Goal: Task Accomplishment & Management: Manage account settings

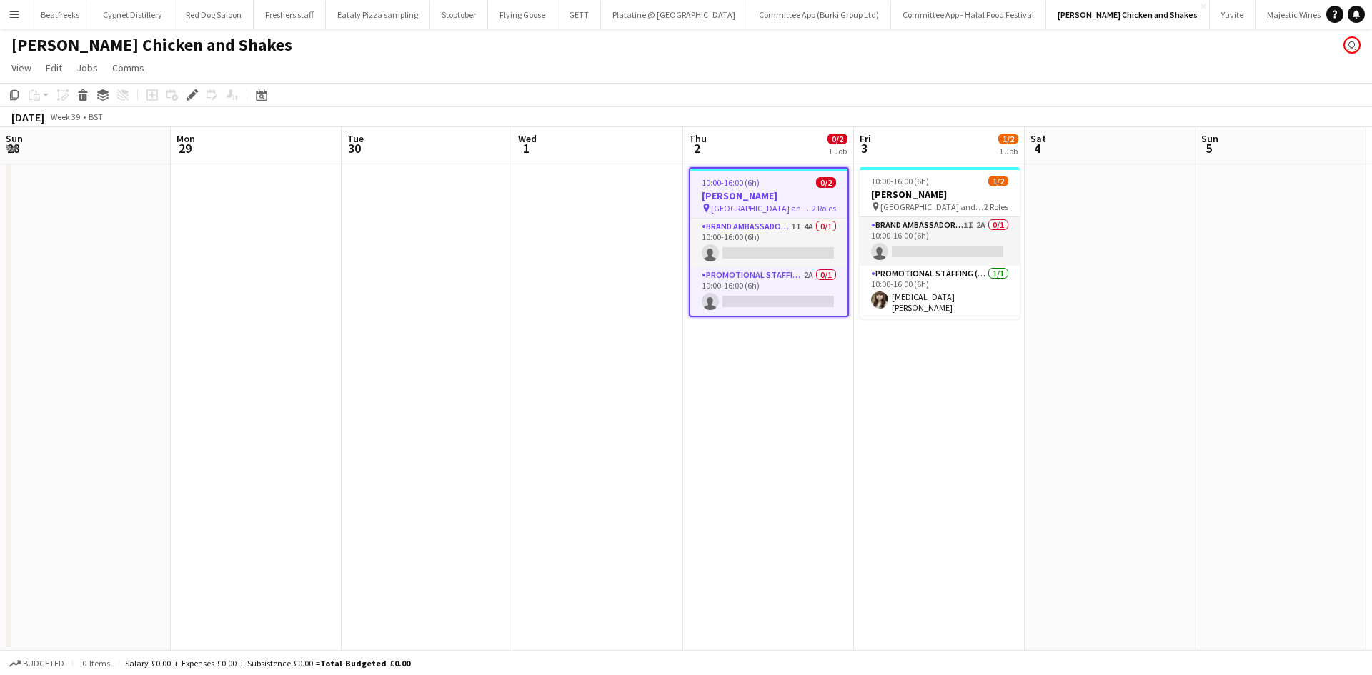
scroll to position [0, 492]
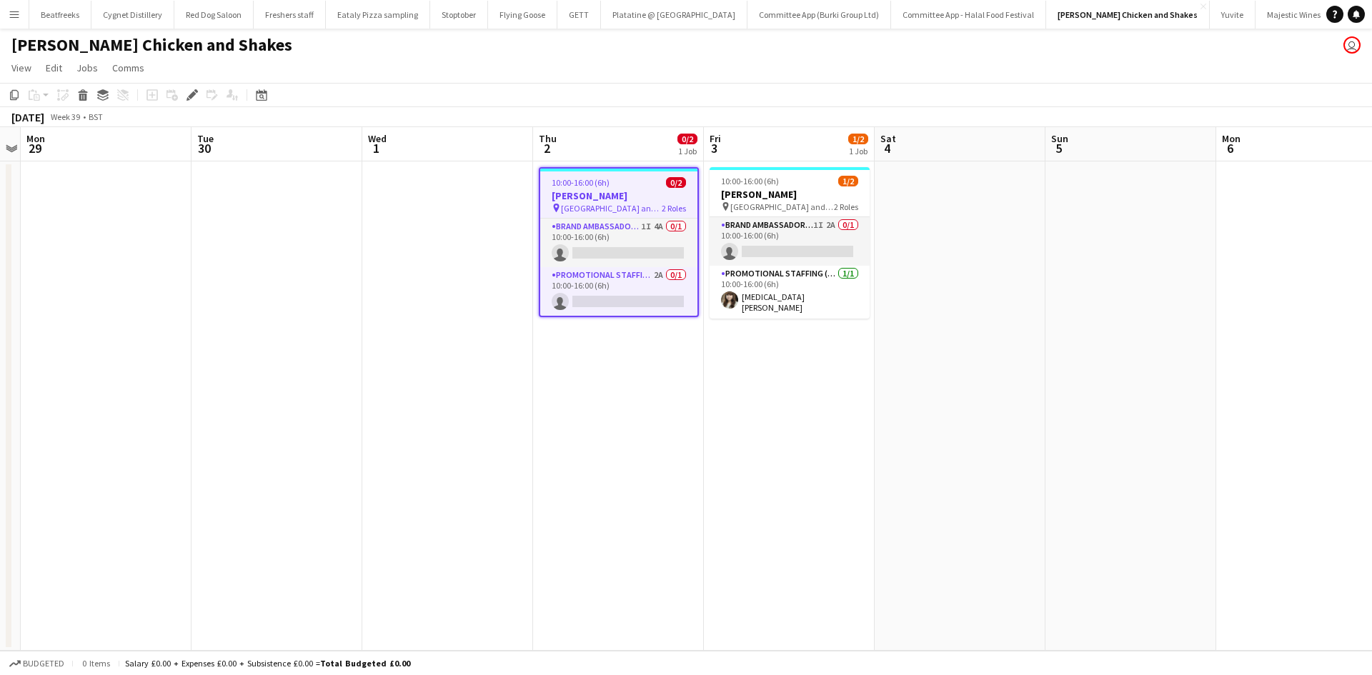
click at [16, 21] on button "Menu" at bounding box center [14, 14] width 29 height 29
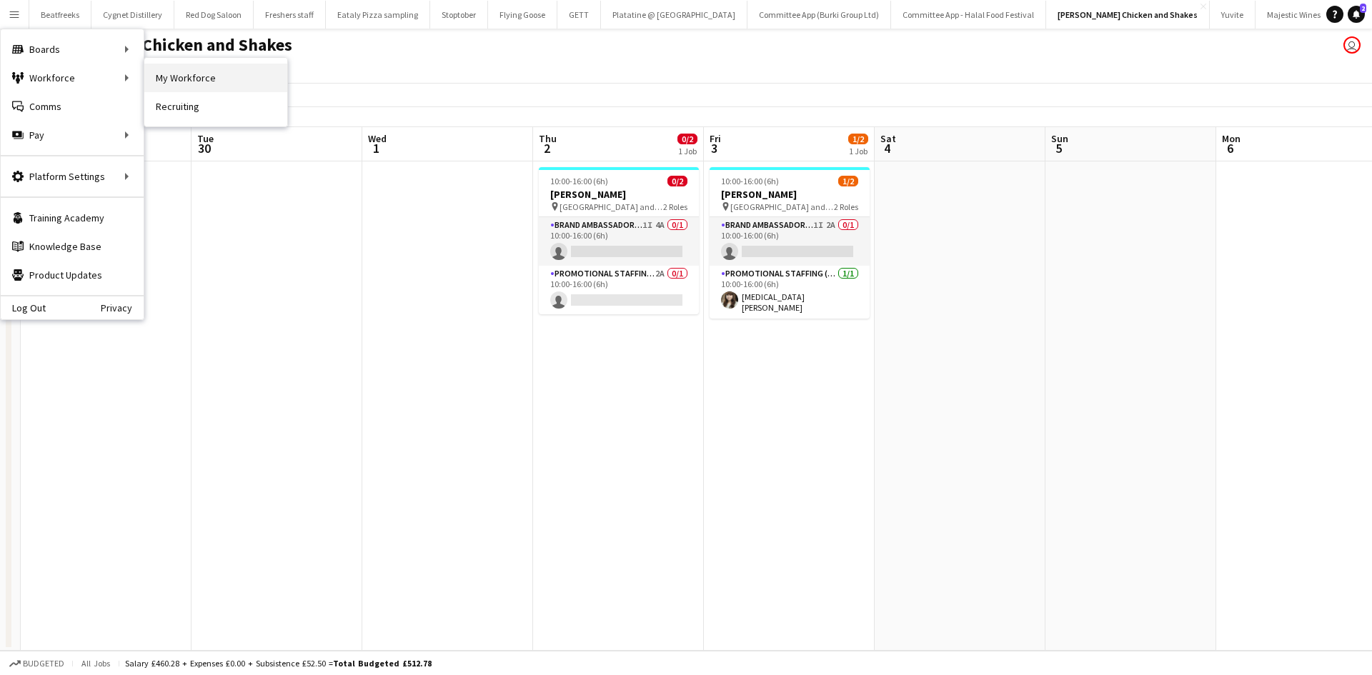
click at [160, 82] on link "My Workforce" at bounding box center [215, 78] width 143 height 29
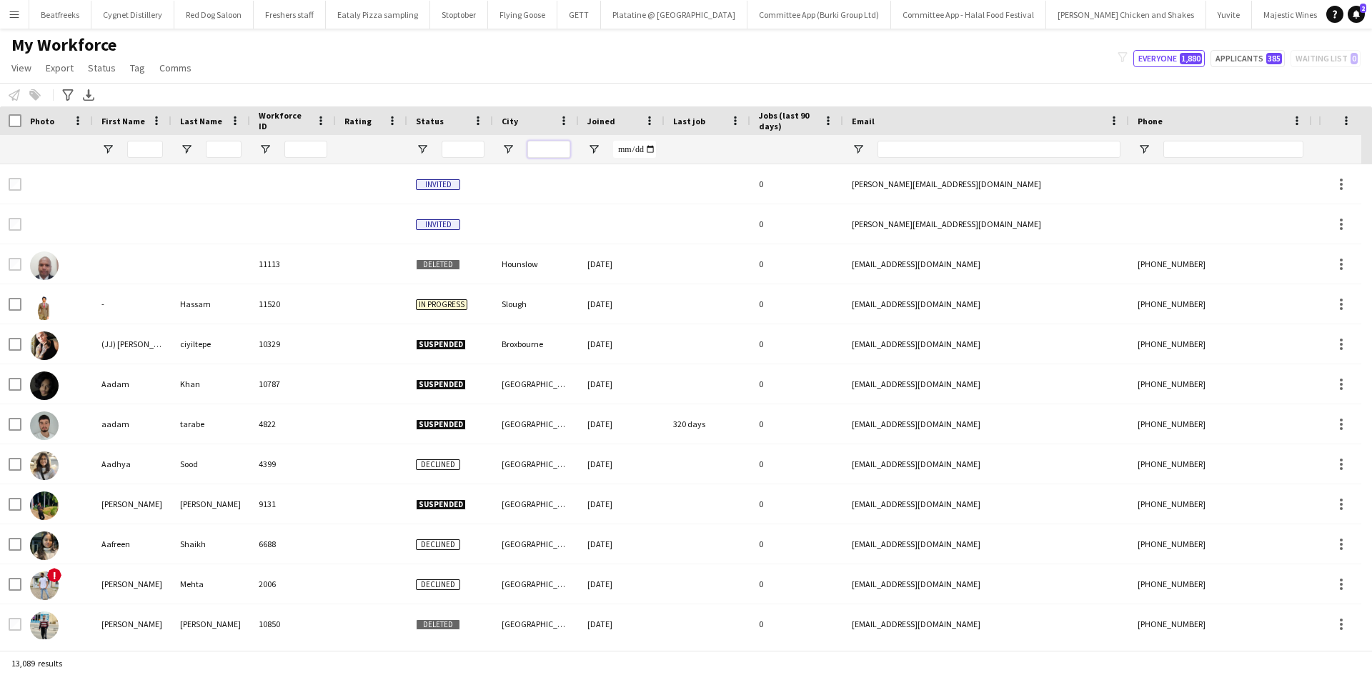
click at [552, 153] on input "City Filter Input" at bounding box center [548, 149] width 43 height 17
type input "******"
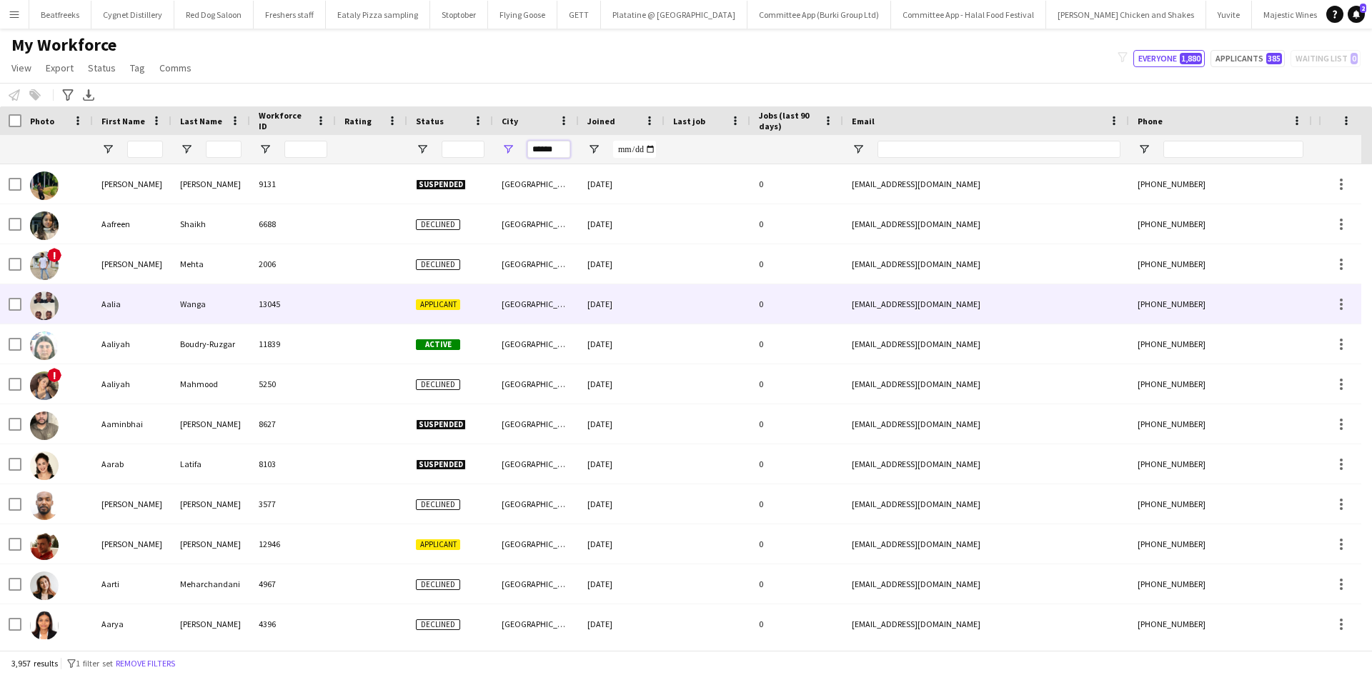
scroll to position [14, 0]
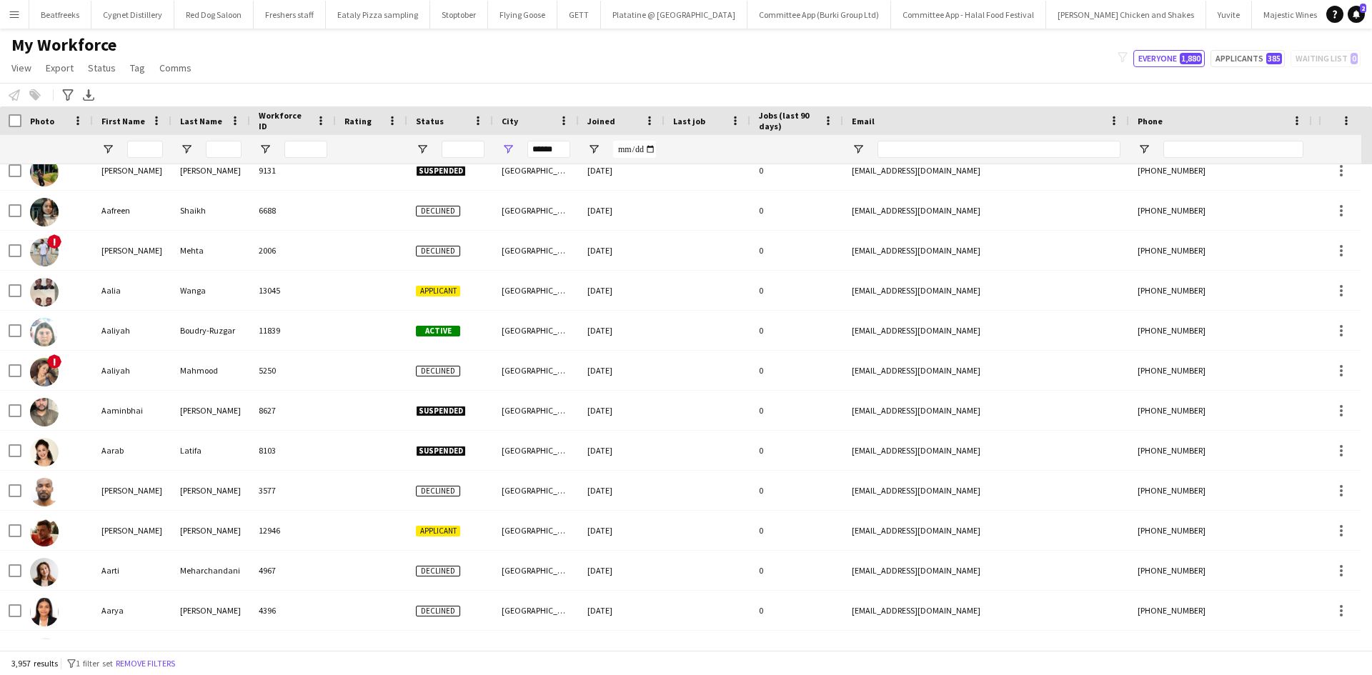
click at [600, 117] on span "Joined" at bounding box center [601, 121] width 28 height 11
click at [589, 116] on span "Joined" at bounding box center [601, 121] width 28 height 11
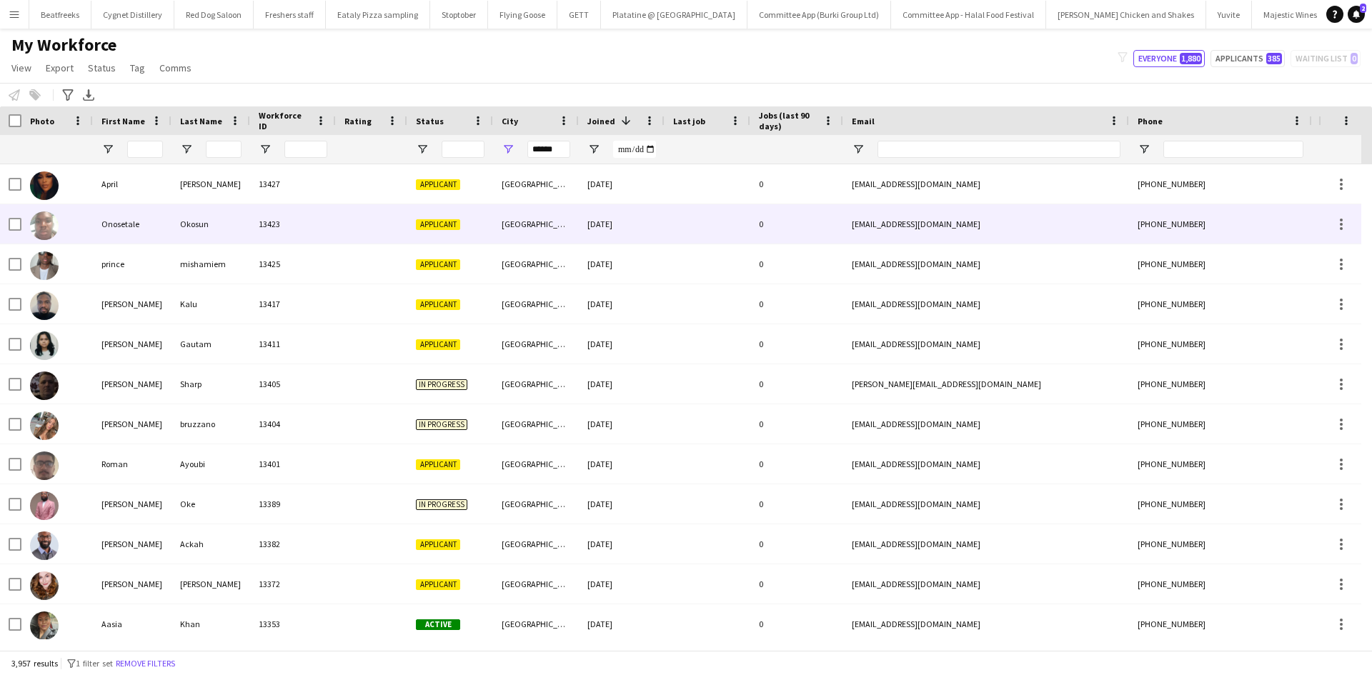
scroll to position [0, 0]
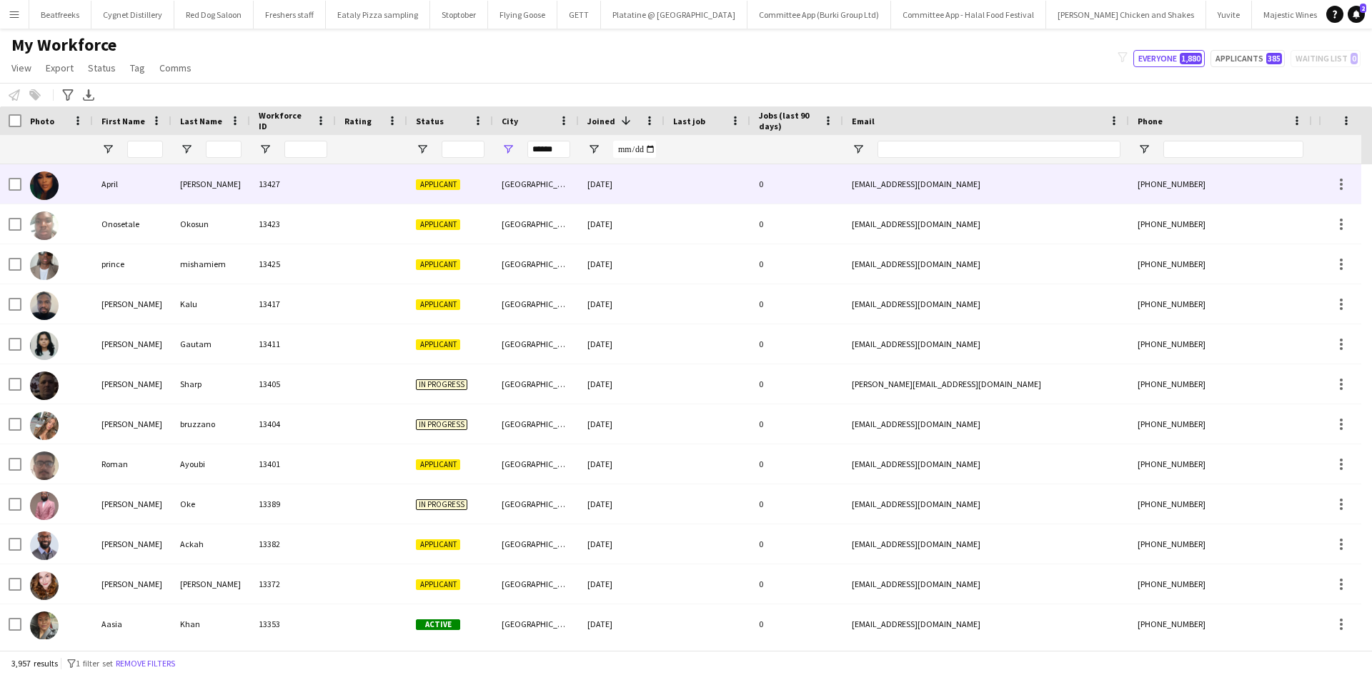
click at [354, 172] on div at bounding box center [371, 183] width 71 height 39
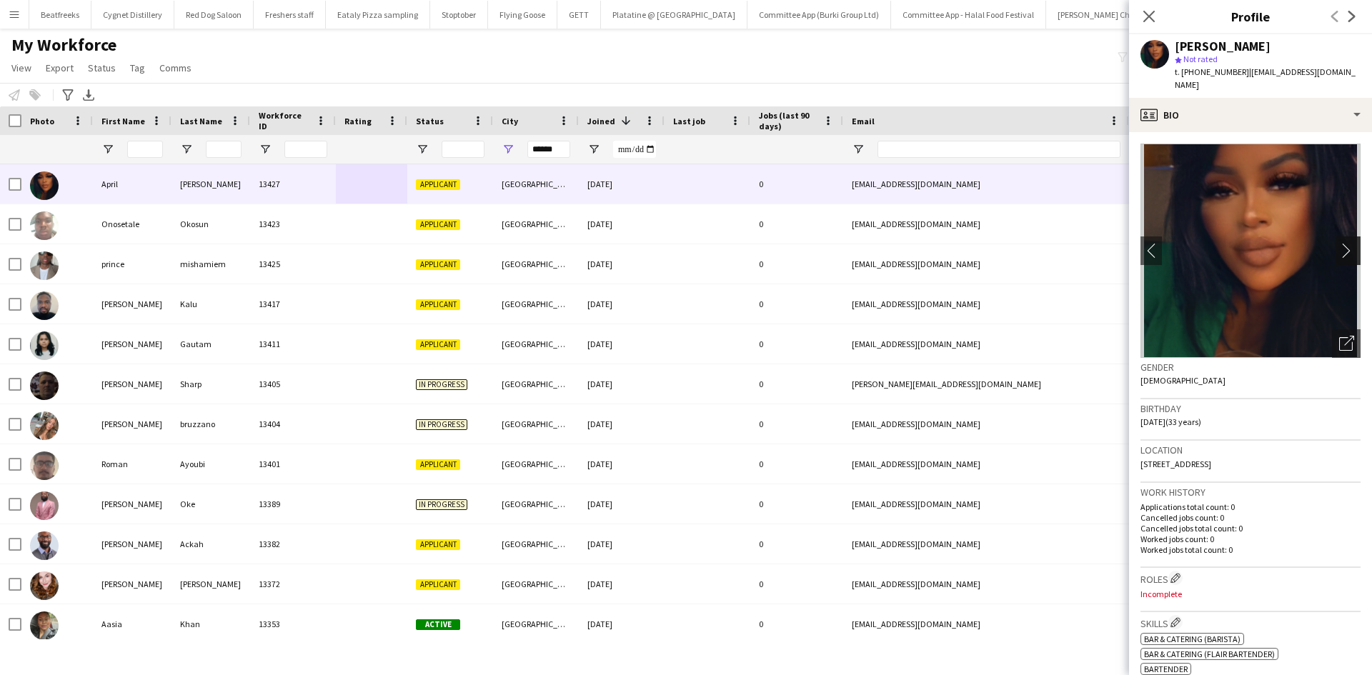
click at [1340, 243] on app-icon "chevron-right" at bounding box center [1350, 250] width 22 height 15
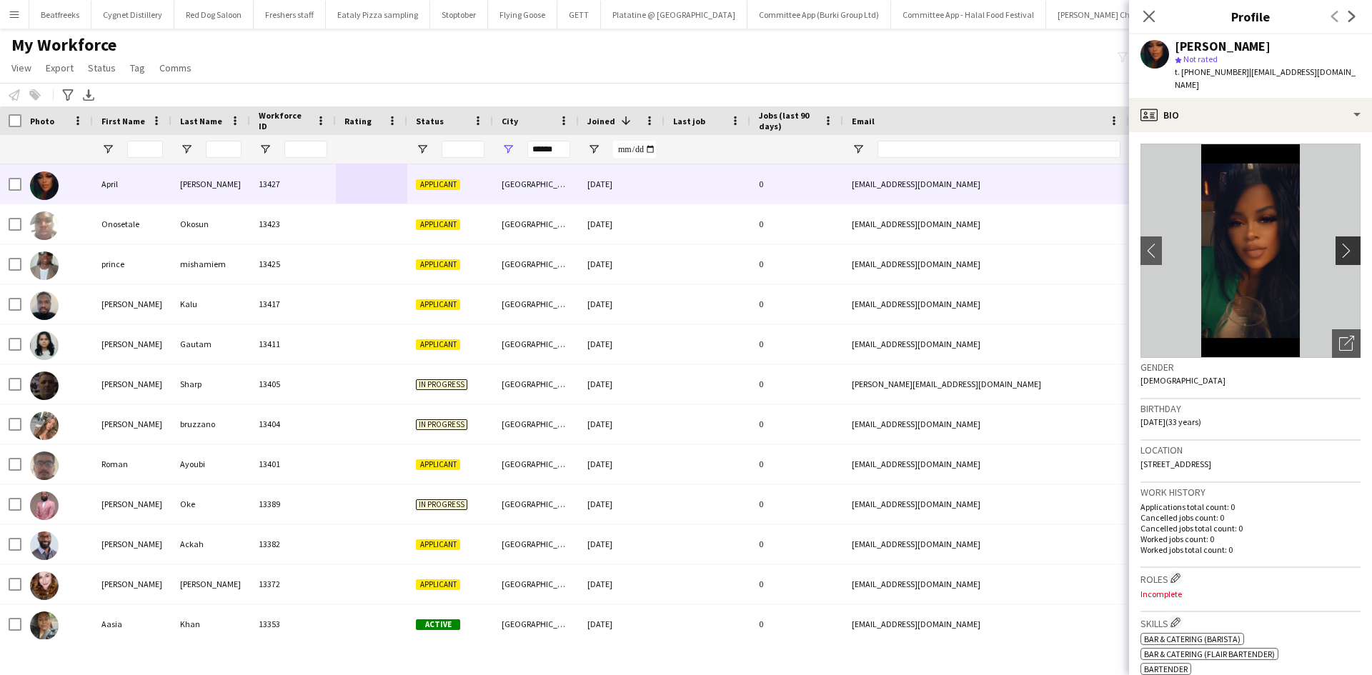
click at [1336, 249] on button "chevron-right" at bounding box center [1350, 251] width 29 height 29
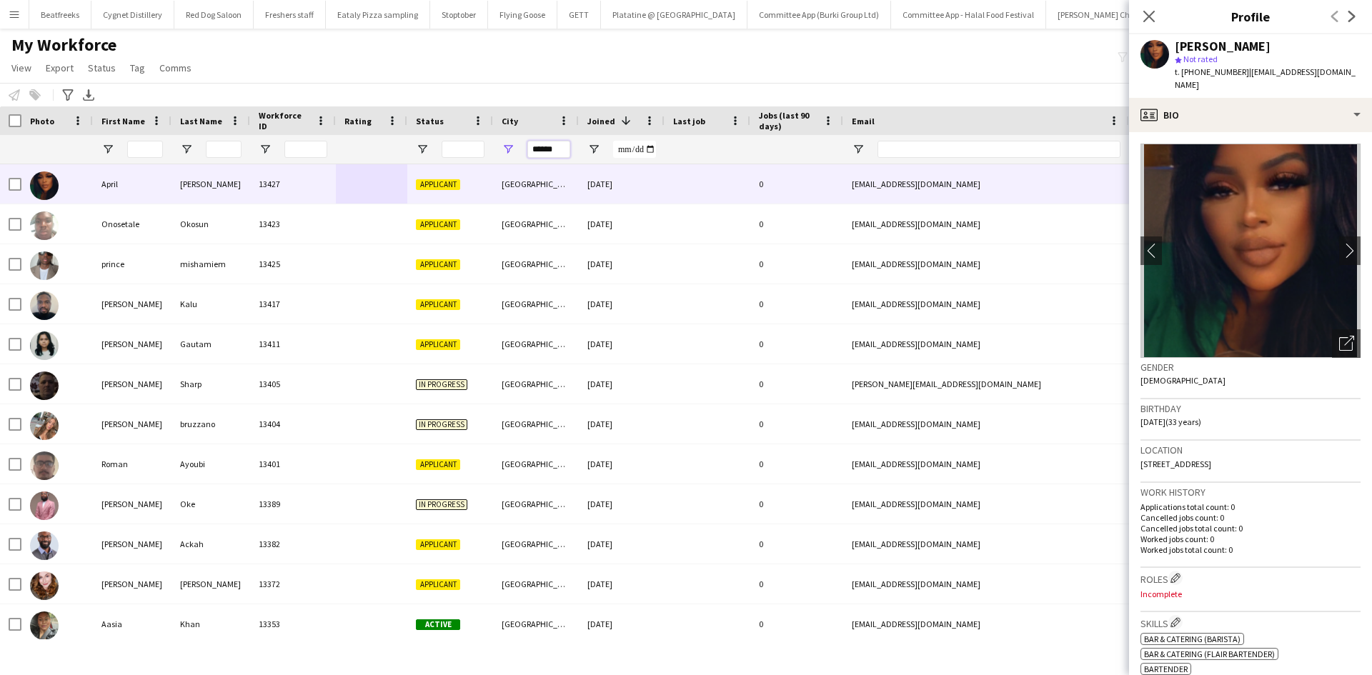
drag, startPoint x: 562, startPoint y: 154, endPoint x: 487, endPoint y: 166, distance: 75.9
click at [487, 166] on div "Workforce Details Photo First Name" at bounding box center [686, 378] width 1372 height 544
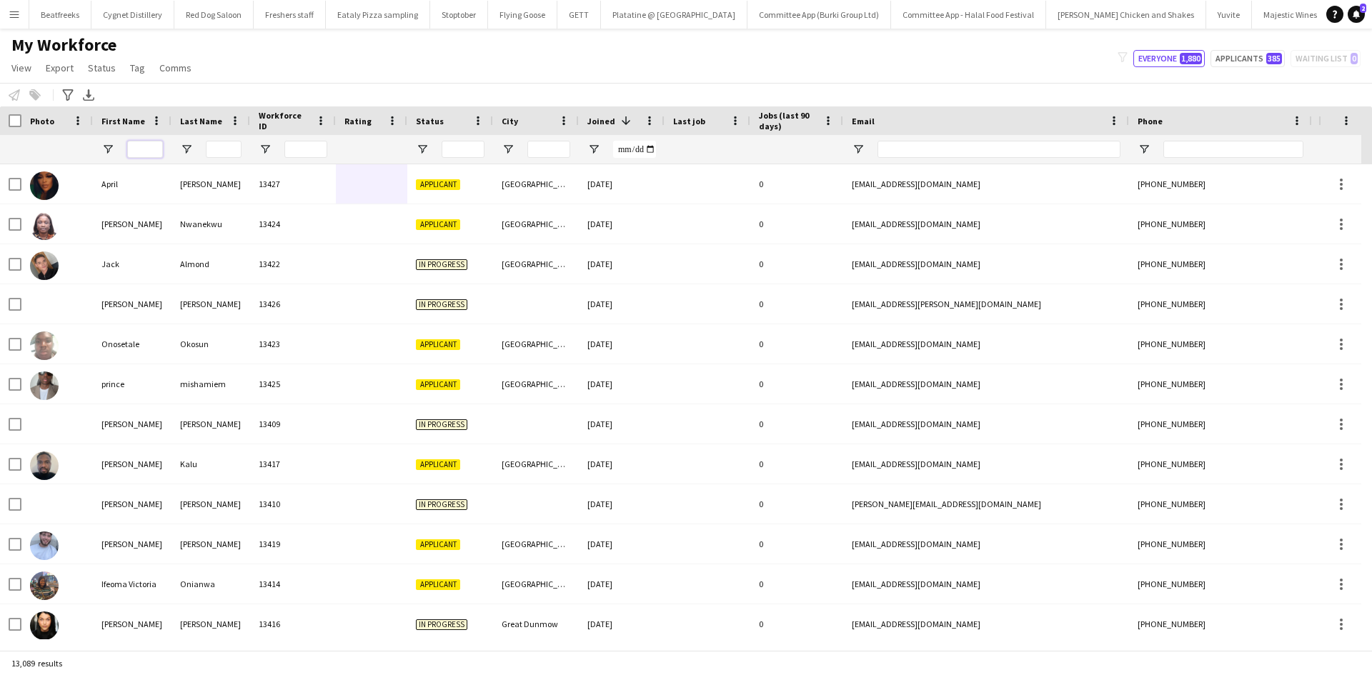
click at [147, 151] on input "First Name Filter Input" at bounding box center [145, 149] width 36 height 17
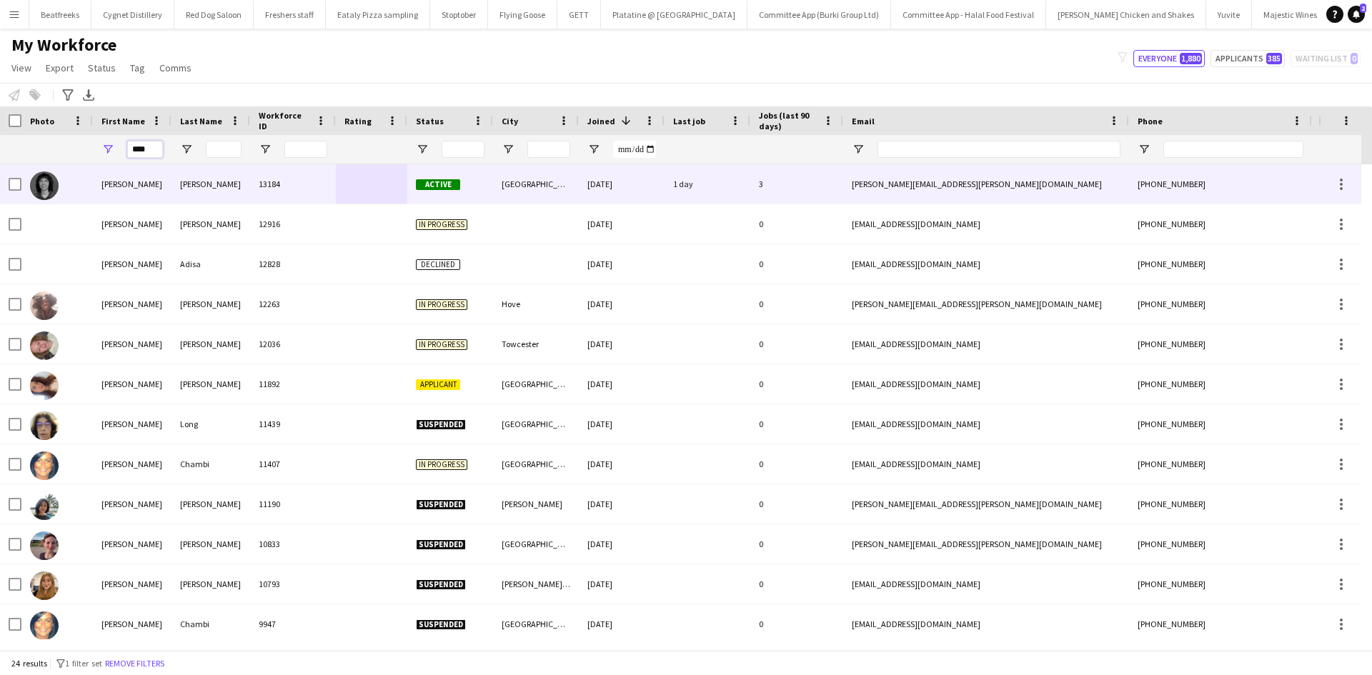
type input "****"
click at [157, 189] on div "Gina" at bounding box center [132, 183] width 79 height 39
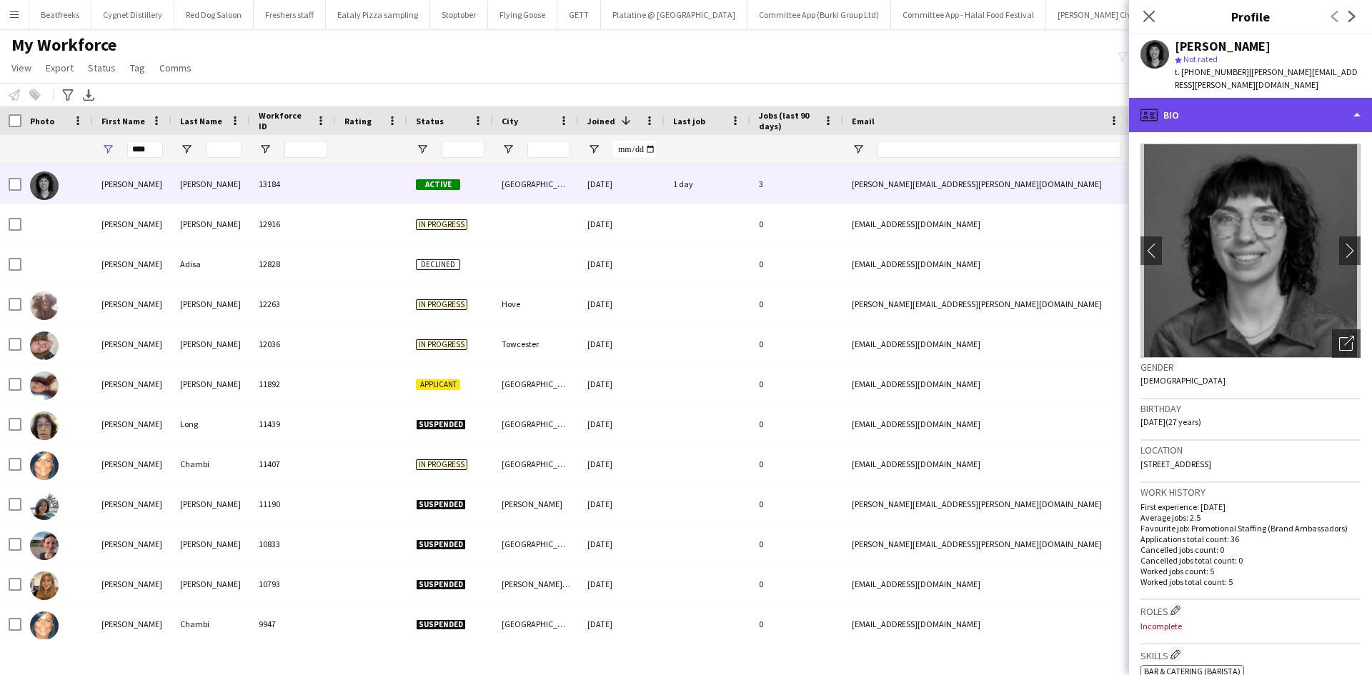
click at [1210, 117] on div "profile Bio" at bounding box center [1250, 115] width 243 height 34
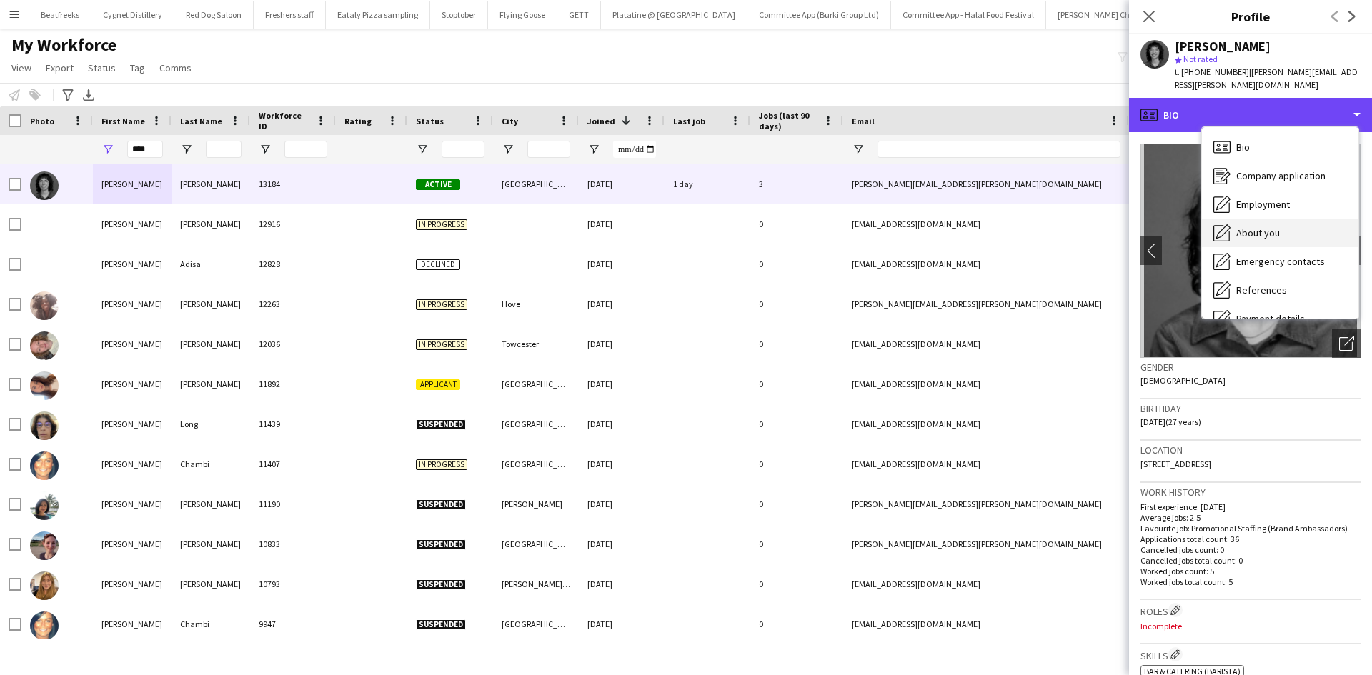
scroll to position [192, 0]
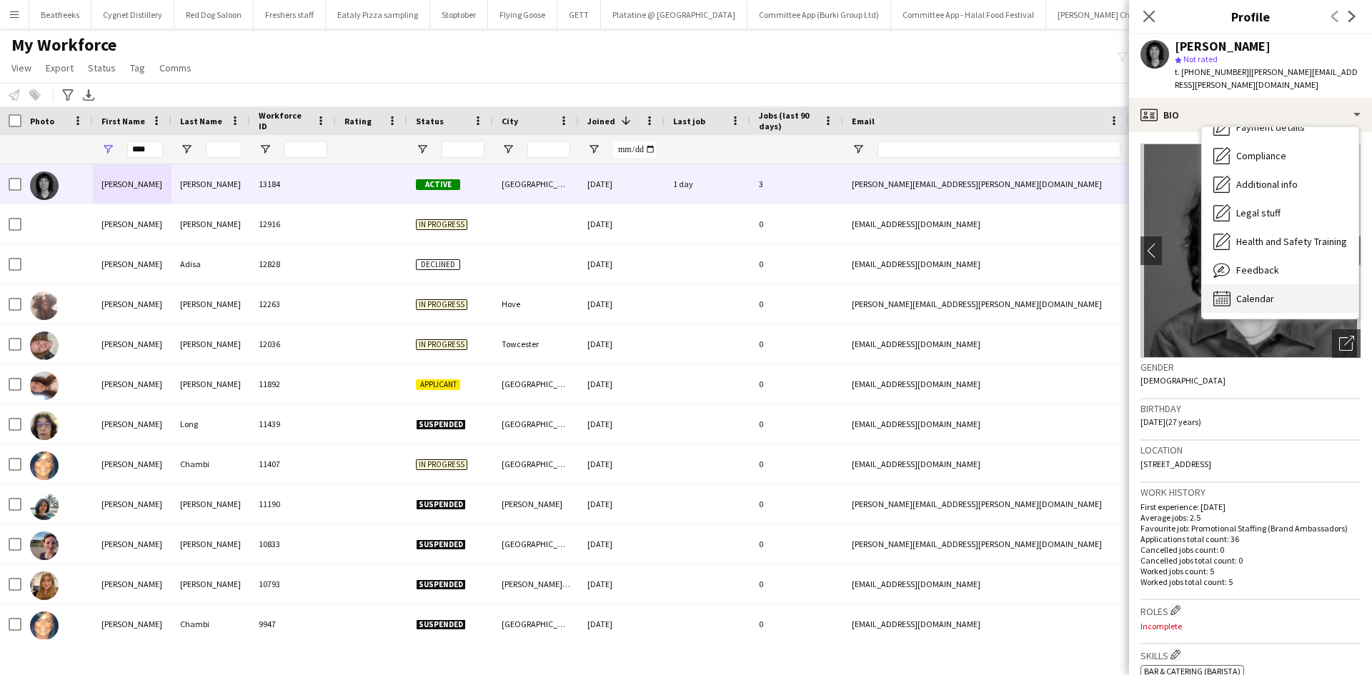
click at [1263, 292] on span "Calendar" at bounding box center [1255, 298] width 38 height 13
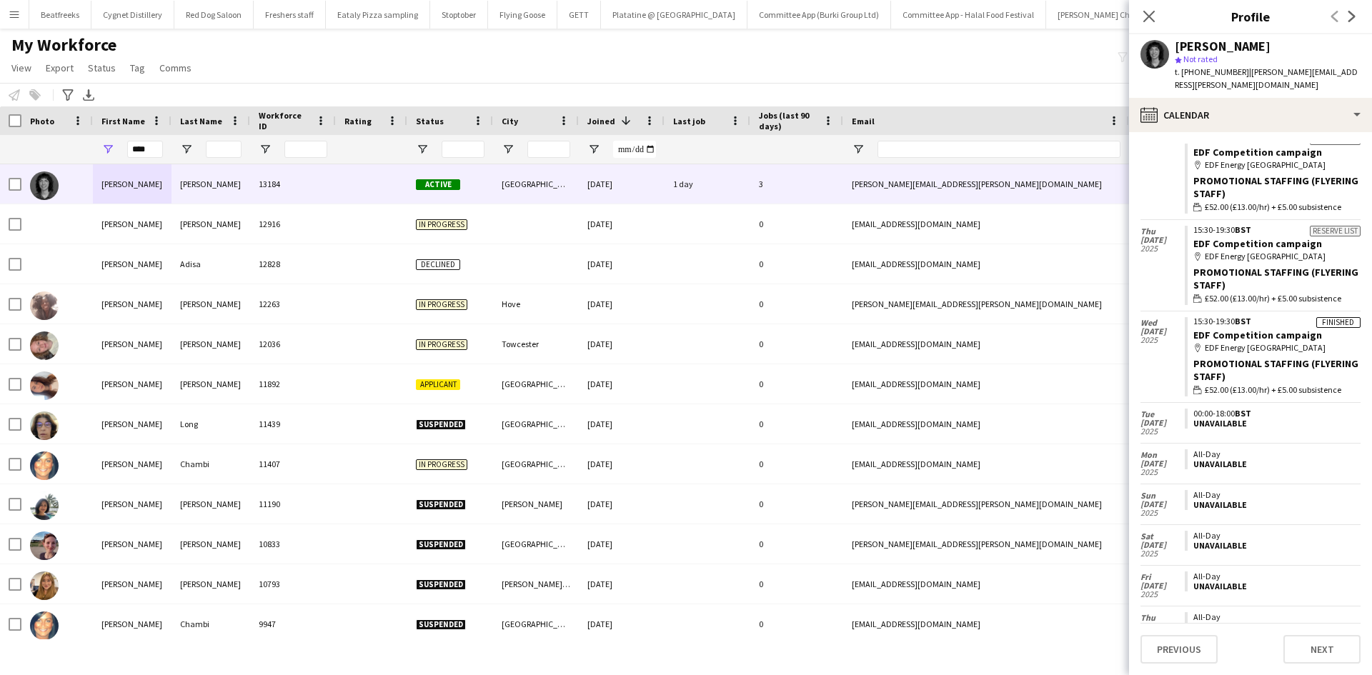
scroll to position [2418, 0]
click at [1147, 14] on icon at bounding box center [1149, 16] width 14 height 14
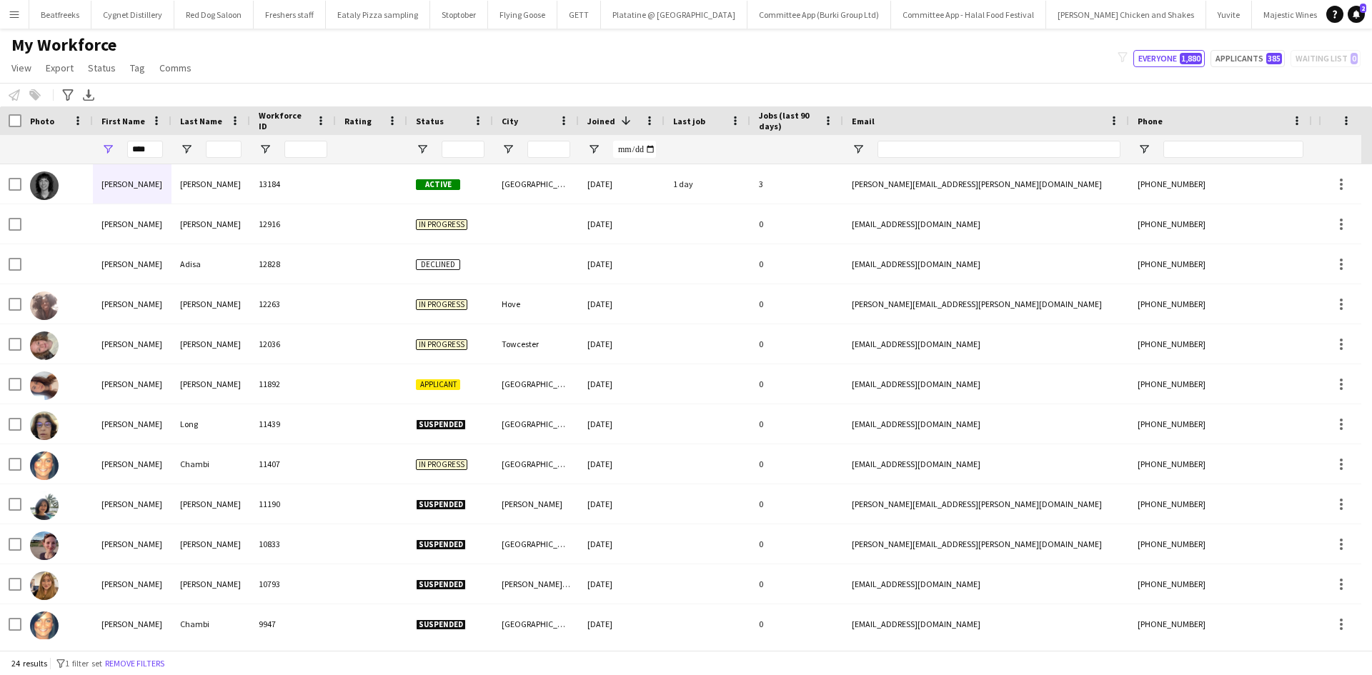
click at [14, 18] on app-icon "Menu" at bounding box center [14, 14] width 11 height 11
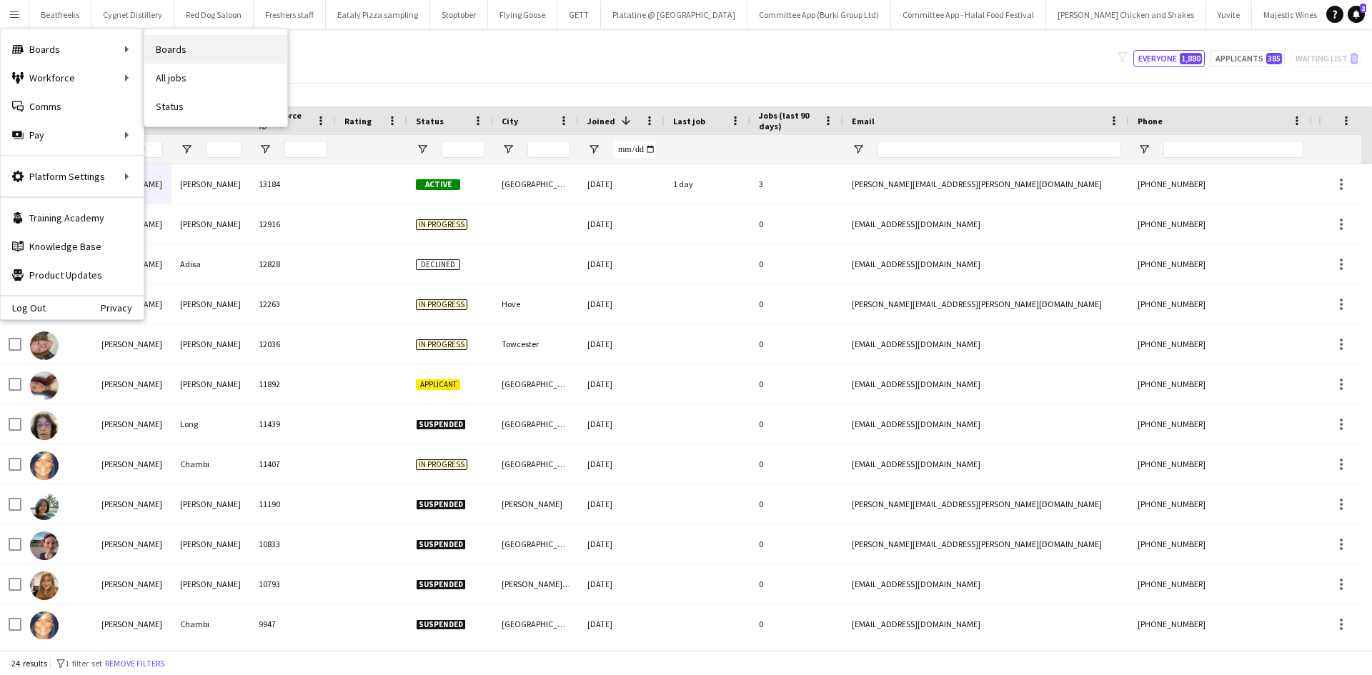
click at [190, 49] on link "Boards" at bounding box center [215, 49] width 143 height 29
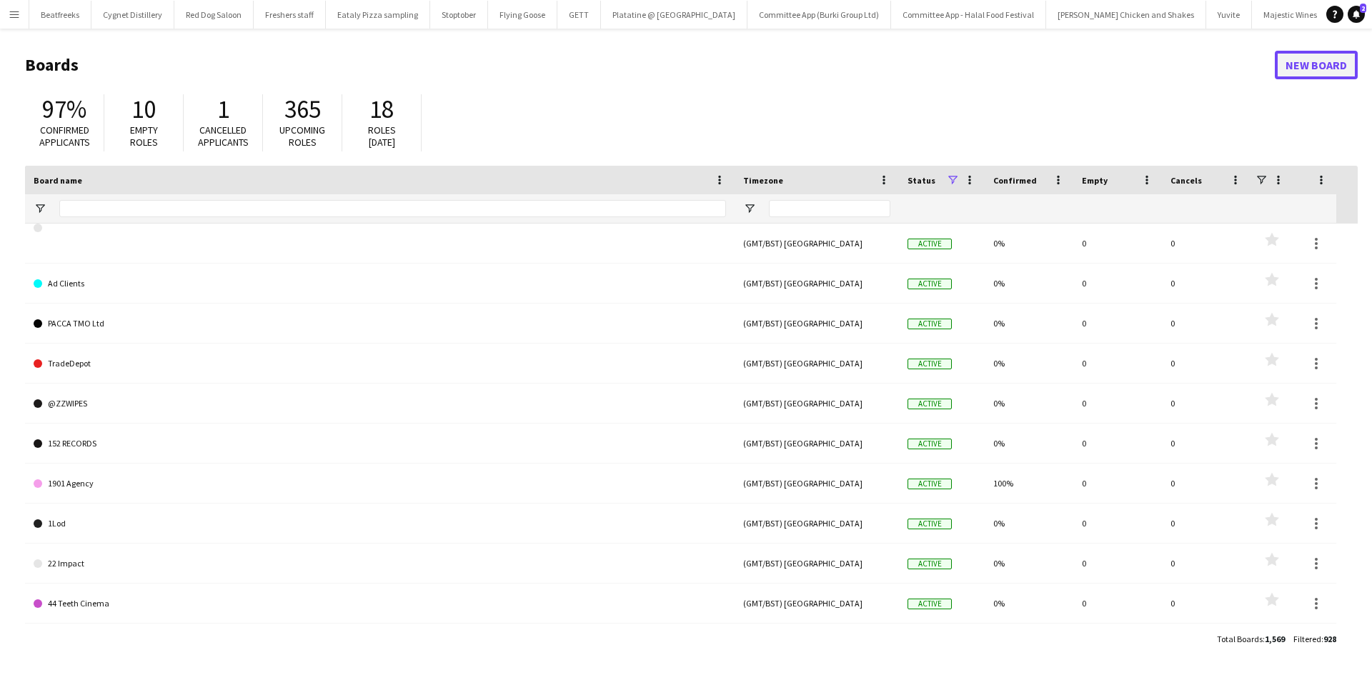
click at [1305, 66] on link "New Board" at bounding box center [1316, 65] width 83 height 29
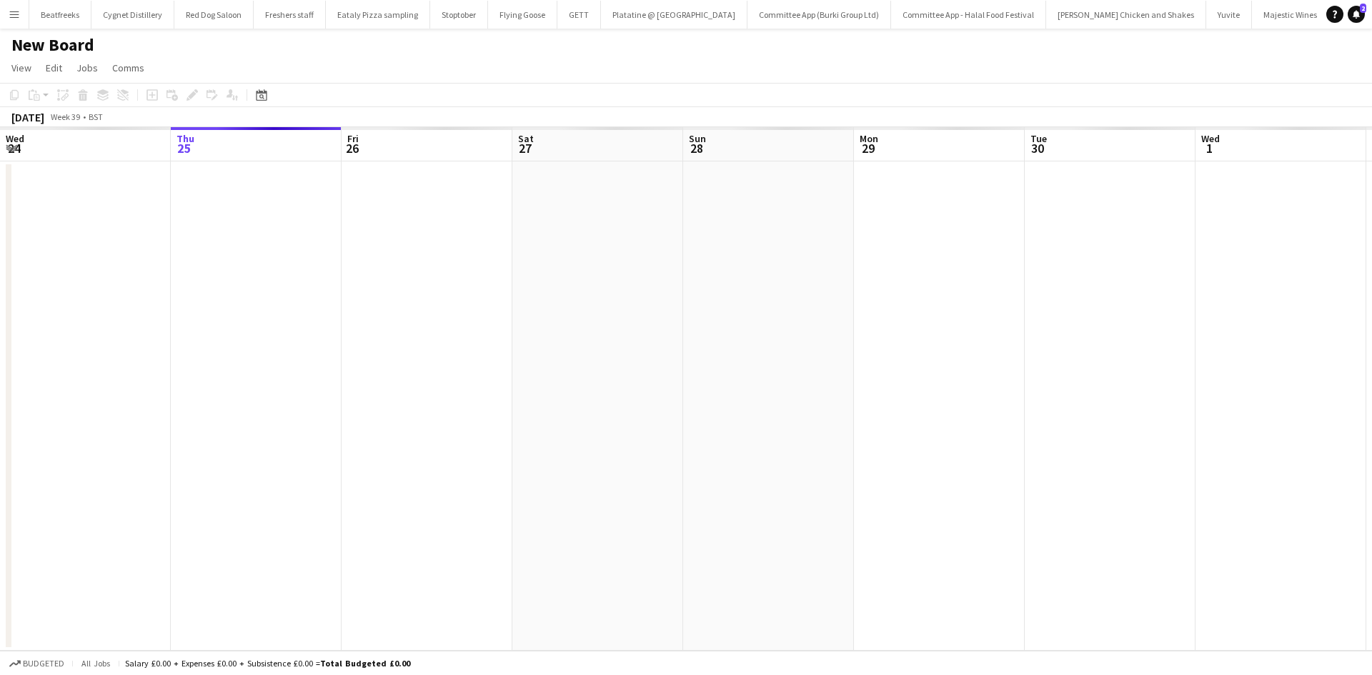
scroll to position [0, 2586]
click at [72, 46] on h1 "New Board" at bounding box center [52, 44] width 83 height 21
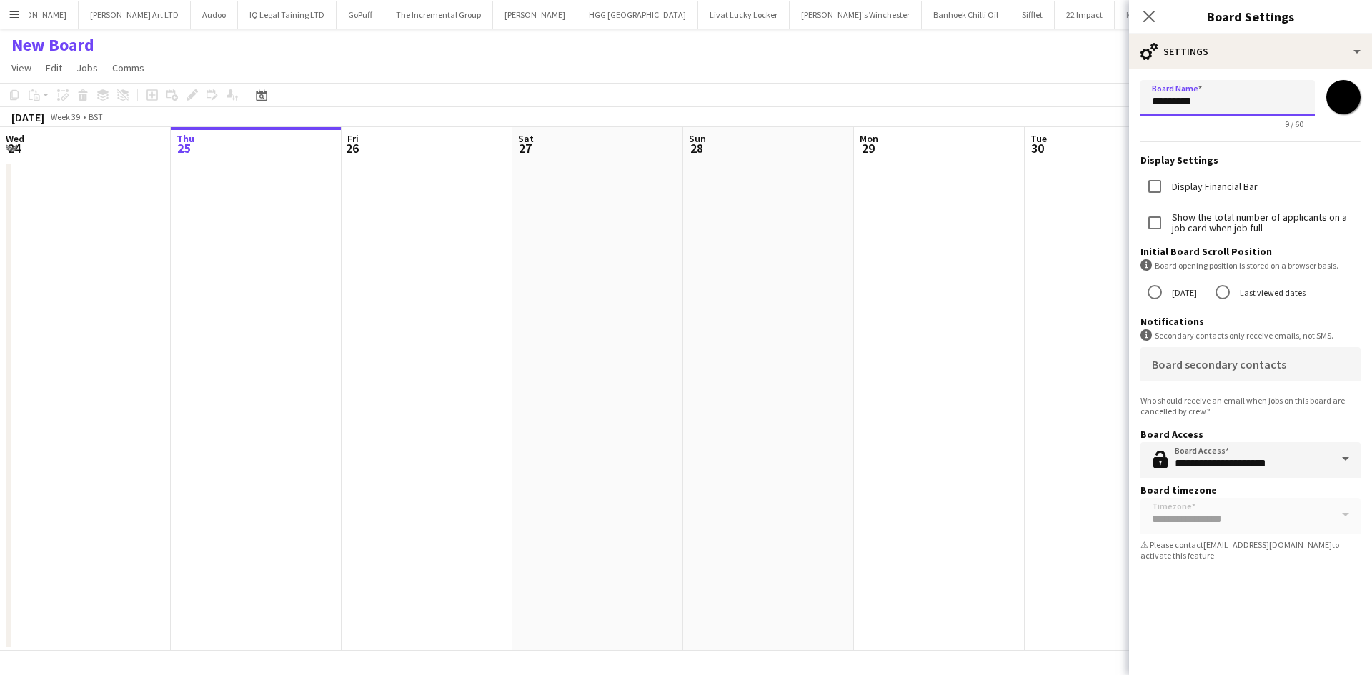
drag, startPoint x: 1171, startPoint y: 108, endPoint x: 1047, endPoint y: 106, distance: 123.6
click at [1047, 106] on body "Menu Boards Boards Boards All jobs Status Workforce Workforce My Workforce Recr…" at bounding box center [686, 337] width 1372 height 675
type input "*"
type input "*********"
click at [1360, 97] on input "*******" at bounding box center [1343, 96] width 51 height 51
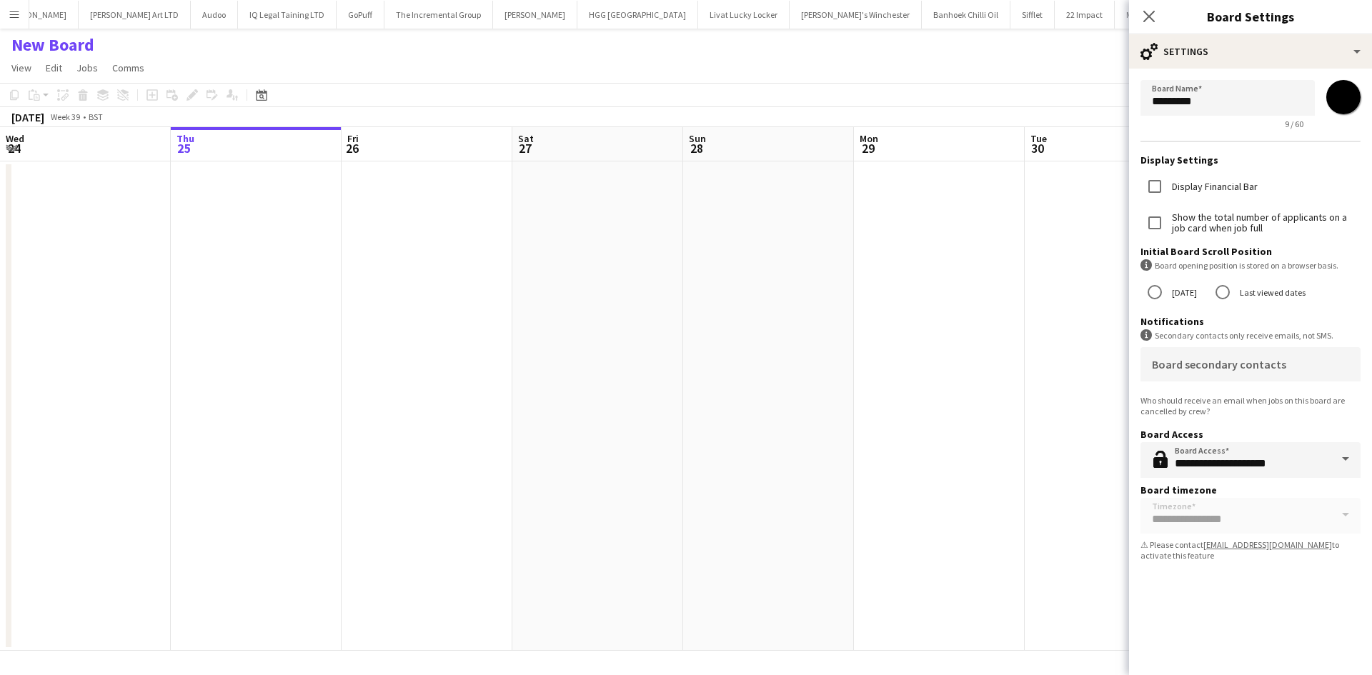
click at [1348, 120] on div "Board Name ********* 9 / 60 *******" at bounding box center [1251, 104] width 220 height 49
click at [1341, 91] on input "*******" at bounding box center [1343, 96] width 51 height 51
type input "*******"
click at [1331, 552] on form "**********" at bounding box center [1250, 324] width 243 height 510
click at [828, 366] on app-date-cell at bounding box center [768, 407] width 171 height 490
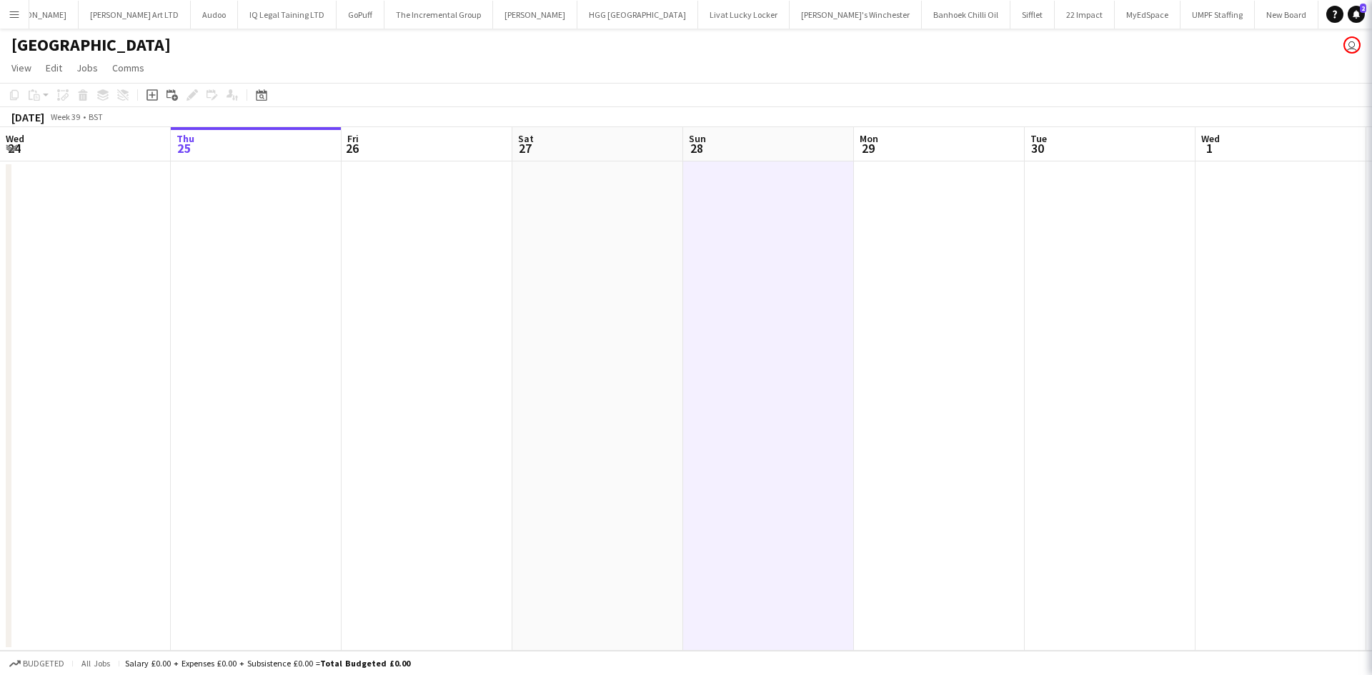
scroll to position [0, 2582]
click at [315, 271] on app-date-cell at bounding box center [256, 407] width 171 height 490
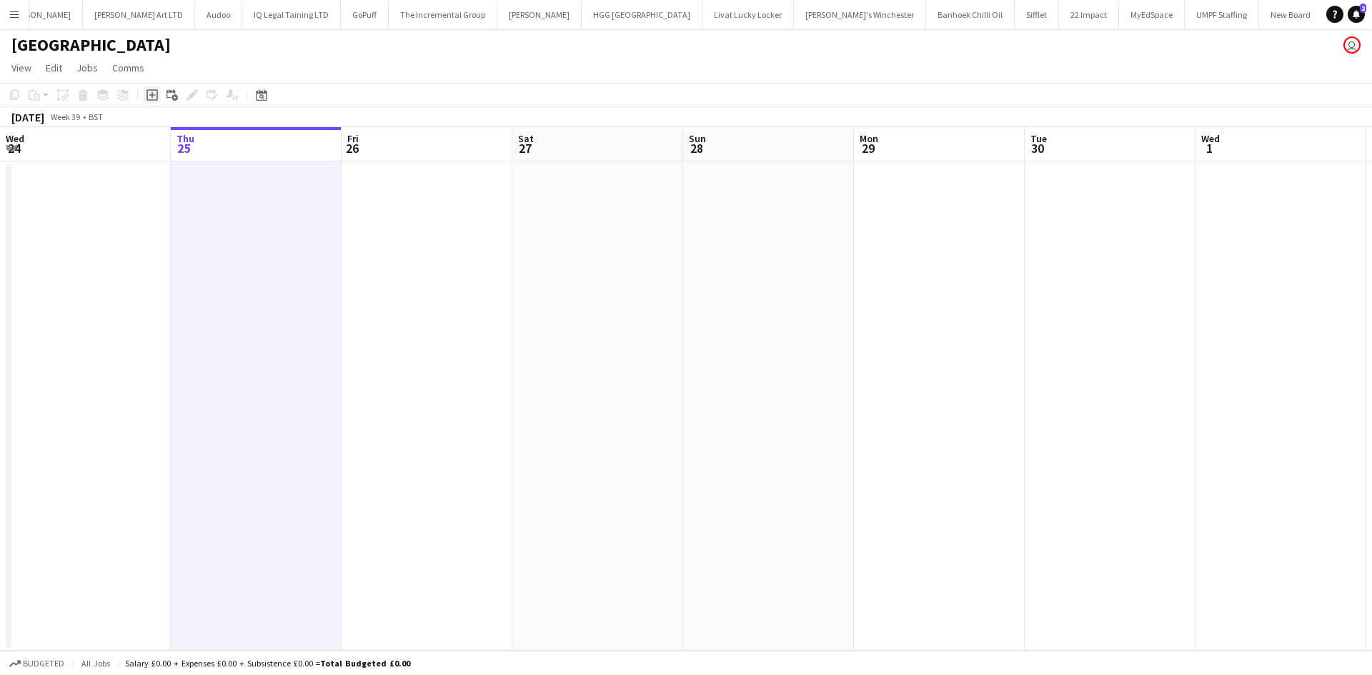
click at [146, 96] on div "Add job" at bounding box center [152, 94] width 17 height 17
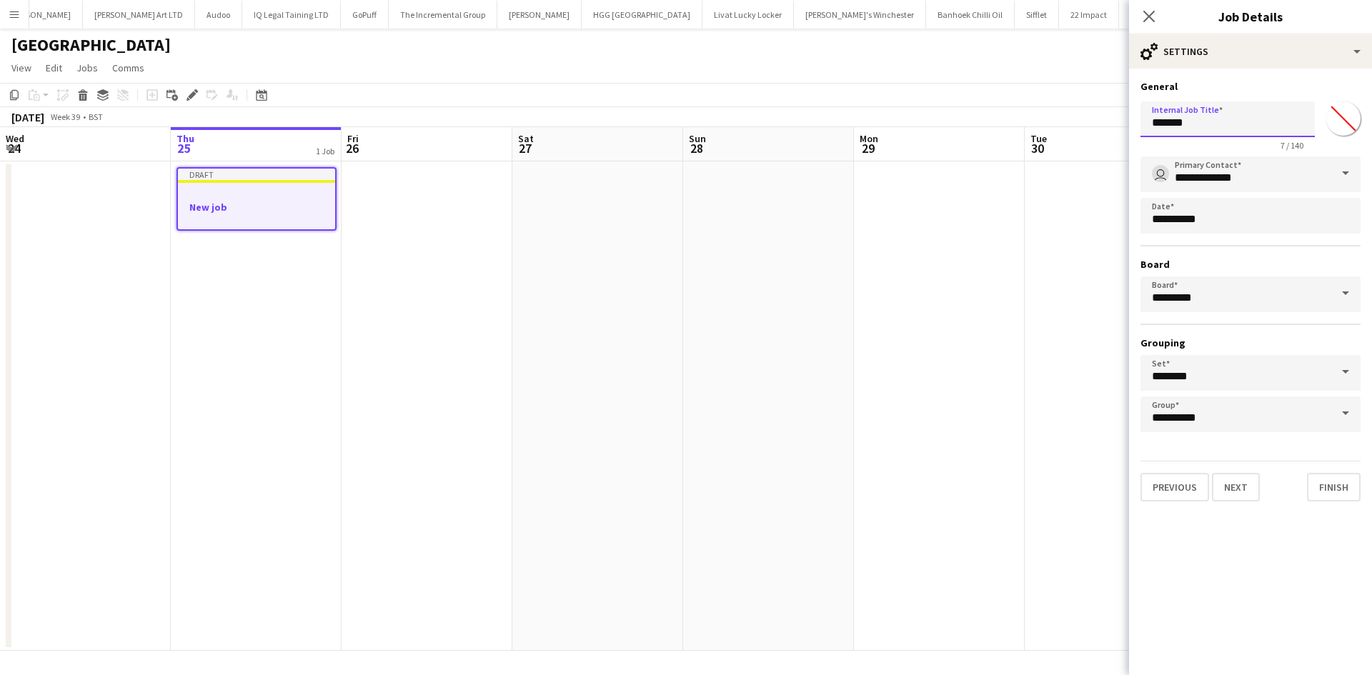
drag, startPoint x: 1231, startPoint y: 118, endPoint x: 1008, endPoint y: 162, distance: 228.0
click at [1008, 162] on body "Menu Boards Boards Boards All jobs Status Workforce Workforce My Workforce Recr…" at bounding box center [686, 337] width 1372 height 675
type input "*"
type input "*********"
click at [1337, 114] on input "*******" at bounding box center [1343, 118] width 51 height 51
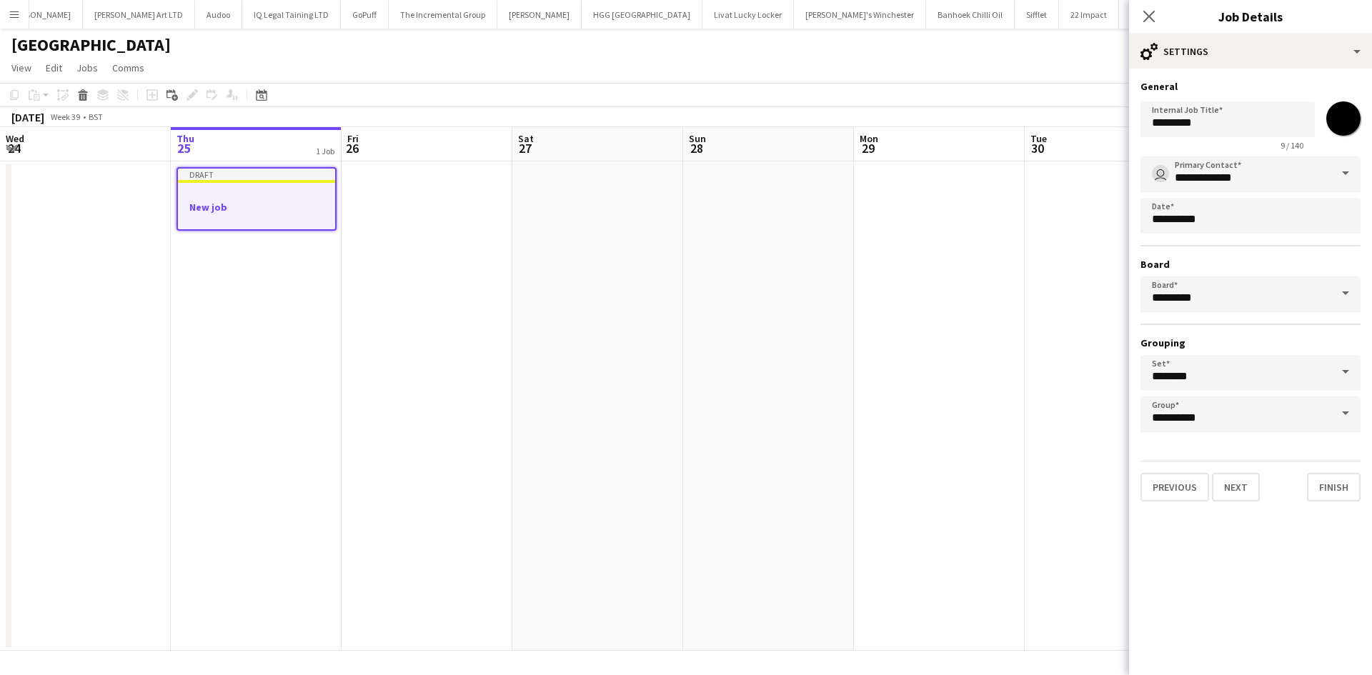
type input "*******"
click at [1305, 533] on mat-expansion-panel "**********" at bounding box center [1250, 372] width 243 height 607
click at [1340, 485] on button "Finish" at bounding box center [1334, 487] width 54 height 29
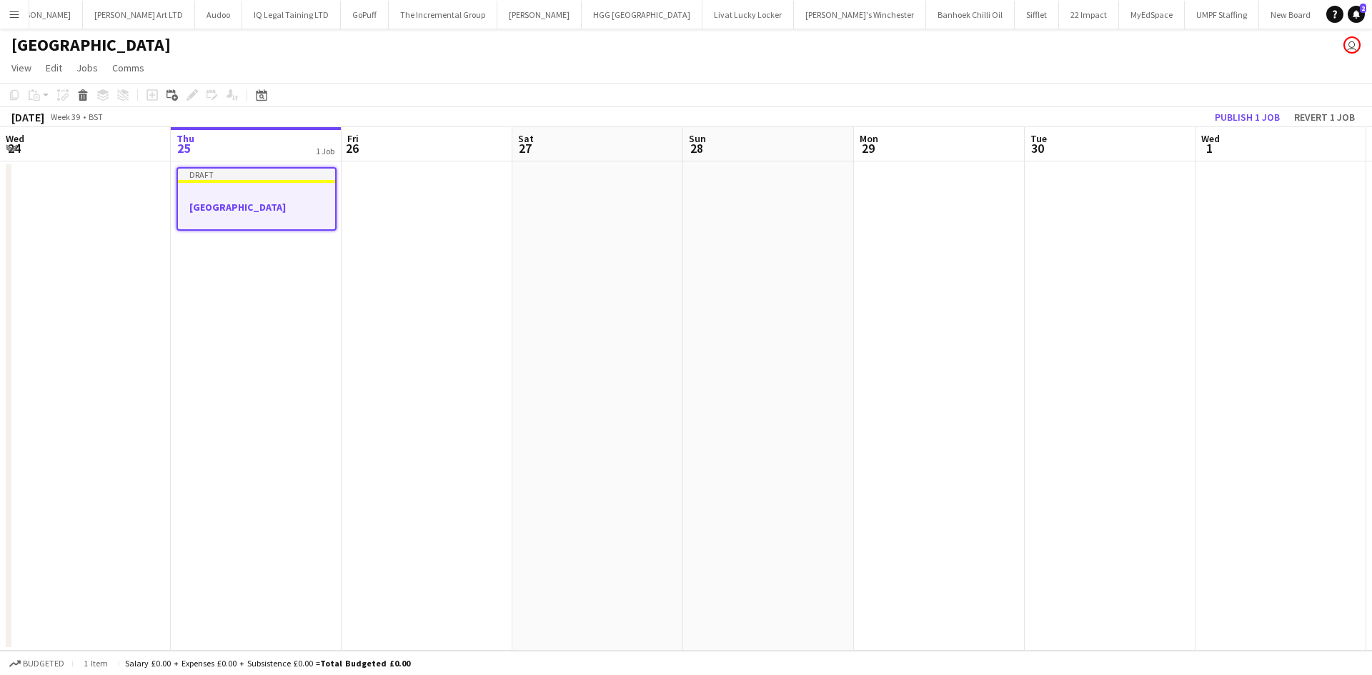
click at [271, 240] on app-date-cell "Draft Town Hall" at bounding box center [256, 407] width 171 height 490
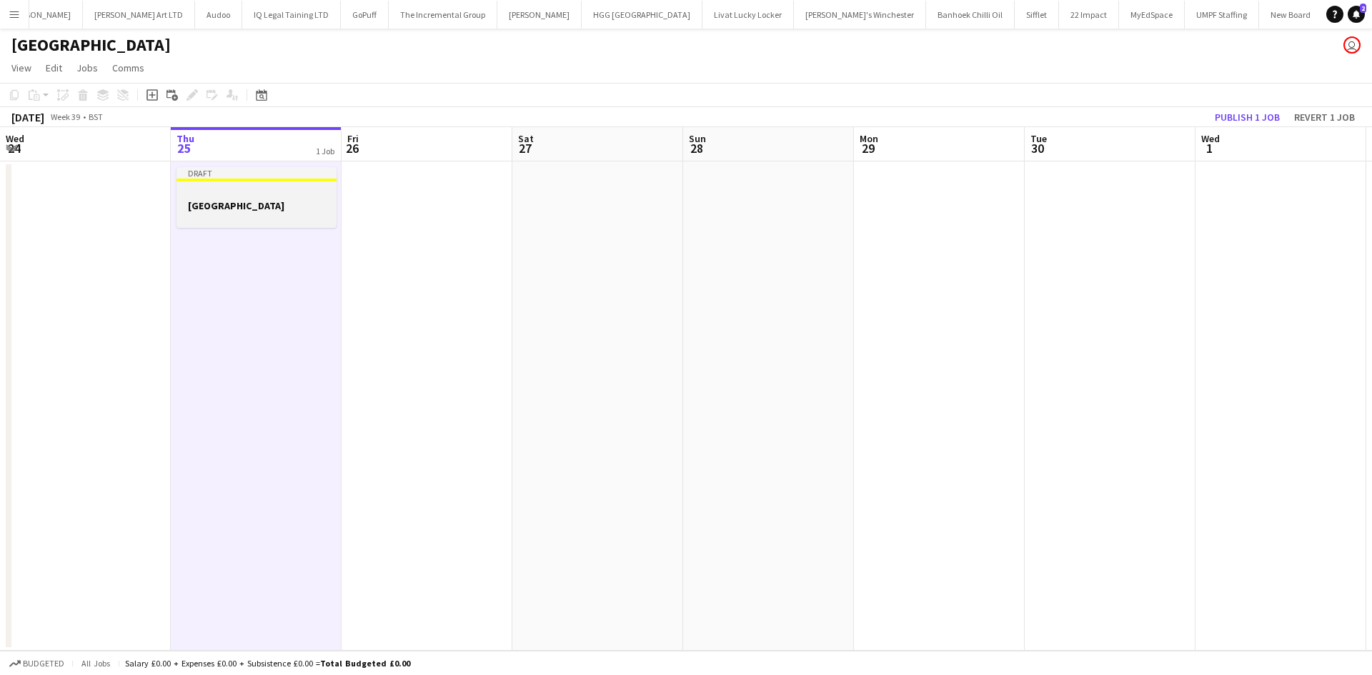
click at [275, 199] on app-job-card "Draft Town Hall" at bounding box center [257, 197] width 160 height 61
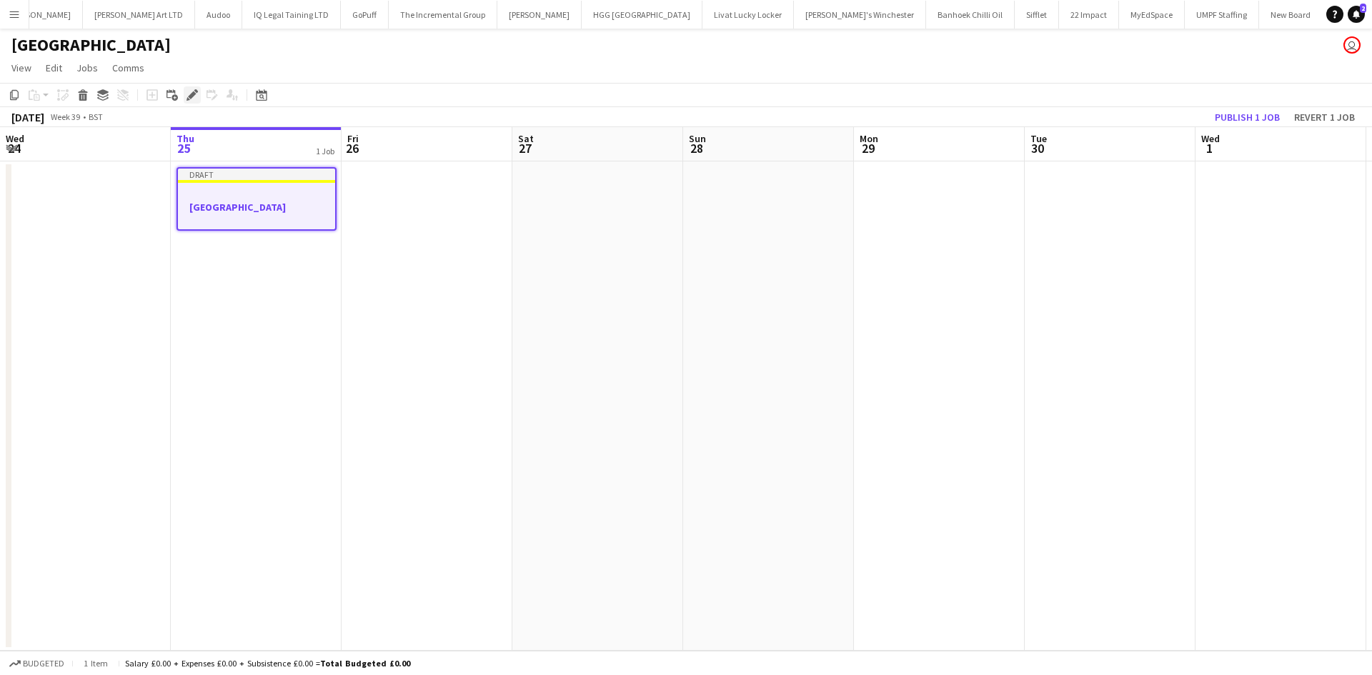
click at [189, 91] on icon "Edit" at bounding box center [192, 94] width 11 height 11
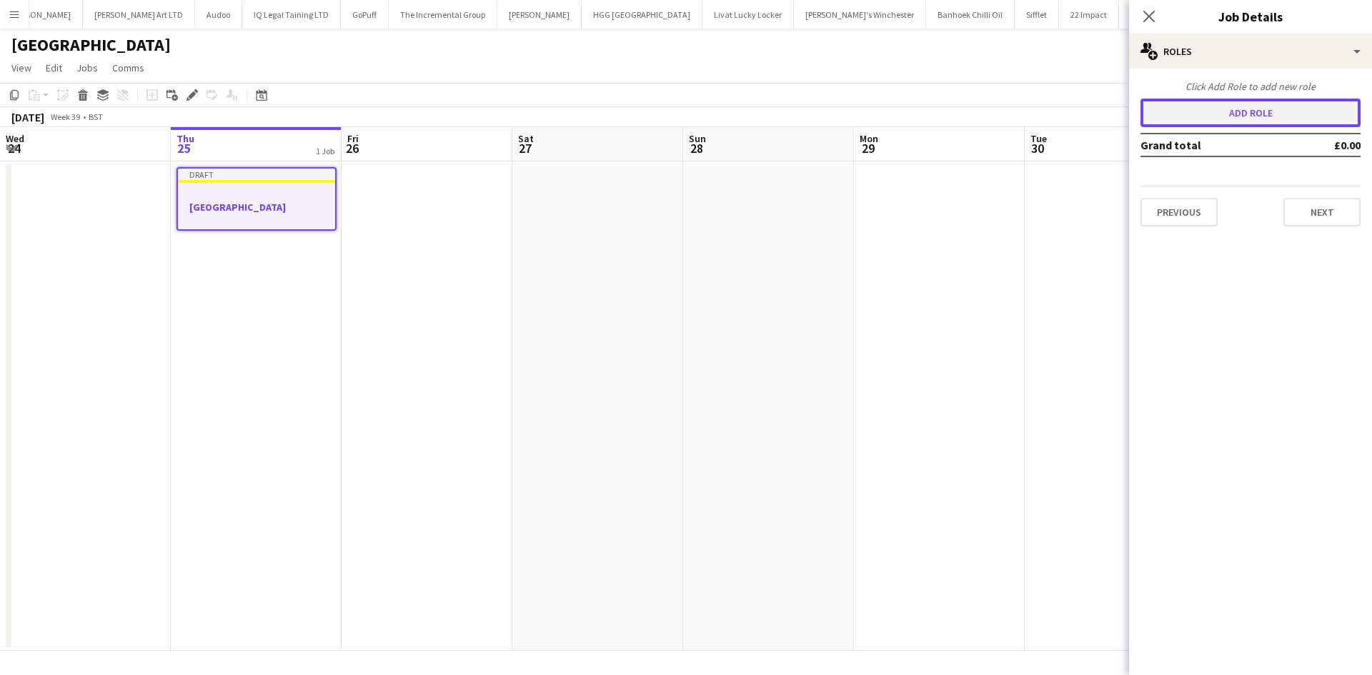
click at [1257, 111] on button "Add role" at bounding box center [1251, 113] width 220 height 29
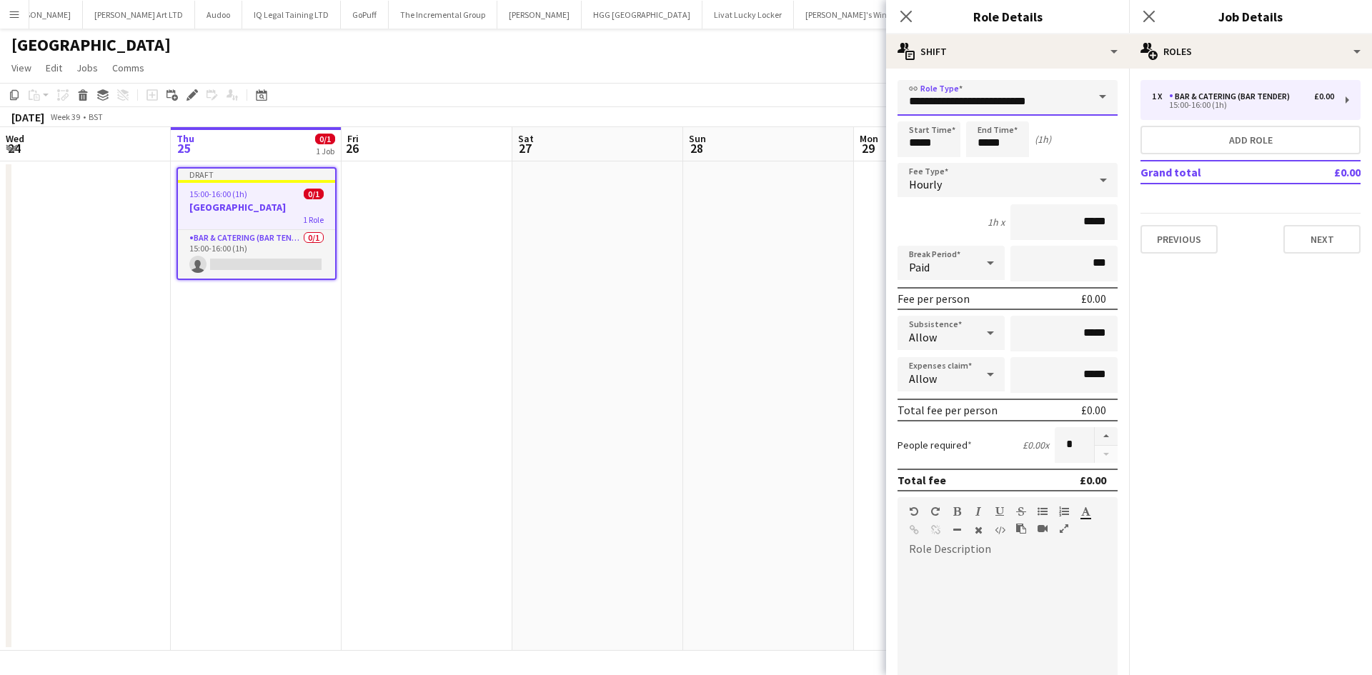
drag, startPoint x: 887, startPoint y: 116, endPoint x: 748, endPoint y: 139, distance: 140.6
click at [748, 139] on body "Menu Boards Boards Boards All jobs Status Workforce Workforce My Workforce Recr…" at bounding box center [686, 337] width 1372 height 675
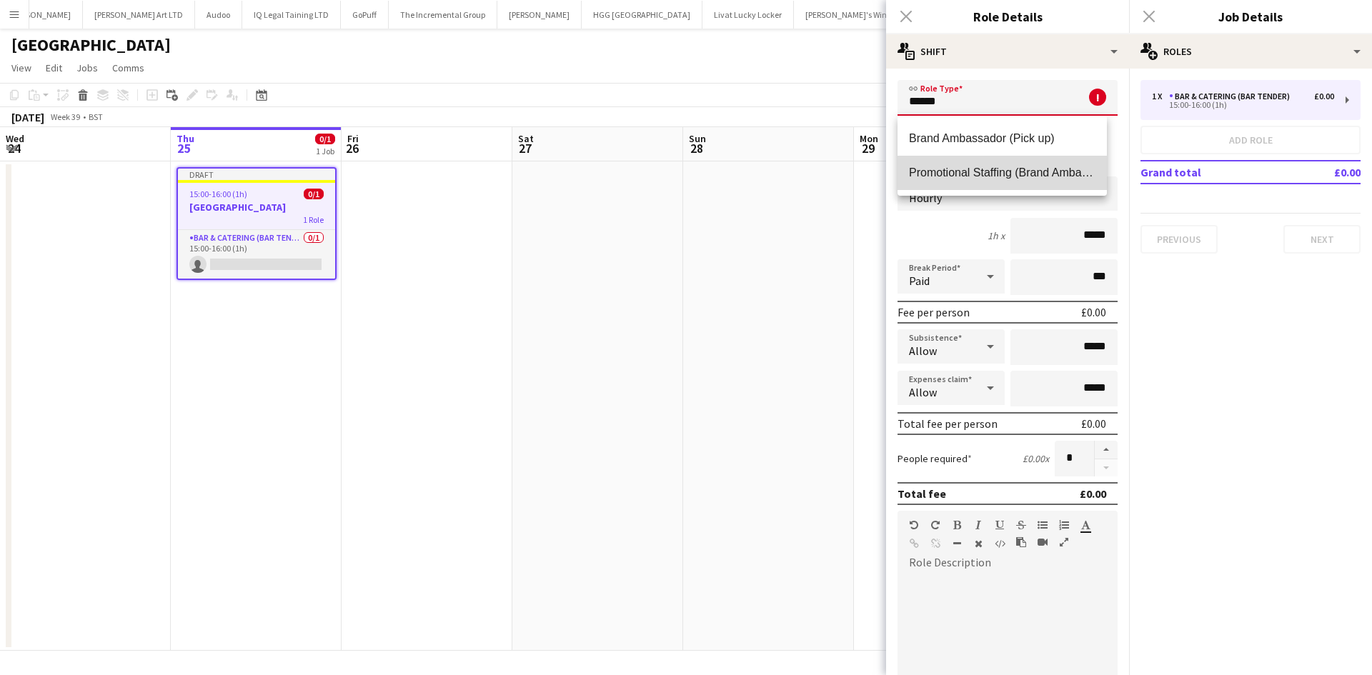
click at [1058, 182] on mat-option "Promotional Staffing (Brand Ambassadors)" at bounding box center [1002, 173] width 209 height 34
type input "**********"
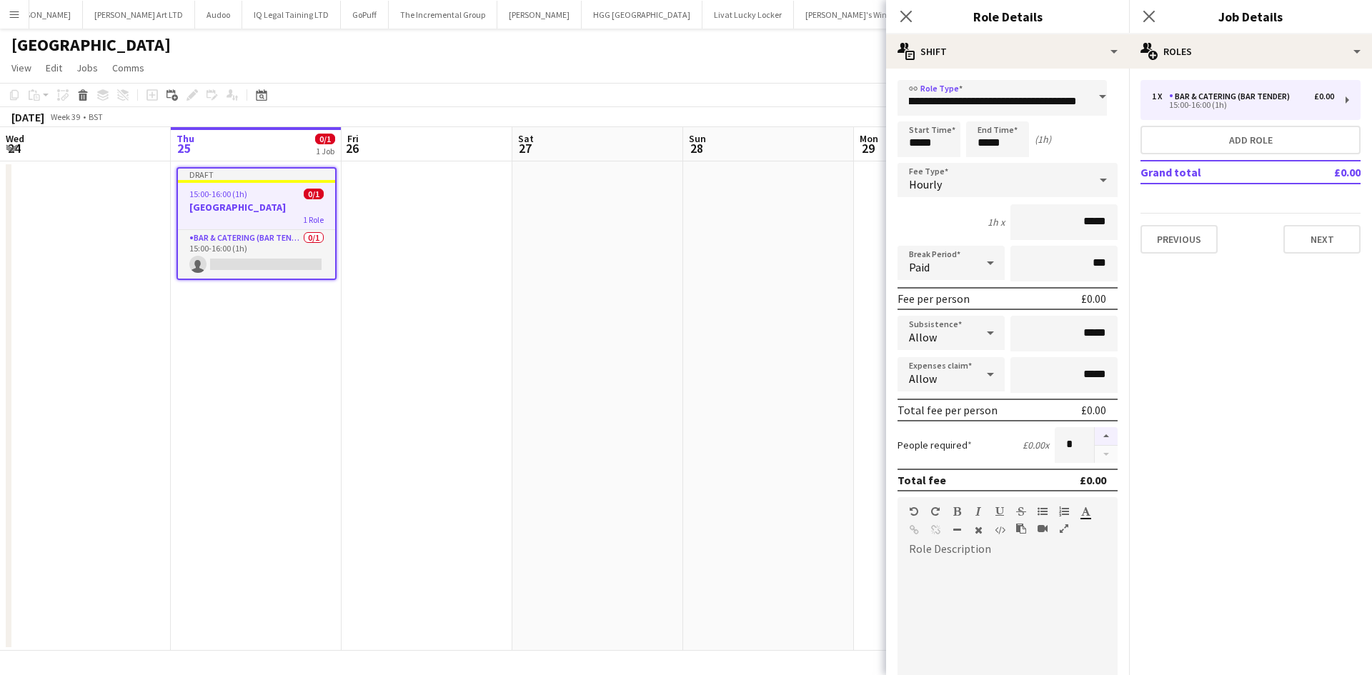
scroll to position [0, 0]
click at [1095, 438] on button "button" at bounding box center [1106, 436] width 23 height 19
type input "*"
drag, startPoint x: 1070, startPoint y: 222, endPoint x: 1168, endPoint y: 225, distance: 98.7
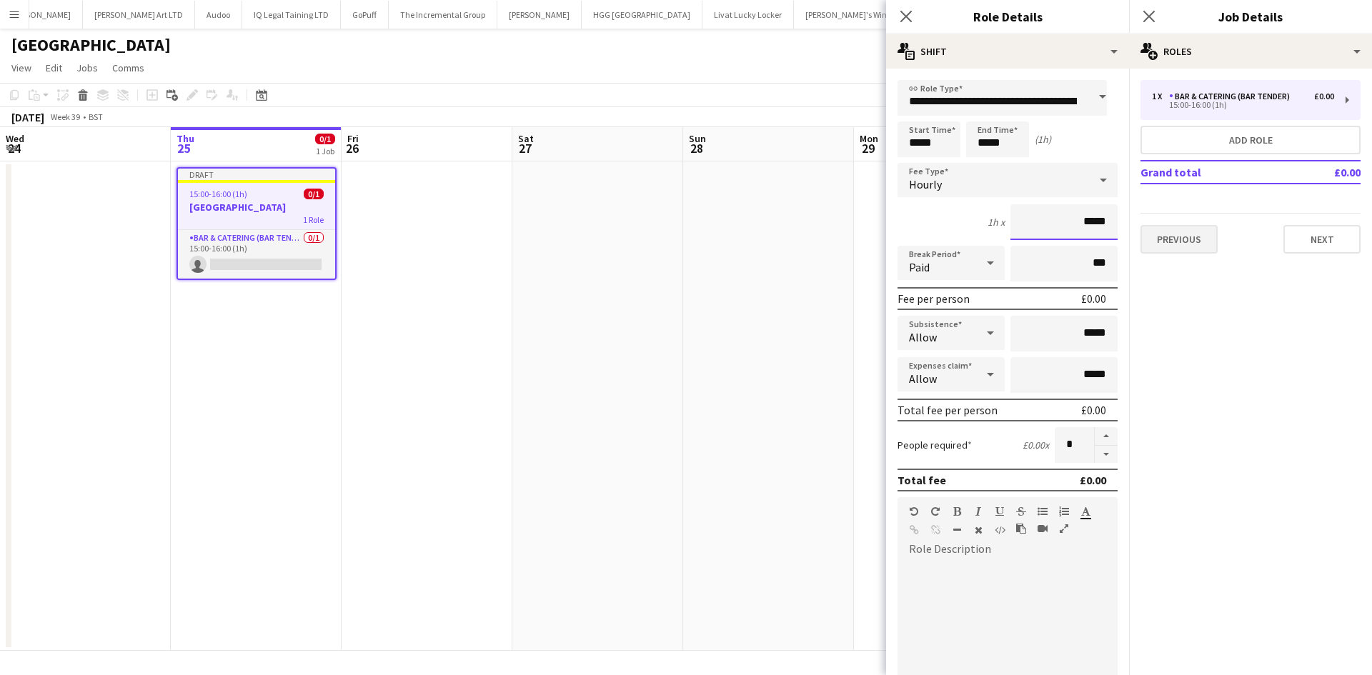
click at [1168, 225] on body "Menu Boards Boards Boards All jobs Status Workforce Workforce My Workforce Recr…" at bounding box center [686, 337] width 1372 height 675
drag, startPoint x: 1118, startPoint y: 229, endPoint x: 1104, endPoint y: 213, distance: 21.3
click at [1104, 213] on input "*****" at bounding box center [1063, 222] width 107 height 36
type input "******"
click at [945, 267] on div "Paid" at bounding box center [937, 263] width 79 height 34
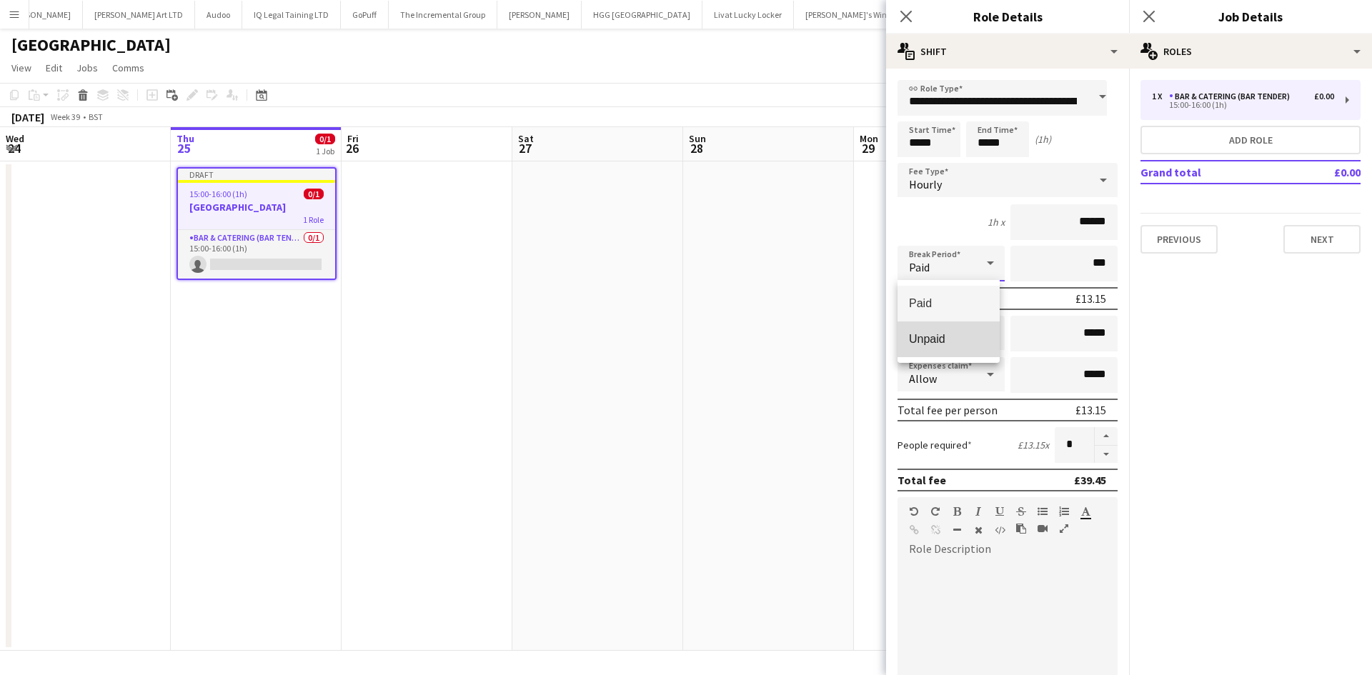
click at [961, 342] on span "Unpaid" at bounding box center [948, 339] width 79 height 14
drag, startPoint x: 928, startPoint y: 147, endPoint x: 850, endPoint y: 150, distance: 77.9
click at [850, 150] on body "Menu Boards Boards Boards All jobs Status Workforce Workforce My Workforce Recr…" at bounding box center [686, 337] width 1372 height 675
type input "*****"
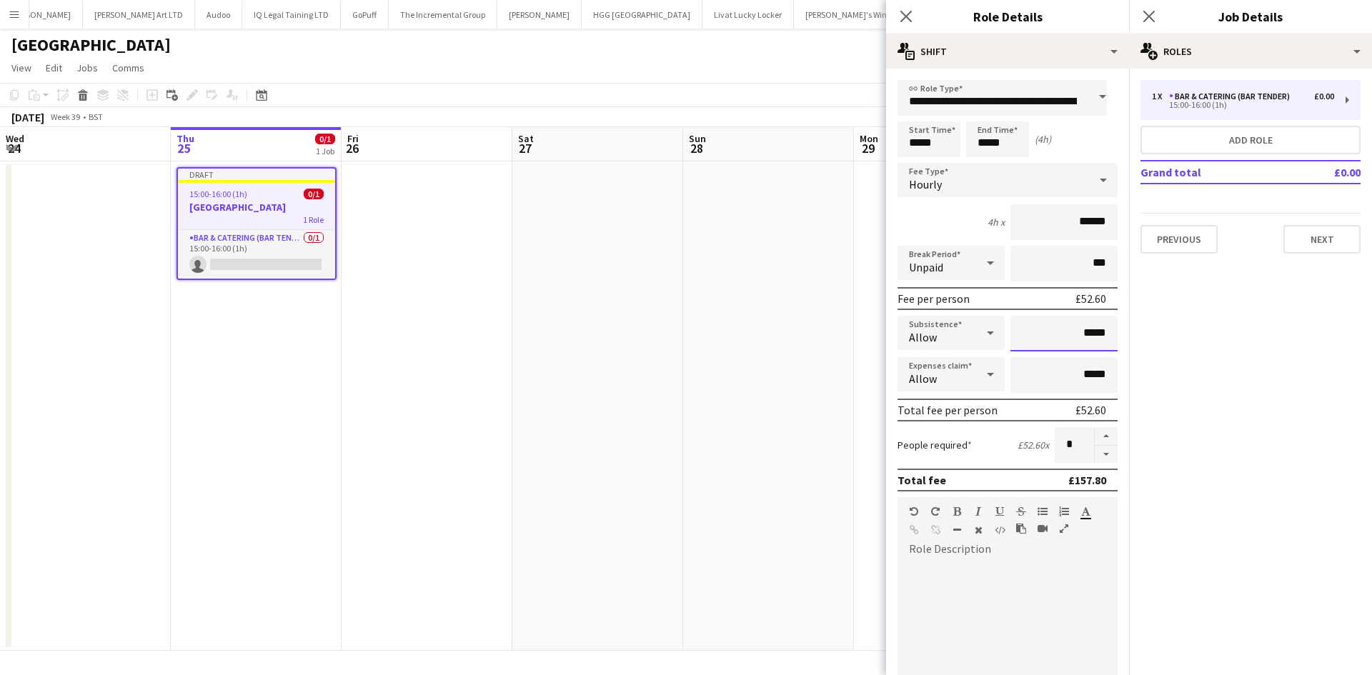
drag, startPoint x: 1071, startPoint y: 332, endPoint x: 1124, endPoint y: 329, distance: 53.6
click at [1124, 329] on mat-expansion-panel "**********" at bounding box center [1007, 372] width 243 height 607
type input "**"
click at [921, 385] on span "Allow" at bounding box center [923, 379] width 28 height 14
click at [948, 454] on span "Don't allow" at bounding box center [948, 451] width 79 height 14
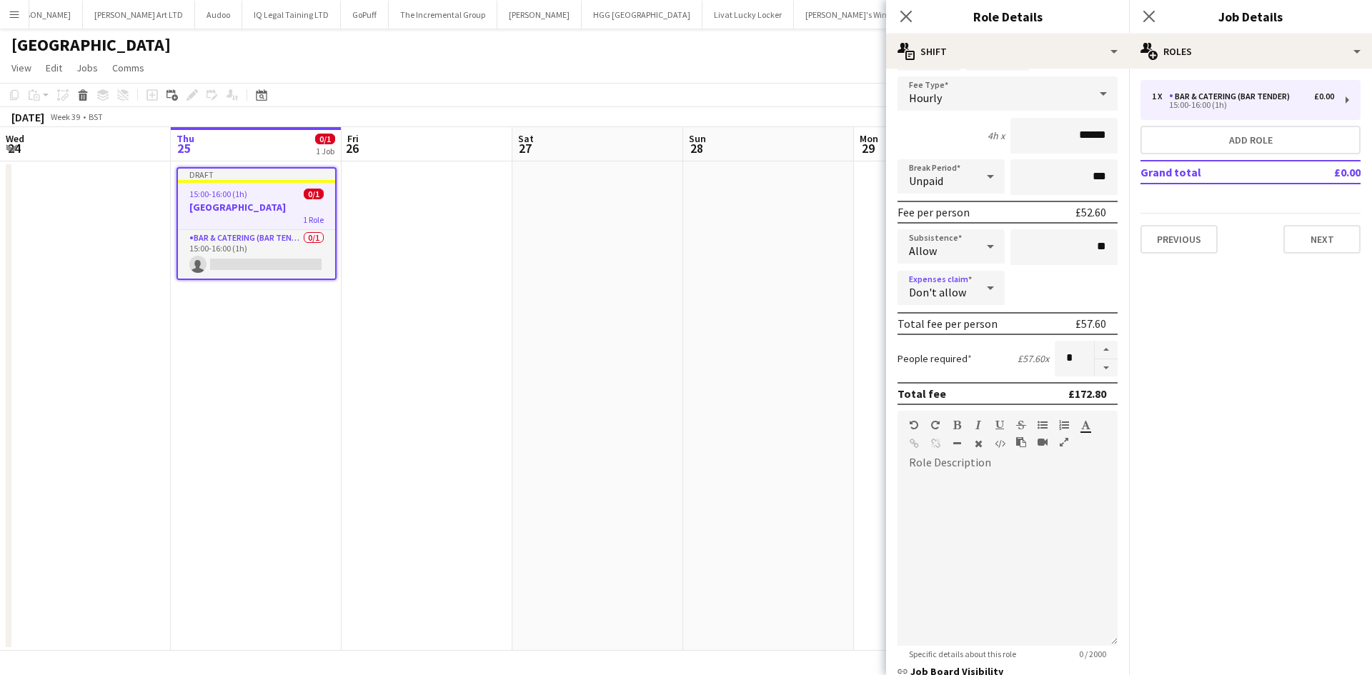
scroll to position [87, 0]
click at [1039, 526] on div at bounding box center [1008, 560] width 220 height 172
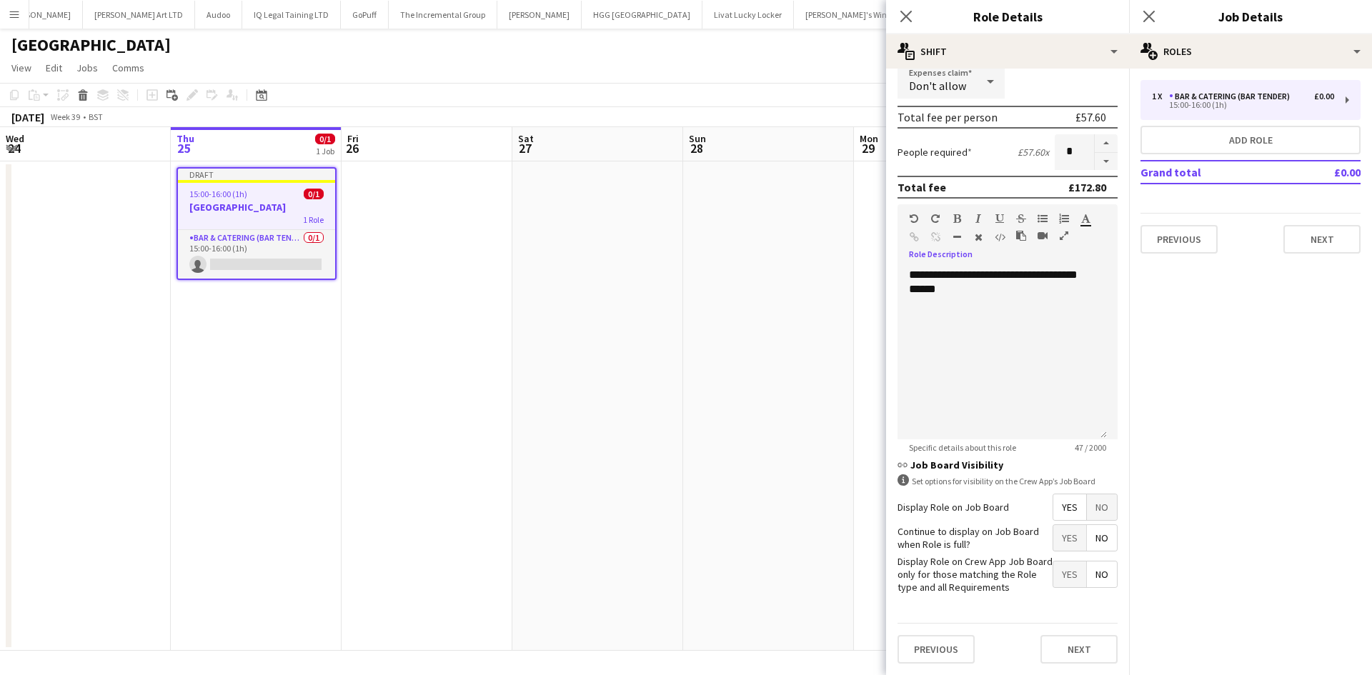
click at [1064, 537] on span "Yes" at bounding box center [1069, 538] width 33 height 26
click at [1072, 647] on button "Next" at bounding box center [1078, 649] width 77 height 29
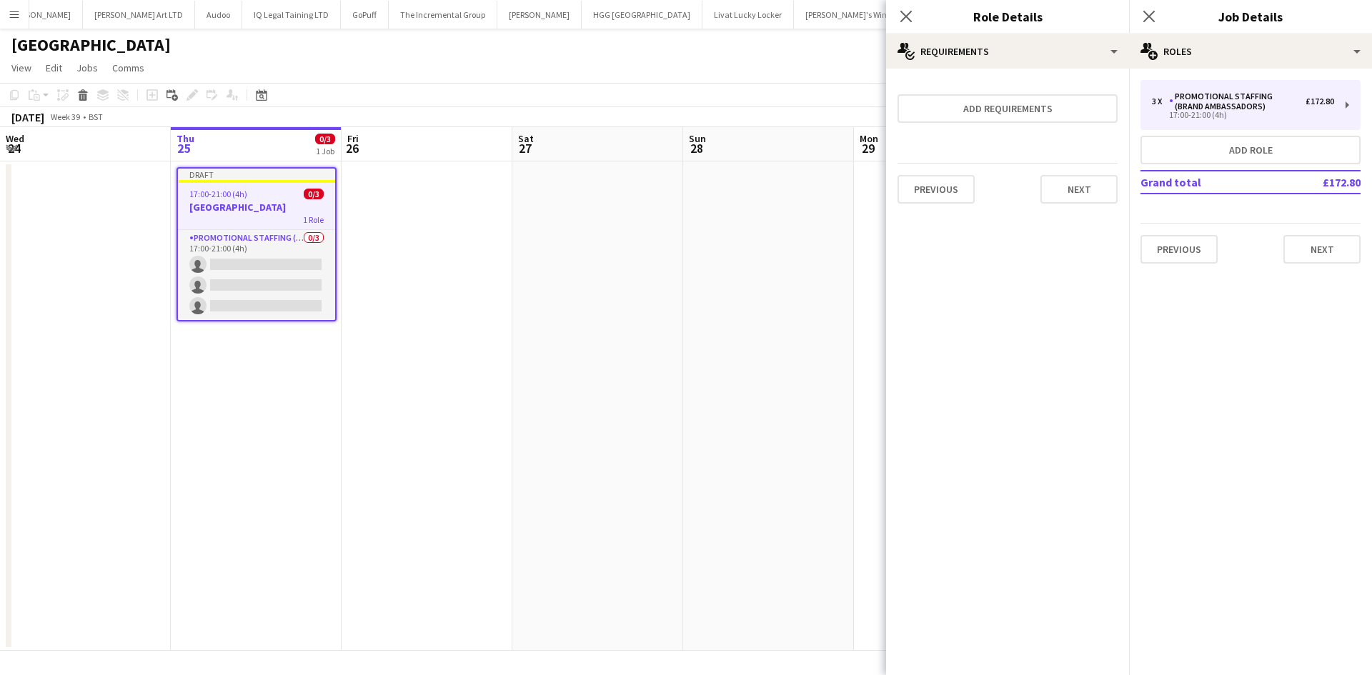
scroll to position [0, 0]
click at [1057, 194] on button "Next" at bounding box center [1078, 189] width 77 height 29
click at [1094, 188] on button "Finish" at bounding box center [1091, 191] width 54 height 29
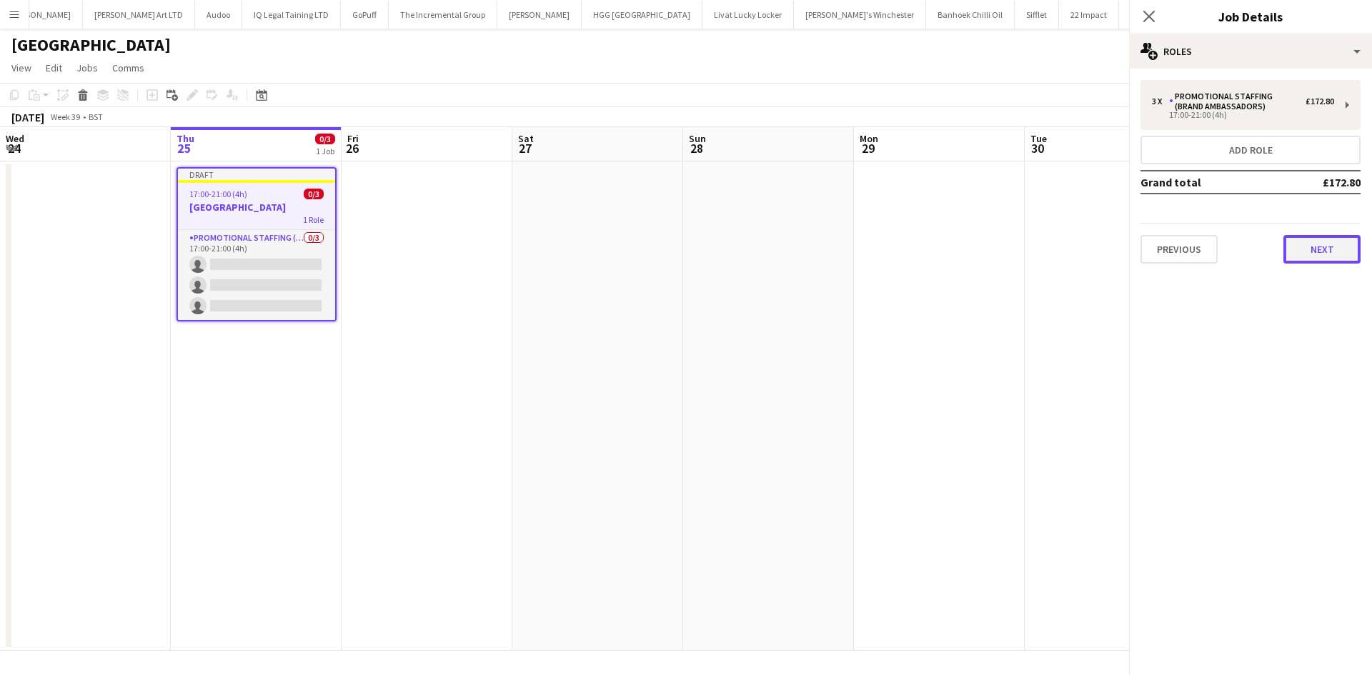
click at [1314, 262] on button "Next" at bounding box center [1321, 249] width 77 height 29
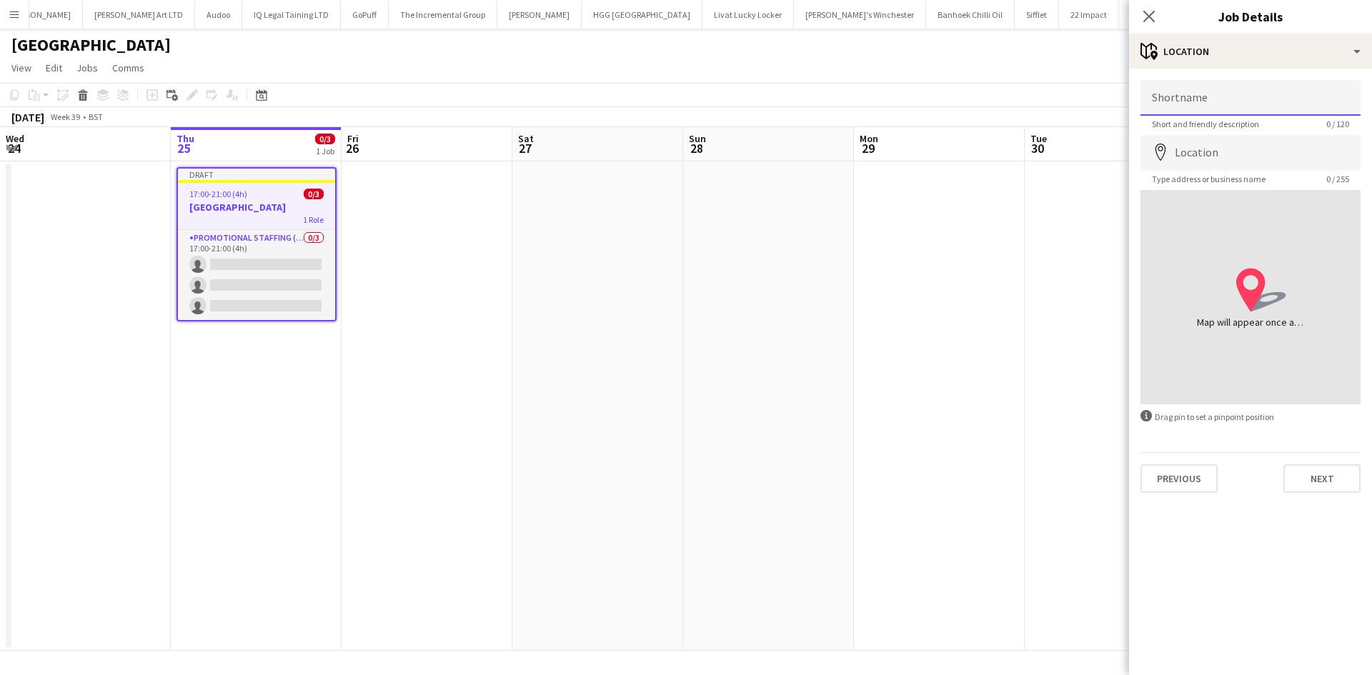
click at [1194, 92] on input "Shortname" at bounding box center [1251, 98] width 220 height 36
type input "**********"
click at [1233, 162] on input "Location" at bounding box center [1251, 153] width 220 height 36
type input "**********"
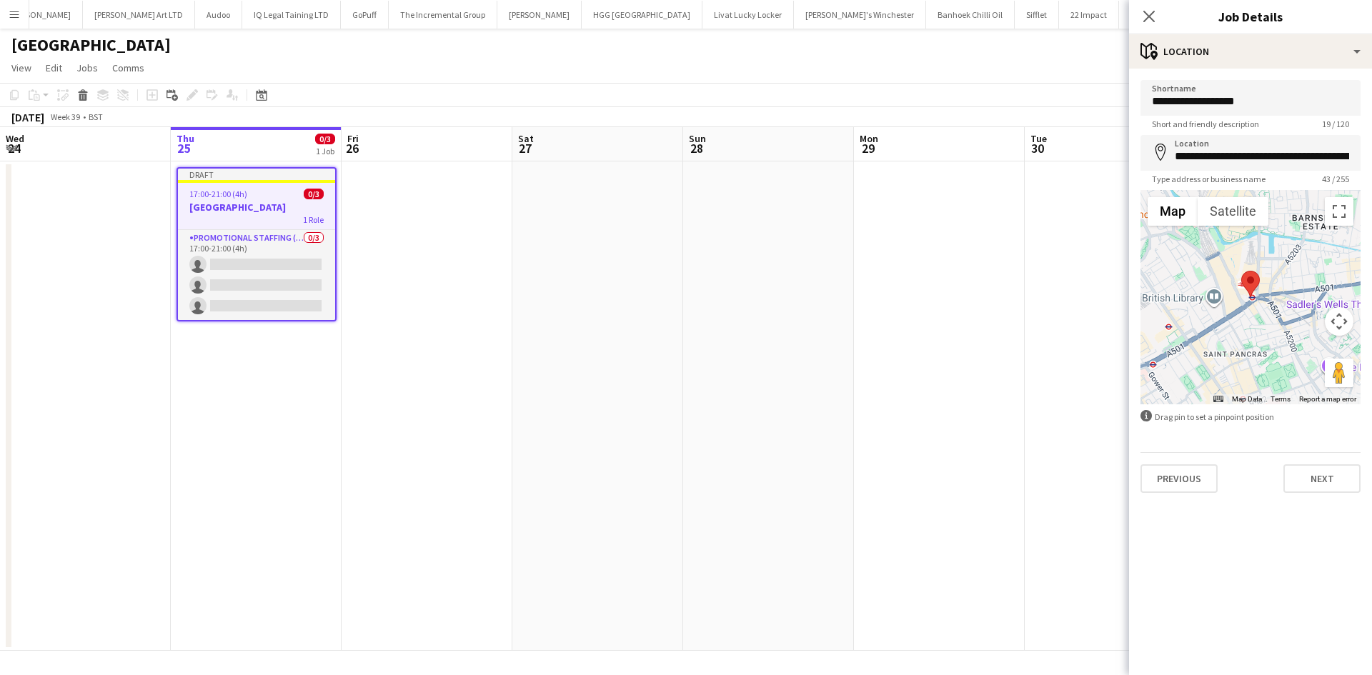
click at [1323, 462] on div "Previous Next" at bounding box center [1251, 472] width 220 height 41
click at [1324, 476] on button "Next" at bounding box center [1321, 479] width 77 height 29
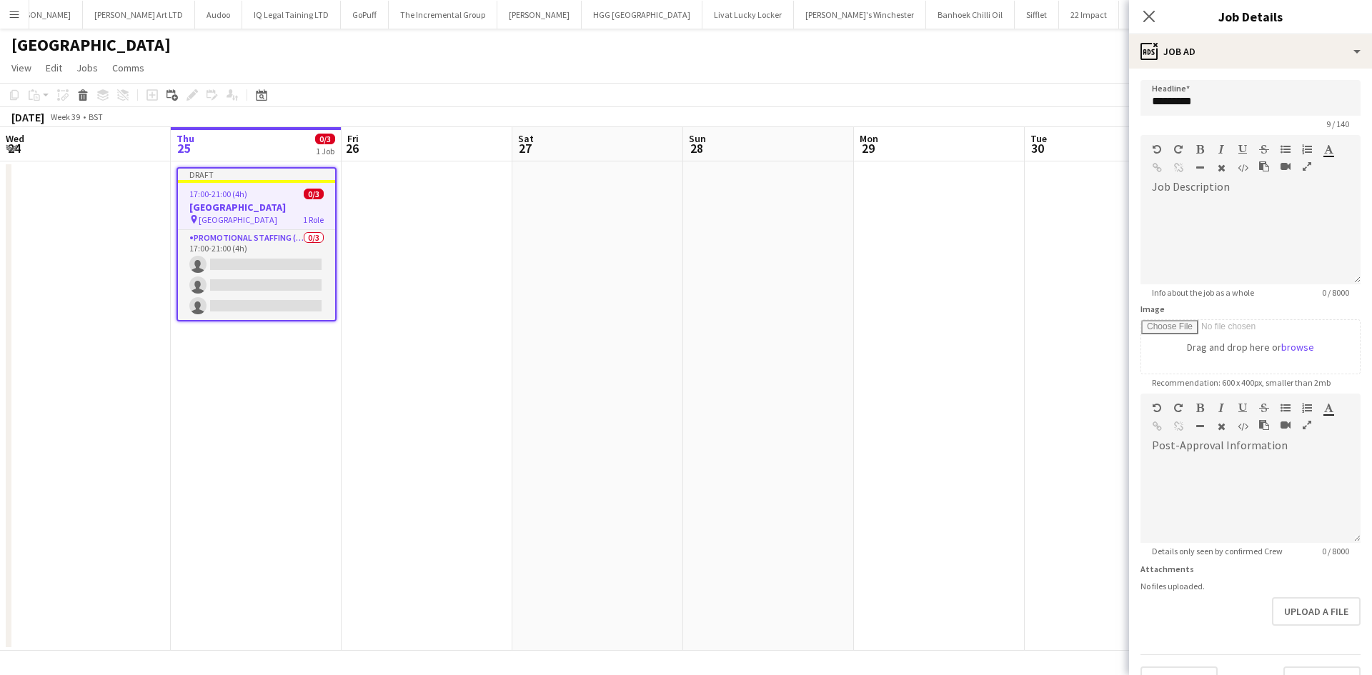
click at [1156, 119] on div "9 / 140" at bounding box center [1251, 124] width 220 height 11
click at [1192, 190] on div at bounding box center [1251, 237] width 220 height 96
click at [1228, 470] on div at bounding box center [1251, 500] width 220 height 86
paste div
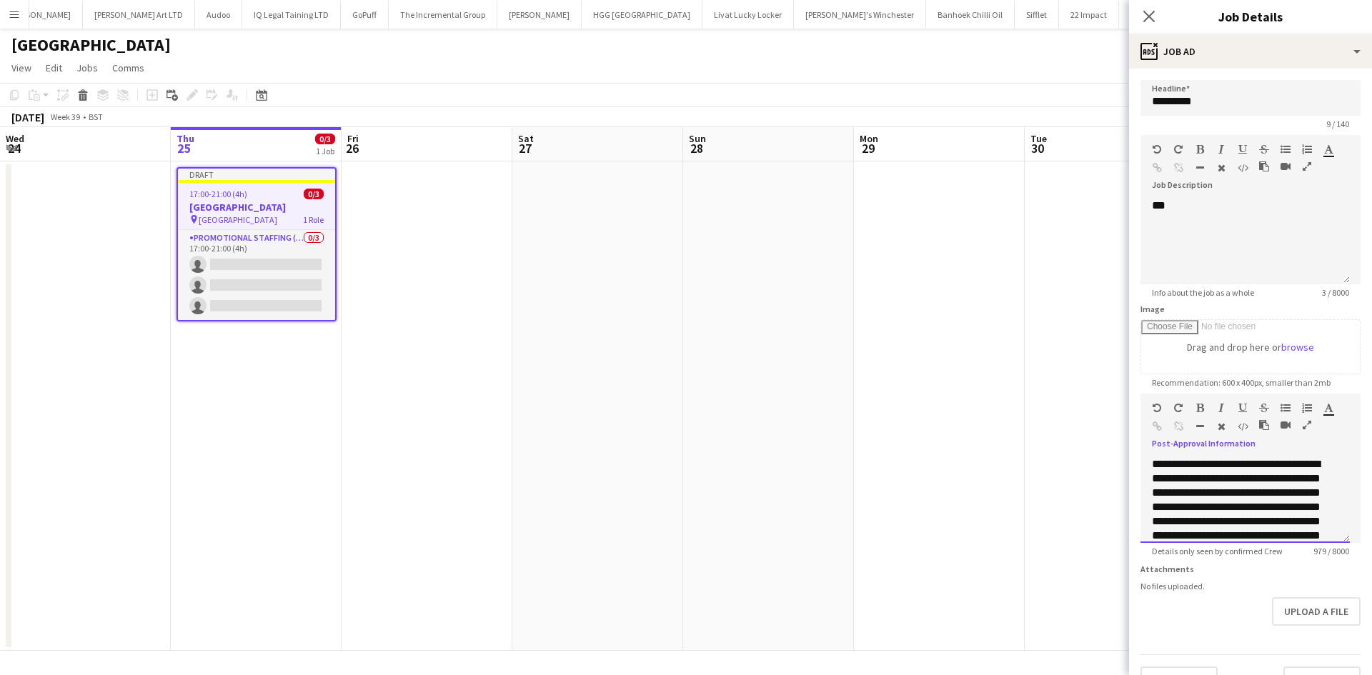
scroll to position [42, 0]
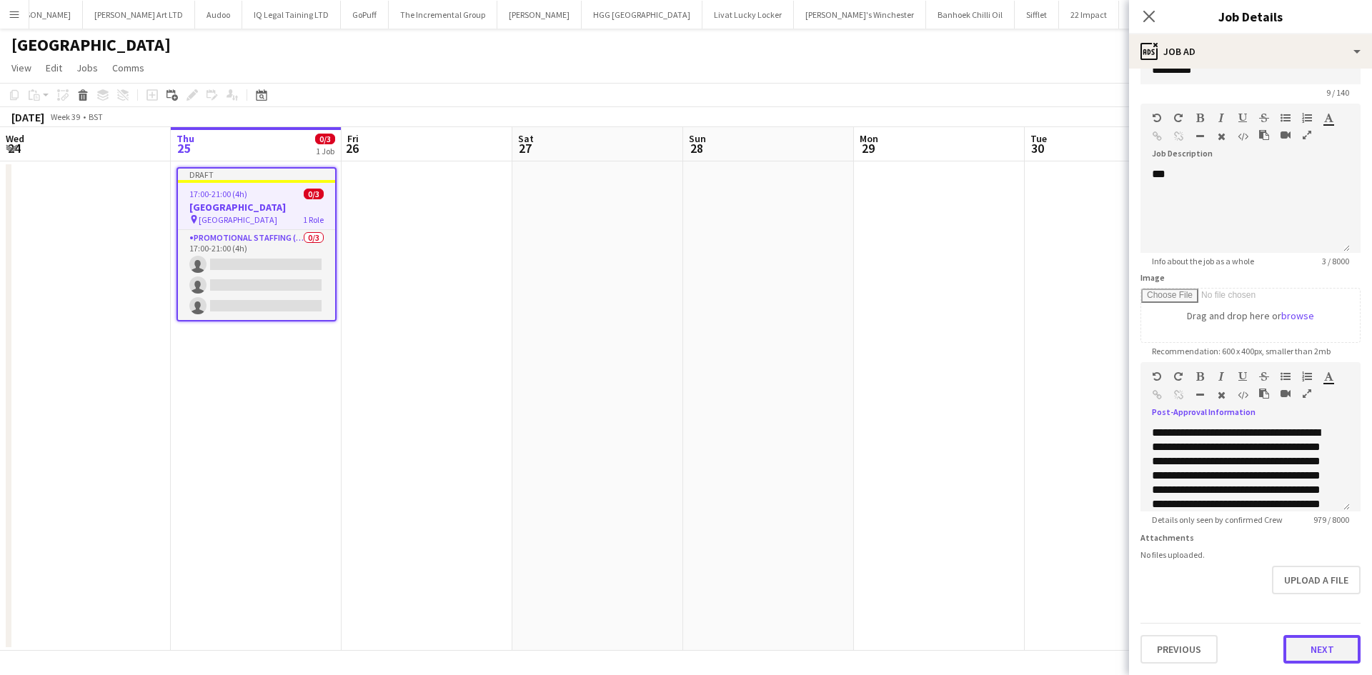
click at [1298, 650] on button "Next" at bounding box center [1321, 649] width 77 height 29
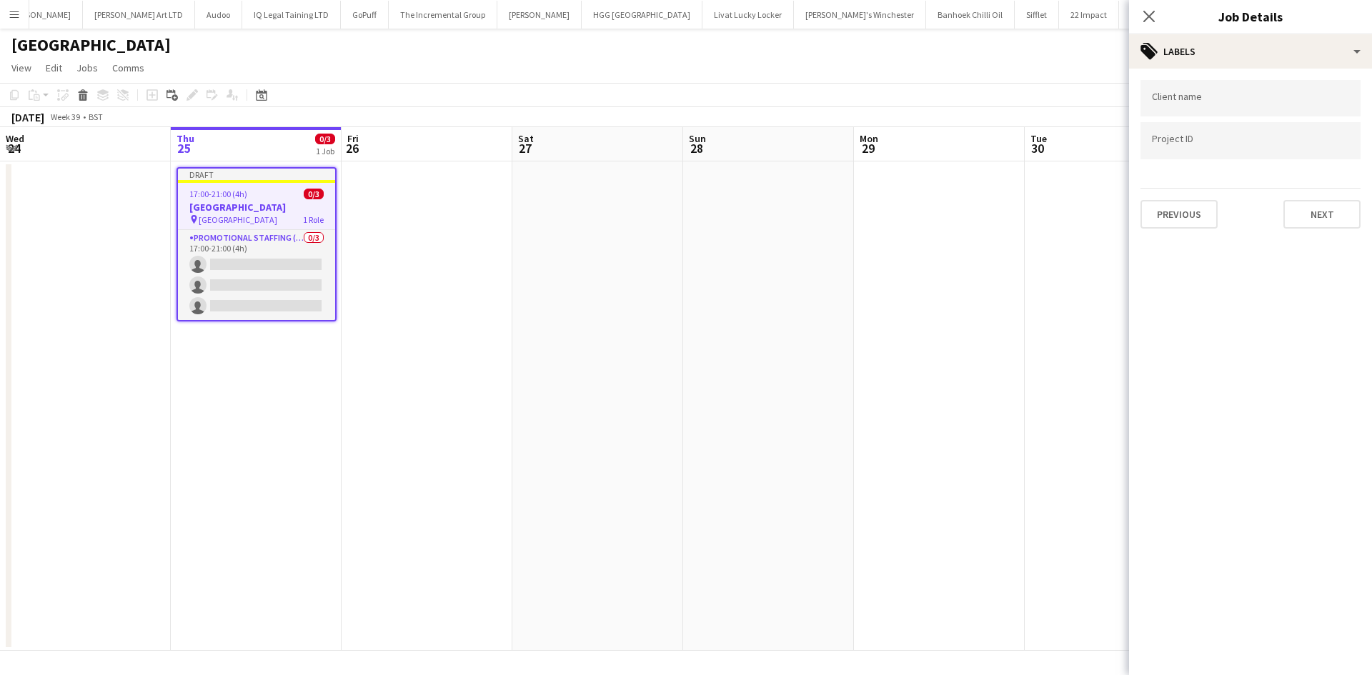
scroll to position [0, 0]
click at [1338, 221] on button "Next" at bounding box center [1321, 214] width 77 height 29
click at [1316, 152] on button "Next" at bounding box center [1321, 148] width 77 height 29
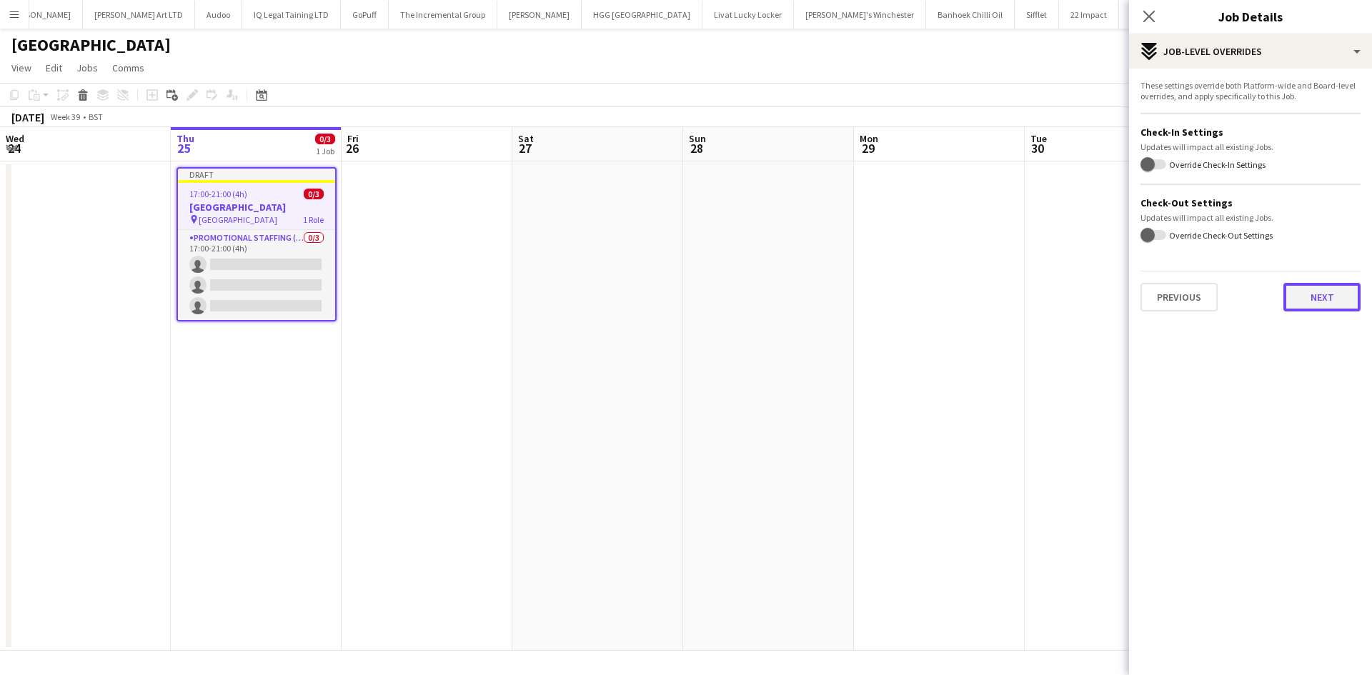
click at [1320, 301] on button "Next" at bounding box center [1321, 297] width 77 height 29
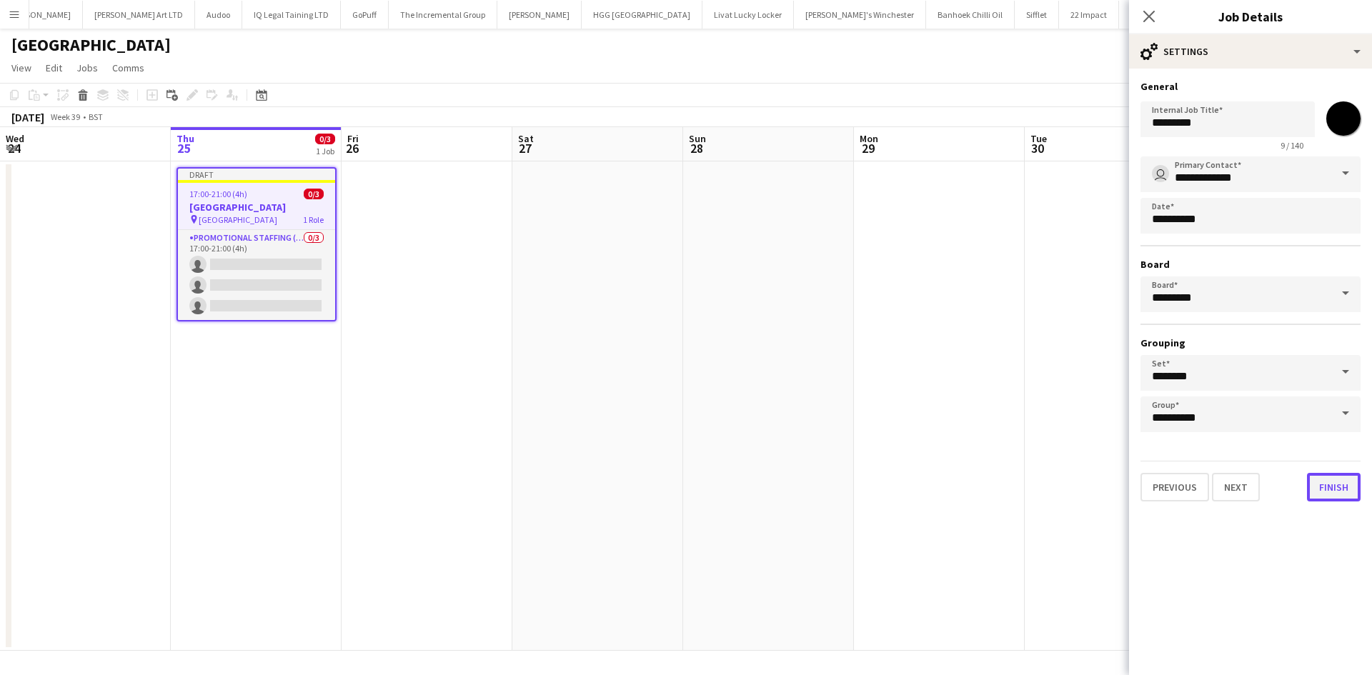
click at [1337, 484] on button "Finish" at bounding box center [1334, 487] width 54 height 29
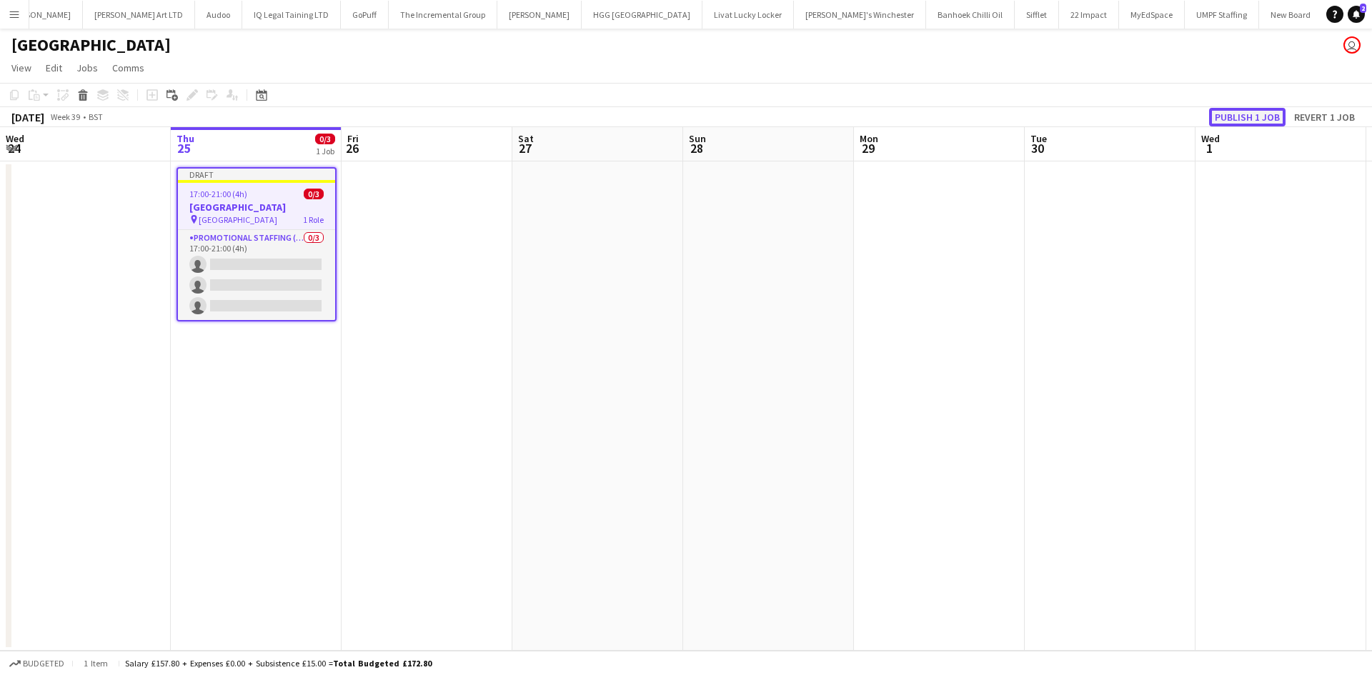
click at [1246, 116] on button "Publish 1 job" at bounding box center [1247, 117] width 76 height 19
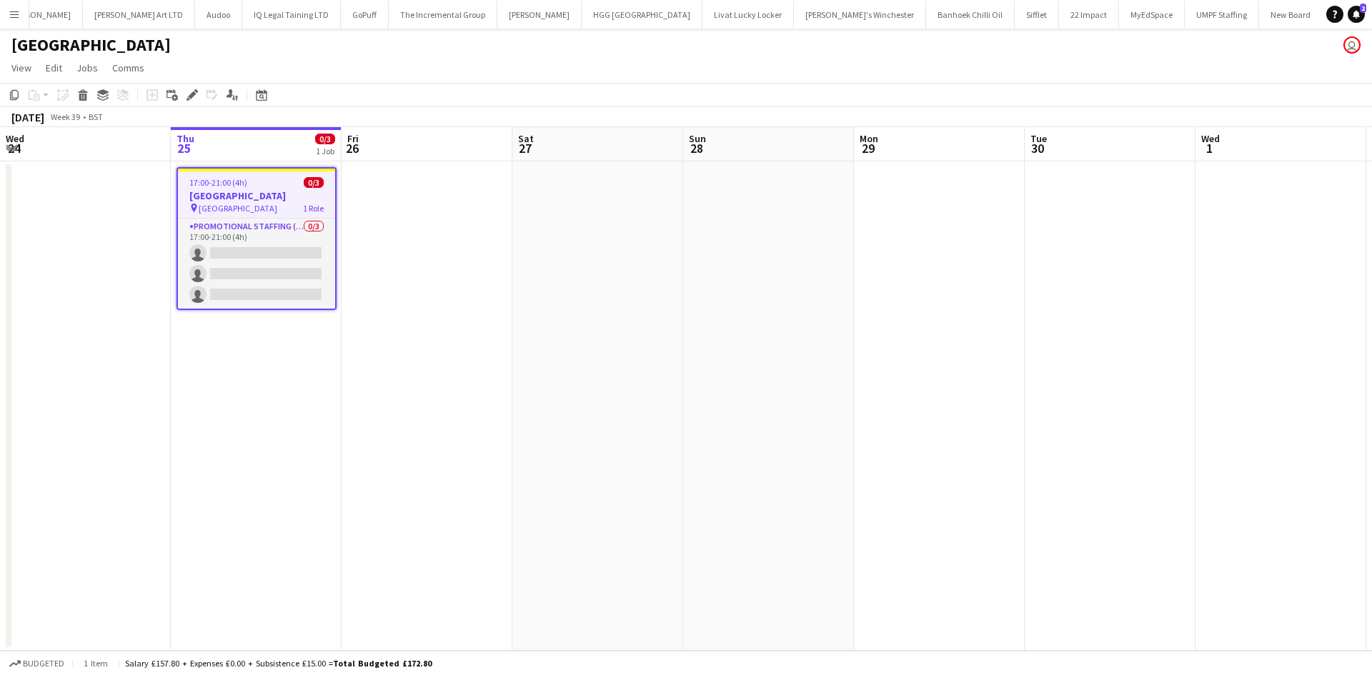
scroll to position [0, 342]
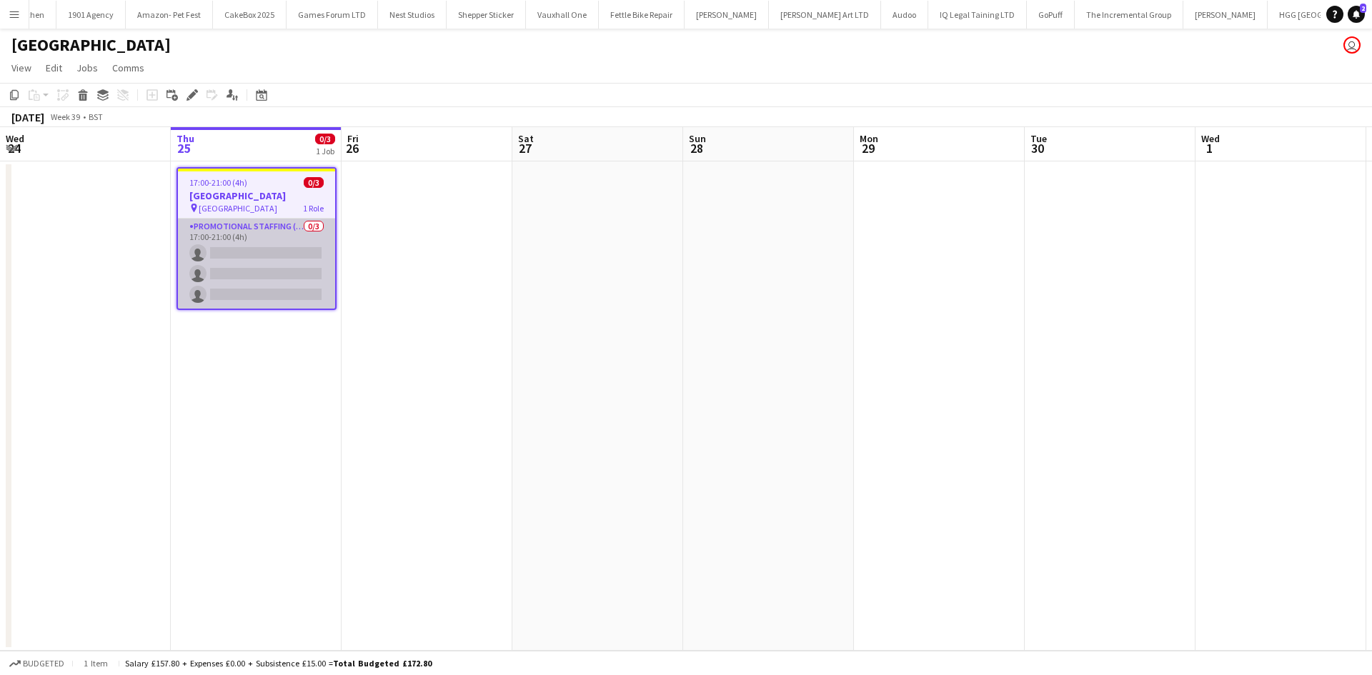
click at [288, 271] on app-card-role "Promotional Staffing (Brand Ambassadors) 0/3 17:00-21:00 (4h) single-neutral-ac…" at bounding box center [256, 264] width 157 height 90
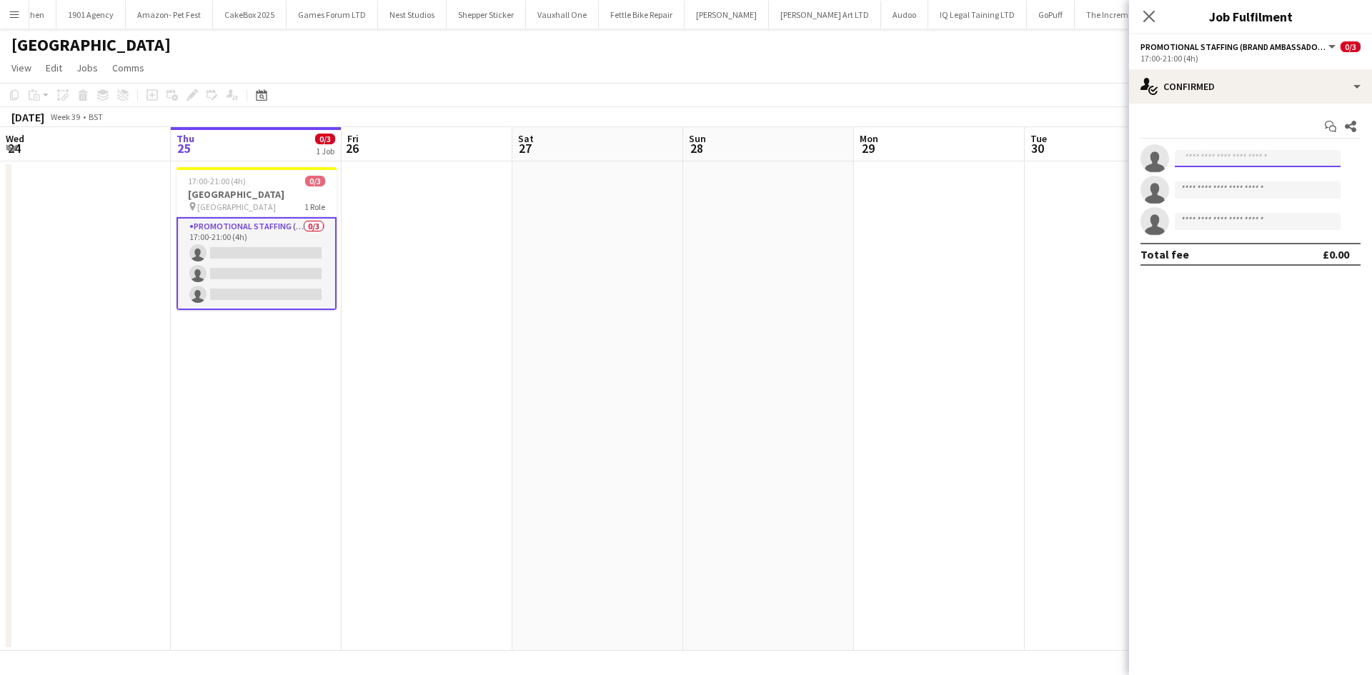
click at [1206, 156] on input at bounding box center [1258, 158] width 166 height 17
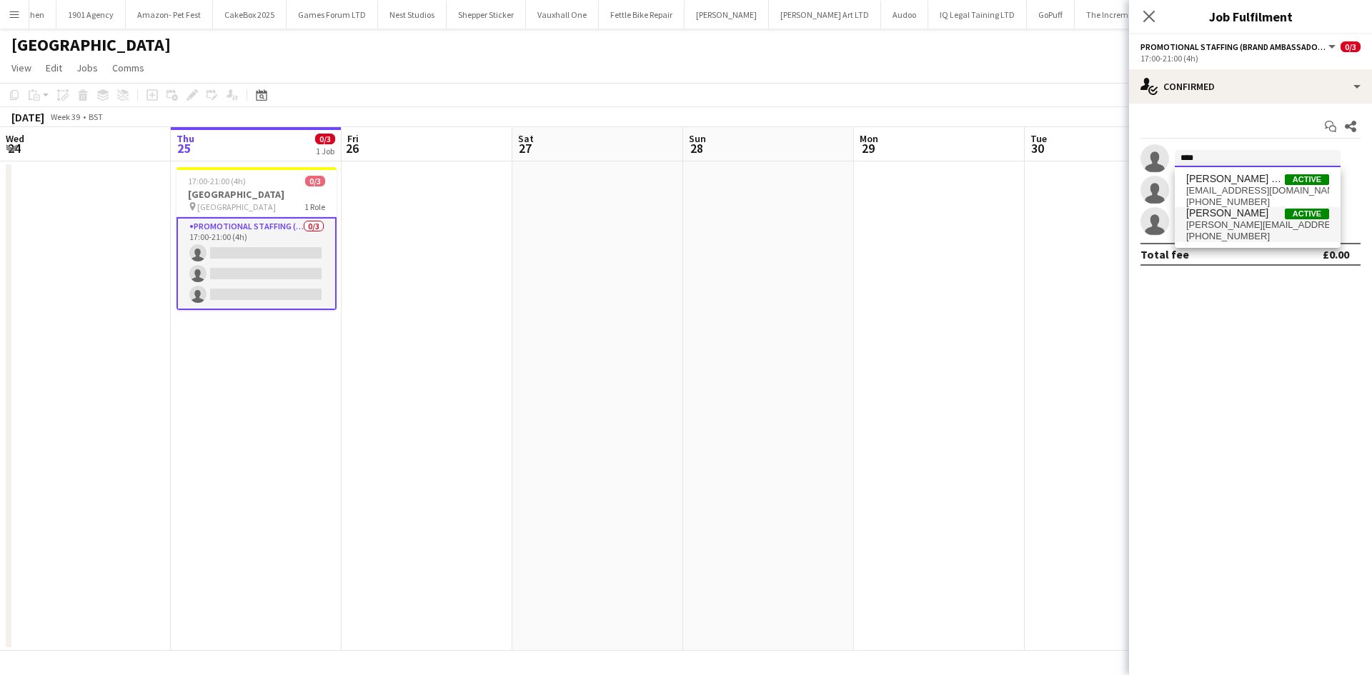
type input "****"
click at [1239, 227] on span "gina.mcdowall@hotmail.com" at bounding box center [1257, 224] width 143 height 11
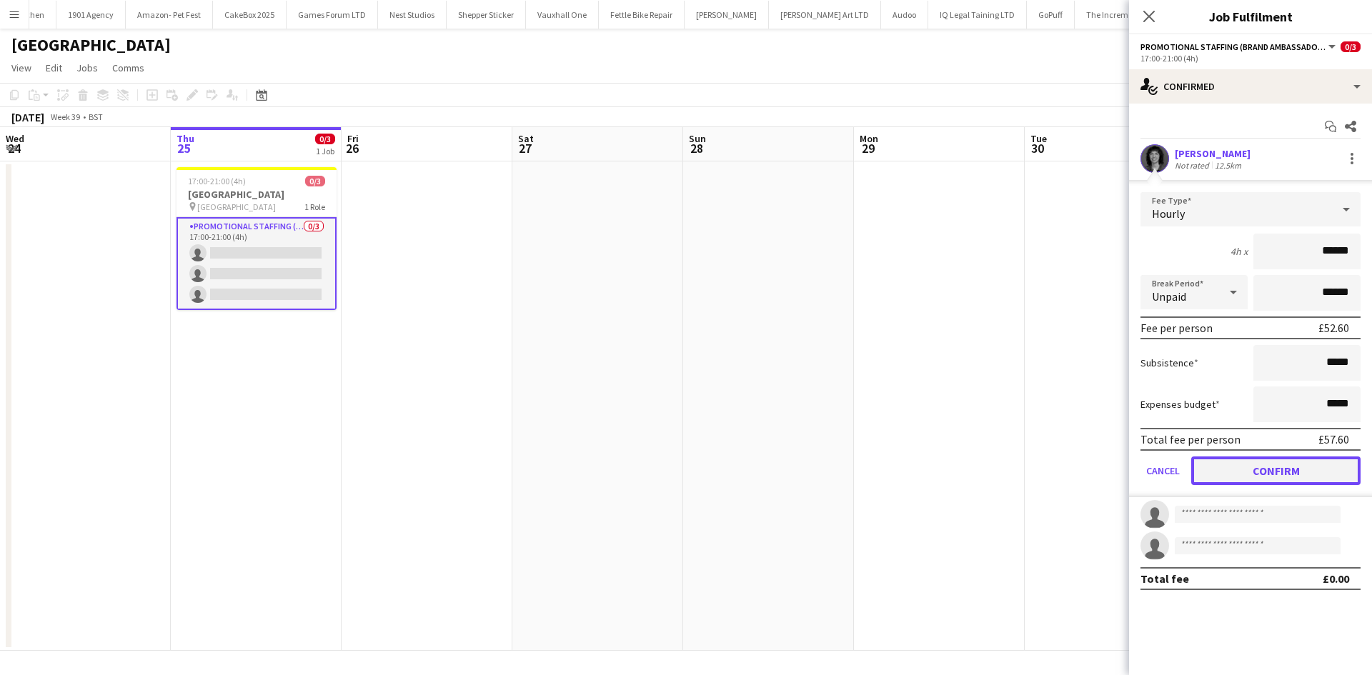
click at [1280, 470] on button "Confirm" at bounding box center [1275, 471] width 169 height 29
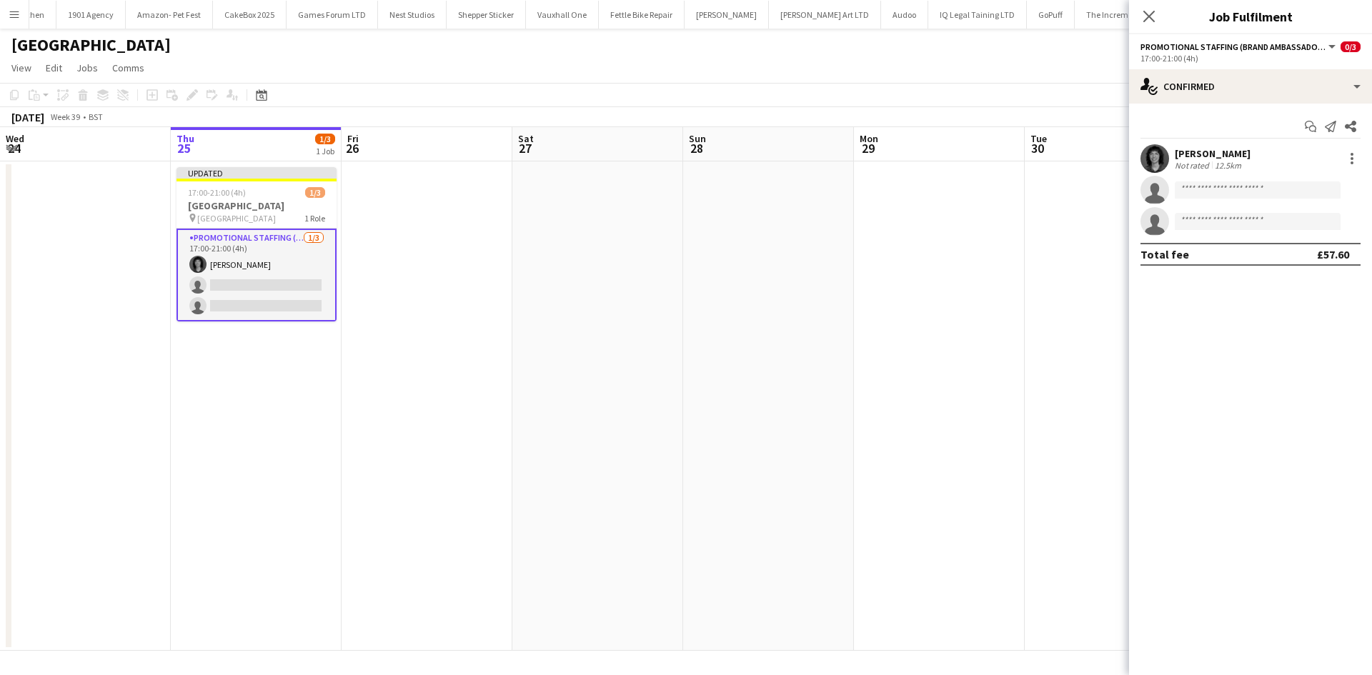
click at [631, 409] on app-date-cell at bounding box center [597, 407] width 171 height 490
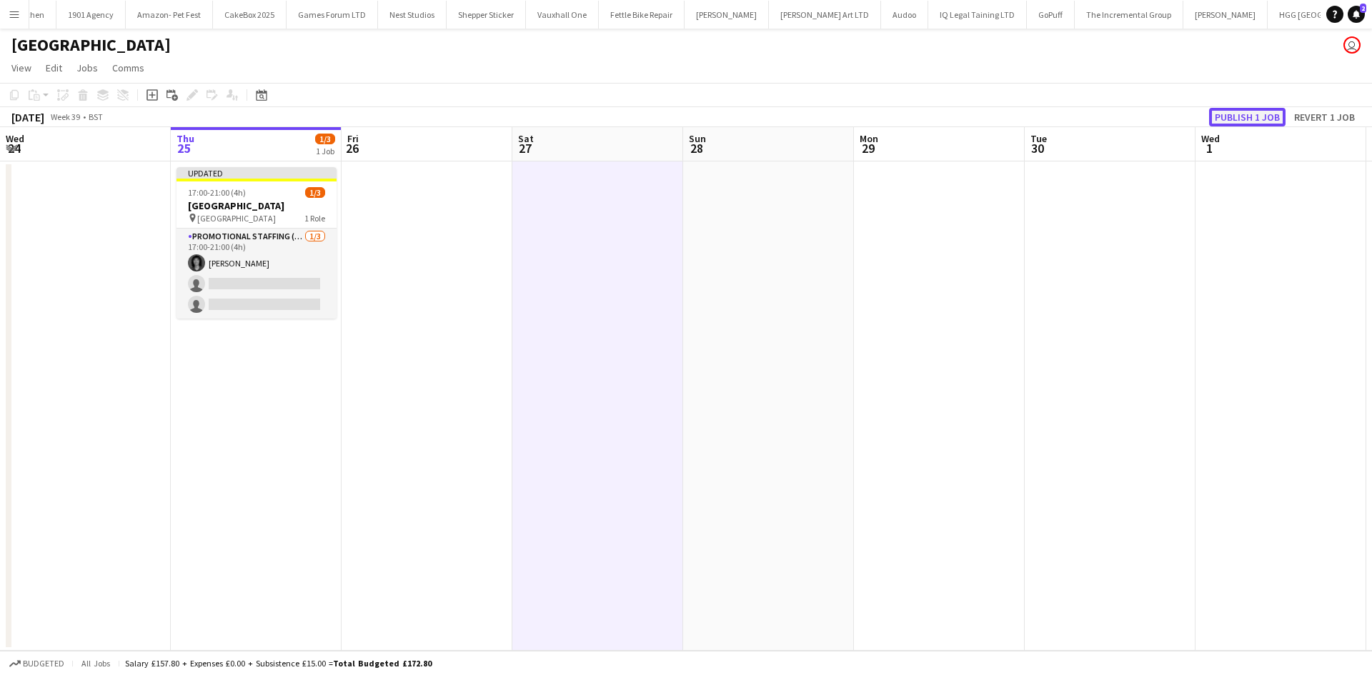
click at [1228, 121] on button "Publish 1 job" at bounding box center [1247, 117] width 76 height 19
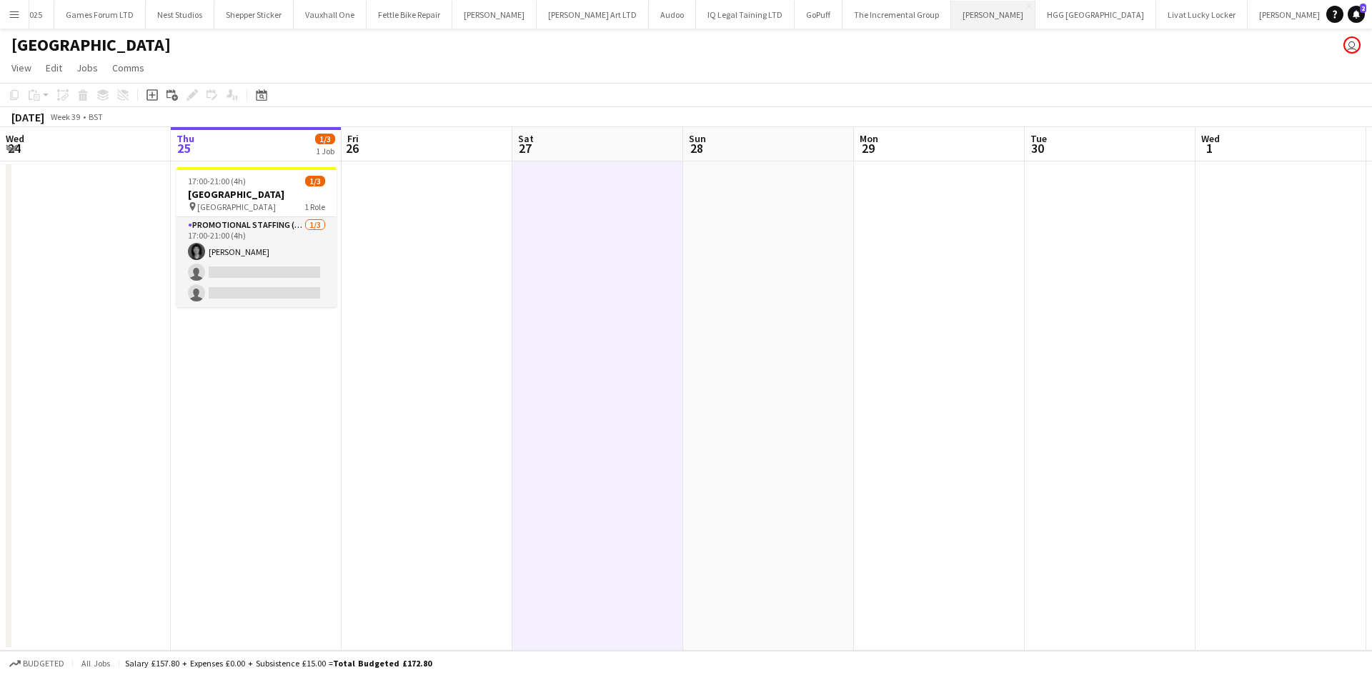
scroll to position [0, 2137]
click at [1147, 16] on button "Livat Lucky Locker Close" at bounding box center [1192, 15] width 91 height 28
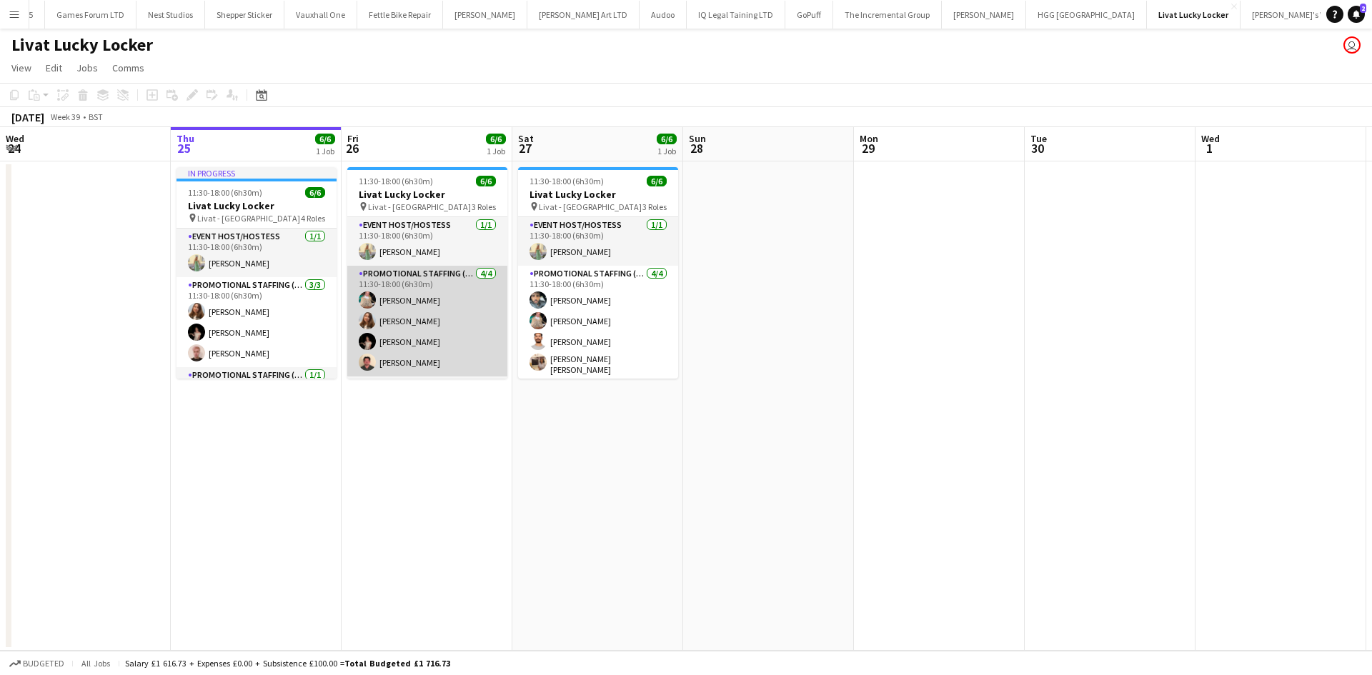
scroll to position [46, 0]
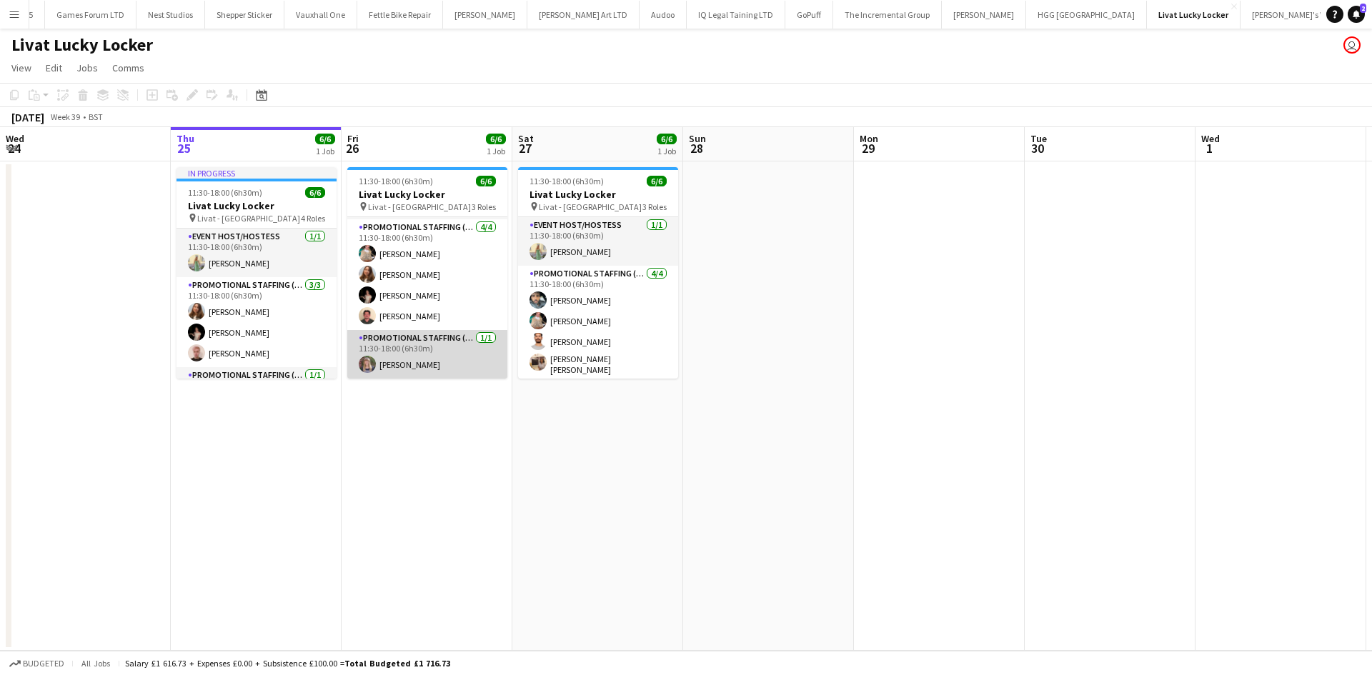
click at [394, 367] on app-card-role "Promotional Staffing (Team Leader) 1/1 11:30-18:00 (6h30m) Cian Stavers" at bounding box center [427, 354] width 160 height 49
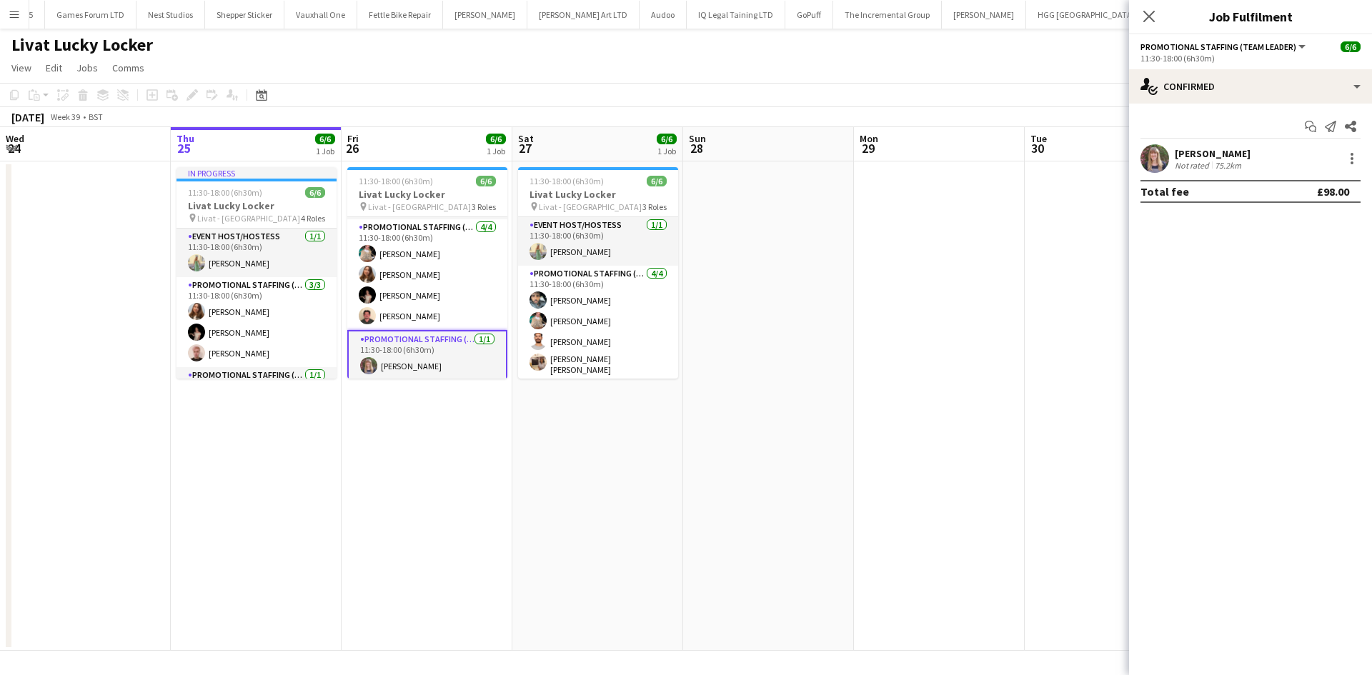
click at [1151, 159] on app-user-avatar at bounding box center [1155, 158] width 29 height 29
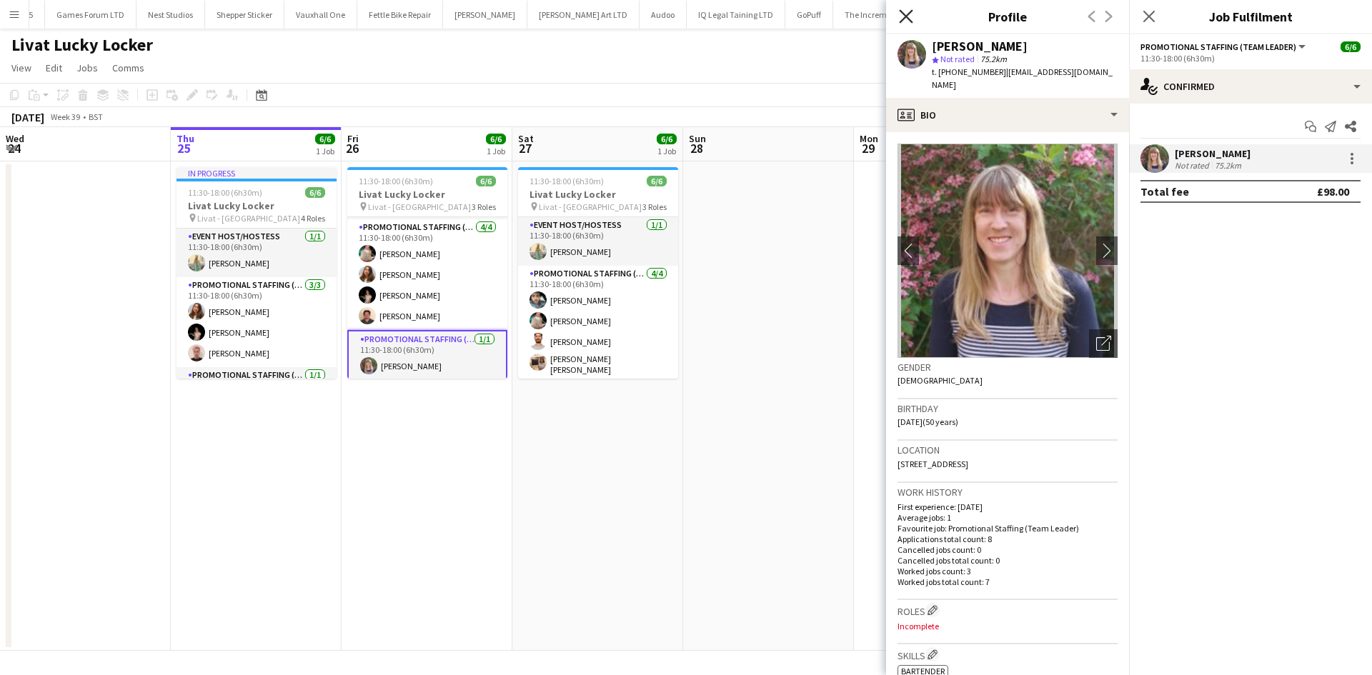
click at [905, 14] on icon "Close pop-in" at bounding box center [906, 16] width 14 height 14
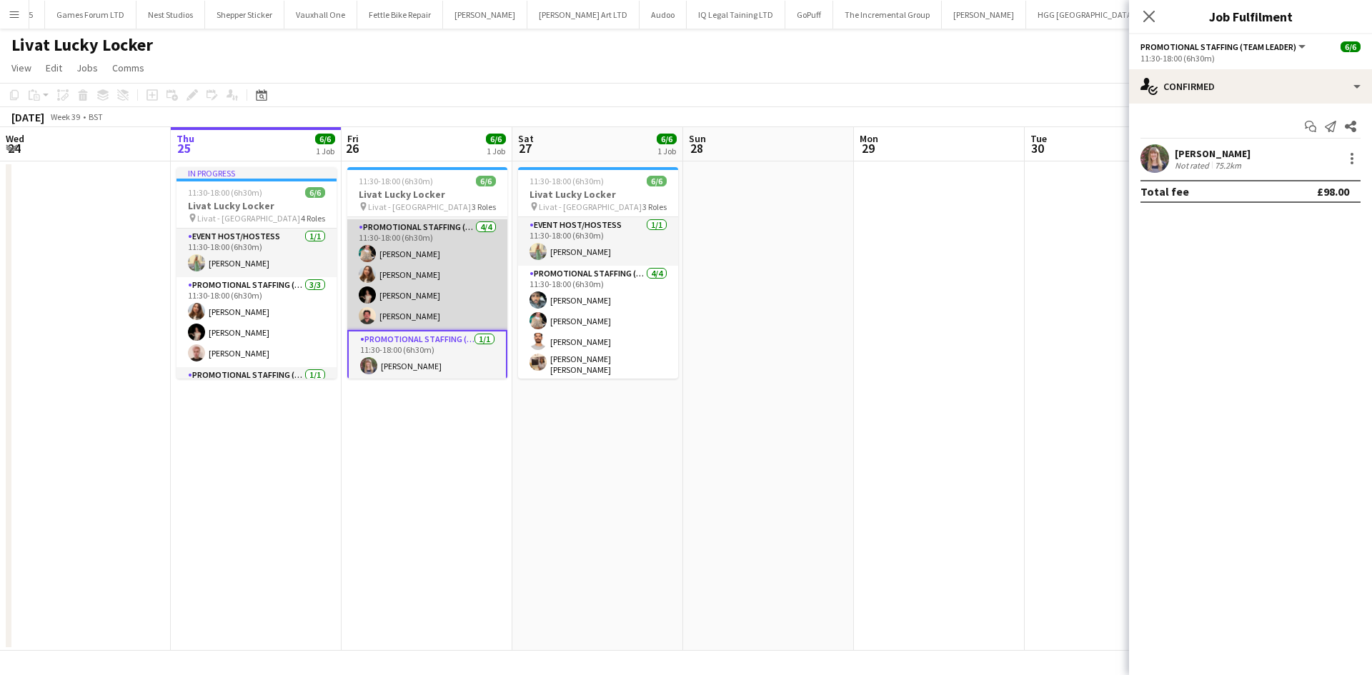
click at [404, 317] on app-card-role "Promotional Staffing (Brand Ambassadors) 4/4 11:30-18:00 (6h30m) Viktorija Zlat…" at bounding box center [427, 274] width 160 height 111
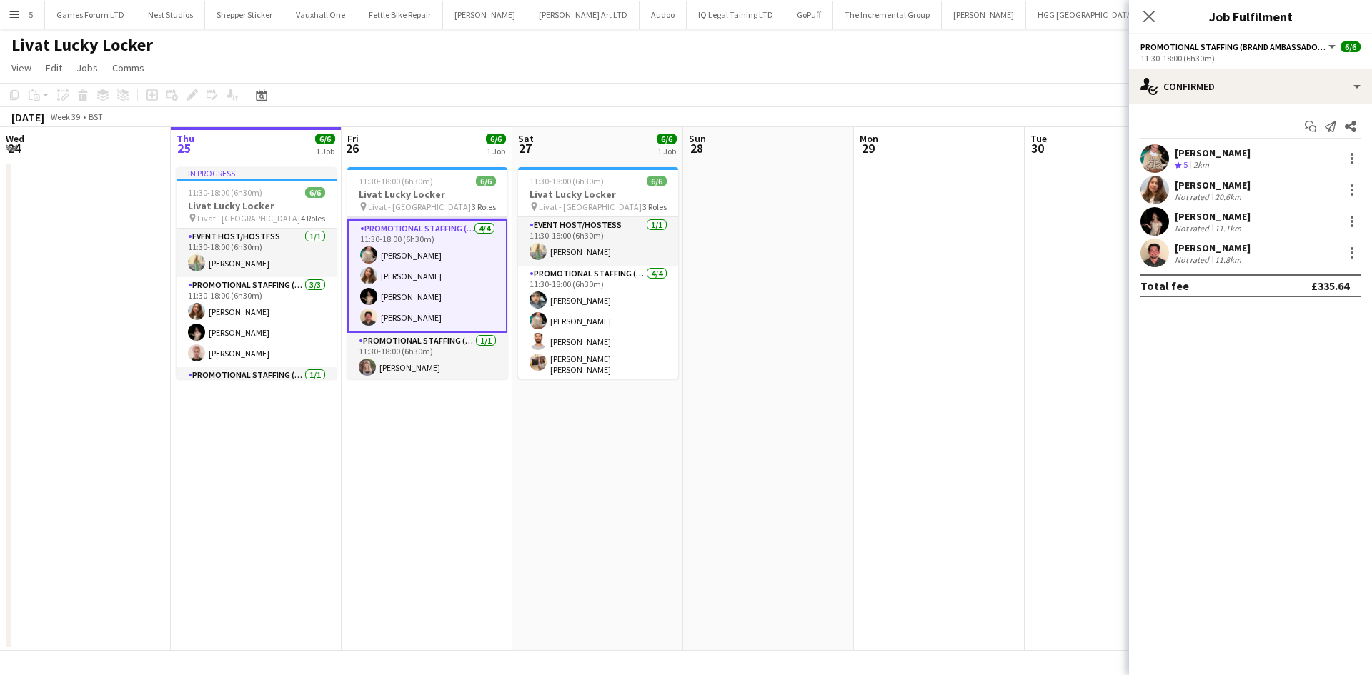
click at [1148, 252] on app-user-avatar at bounding box center [1155, 253] width 29 height 29
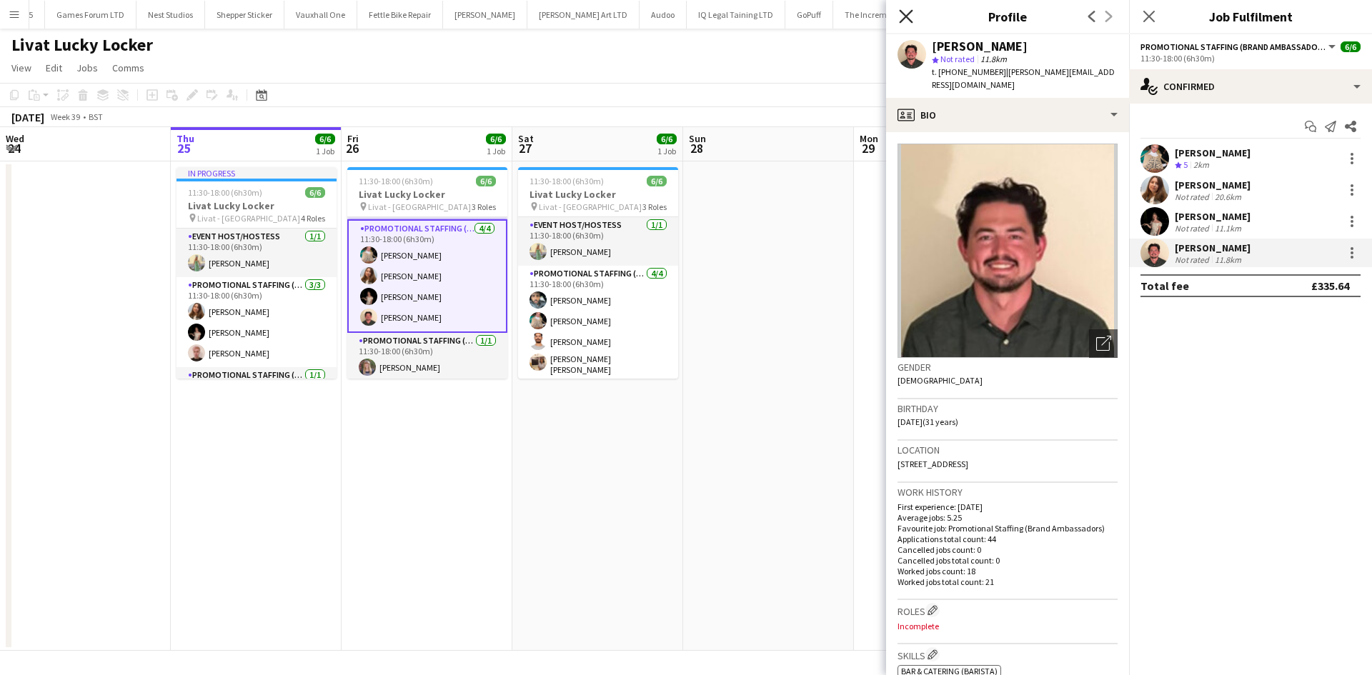
click at [903, 14] on icon at bounding box center [906, 16] width 14 height 14
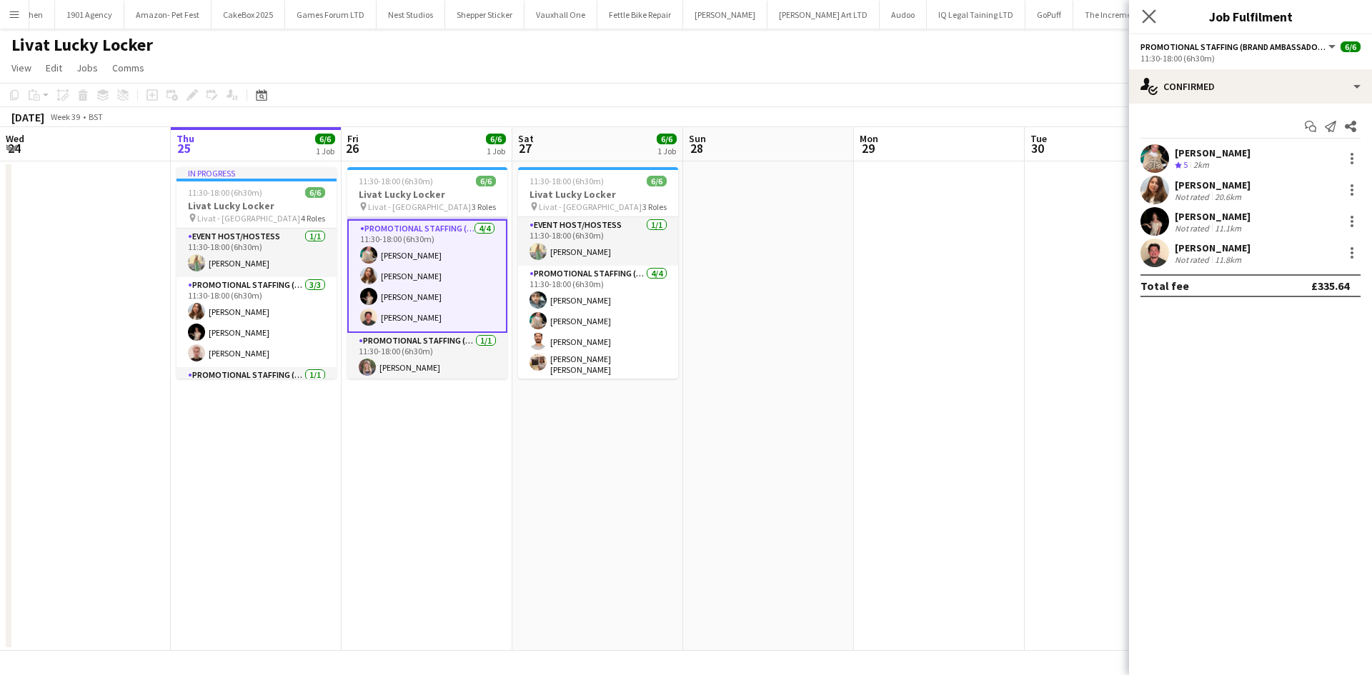
click at [1148, 9] on app-icon "Close pop-in" at bounding box center [1149, 16] width 21 height 21
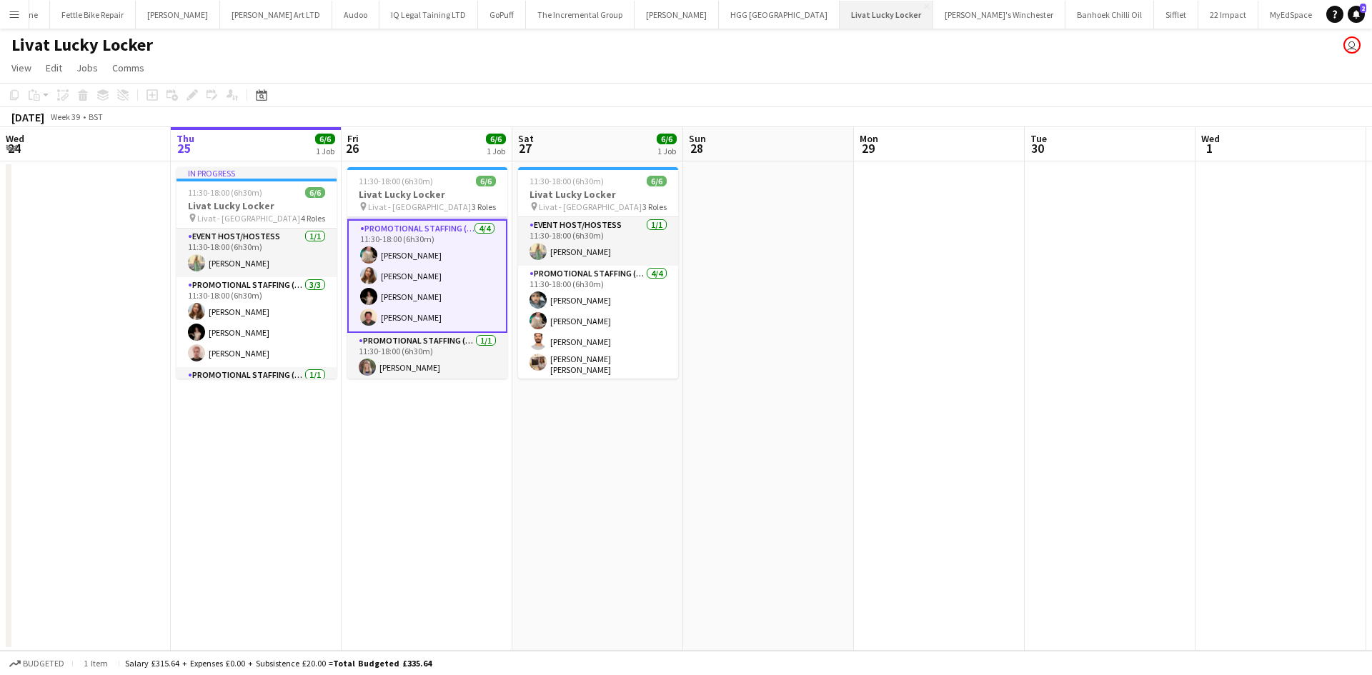
scroll to position [0, 2583]
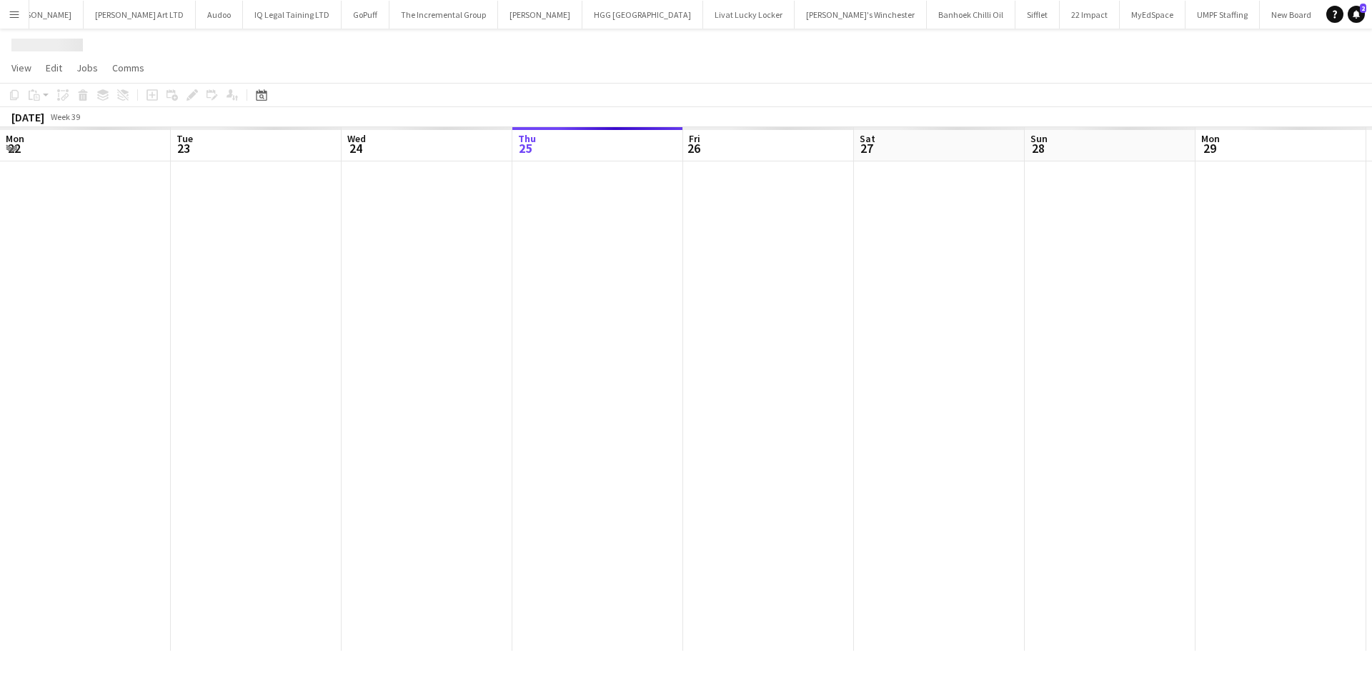
scroll to position [0, 342]
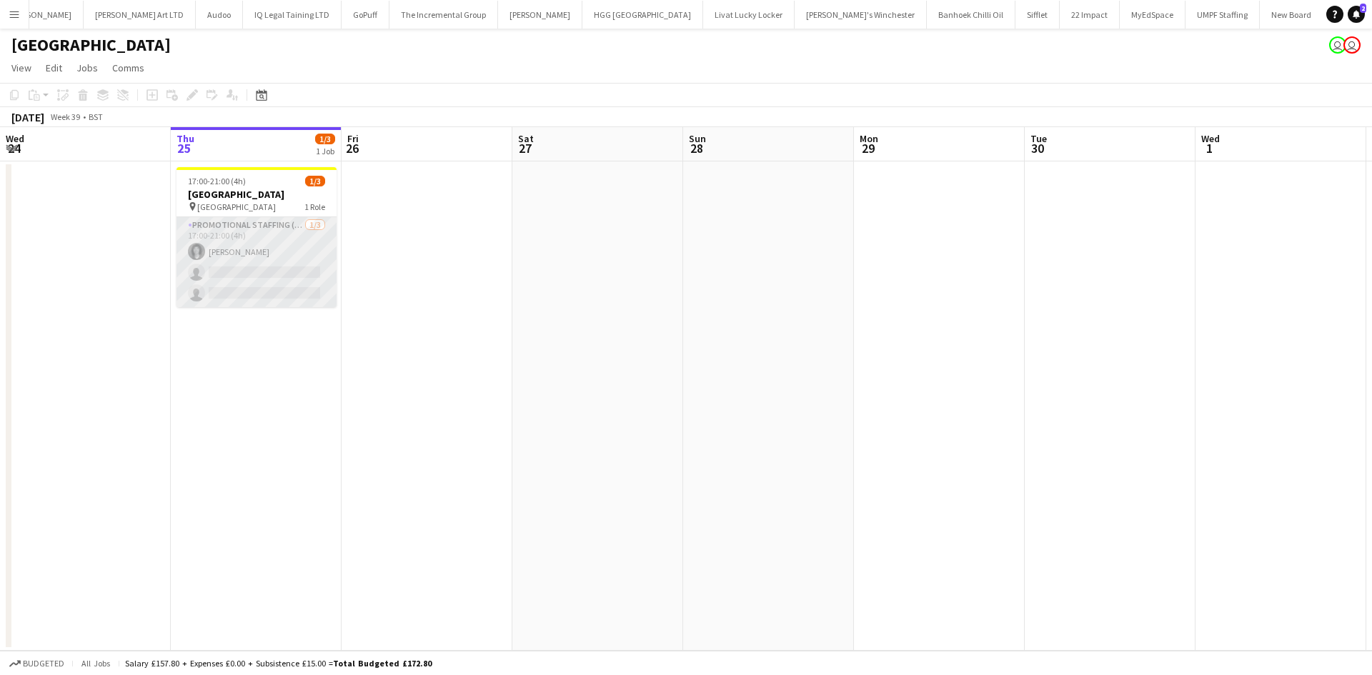
click at [242, 267] on app-card-role "Promotional Staffing (Brand Ambassadors) 1/3 17:00-21:00 (4h) Gina McDowall sin…" at bounding box center [257, 262] width 160 height 90
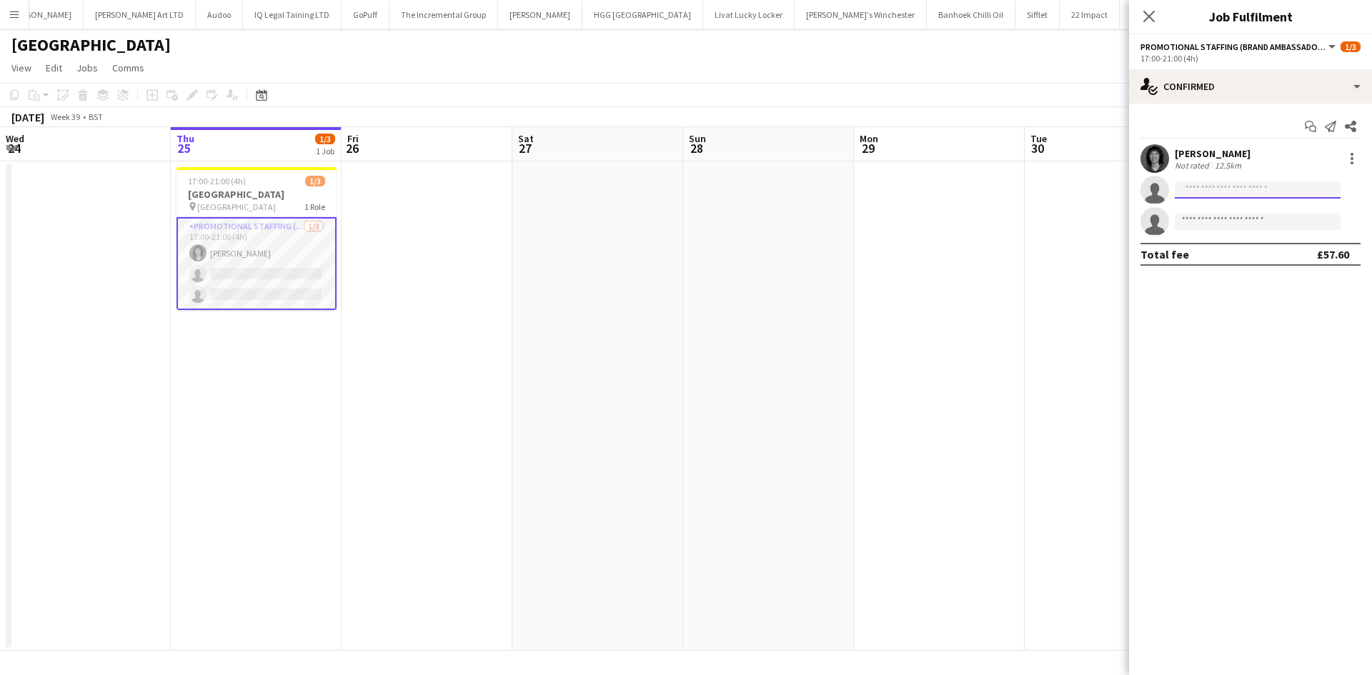
click at [1203, 195] on input at bounding box center [1258, 190] width 166 height 17
type input "*****"
click at [1234, 232] on span "+447943032275" at bounding box center [1257, 233] width 143 height 11
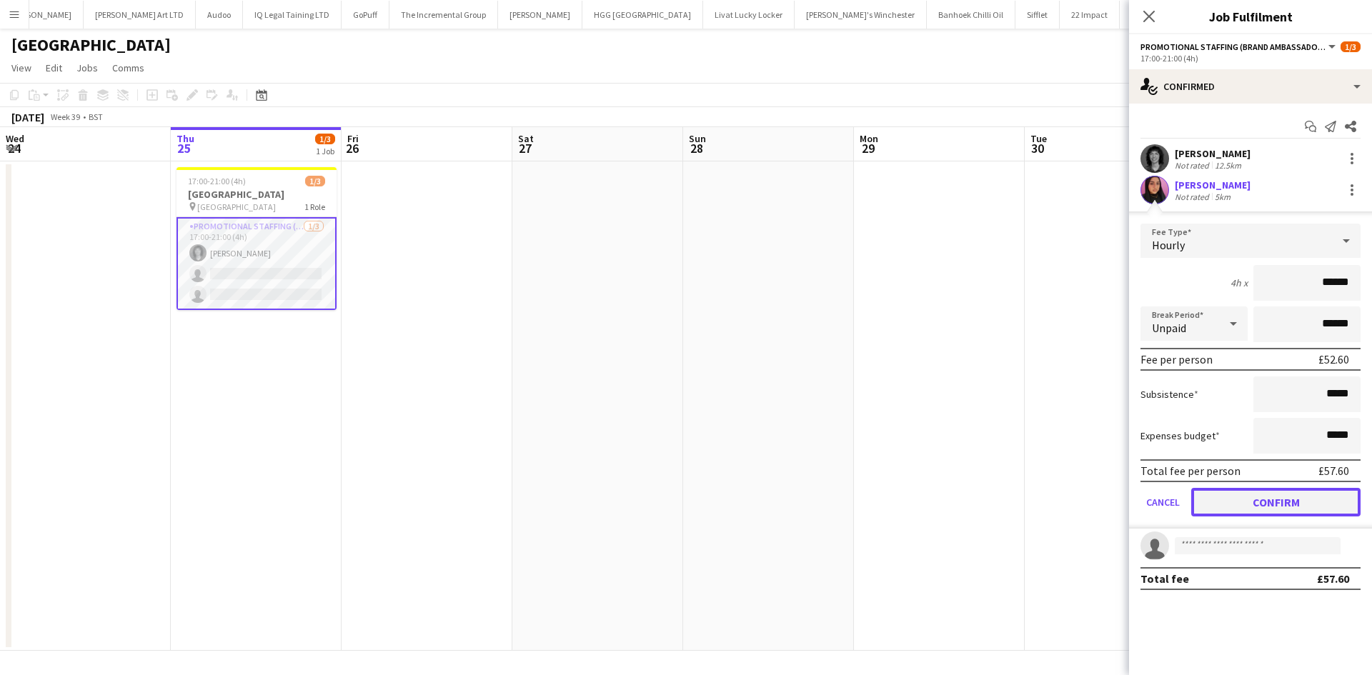
click at [1307, 497] on button "Confirm" at bounding box center [1275, 502] width 169 height 29
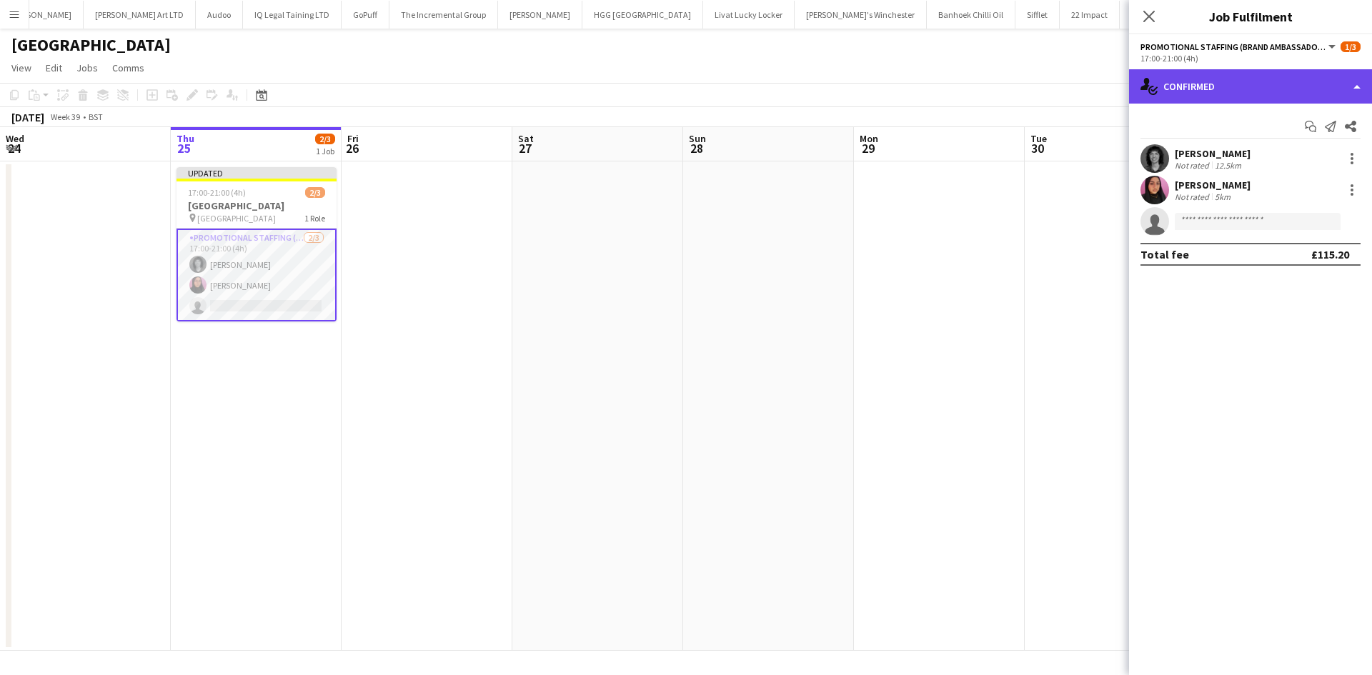
click at [1250, 89] on div "single-neutral-actions-check-2 Confirmed" at bounding box center [1250, 86] width 243 height 34
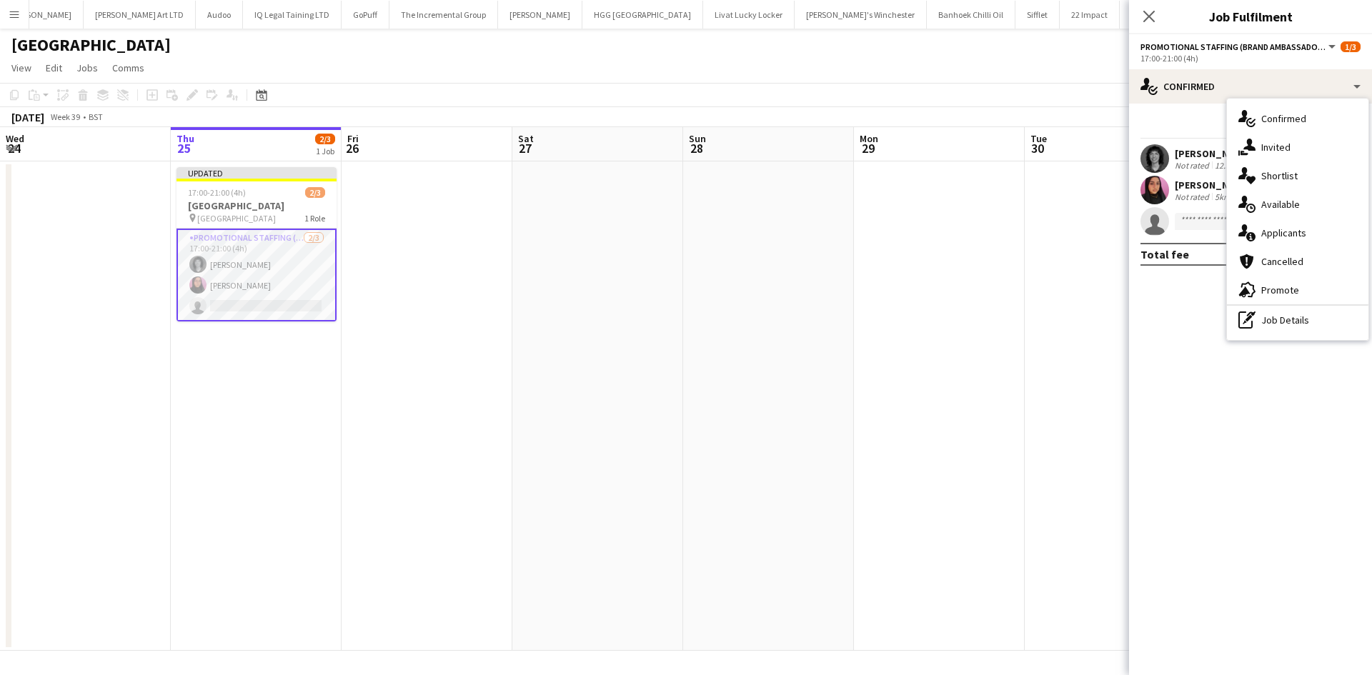
click at [1188, 401] on mat-expansion-panel "check Confirmed Start chat Send notification Share Gina McDowall Not rated 12.5…" at bounding box center [1250, 390] width 243 height 572
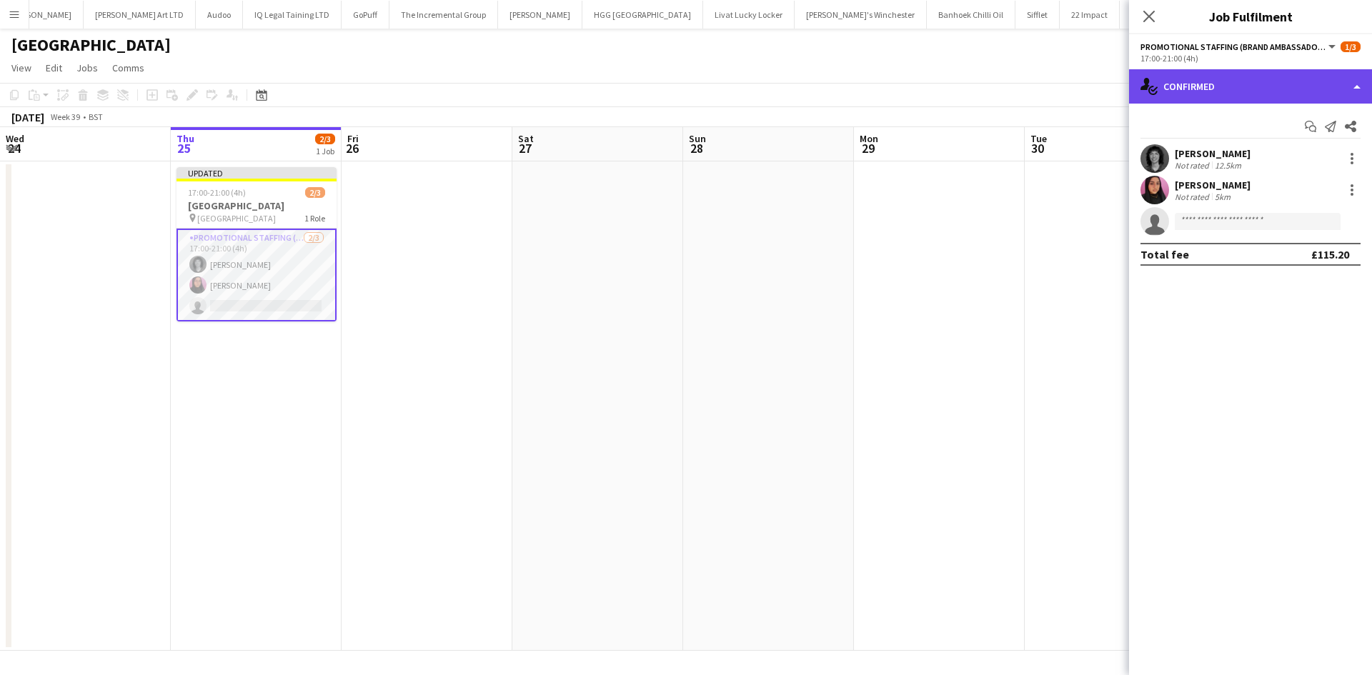
click at [1262, 84] on div "single-neutral-actions-check-2 Confirmed" at bounding box center [1250, 86] width 243 height 34
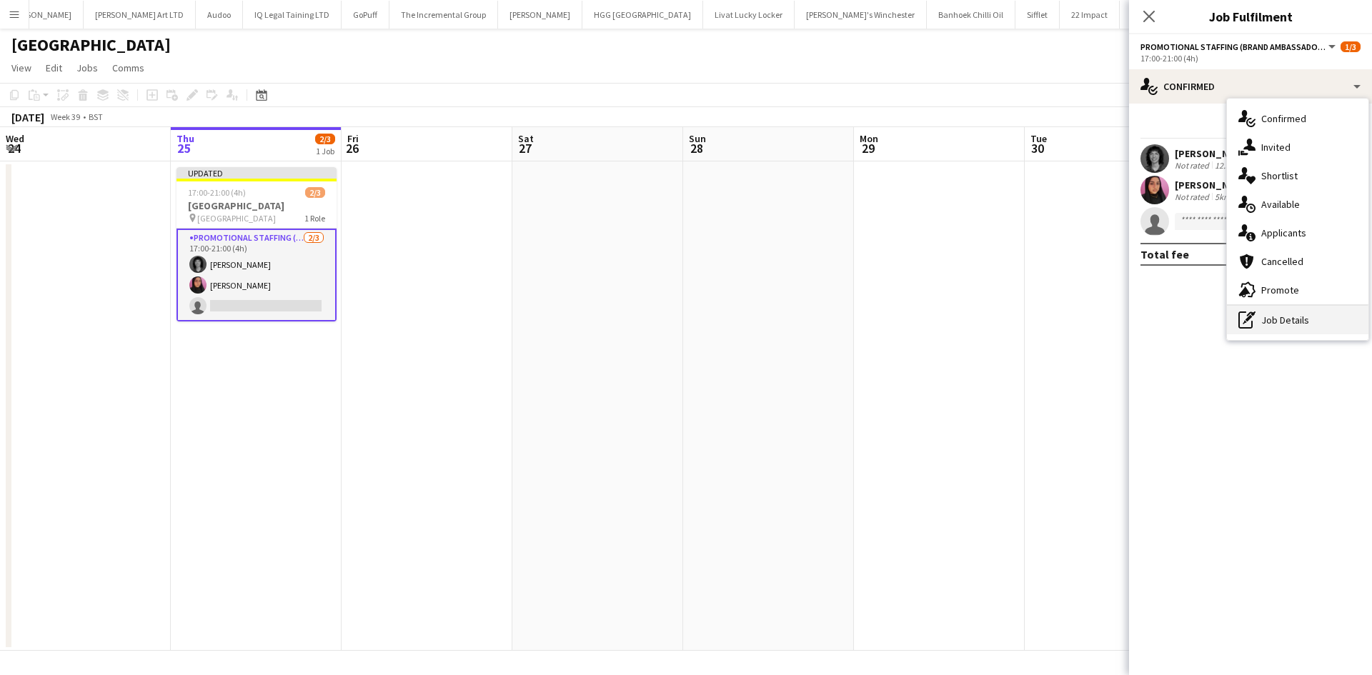
click at [1298, 319] on div "pen-write Job Details" at bounding box center [1297, 320] width 141 height 29
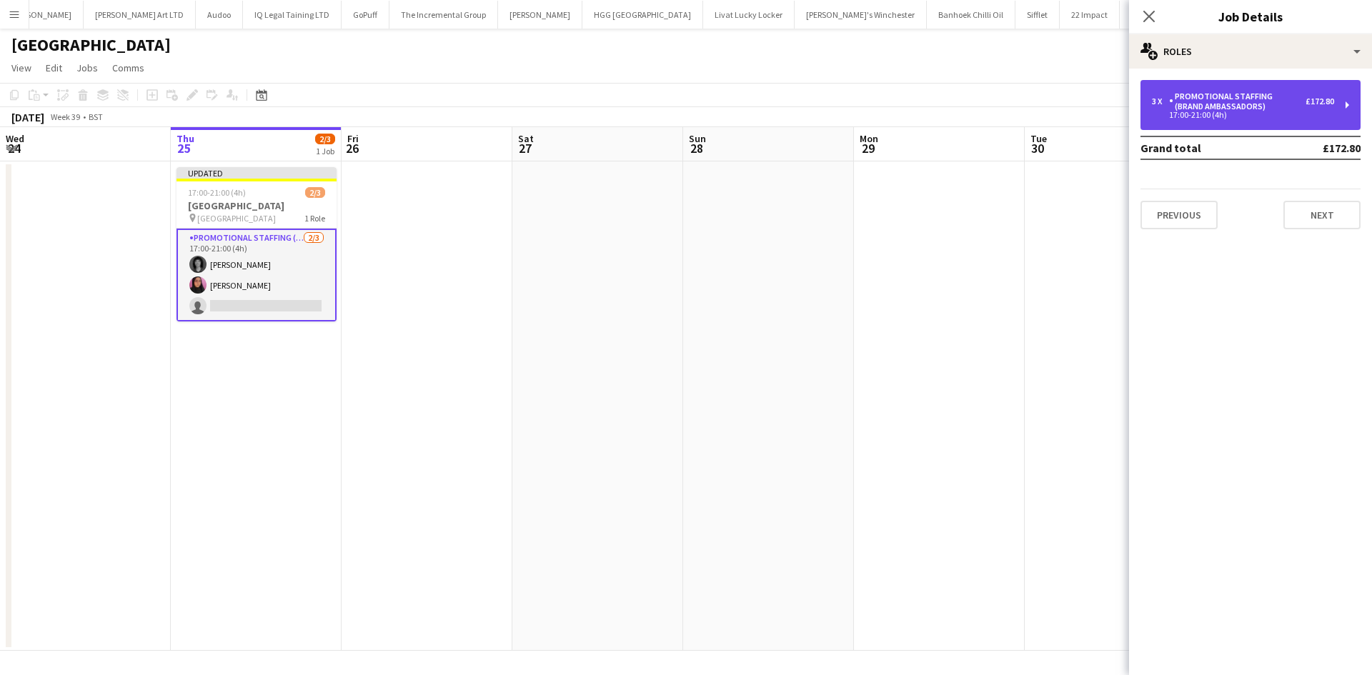
click at [1280, 93] on div "Promotional Staffing (Brand Ambassadors)" at bounding box center [1237, 101] width 136 height 20
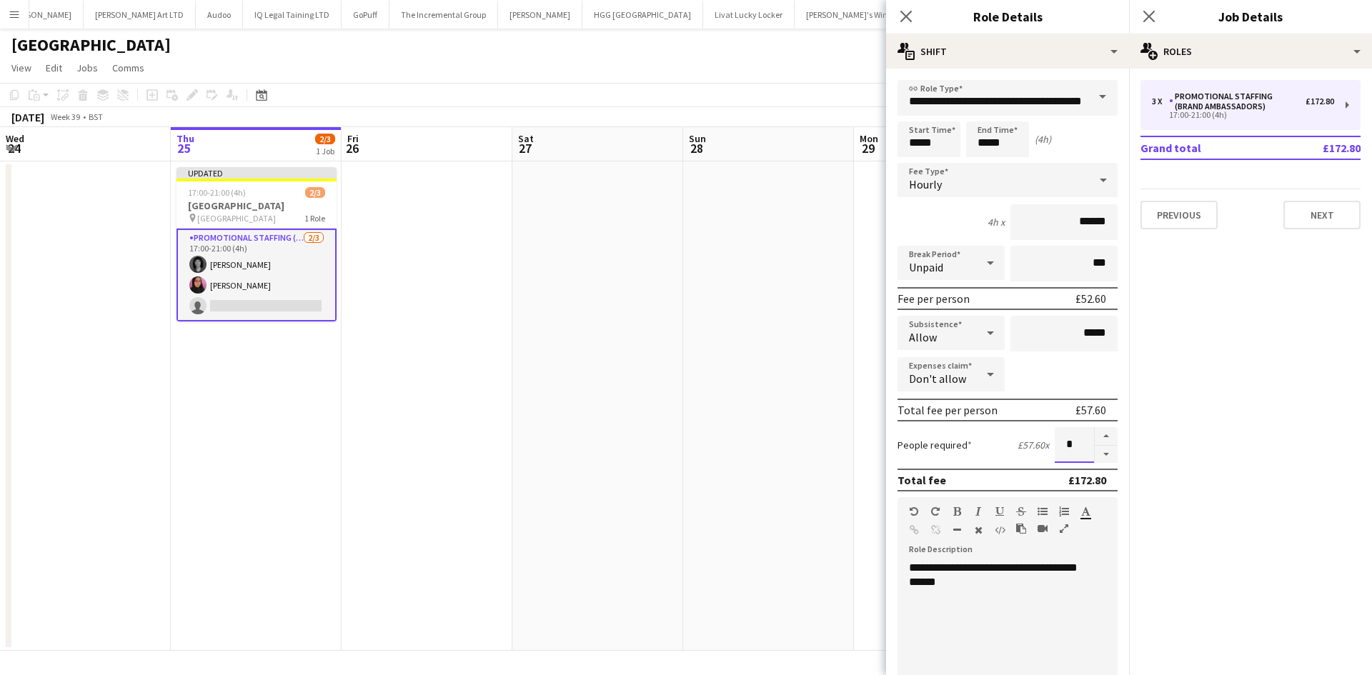
drag, startPoint x: 1065, startPoint y: 444, endPoint x: 985, endPoint y: 477, distance: 85.9
click at [985, 477] on form "**********" at bounding box center [1007, 524] width 243 height 888
type input "*"
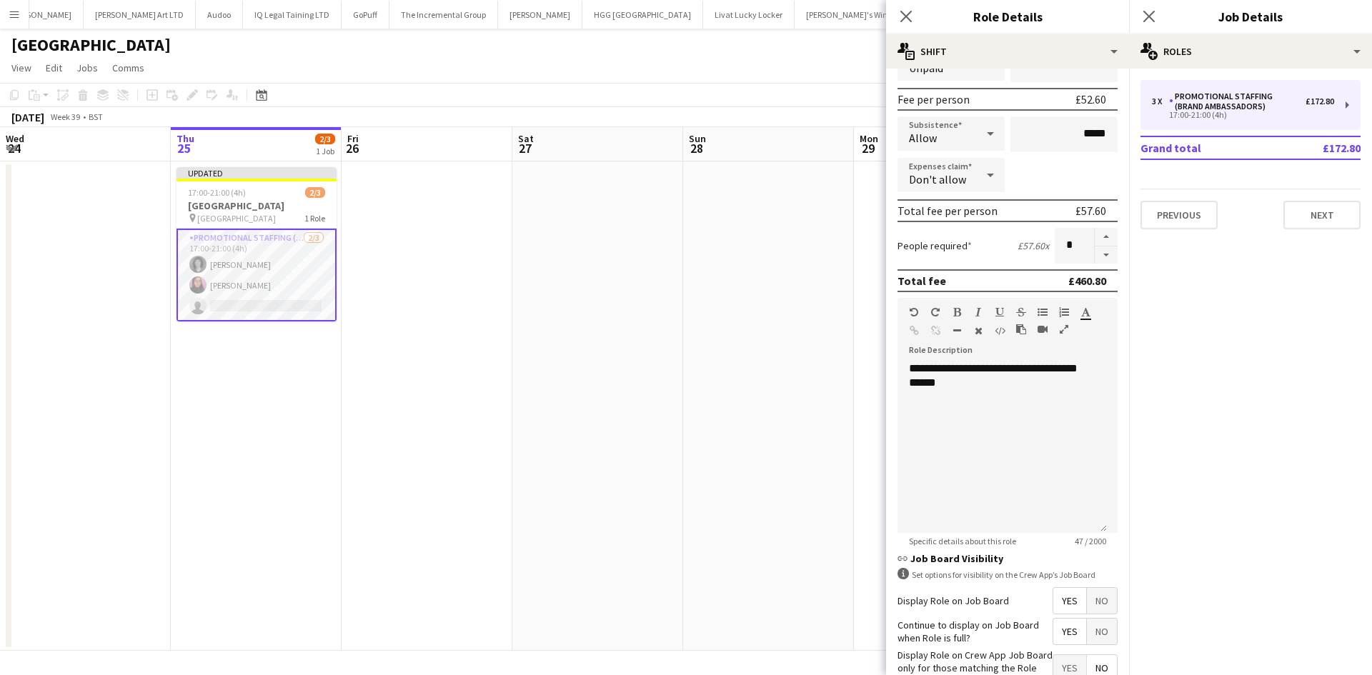
scroll to position [293, 0]
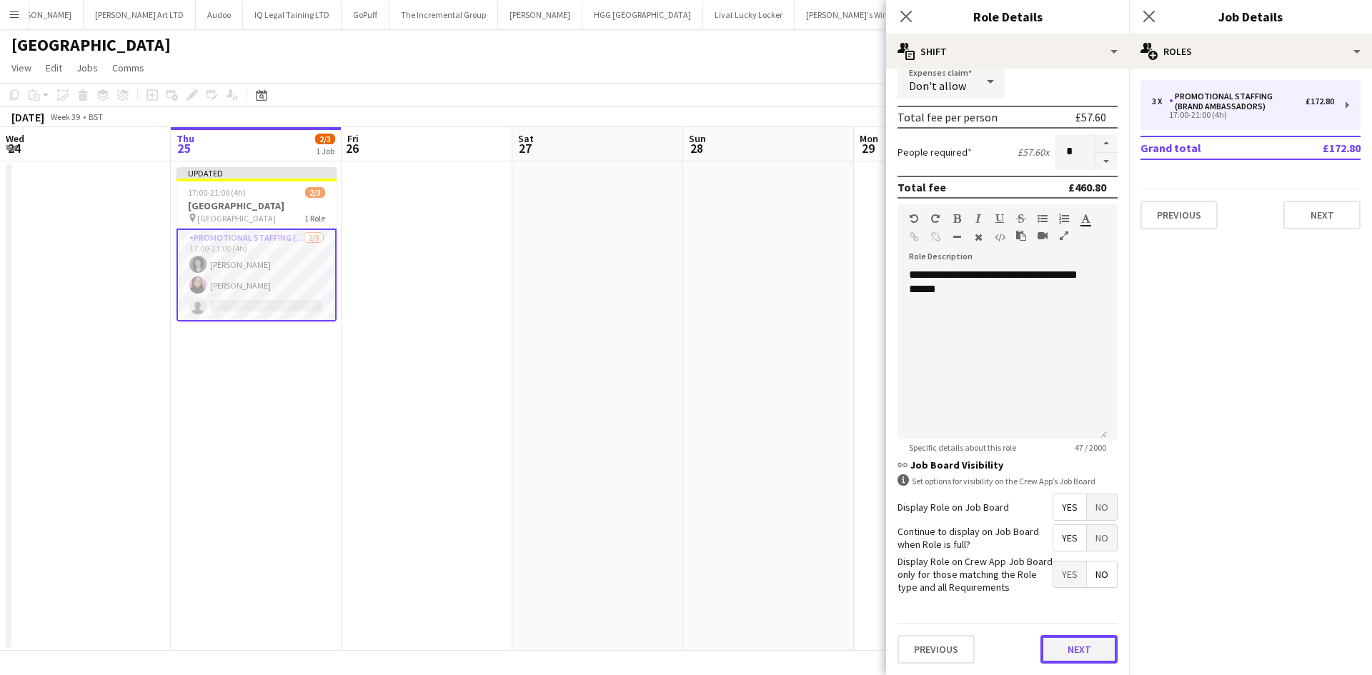
click at [1063, 663] on button "Next" at bounding box center [1078, 649] width 77 height 29
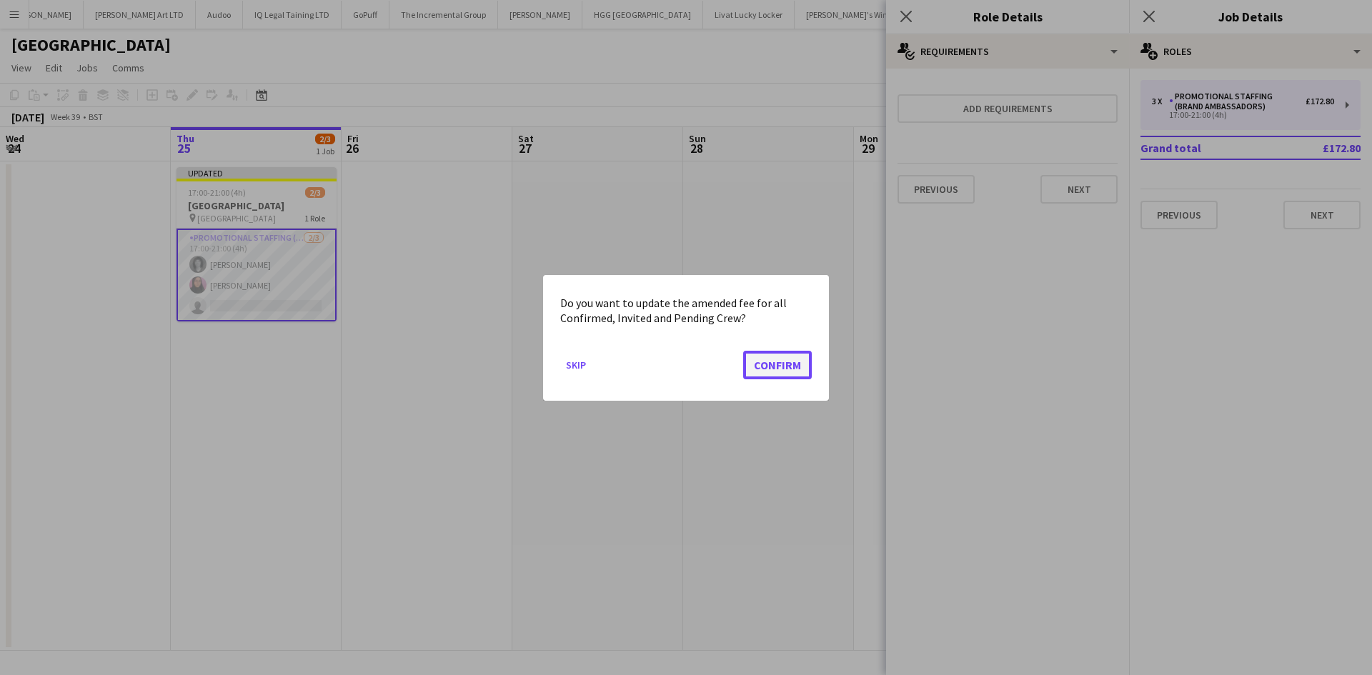
click at [763, 357] on button "Confirm" at bounding box center [777, 364] width 69 height 29
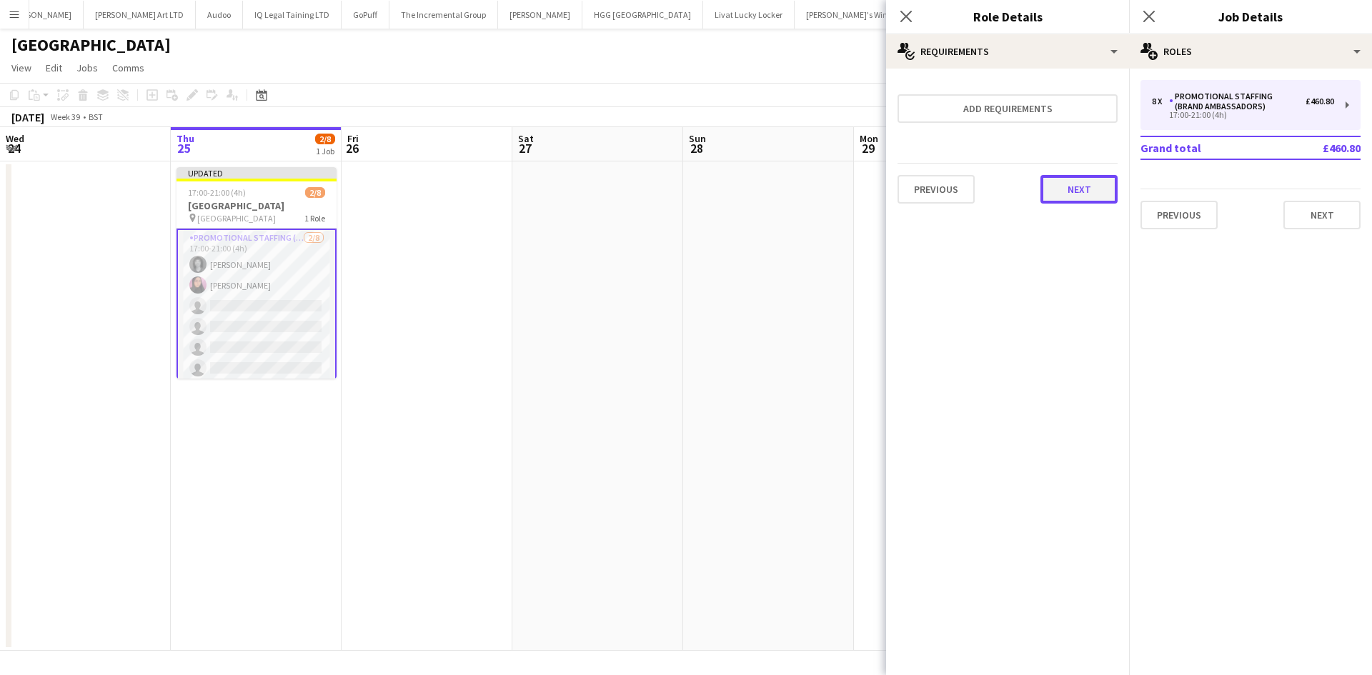
click at [1101, 179] on button "Next" at bounding box center [1078, 189] width 77 height 29
click at [1109, 197] on button "Finish" at bounding box center [1091, 191] width 54 height 29
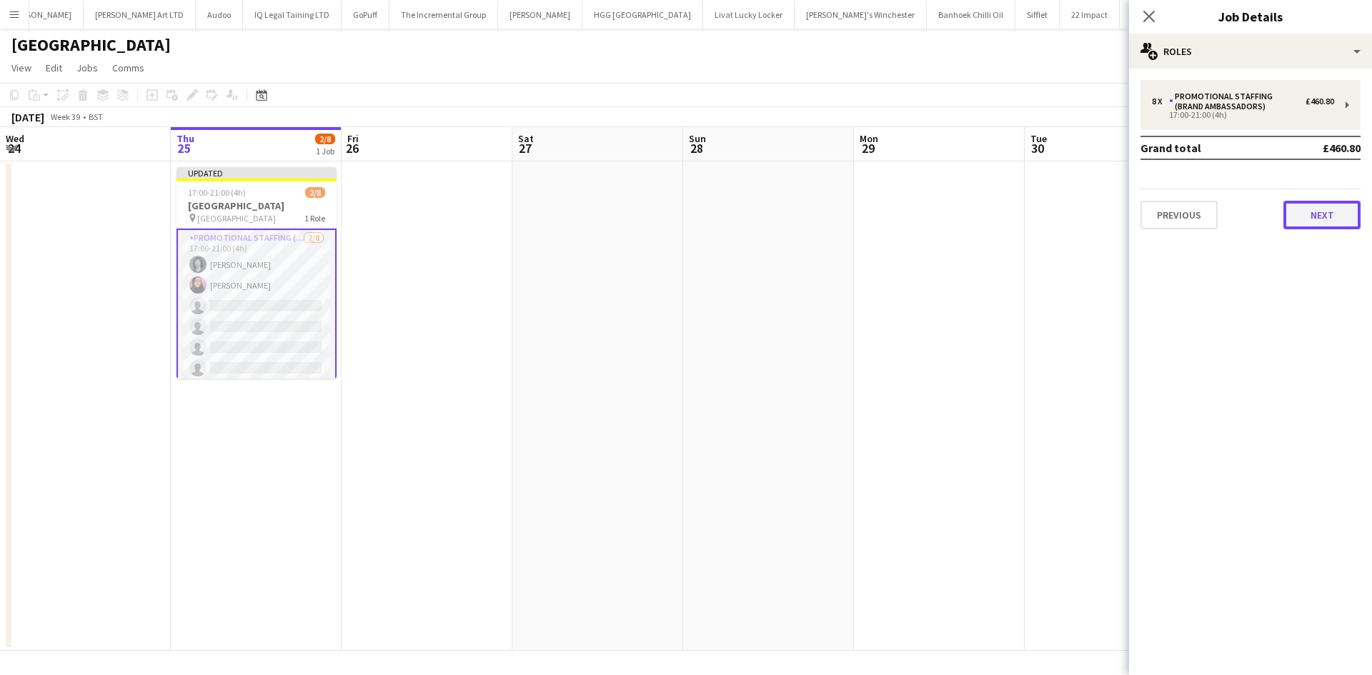
click at [1328, 205] on button "Next" at bounding box center [1321, 215] width 77 height 29
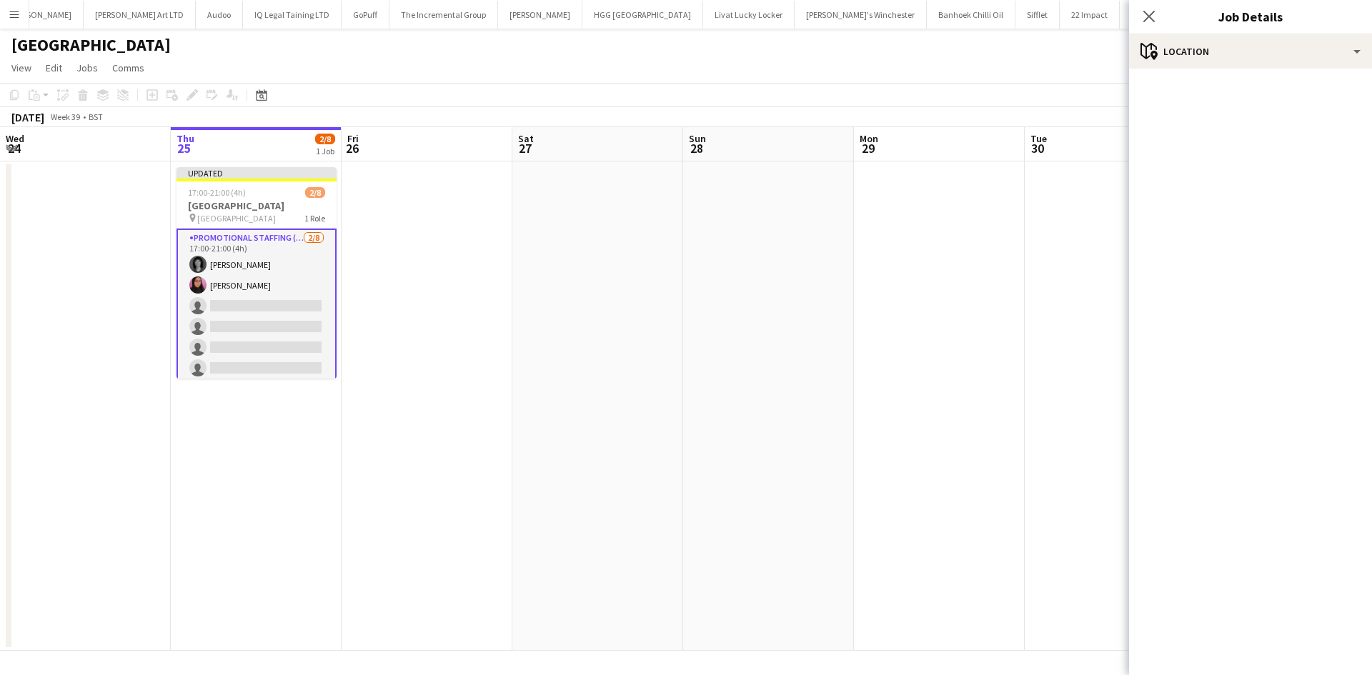
click at [930, 381] on app-date-cell at bounding box center [939, 407] width 171 height 490
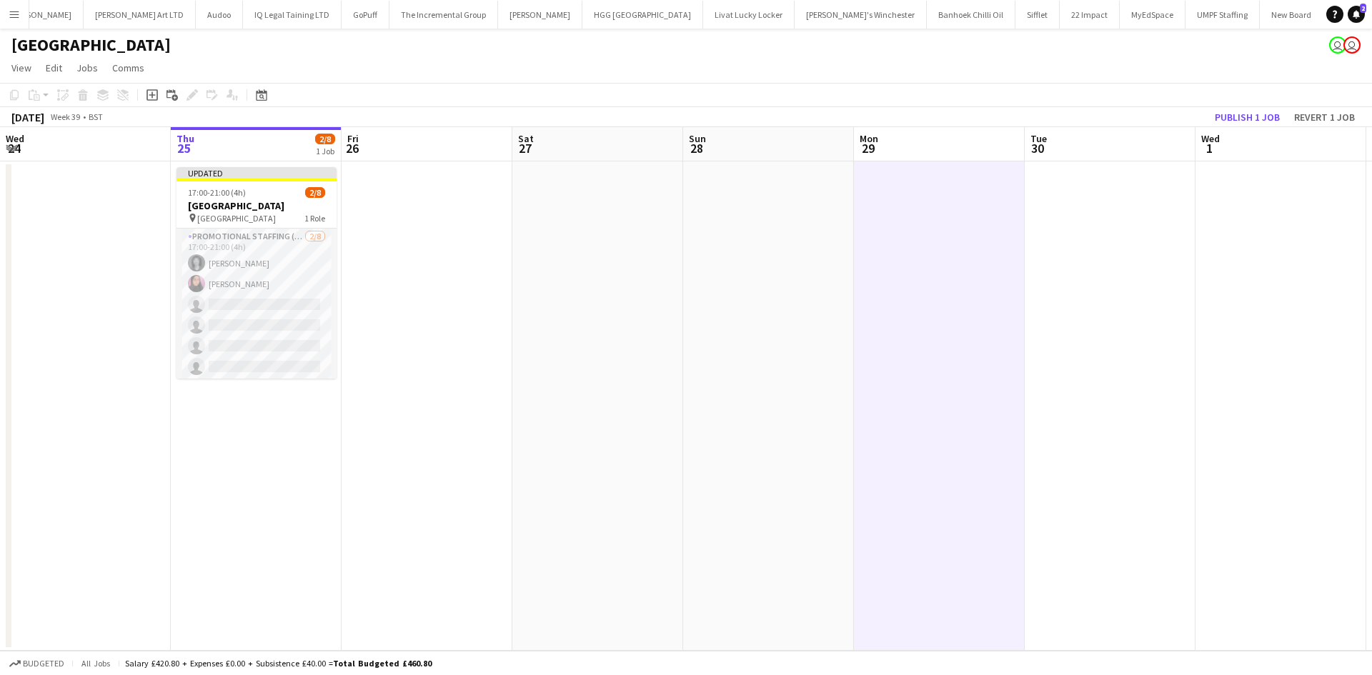
click at [388, 249] on app-date-cell at bounding box center [427, 407] width 171 height 490
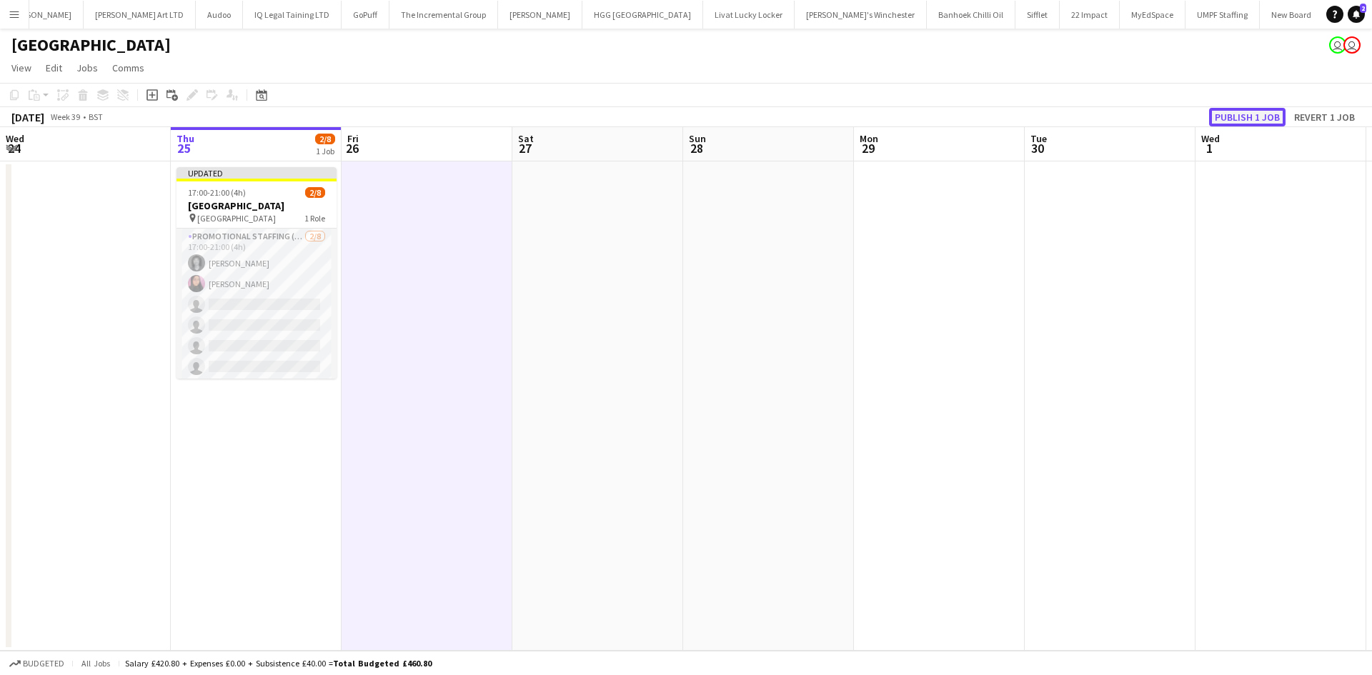
click at [1253, 120] on button "Publish 1 job" at bounding box center [1247, 117] width 76 height 19
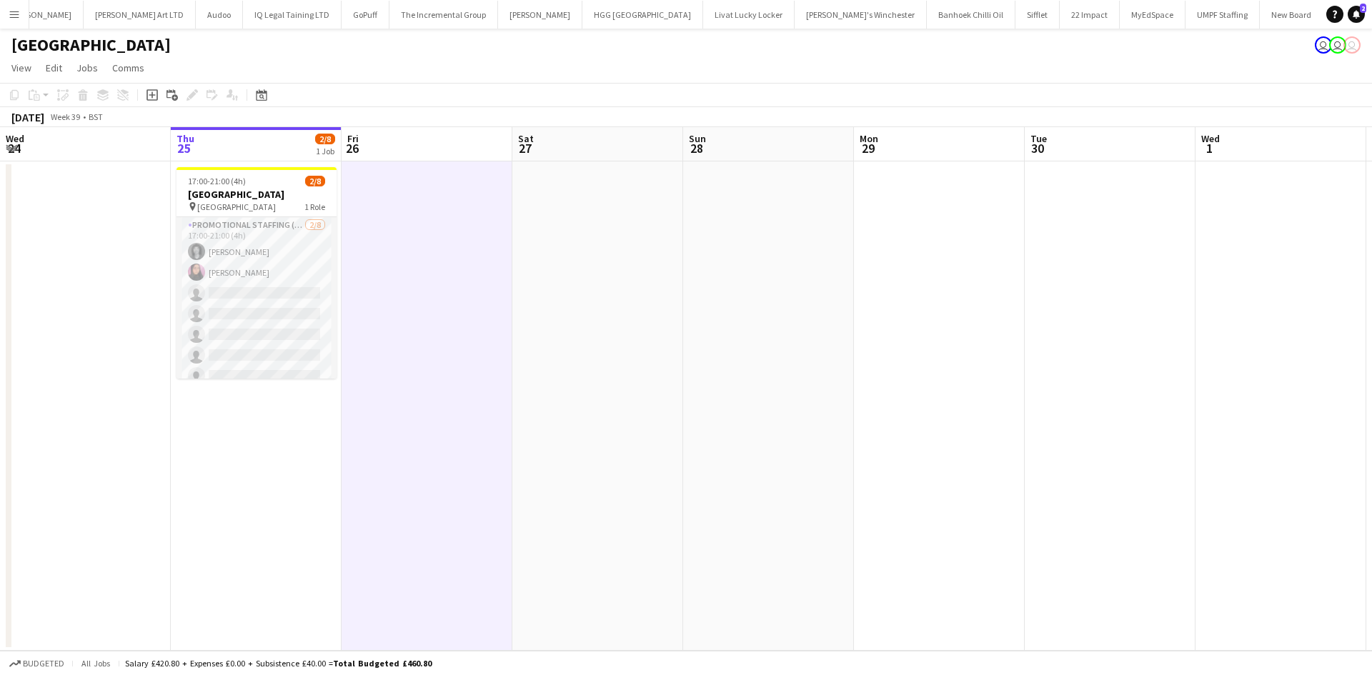
click at [394, 307] on app-date-cell at bounding box center [427, 407] width 171 height 490
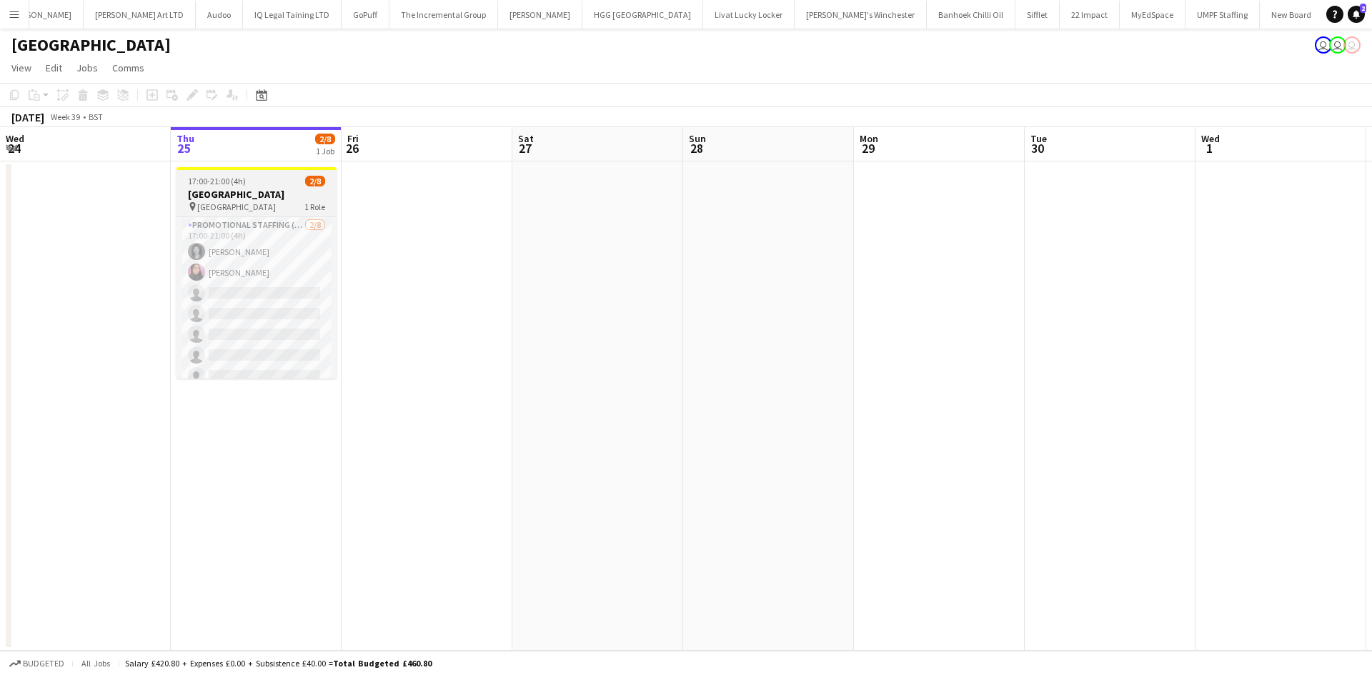
click at [252, 188] on h3 "[GEOGRAPHIC_DATA]" at bounding box center [257, 194] width 160 height 13
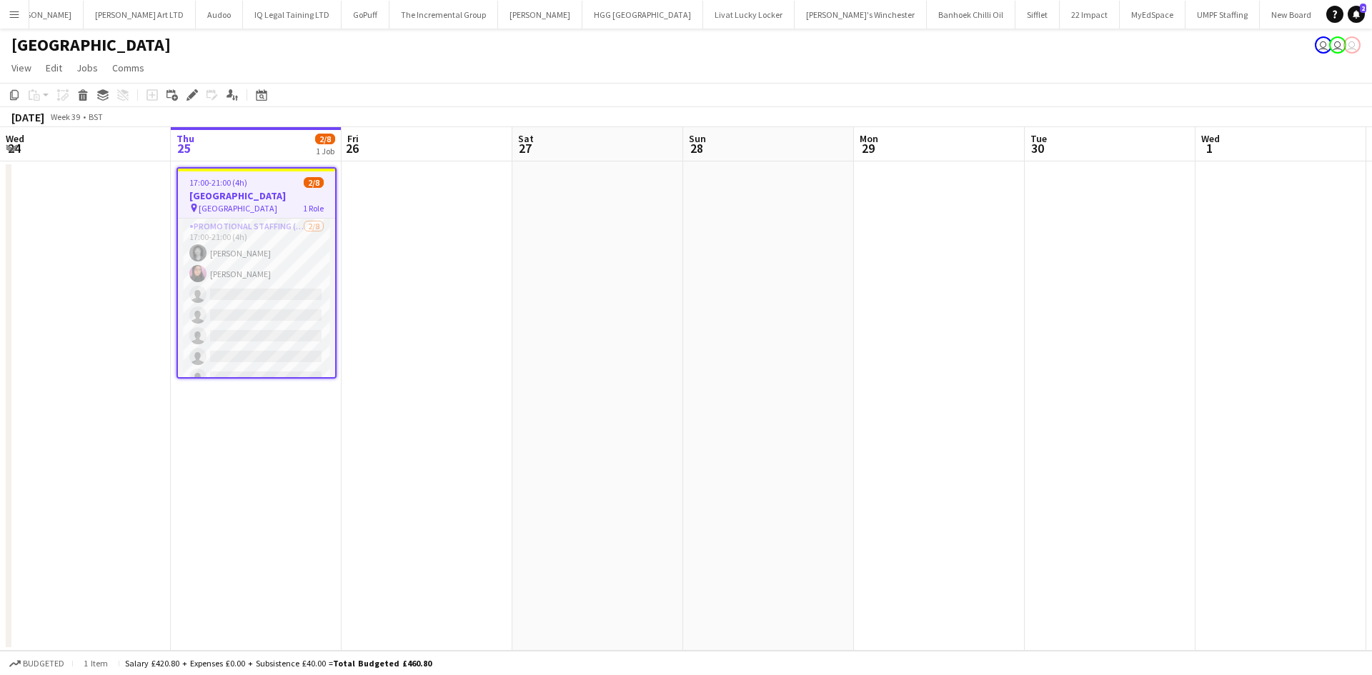
click at [254, 179] on div "17:00-21:00 (4h) 2/8" at bounding box center [256, 182] width 157 height 11
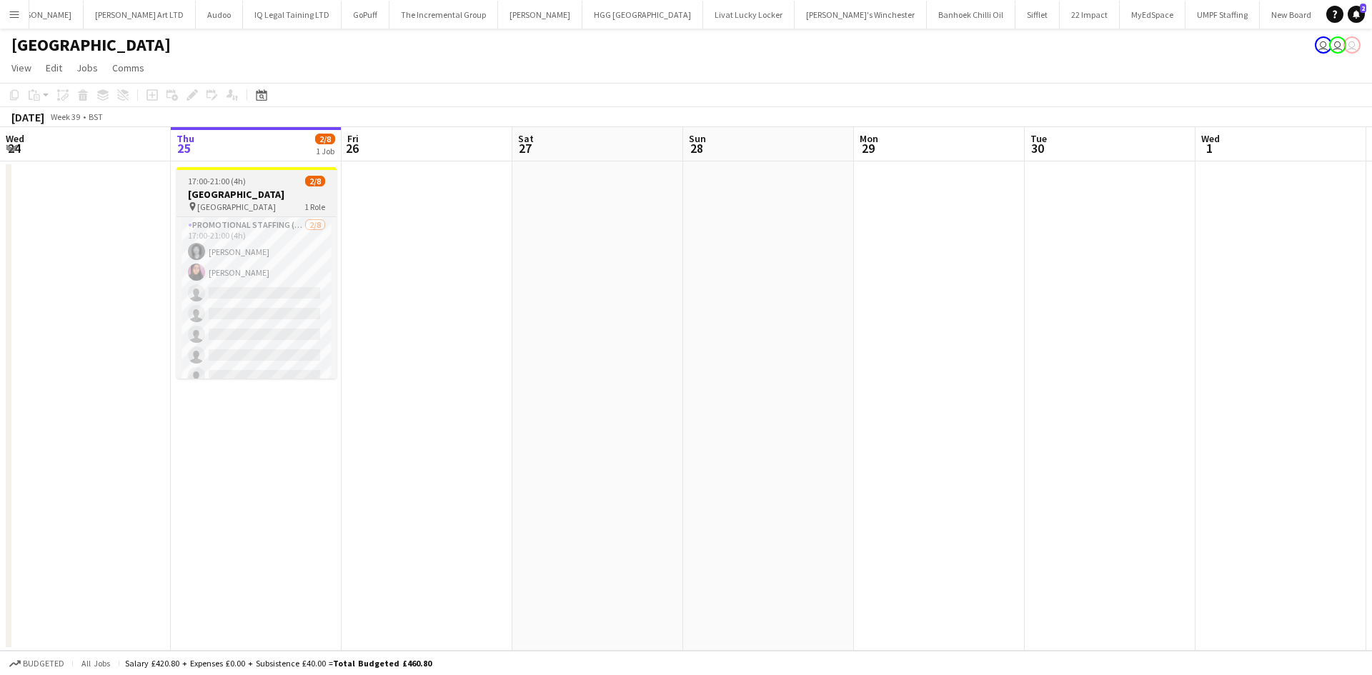
click at [254, 179] on div "17:00-21:00 (4h) 2/8" at bounding box center [257, 181] width 160 height 11
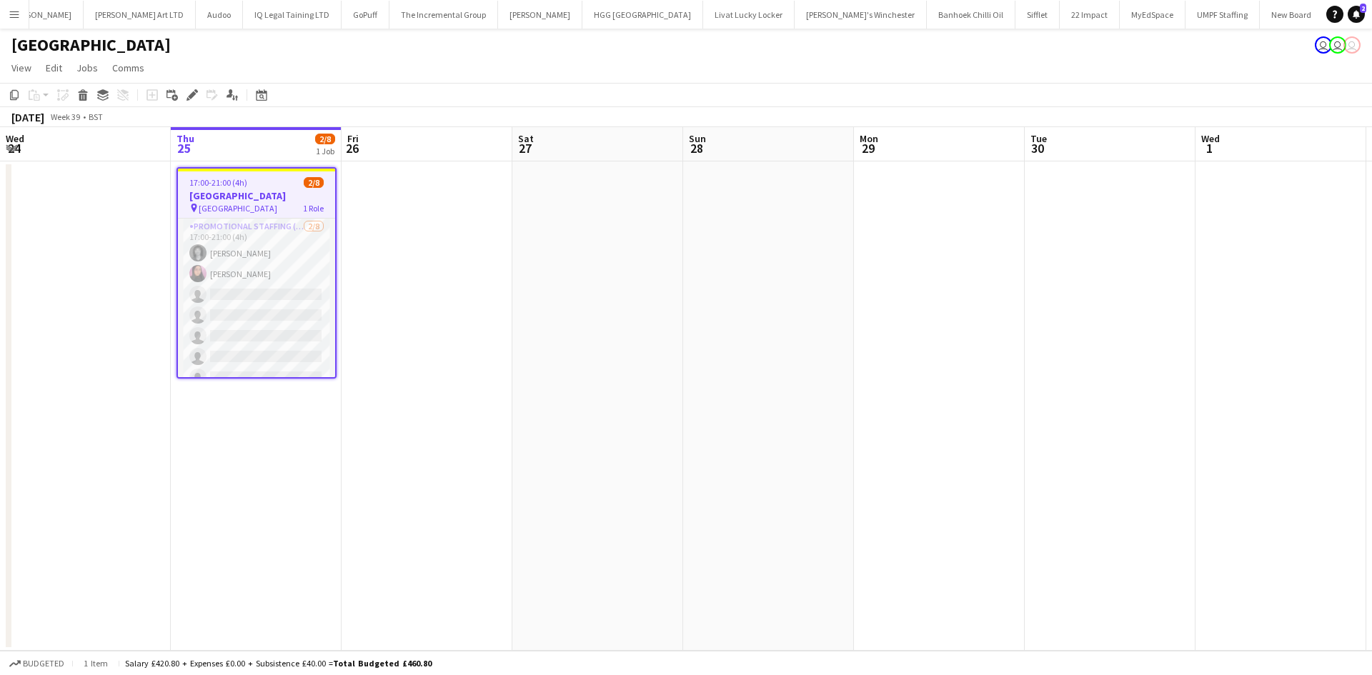
click at [471, 312] on app-date-cell at bounding box center [427, 407] width 171 height 490
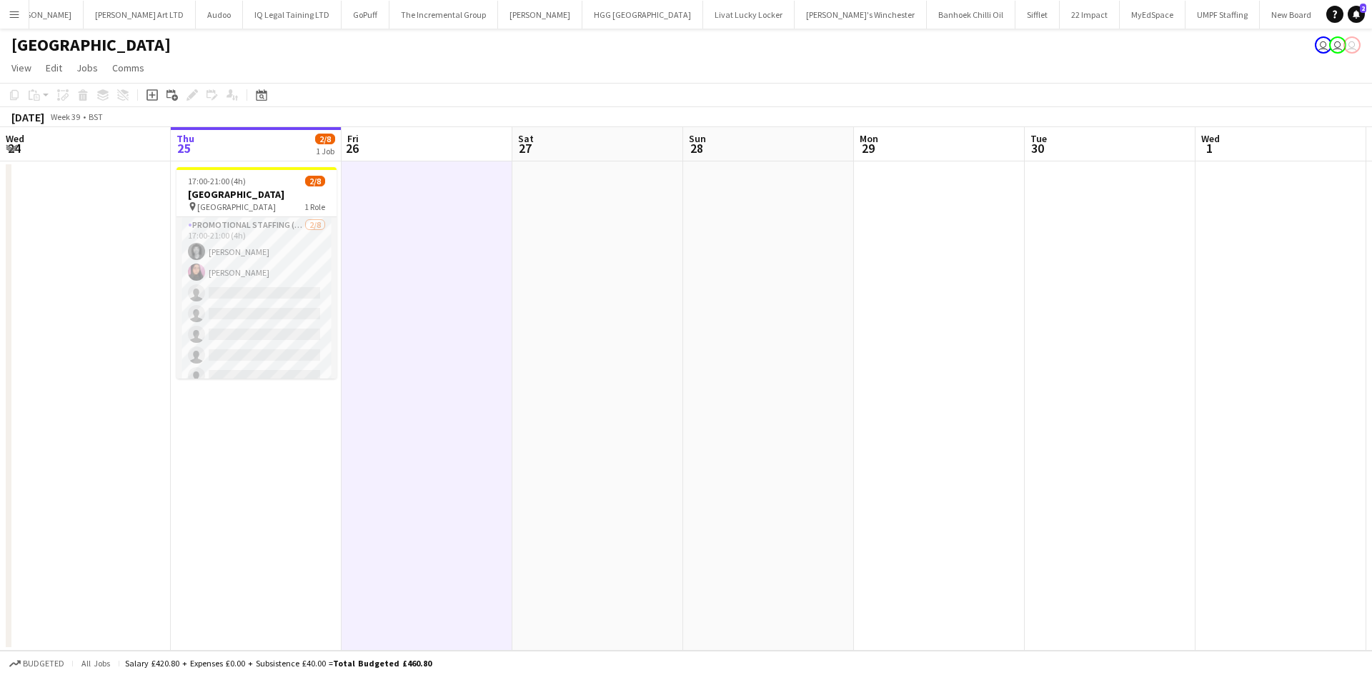
click at [471, 312] on app-date-cell at bounding box center [427, 407] width 171 height 490
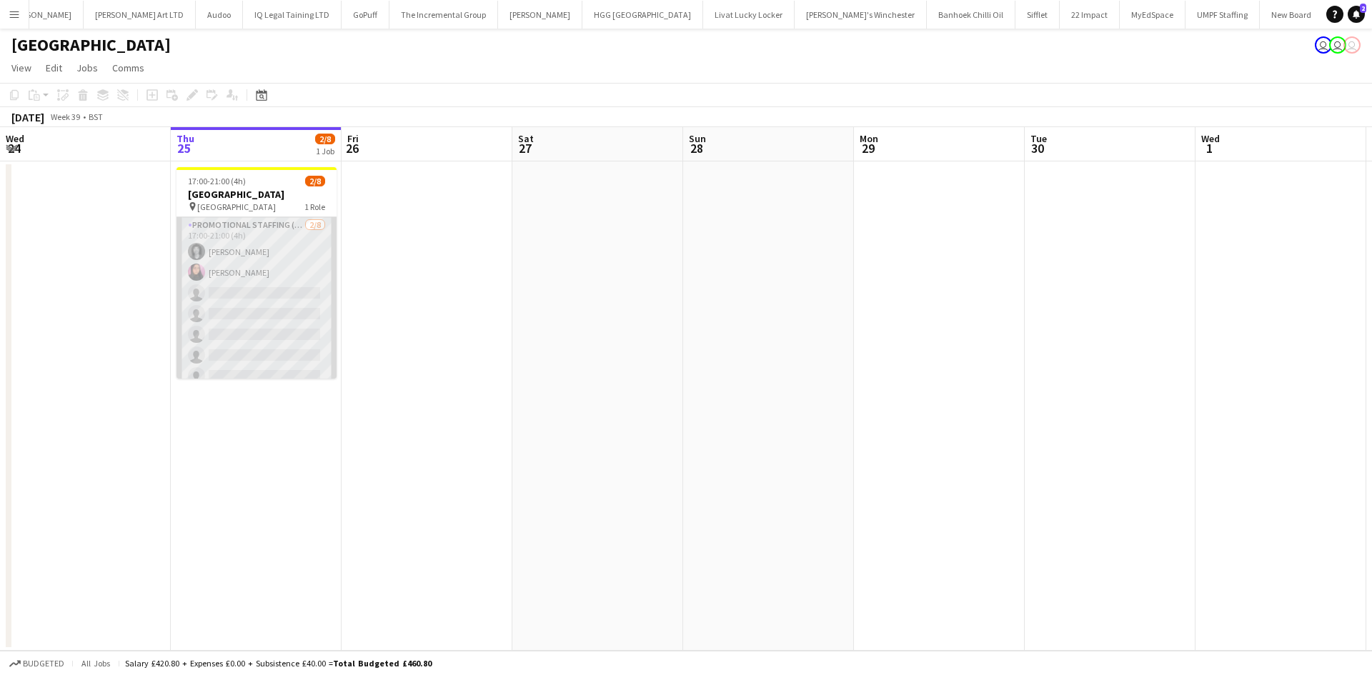
click at [182, 261] on app-card-role "Promotional Staffing (Brand Ambassadors) 2/8 17:00-21:00 (4h) Gina McDowall Mah…" at bounding box center [257, 314] width 160 height 194
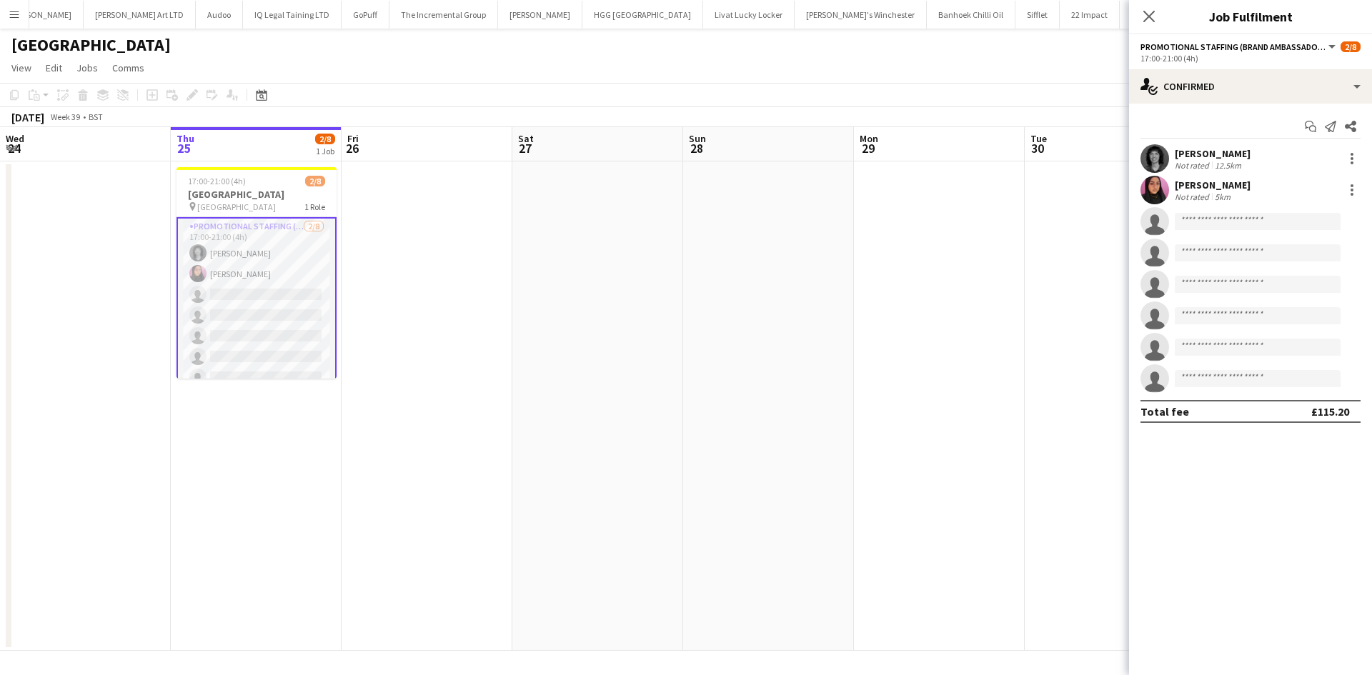
click at [238, 280] on app-card-role "Promotional Staffing (Brand Ambassadors) 2/8 17:00-21:00 (4h) Gina McDowall Mah…" at bounding box center [257, 315] width 160 height 197
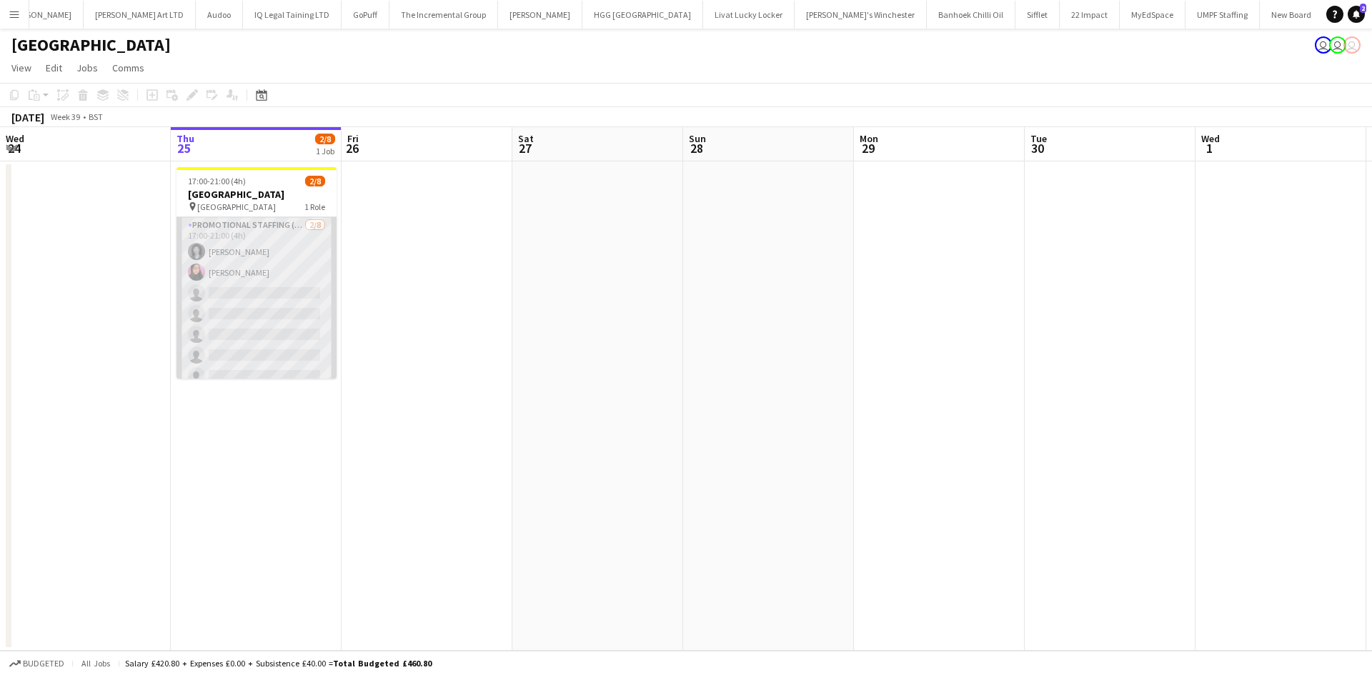
click at [238, 280] on app-card-role "Promotional Staffing (Brand Ambassadors) 2/8 17:00-21:00 (4h) Gina McDowall Mah…" at bounding box center [257, 314] width 160 height 194
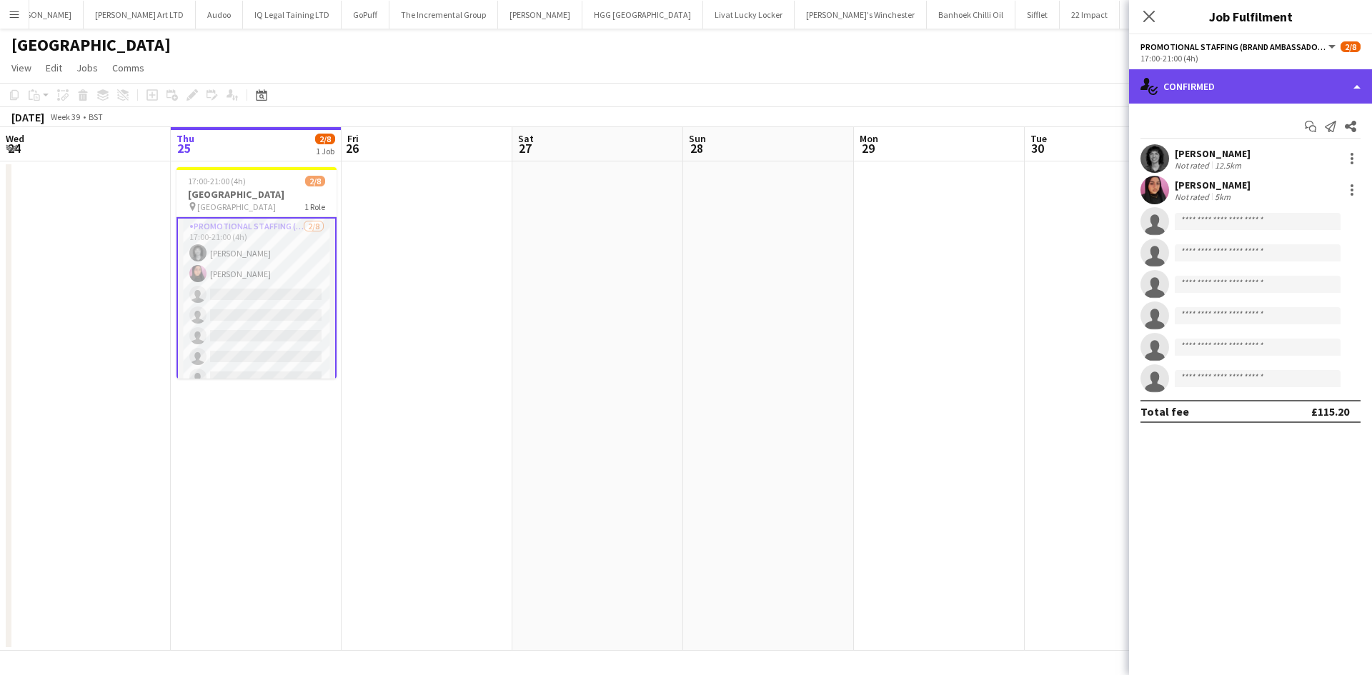
click at [1216, 80] on div "single-neutral-actions-check-2 Confirmed" at bounding box center [1250, 86] width 243 height 34
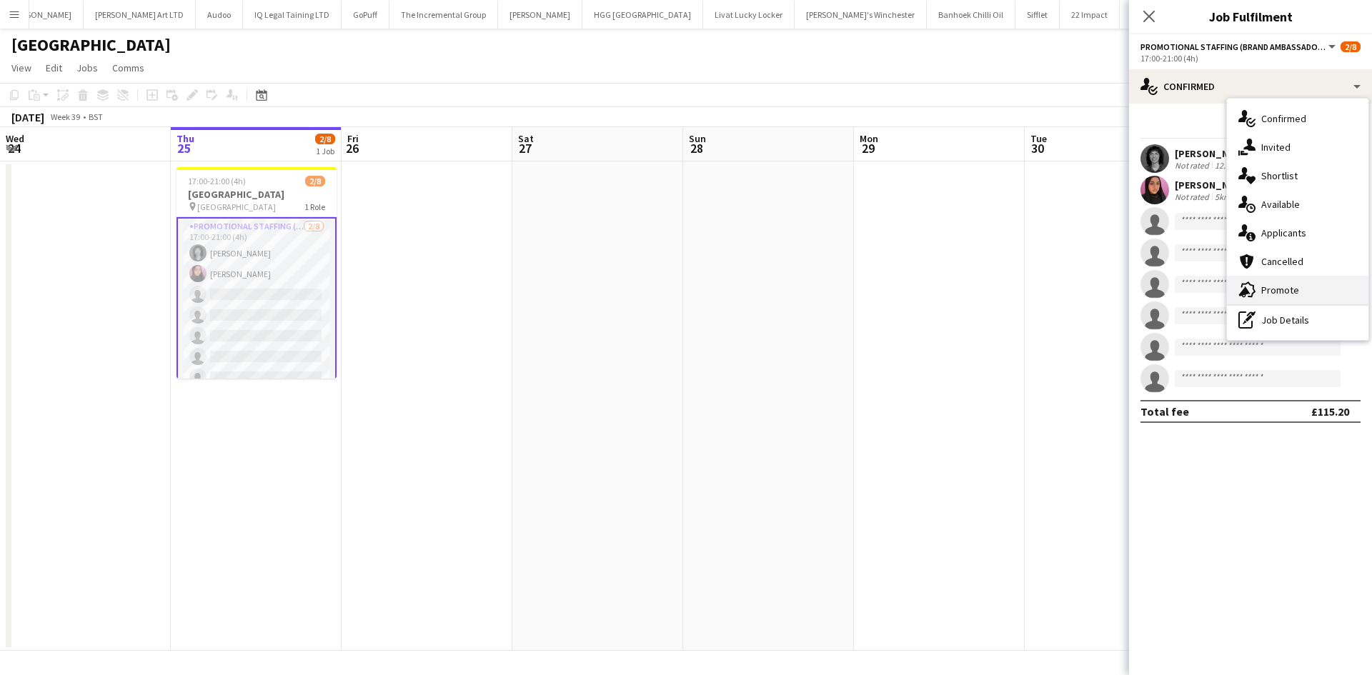
click at [1290, 291] on span "Promote" at bounding box center [1280, 290] width 38 height 13
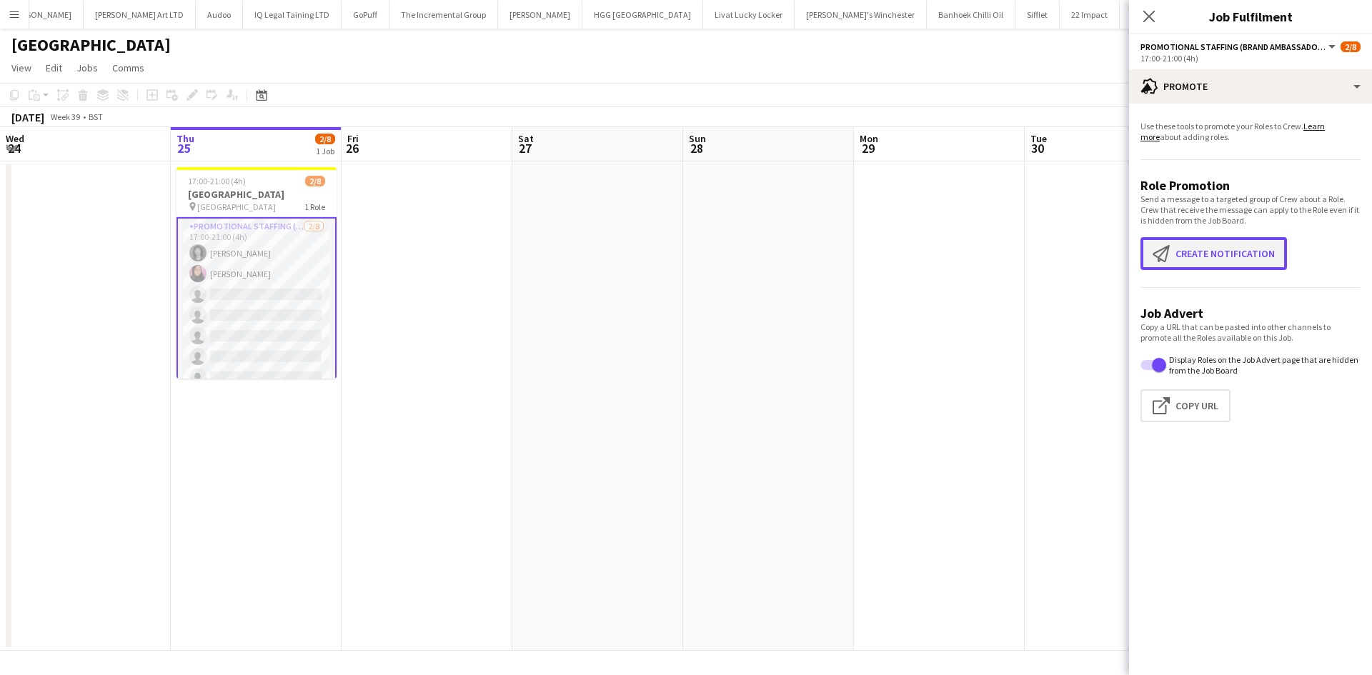
click at [1225, 242] on button "Create notification Create notification" at bounding box center [1214, 253] width 146 height 33
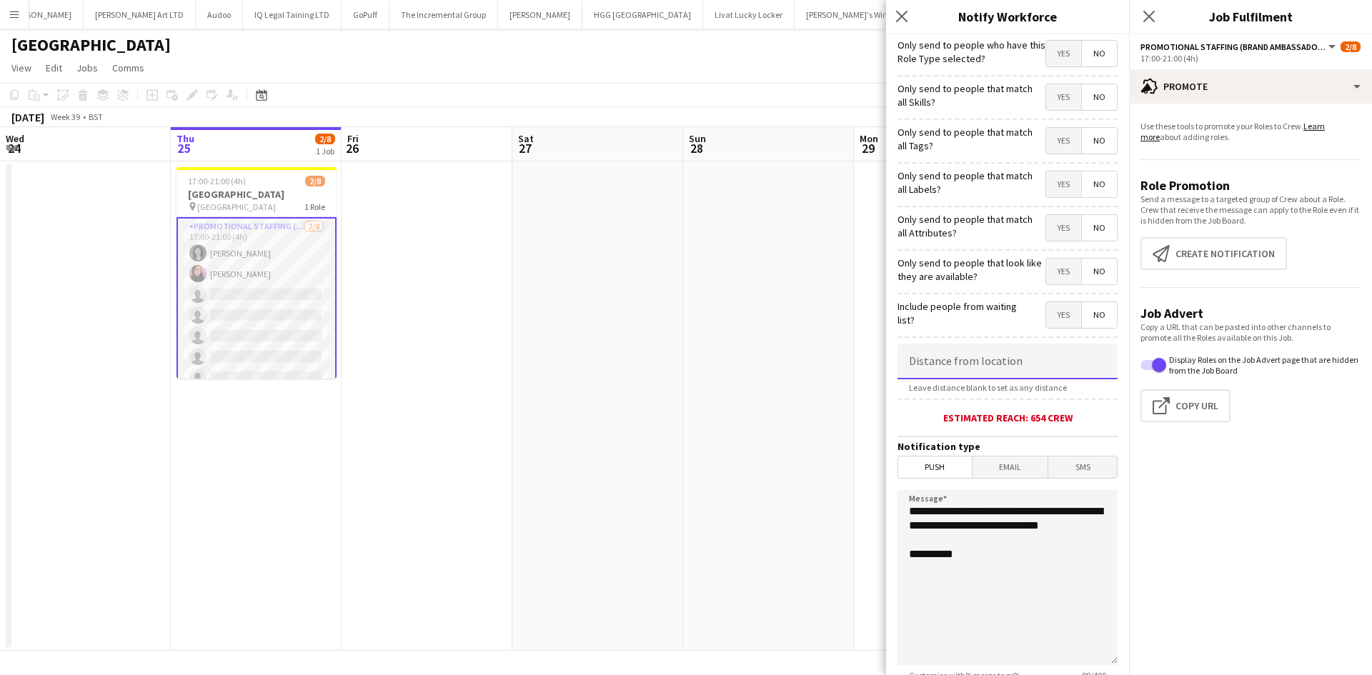
click at [980, 353] on input at bounding box center [1008, 362] width 220 height 36
type input "******"
drag, startPoint x: 988, startPoint y: 593, endPoint x: 777, endPoint y: 333, distance: 334.8
click at [777, 333] on body "Menu Boards Boards Boards All jobs Status Workforce Workforce My Workforce Recr…" at bounding box center [686, 337] width 1372 height 675
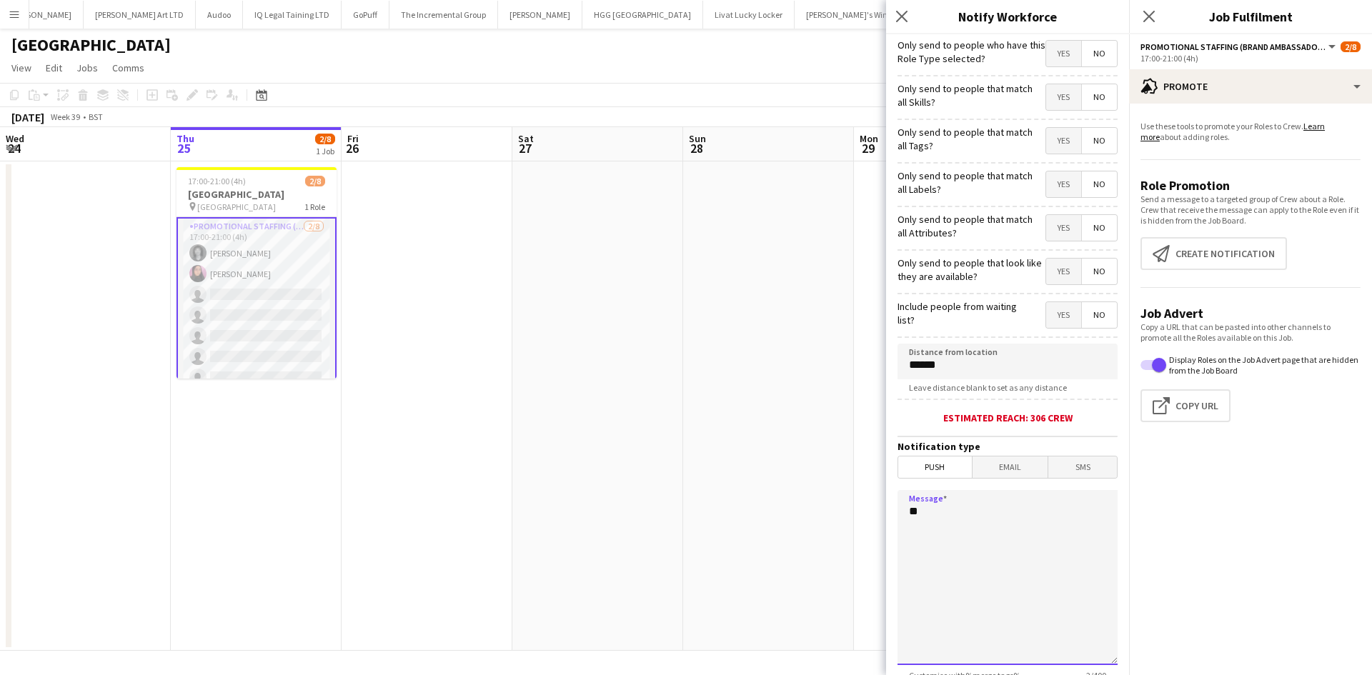
type textarea "*"
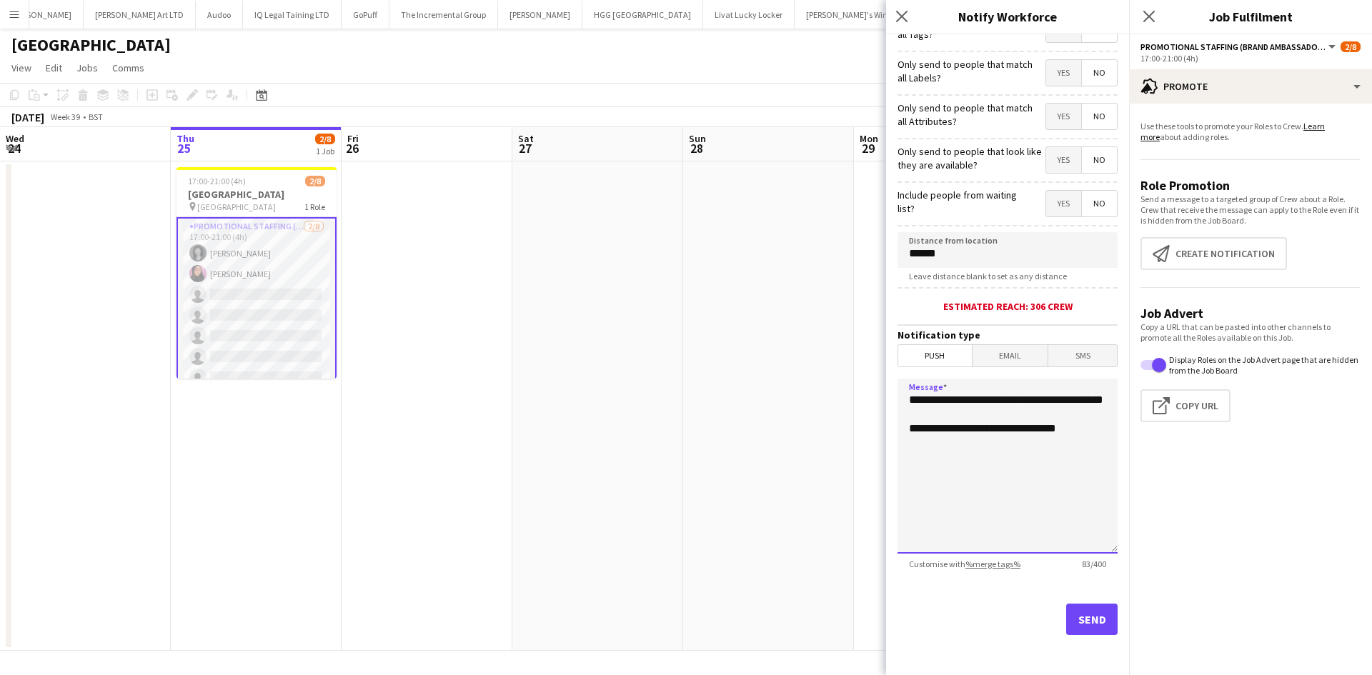
click at [913, 442] on textarea "**********" at bounding box center [1008, 466] width 220 height 175
drag, startPoint x: 1059, startPoint y: 448, endPoint x: 840, endPoint y: 359, distance: 235.9
click at [840, 359] on body "Menu Boards Boards Boards All jobs Status Workforce Workforce My Workforce Recr…" at bounding box center [686, 337] width 1372 height 675
type textarea "**********"
click at [1089, 614] on button "Send" at bounding box center [1091, 619] width 51 height 31
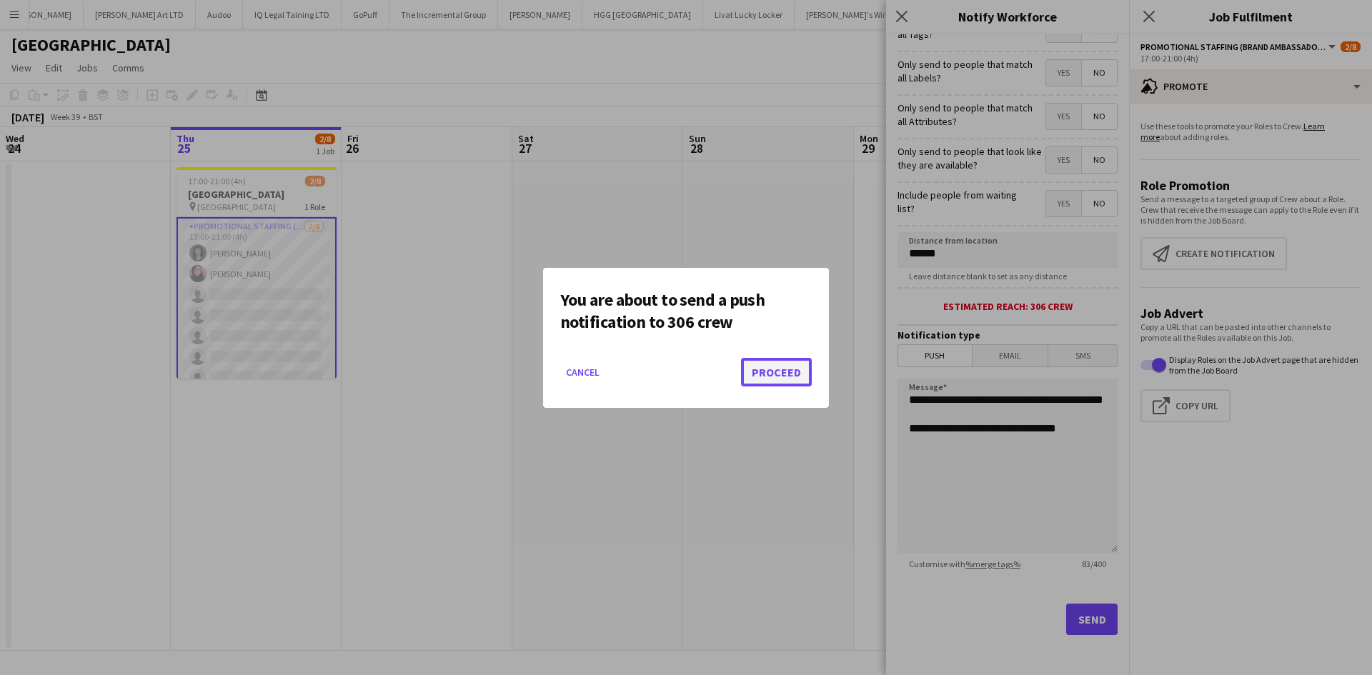
click at [775, 374] on button "Proceed" at bounding box center [776, 372] width 71 height 29
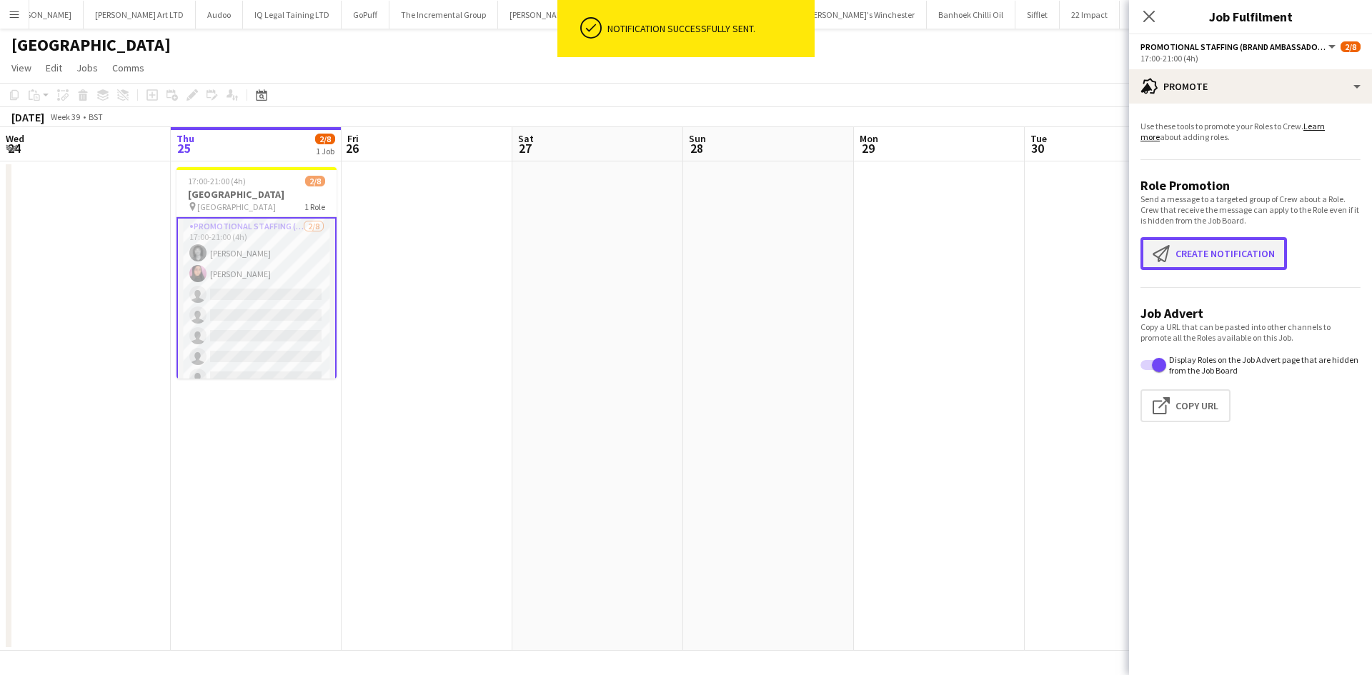
click at [1214, 262] on button "Create notification Create notification" at bounding box center [1214, 253] width 146 height 33
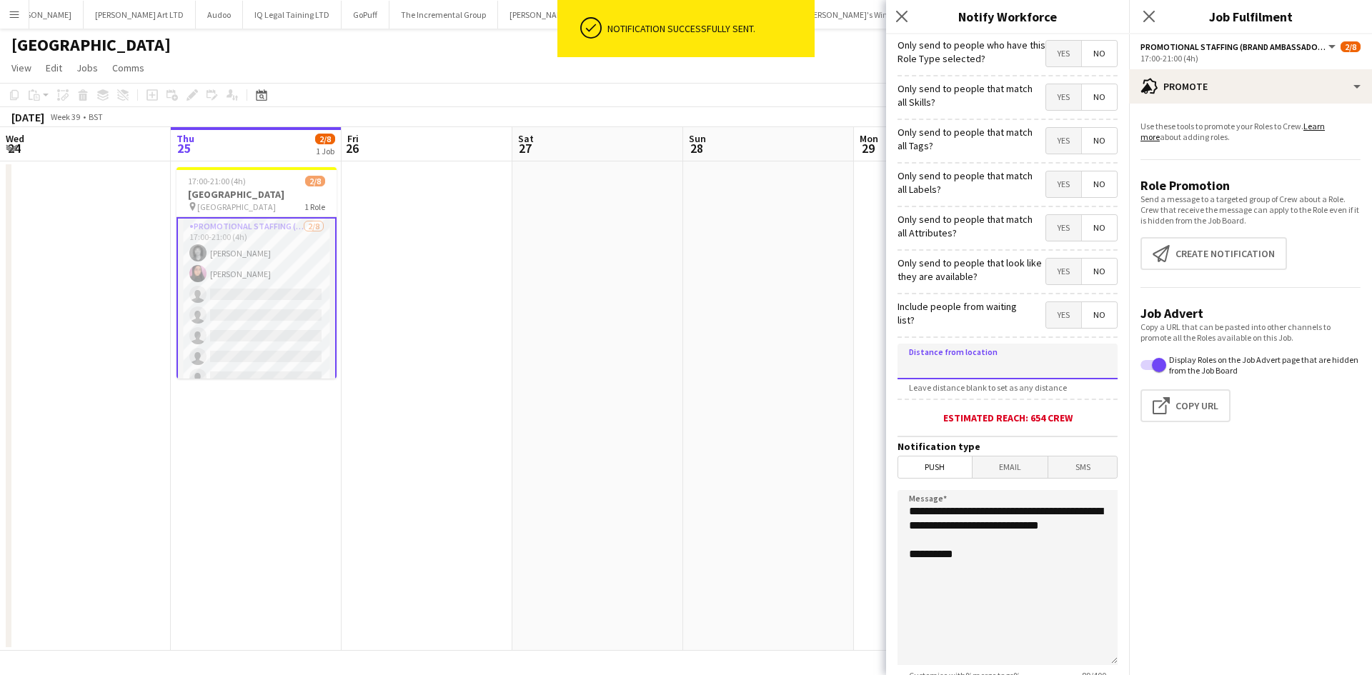
click at [994, 358] on input at bounding box center [1008, 362] width 220 height 36
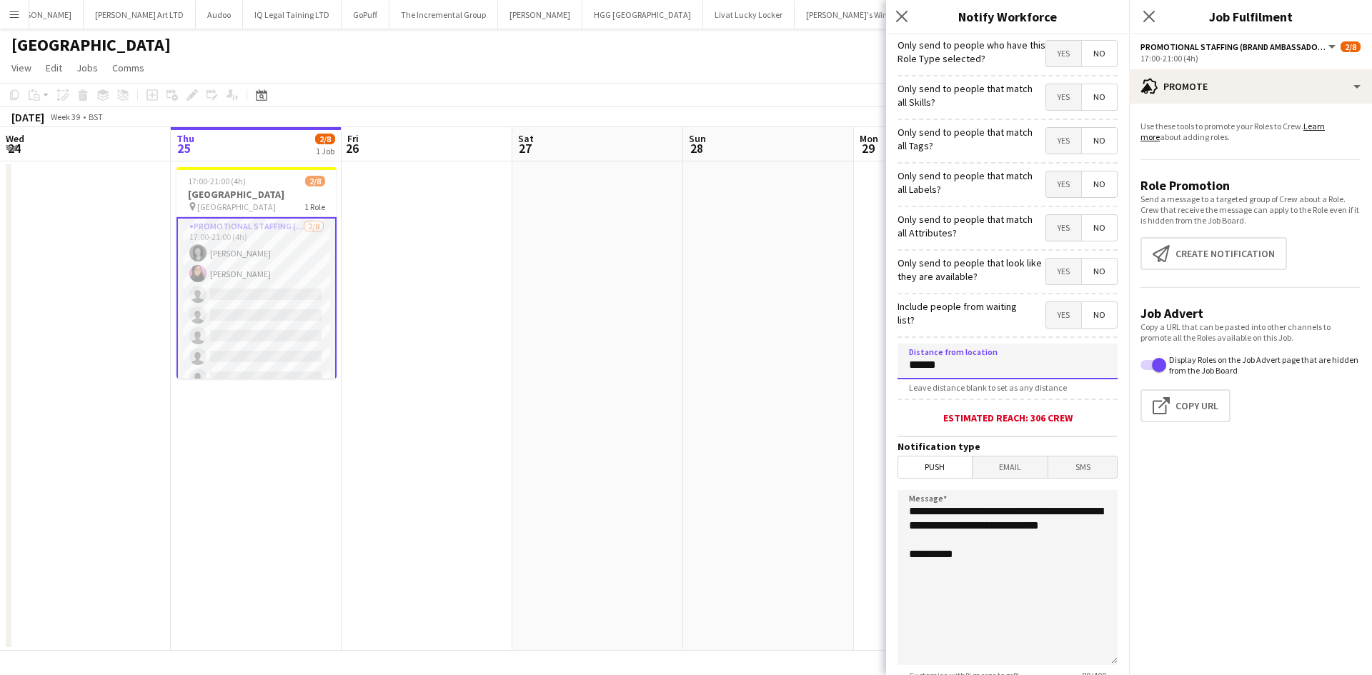
type input "******"
click at [999, 470] on span "Email" at bounding box center [1011, 467] width 76 height 21
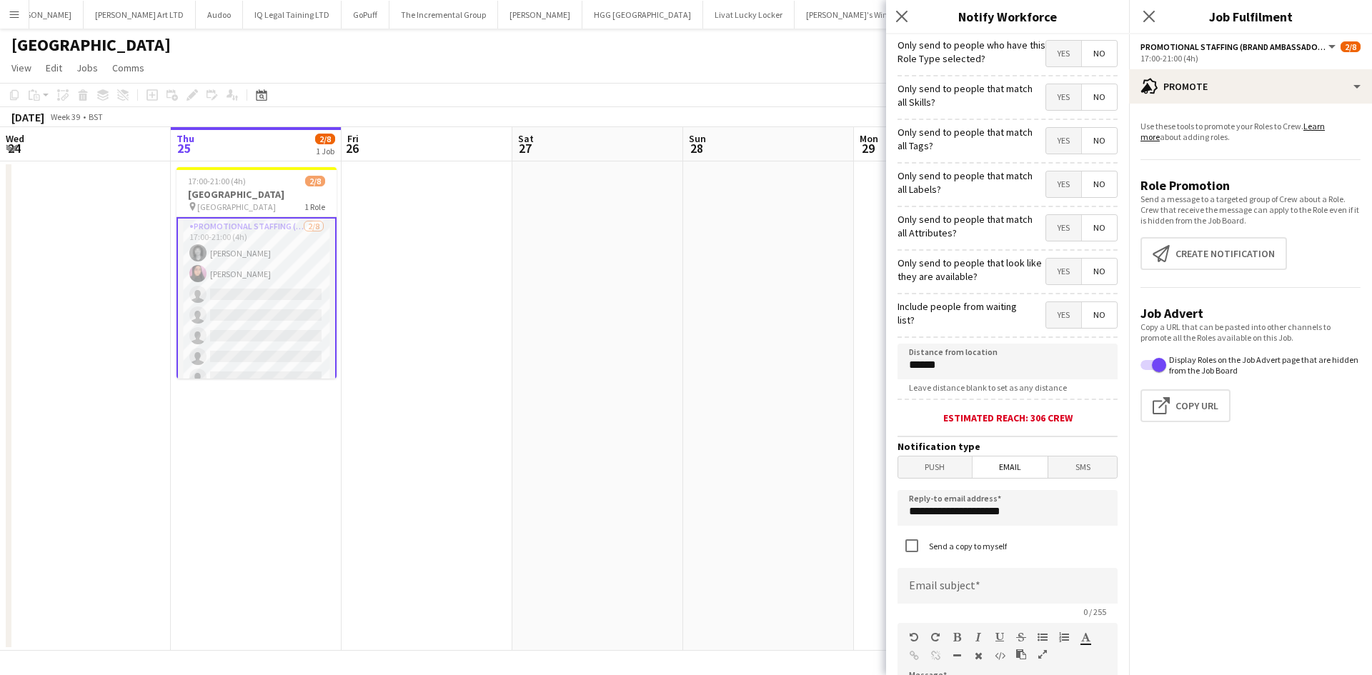
scroll to position [121, 0]
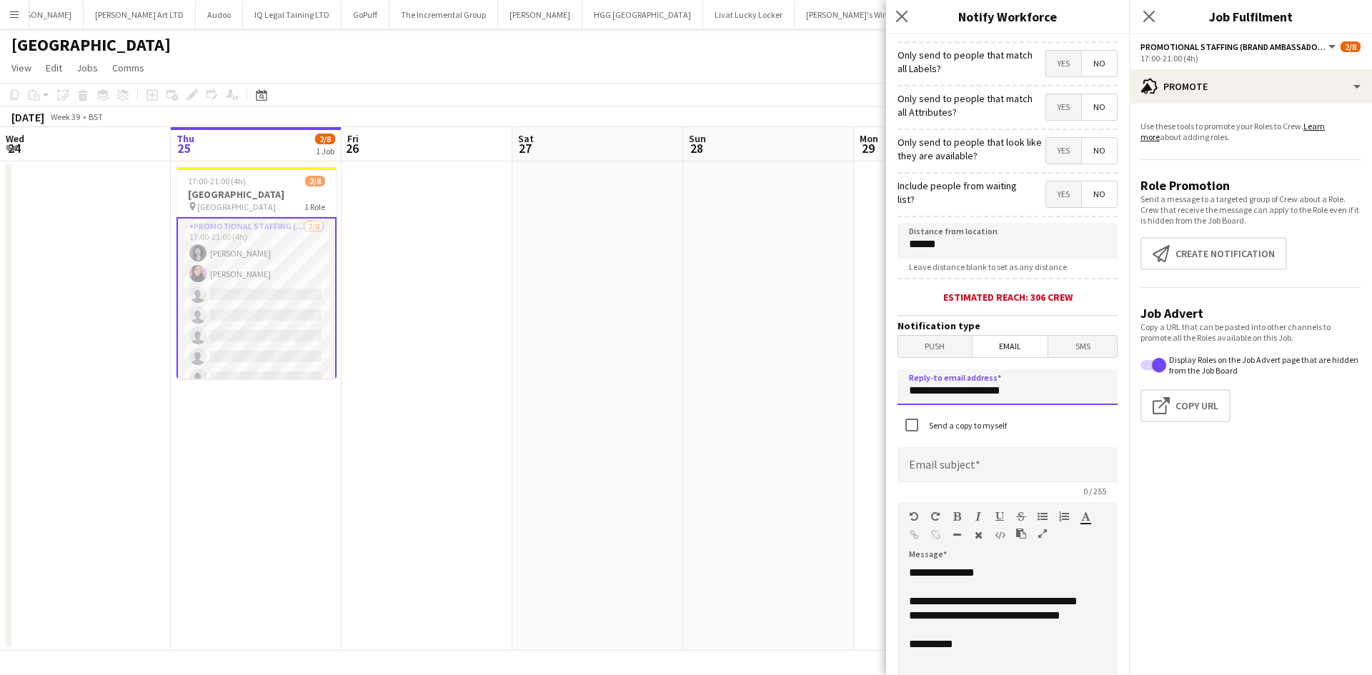
drag, startPoint x: 1032, startPoint y: 389, endPoint x: 742, endPoint y: 394, distance: 290.2
click at [742, 394] on body "Menu Boards Boards Boards All jobs Status Workforce Workforce My Workforce Recr…" at bounding box center [686, 337] width 1372 height 675
type input "**********"
click at [947, 474] on input at bounding box center [1008, 465] width 220 height 36
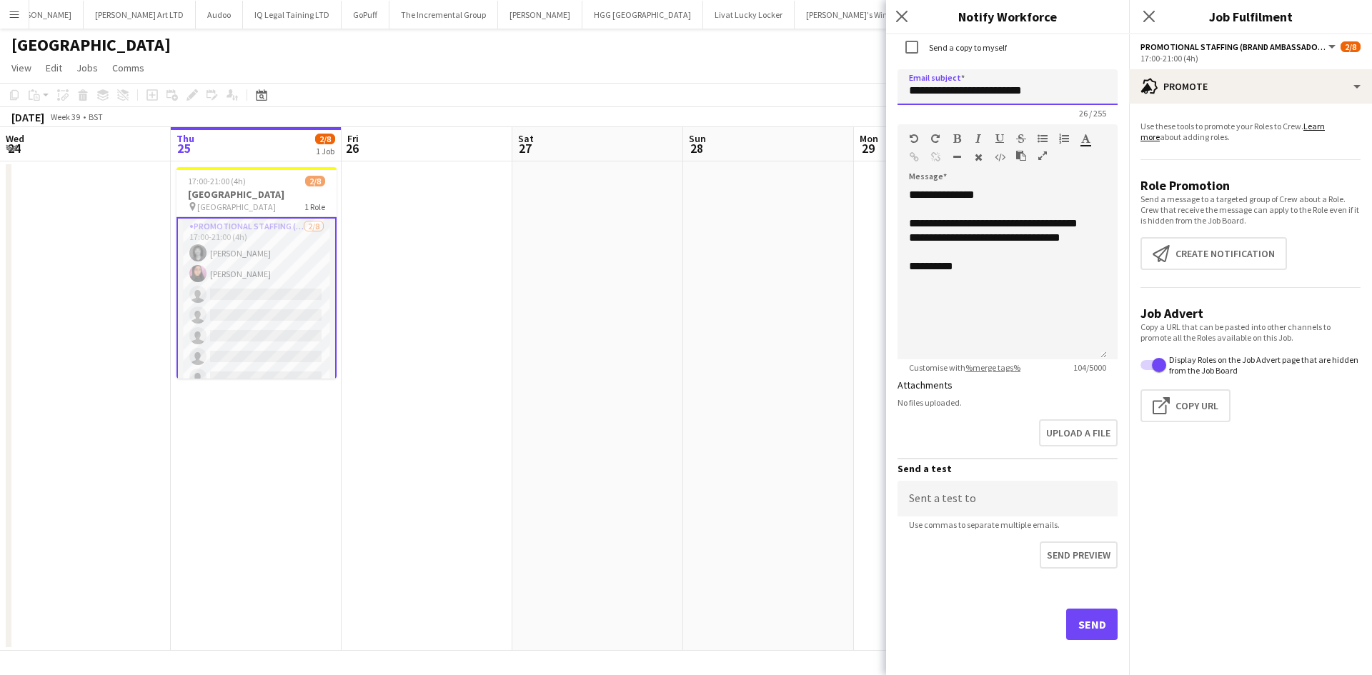
scroll to position [504, 0]
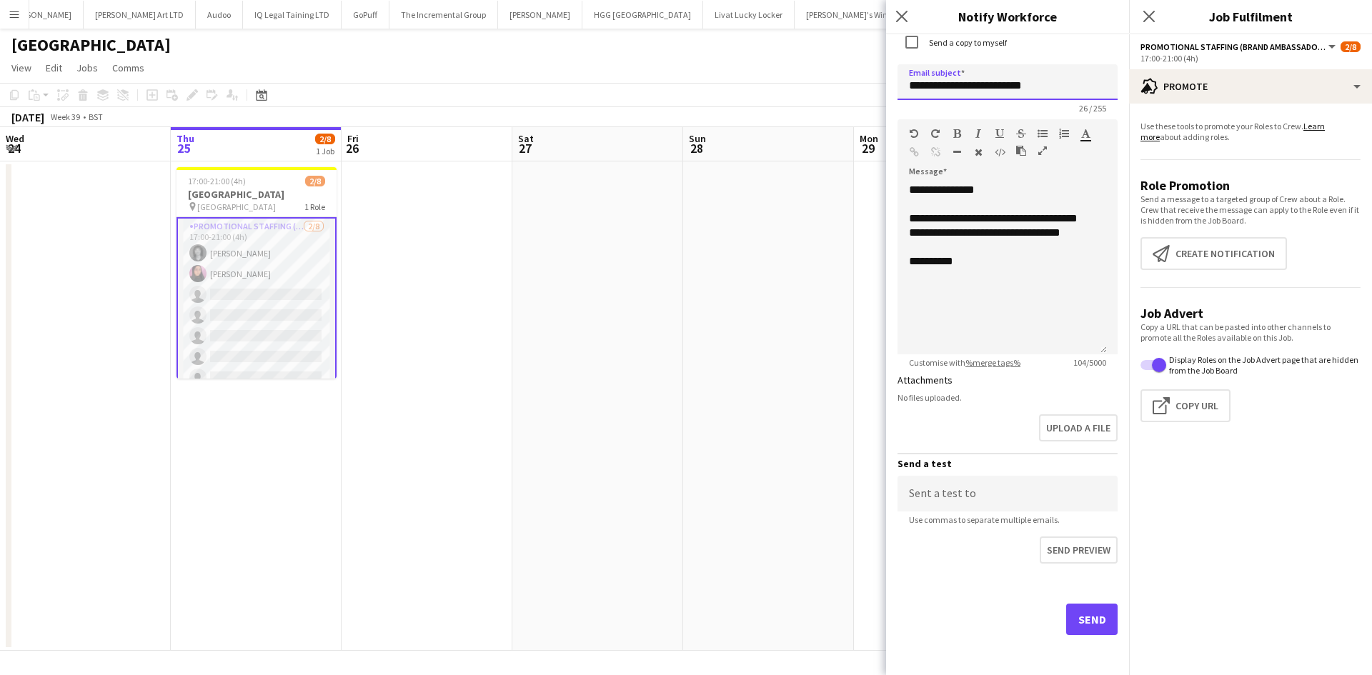
type input "**********"
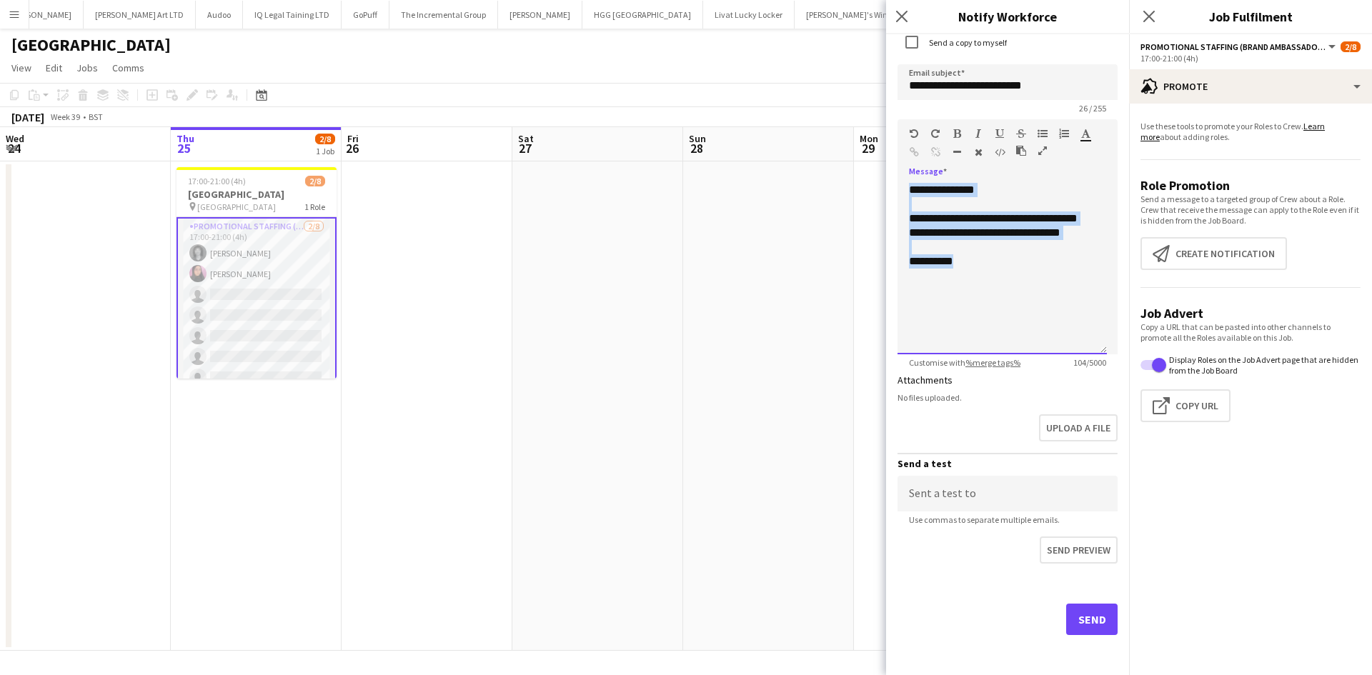
drag, startPoint x: 970, startPoint y: 287, endPoint x: 865, endPoint y: 157, distance: 167.7
click at [865, 157] on body "Menu Boards Boards Boards All jobs Status Workforce Workforce My Workforce Recr…" at bounding box center [686, 337] width 1372 height 675
paste div
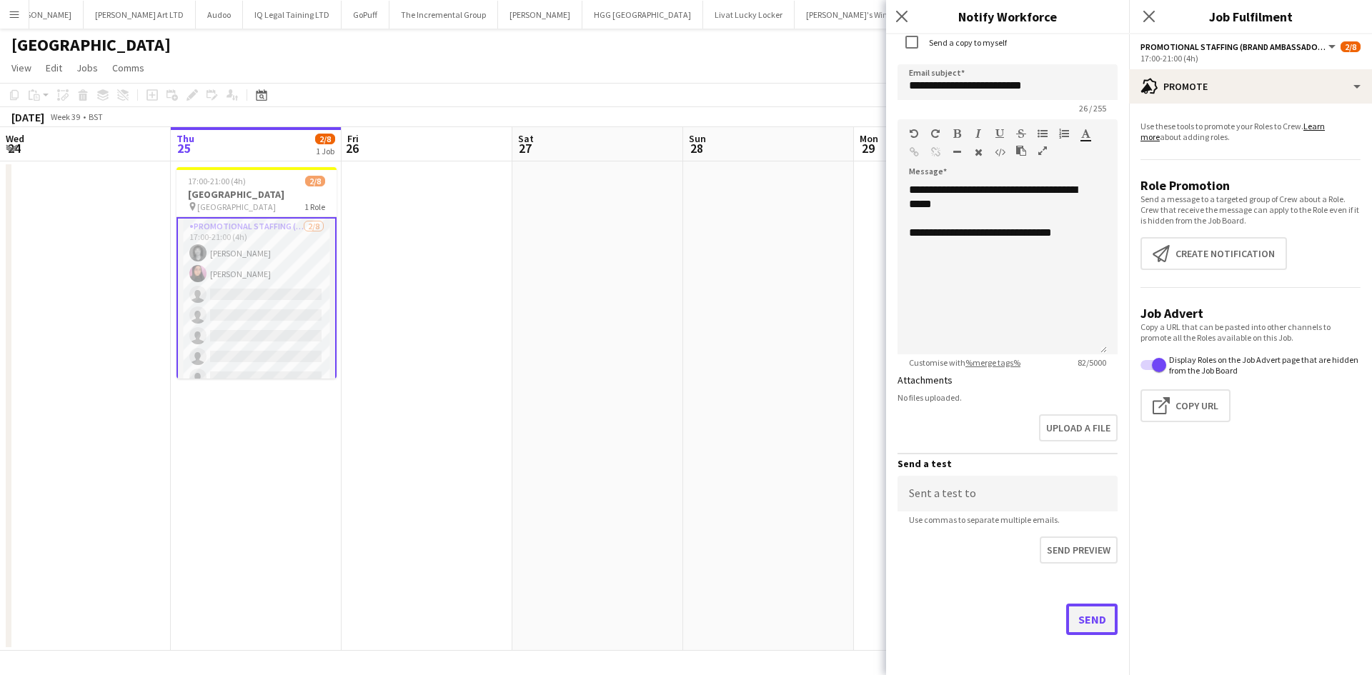
click at [1071, 626] on button "Send" at bounding box center [1091, 619] width 51 height 31
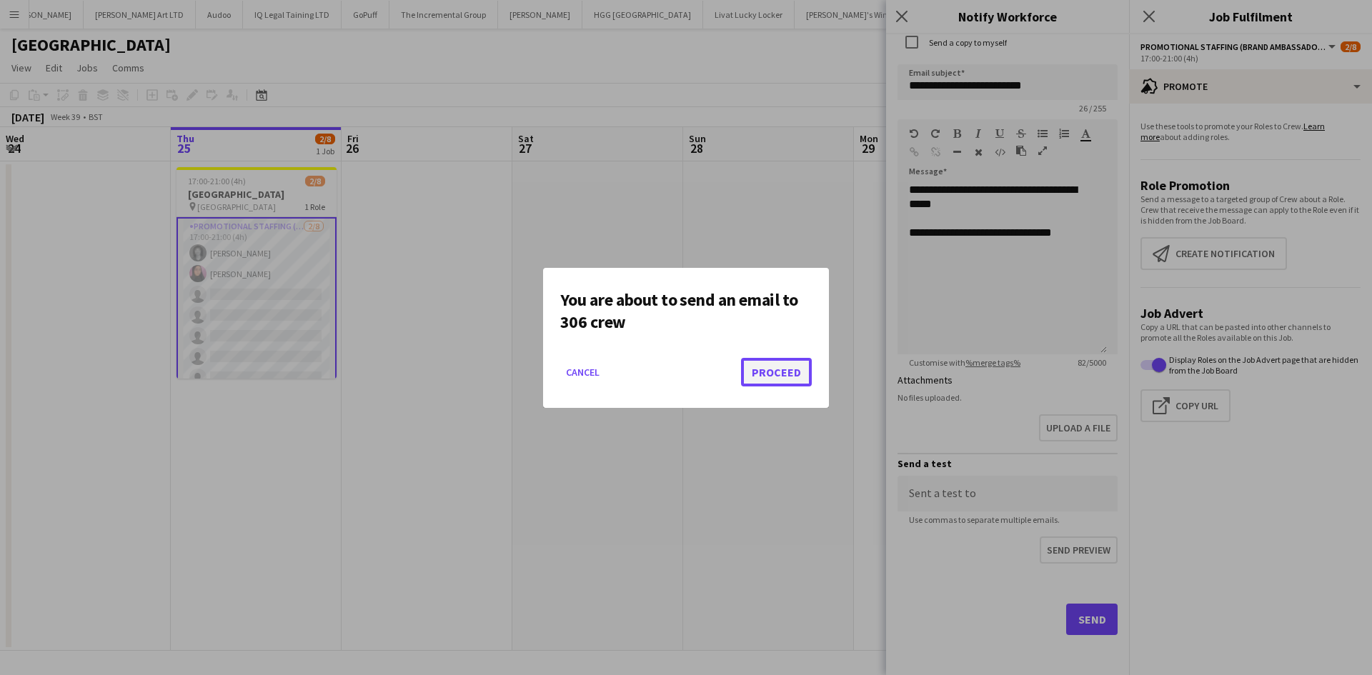
click at [772, 382] on button "Proceed" at bounding box center [776, 372] width 71 height 29
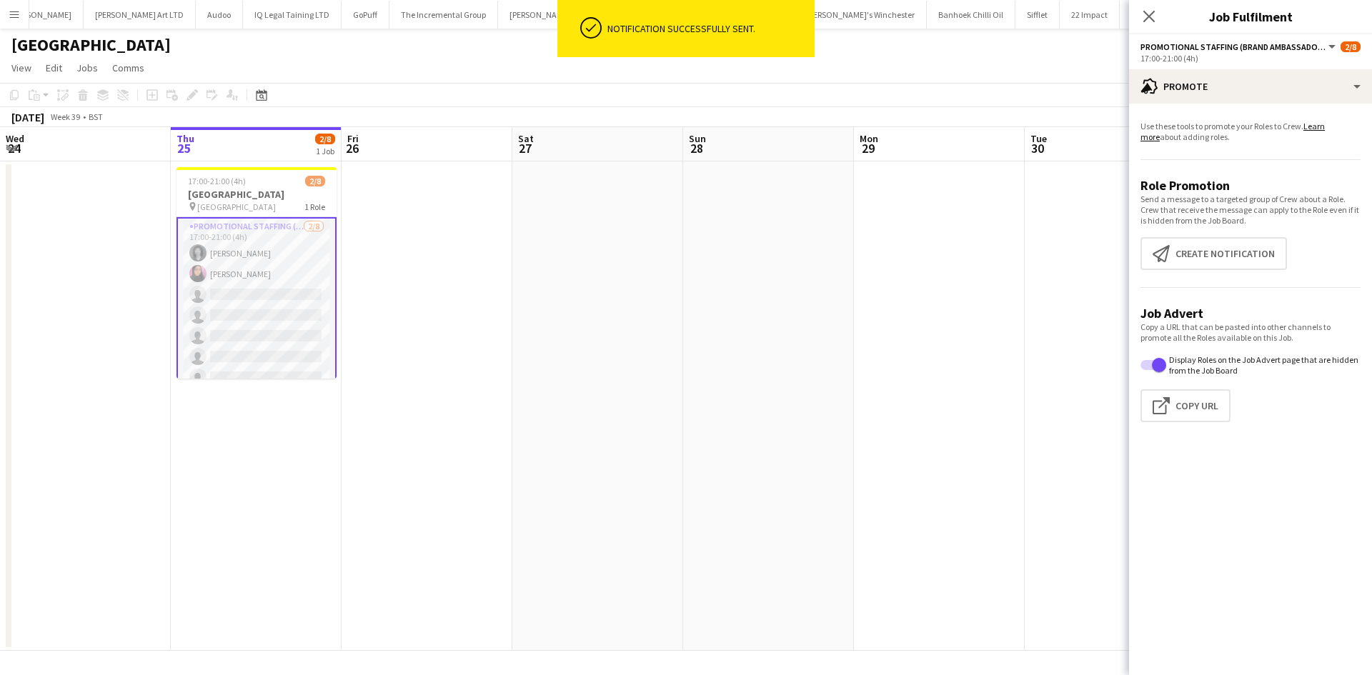
click at [782, 471] on app-date-cell at bounding box center [768, 407] width 171 height 490
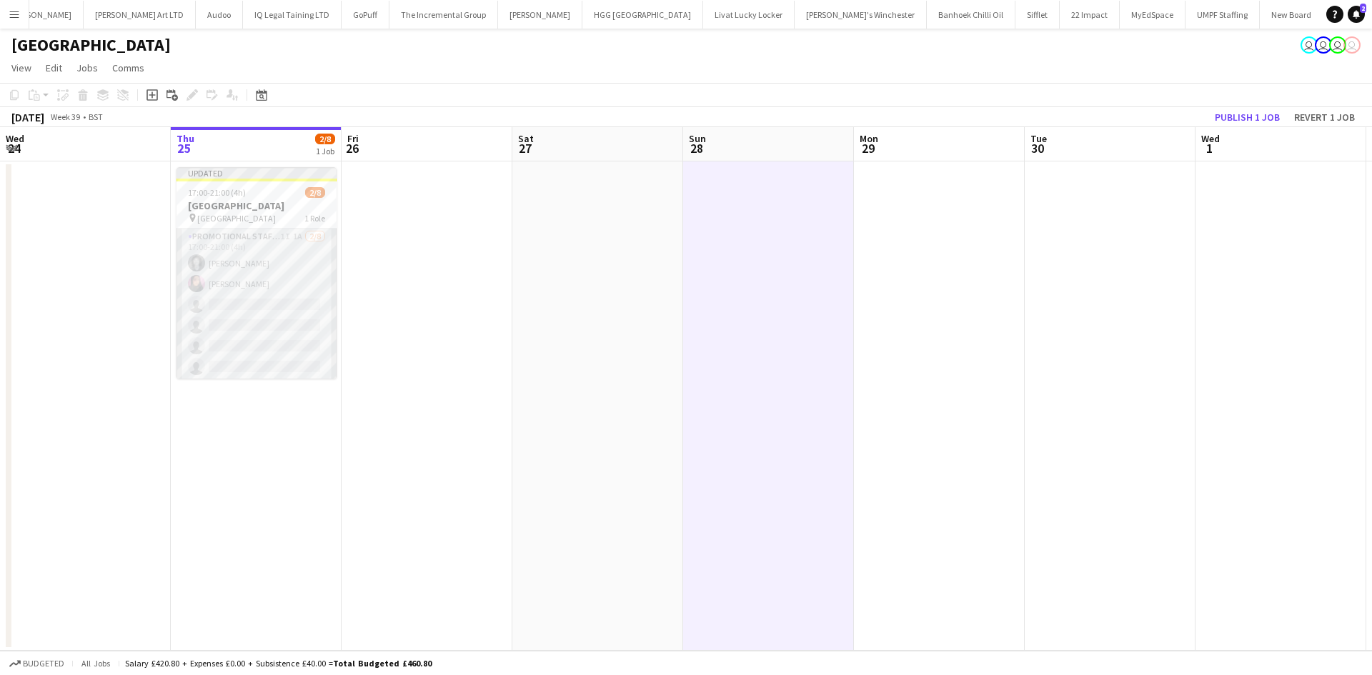
click at [287, 329] on app-card-role "Promotional Staffing (Brand Ambassadors) 1I 1A 2/8 17:00-21:00 (4h) Gina McDowa…" at bounding box center [257, 326] width 160 height 194
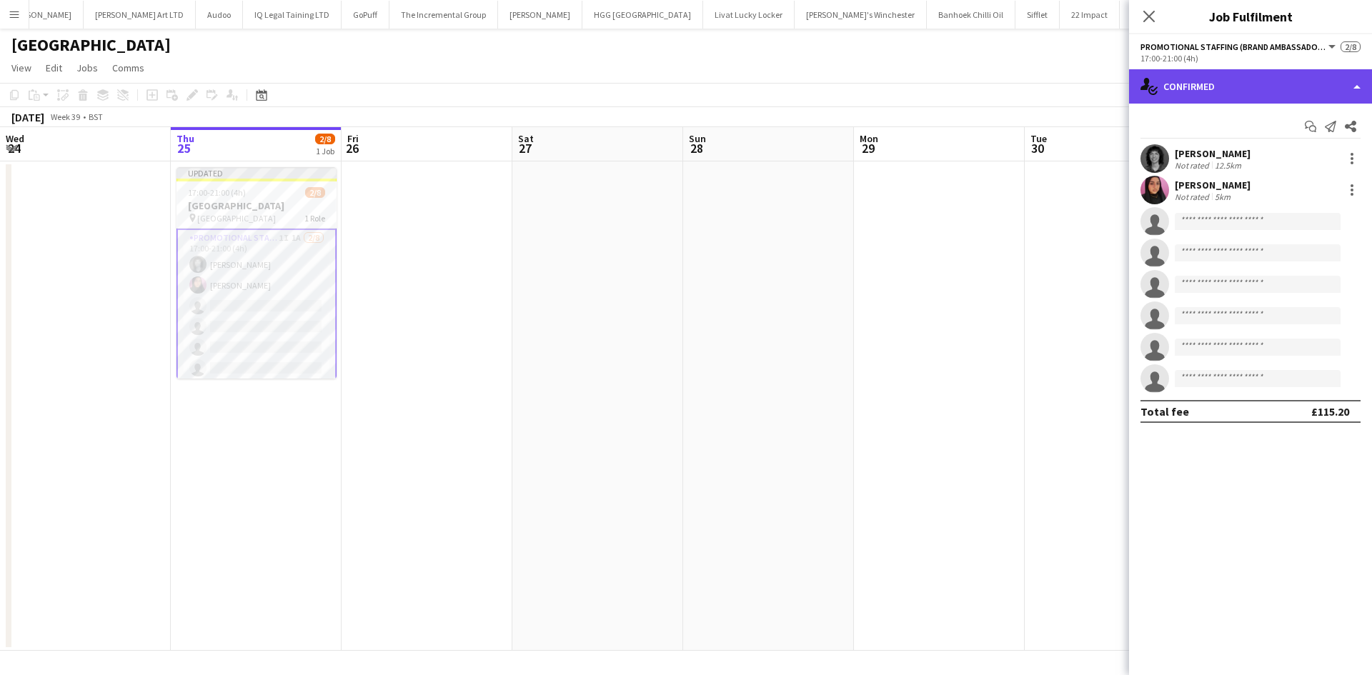
click at [1239, 92] on div "single-neutral-actions-check-2 Confirmed" at bounding box center [1250, 86] width 243 height 34
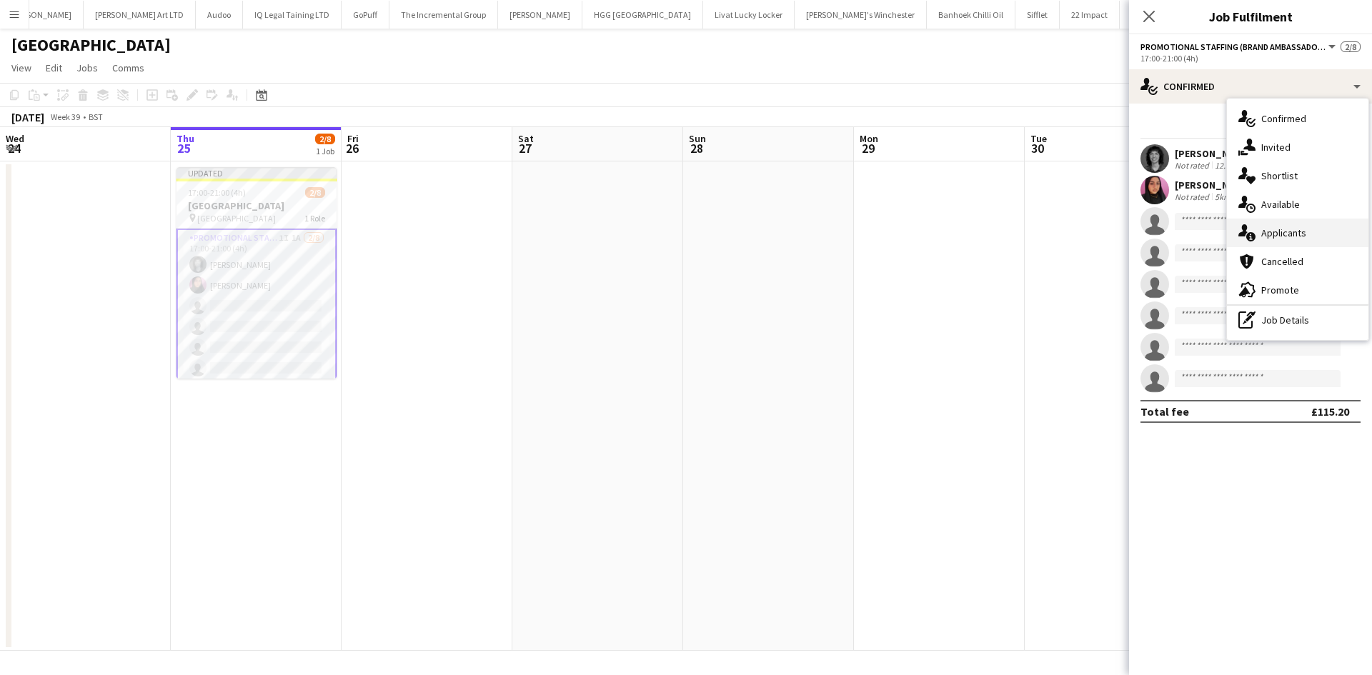
click at [1281, 232] on span "Applicants" at bounding box center [1283, 233] width 45 height 13
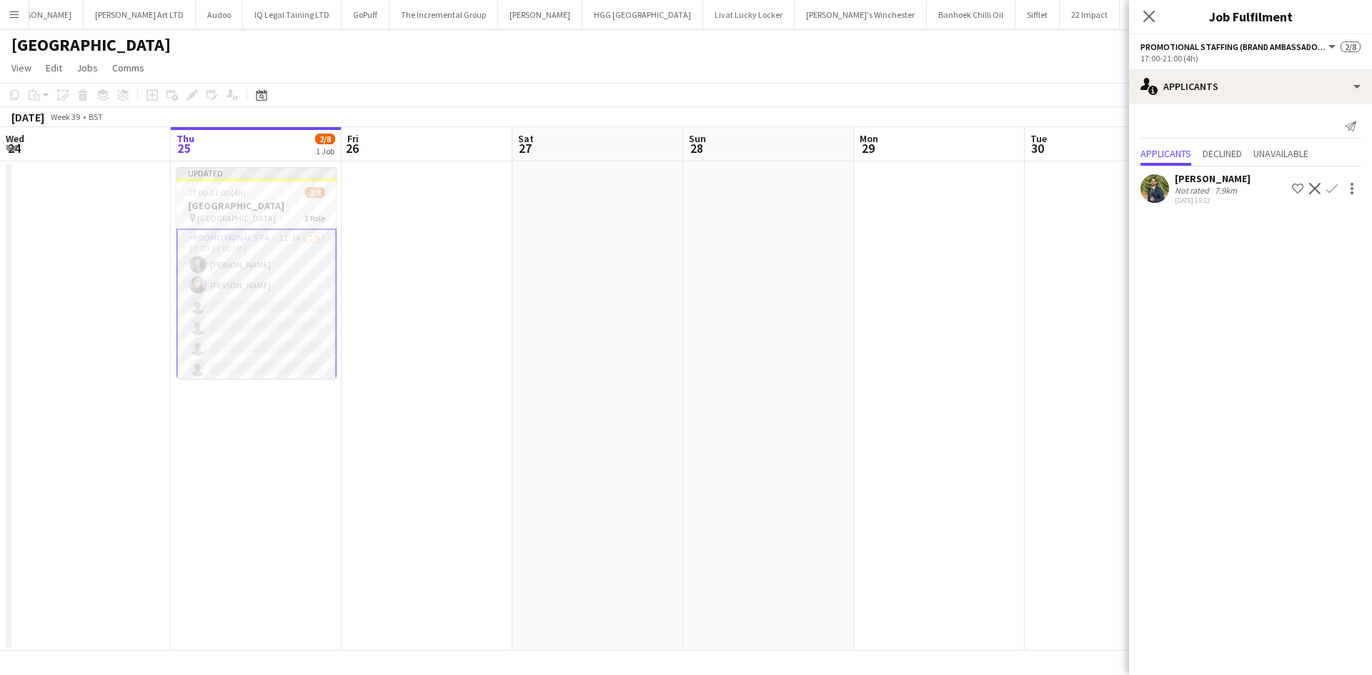
click at [1210, 194] on div "Not rated" at bounding box center [1193, 190] width 37 height 11
click at [1179, 189] on div "Not rated" at bounding box center [1193, 190] width 37 height 11
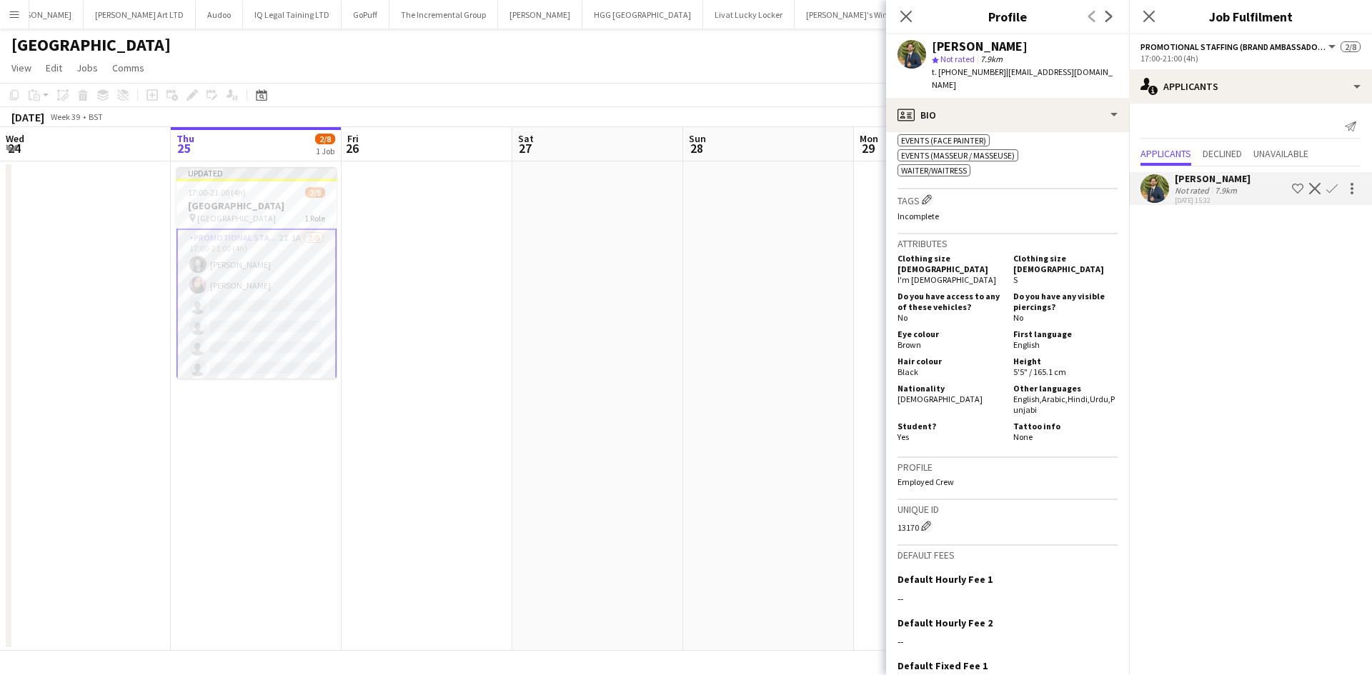
scroll to position [656, 0]
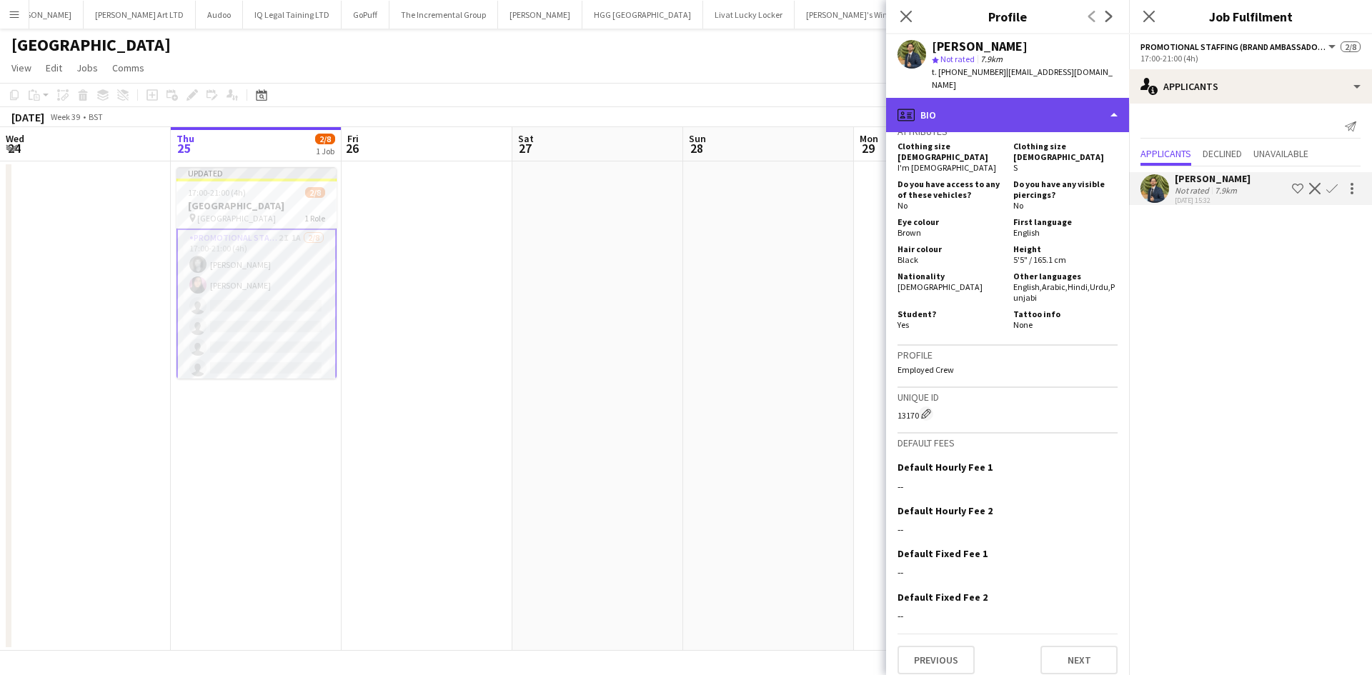
click at [959, 98] on div "profile Bio" at bounding box center [1007, 115] width 243 height 34
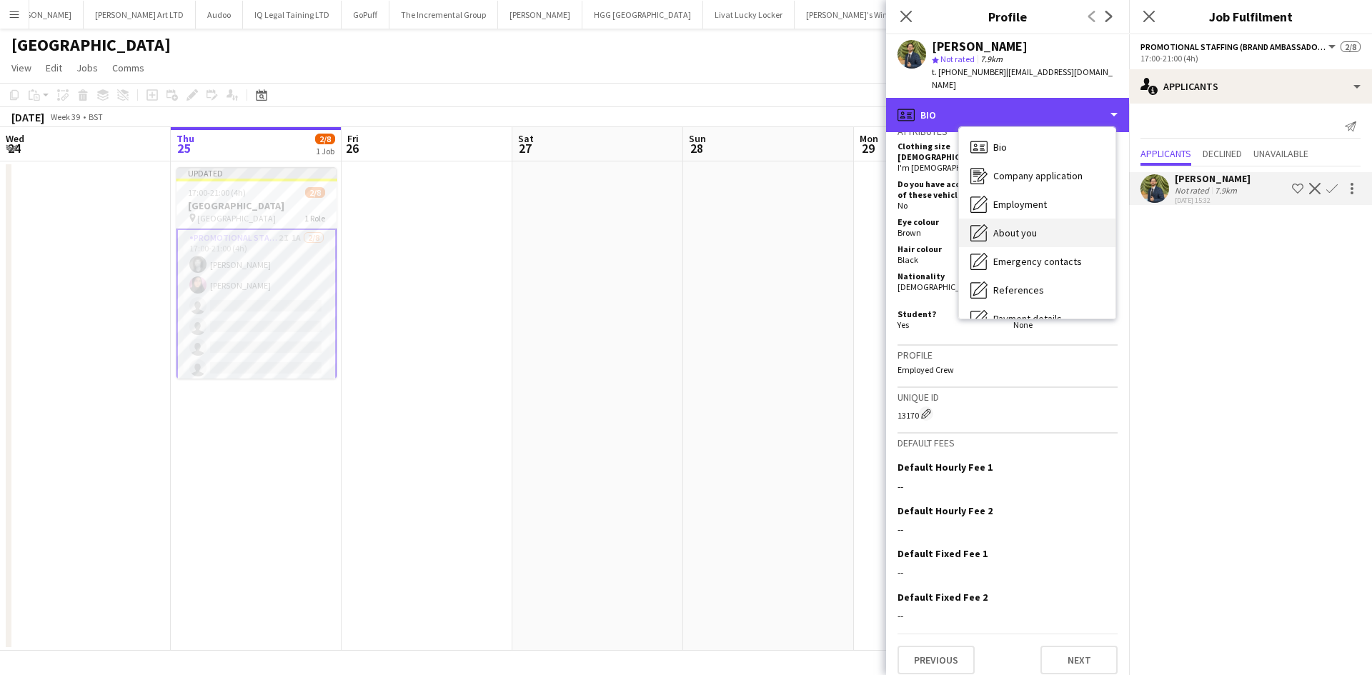
scroll to position [192, 0]
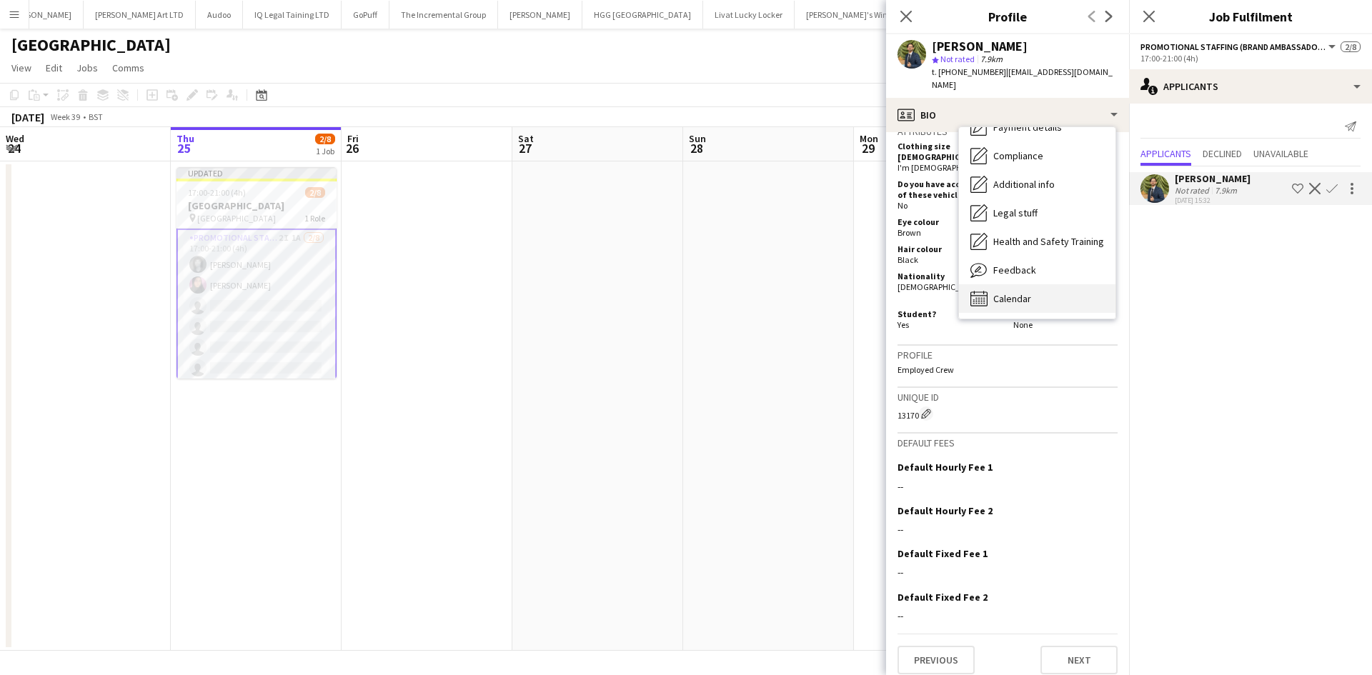
click at [1028, 292] on span "Calendar" at bounding box center [1012, 298] width 38 height 13
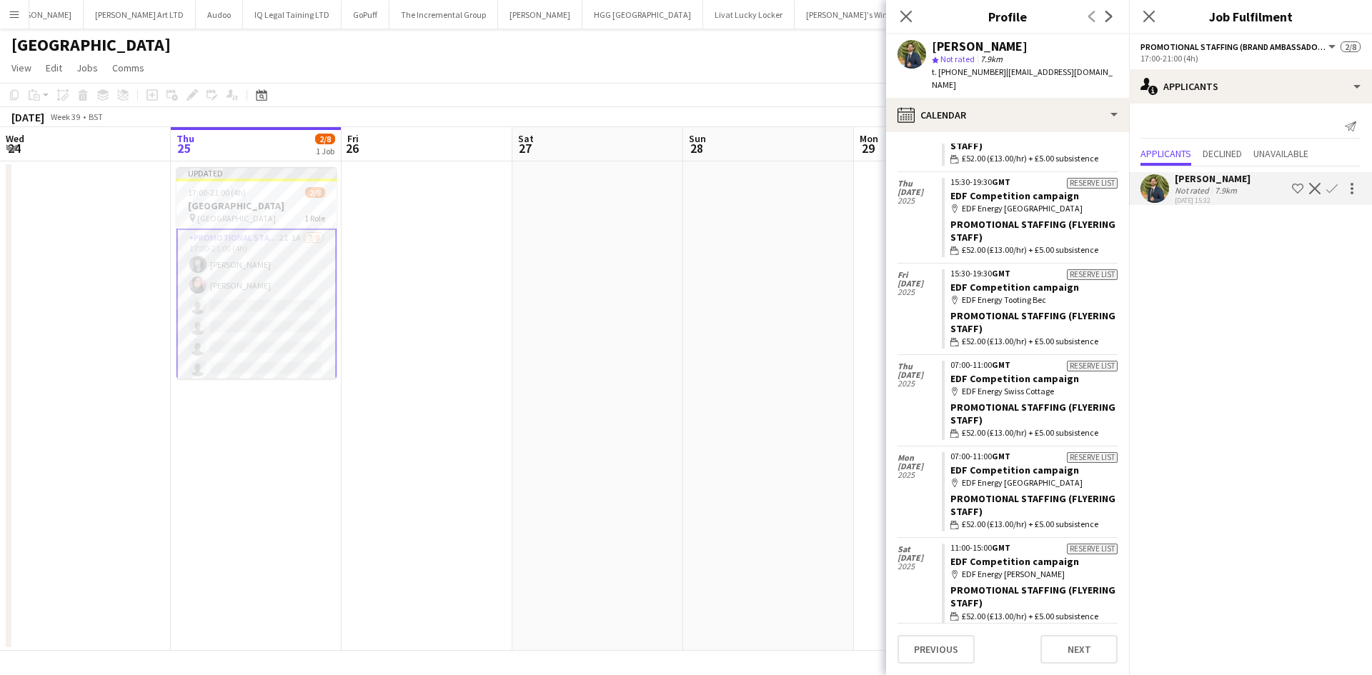
scroll to position [0, 0]
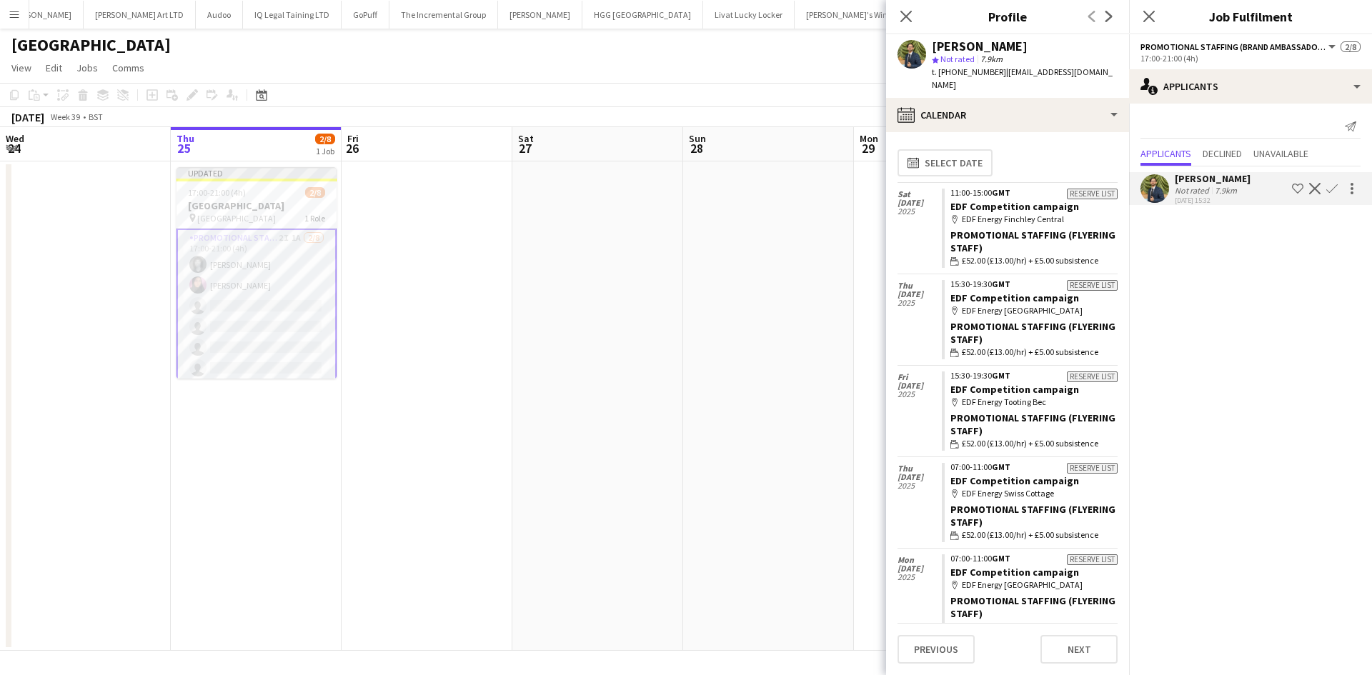
click at [1335, 227] on mat-expansion-panel "users2 Applicants Send notification Applicants Declined Unavailable Hassan Agha…" at bounding box center [1250, 390] width 243 height 572
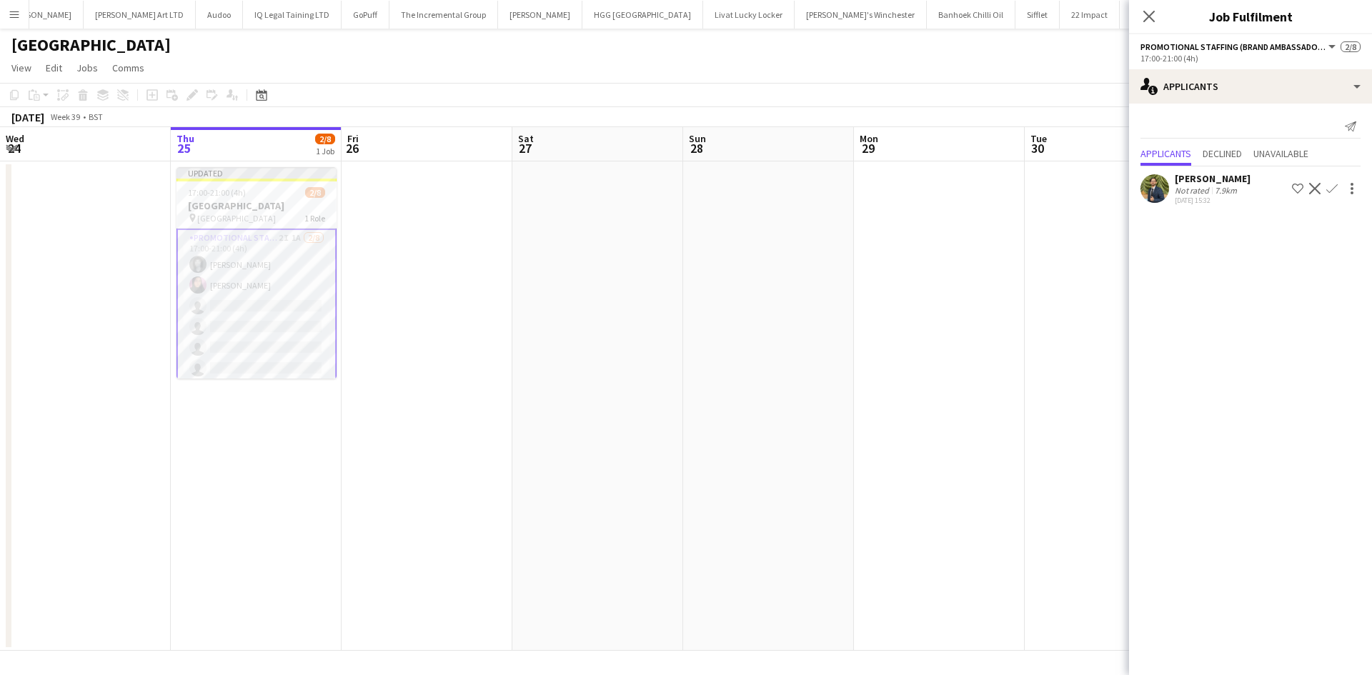
click at [1331, 183] on app-icon "Confirm" at bounding box center [1331, 188] width 11 height 11
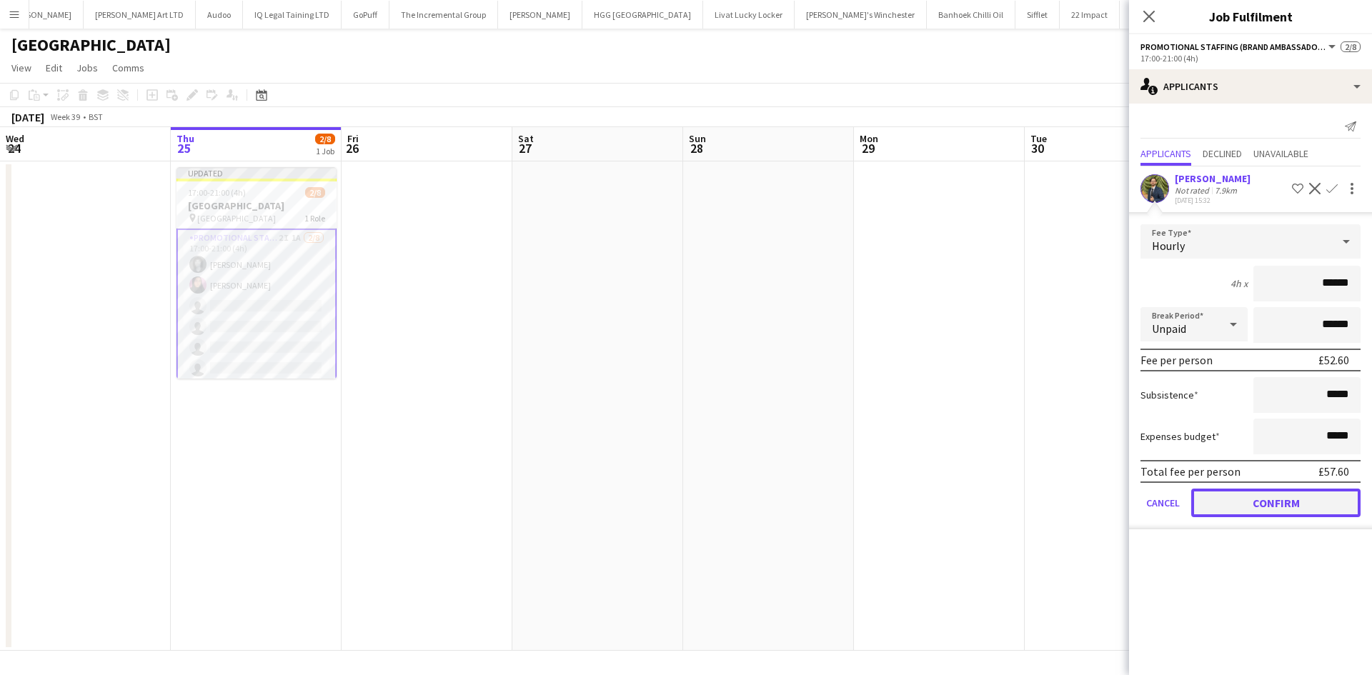
click at [1271, 505] on button "Confirm" at bounding box center [1275, 503] width 169 height 29
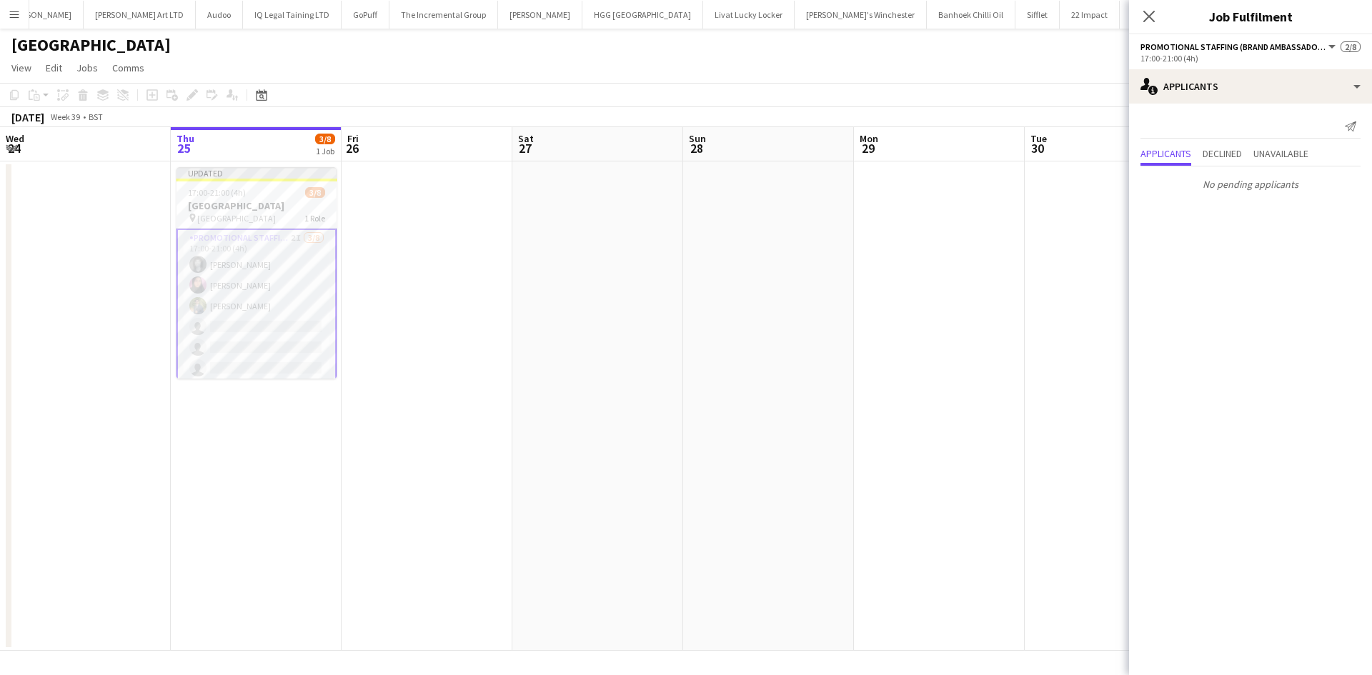
click at [829, 374] on app-date-cell at bounding box center [768, 407] width 171 height 490
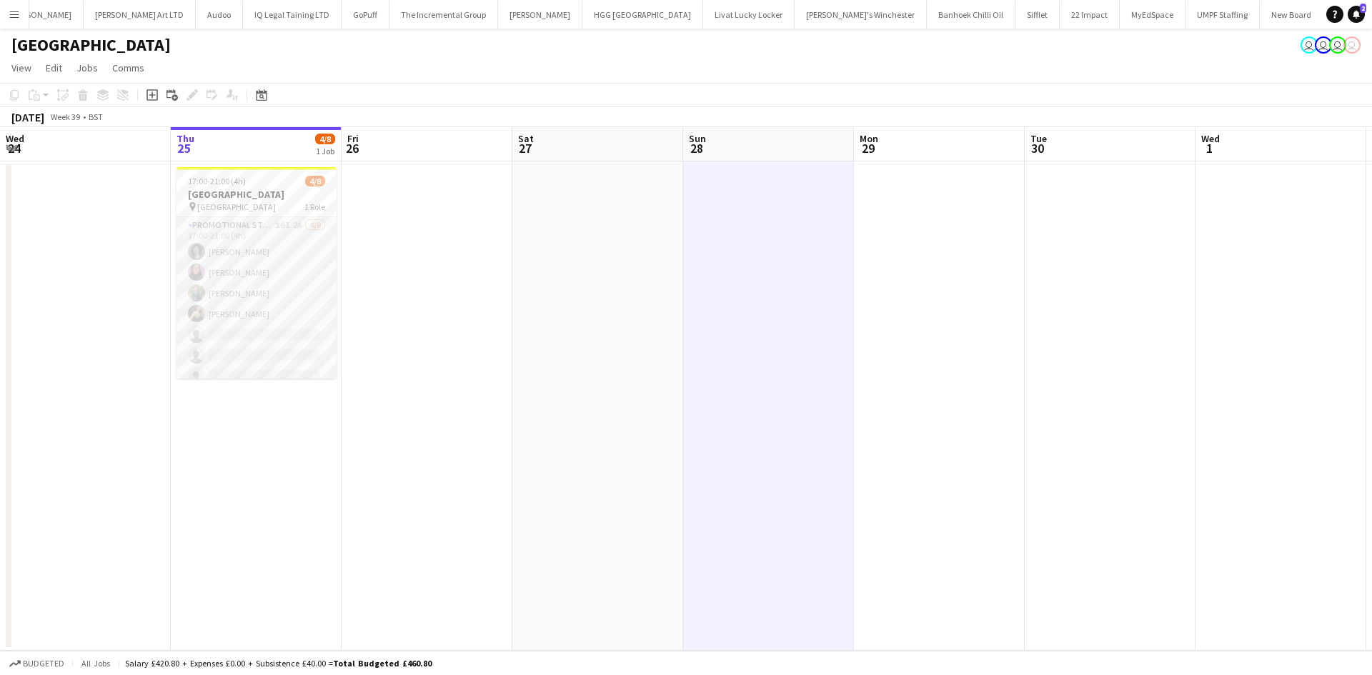
click at [19, 12] on app-icon "Menu" at bounding box center [14, 14] width 11 height 11
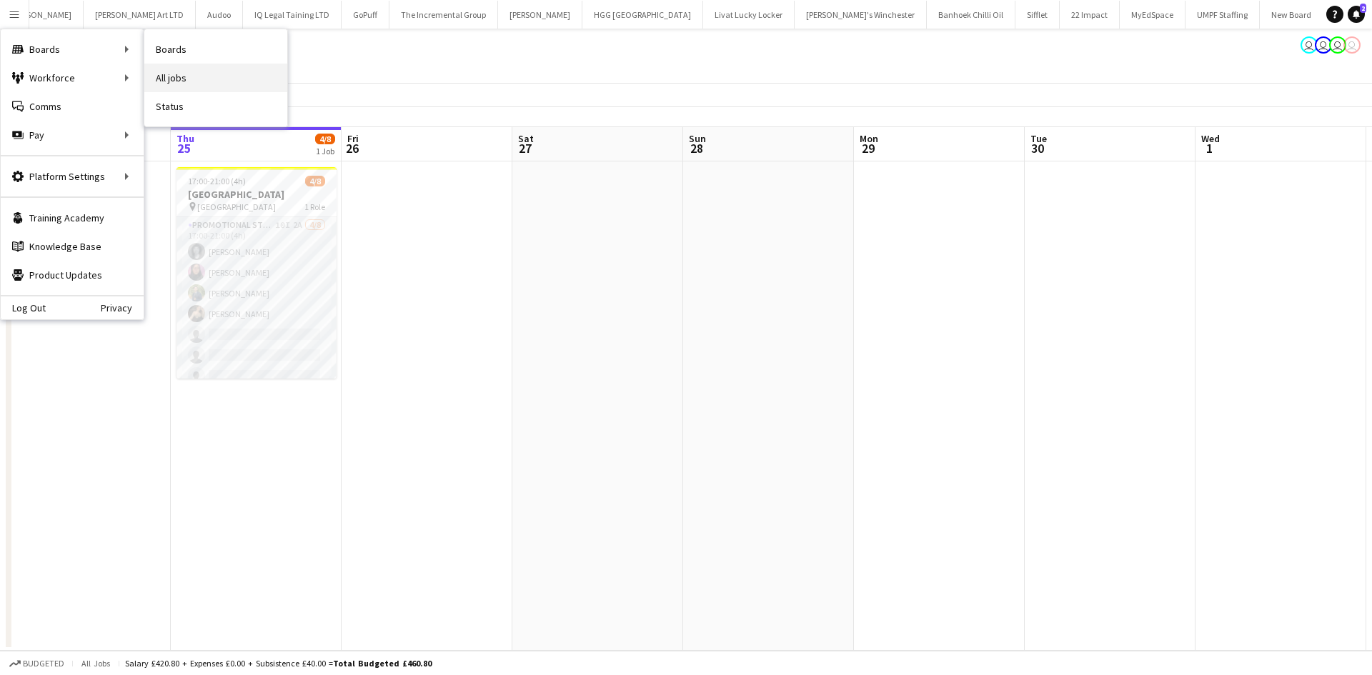
click at [178, 72] on link "All jobs" at bounding box center [215, 78] width 143 height 29
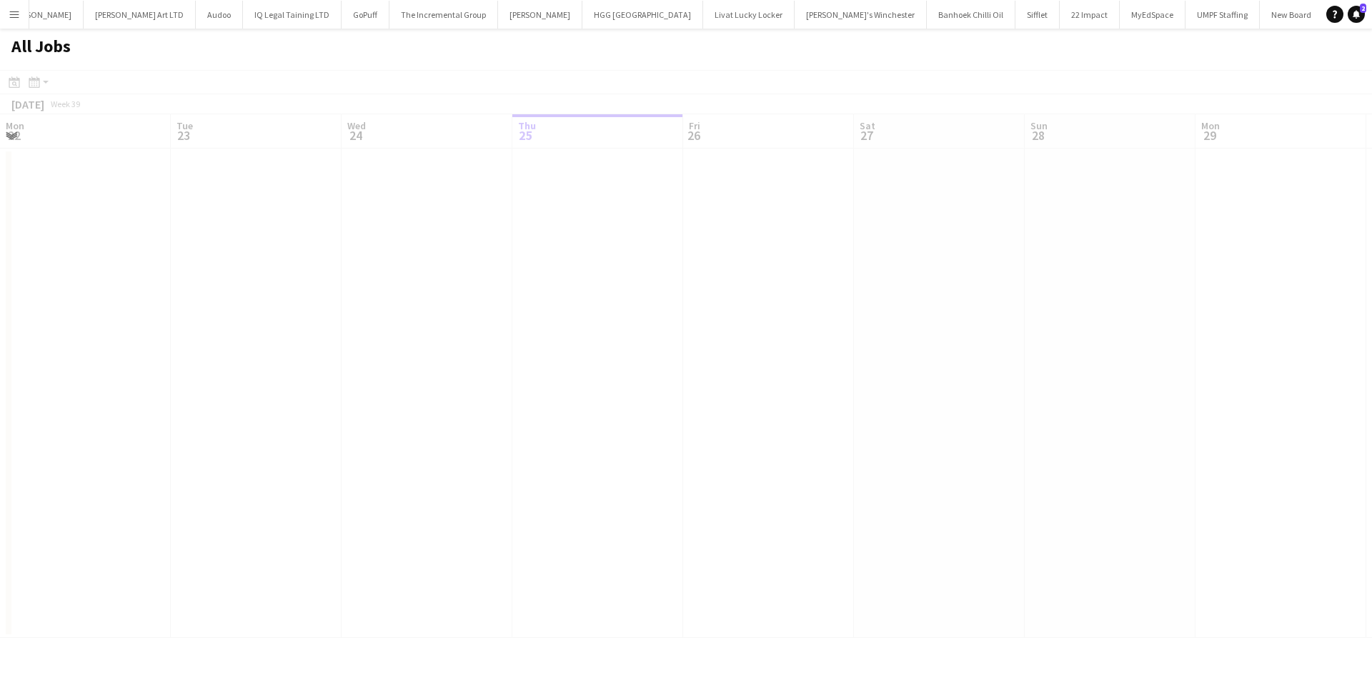
scroll to position [0, 342]
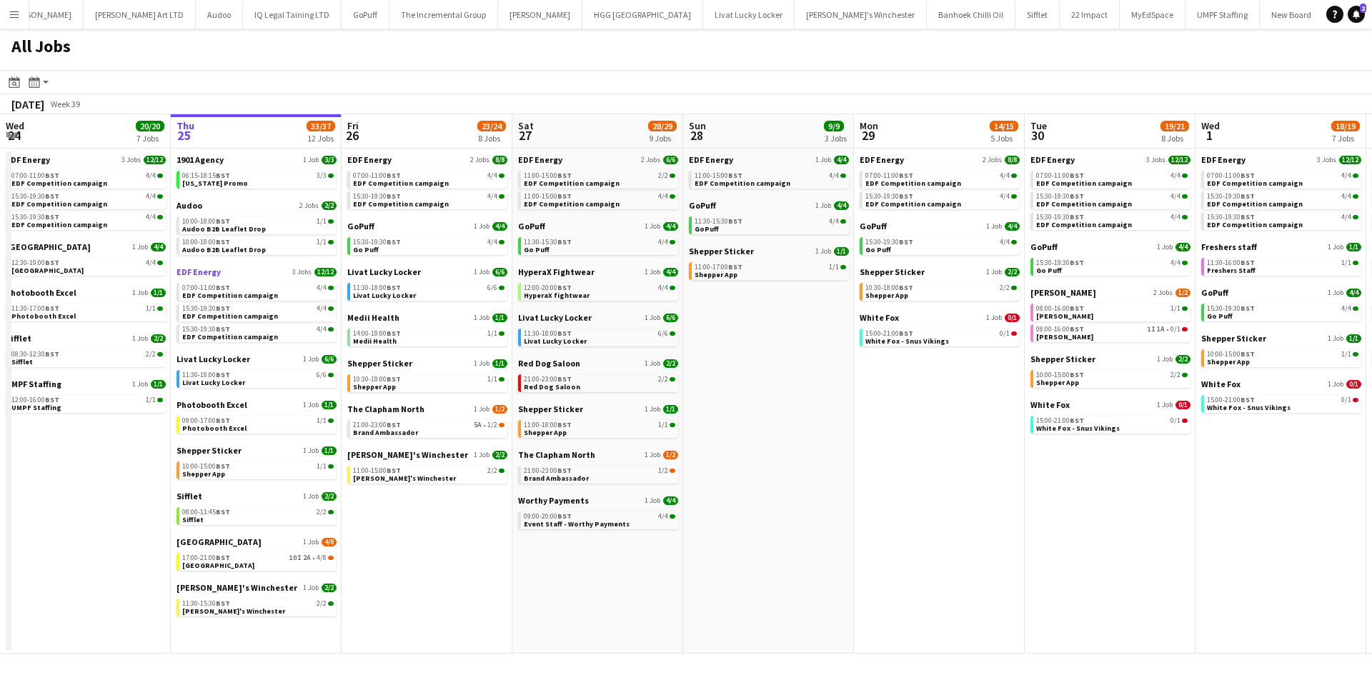
click at [277, 272] on link "EDF Energy 3 Jobs 12/12" at bounding box center [257, 272] width 160 height 11
click at [232, 550] on app-calendar-brief-board "Town Hall 1 Job 4/8 17:00-21:00 BST 10I 2A • 4/8 Town Hall" at bounding box center [257, 554] width 160 height 34
click at [187, 531] on div "Sifflet 1 Job 2/2 08:00-11:45 BST 2/2 Sifflet" at bounding box center [257, 514] width 160 height 46
click at [192, 540] on span "[GEOGRAPHIC_DATA]" at bounding box center [219, 542] width 85 height 11
click at [194, 542] on span "[GEOGRAPHIC_DATA]" at bounding box center [219, 542] width 85 height 11
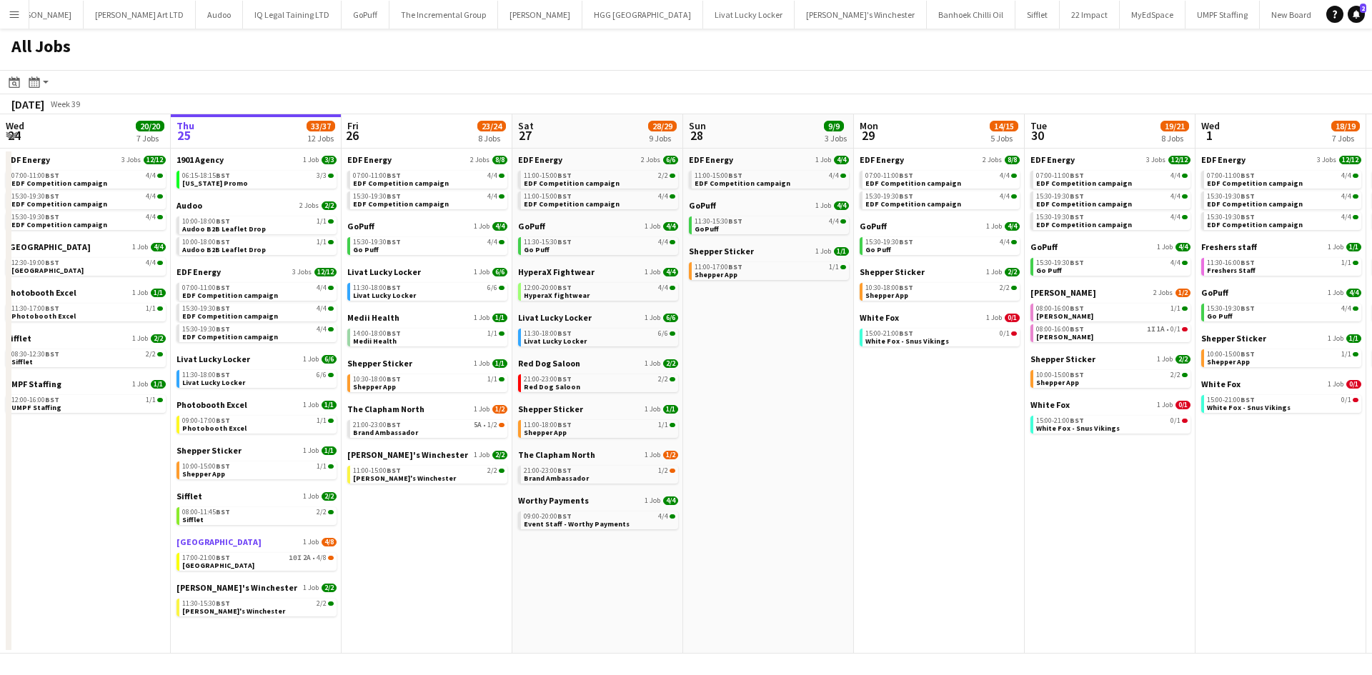
click at [214, 542] on link "Town Hall 1 Job 4/8" at bounding box center [257, 542] width 160 height 11
click at [198, 543] on span "[GEOGRAPHIC_DATA]" at bounding box center [219, 542] width 85 height 11
click at [187, 539] on span "[GEOGRAPHIC_DATA]" at bounding box center [219, 542] width 85 height 11
click at [197, 547] on app-calendar-brief-board "Town Hall 1 Job 4/8 17:00-21:00 BST 10I 2A • 4/8 Town Hall" at bounding box center [257, 554] width 160 height 34
click at [203, 540] on span "[GEOGRAPHIC_DATA]" at bounding box center [219, 542] width 85 height 11
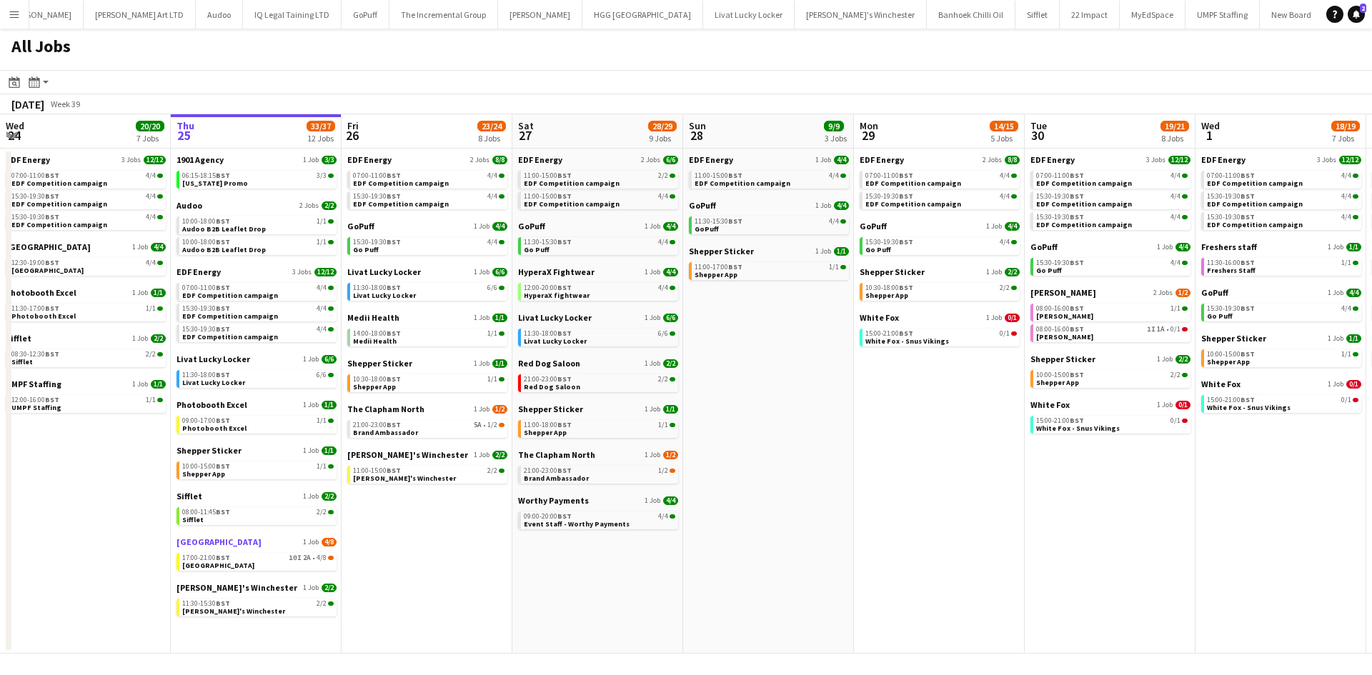
click at [202, 545] on span "[GEOGRAPHIC_DATA]" at bounding box center [219, 542] width 85 height 11
click at [197, 540] on span "[GEOGRAPHIC_DATA]" at bounding box center [219, 542] width 85 height 11
click at [212, 268] on span "EDF Energy" at bounding box center [199, 272] width 44 height 11
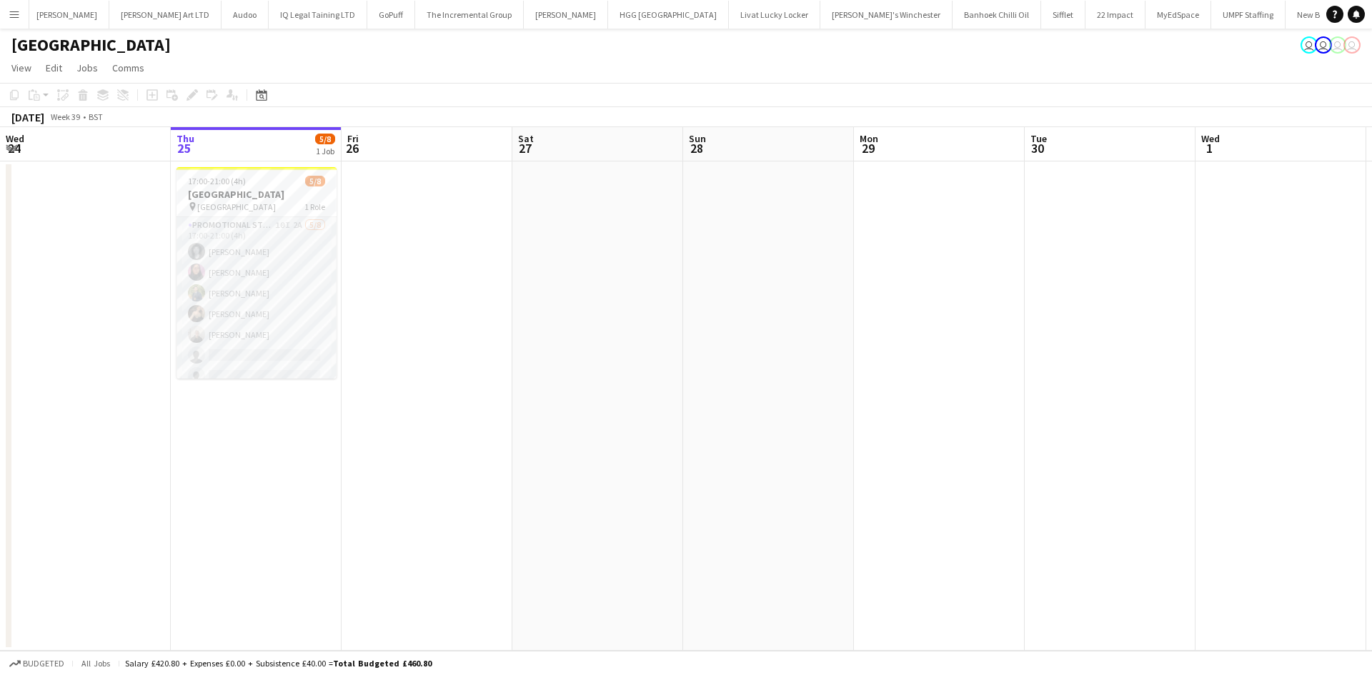
scroll to position [0, 2565]
click at [264, 312] on app-card-role "Promotional Staffing (Brand Ambassadors) 10I 2A [DATE] 17:00-21:00 (4h) [PERSON…" at bounding box center [257, 314] width 160 height 194
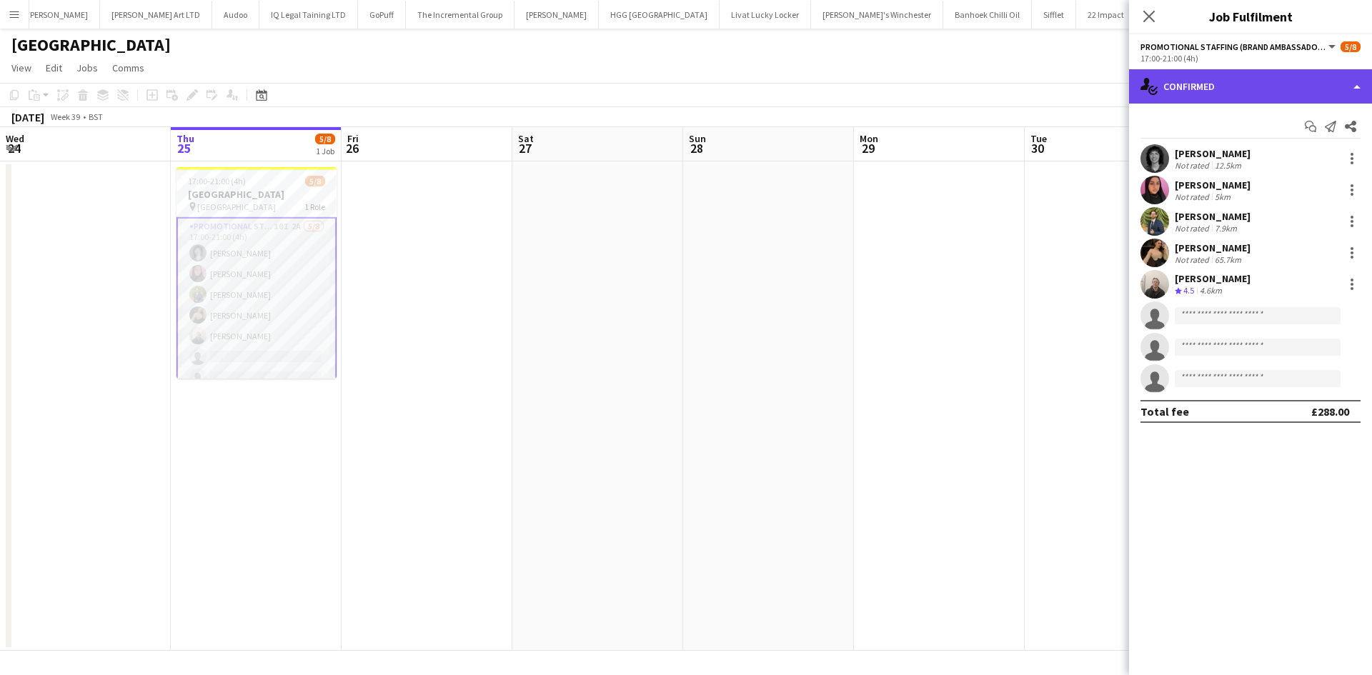
click at [1206, 85] on div "single-neutral-actions-check-2 Confirmed" at bounding box center [1250, 86] width 243 height 34
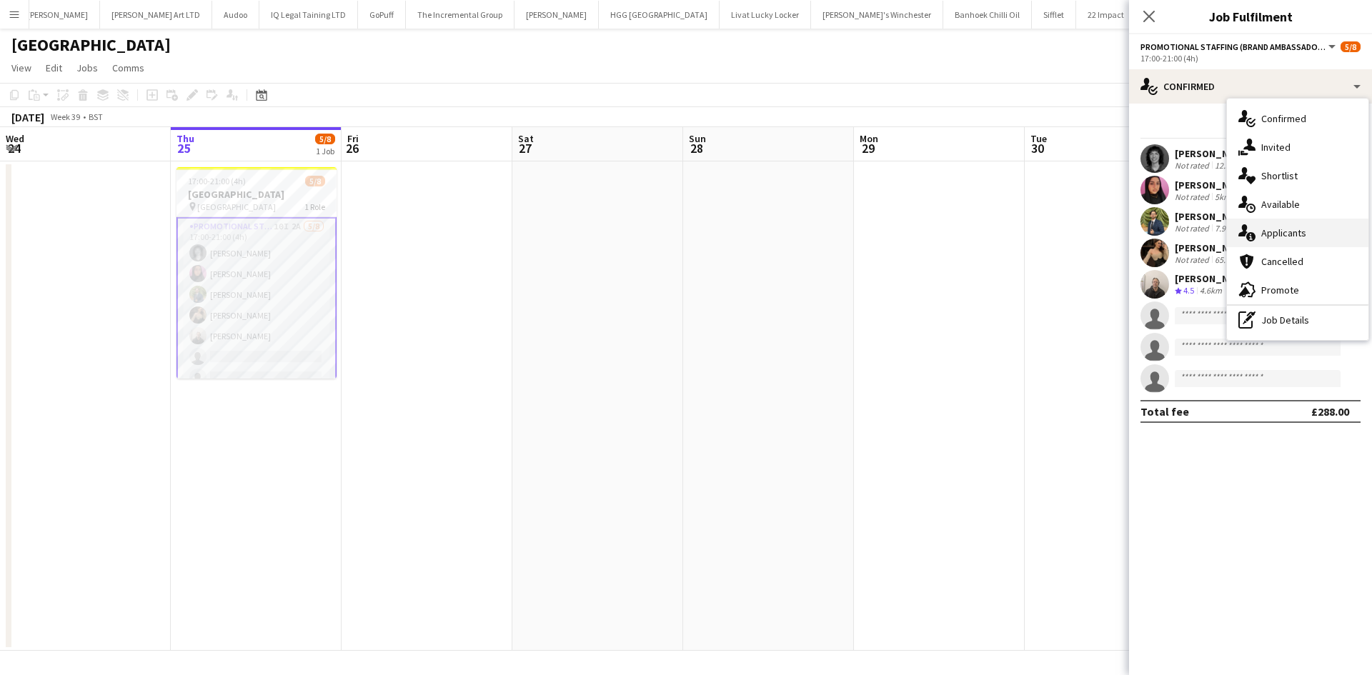
click at [1280, 237] on span "Applicants" at bounding box center [1283, 233] width 45 height 13
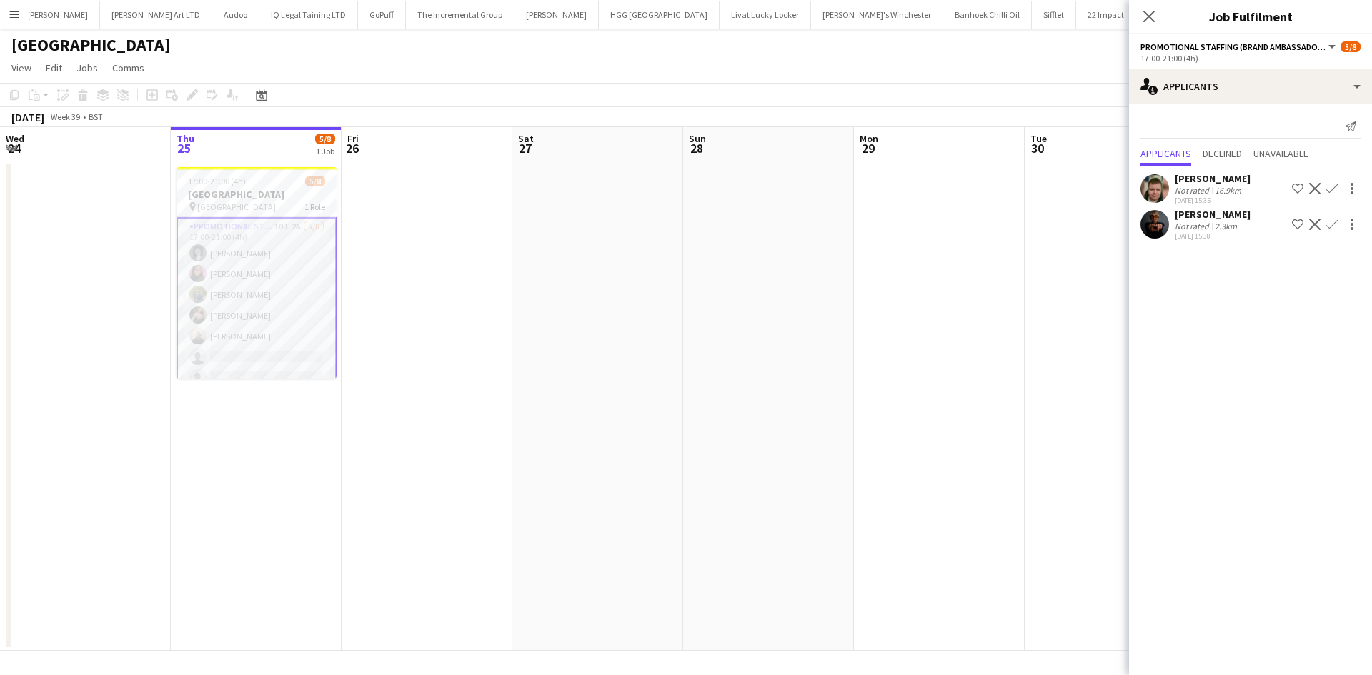
click at [1164, 224] on app-user-avatar at bounding box center [1155, 224] width 29 height 29
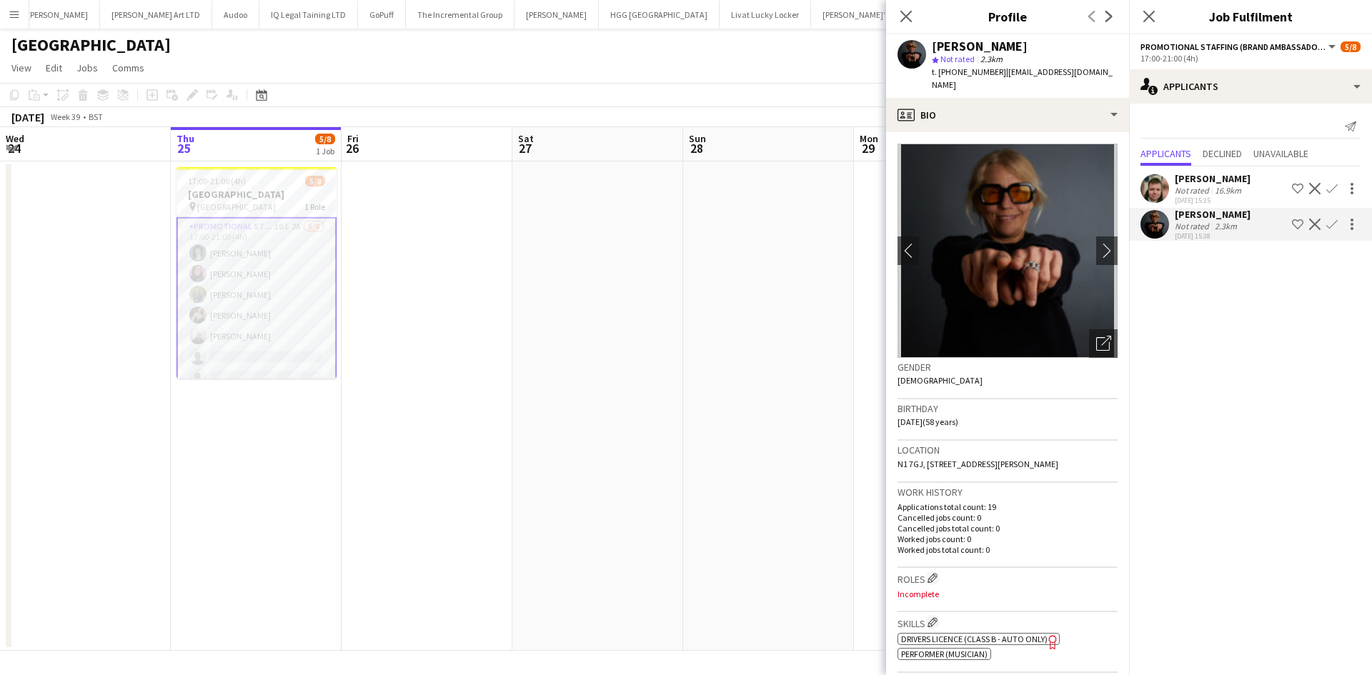
scroll to position [35, 0]
click at [1096, 243] on app-icon "chevron-right" at bounding box center [1107, 250] width 22 height 15
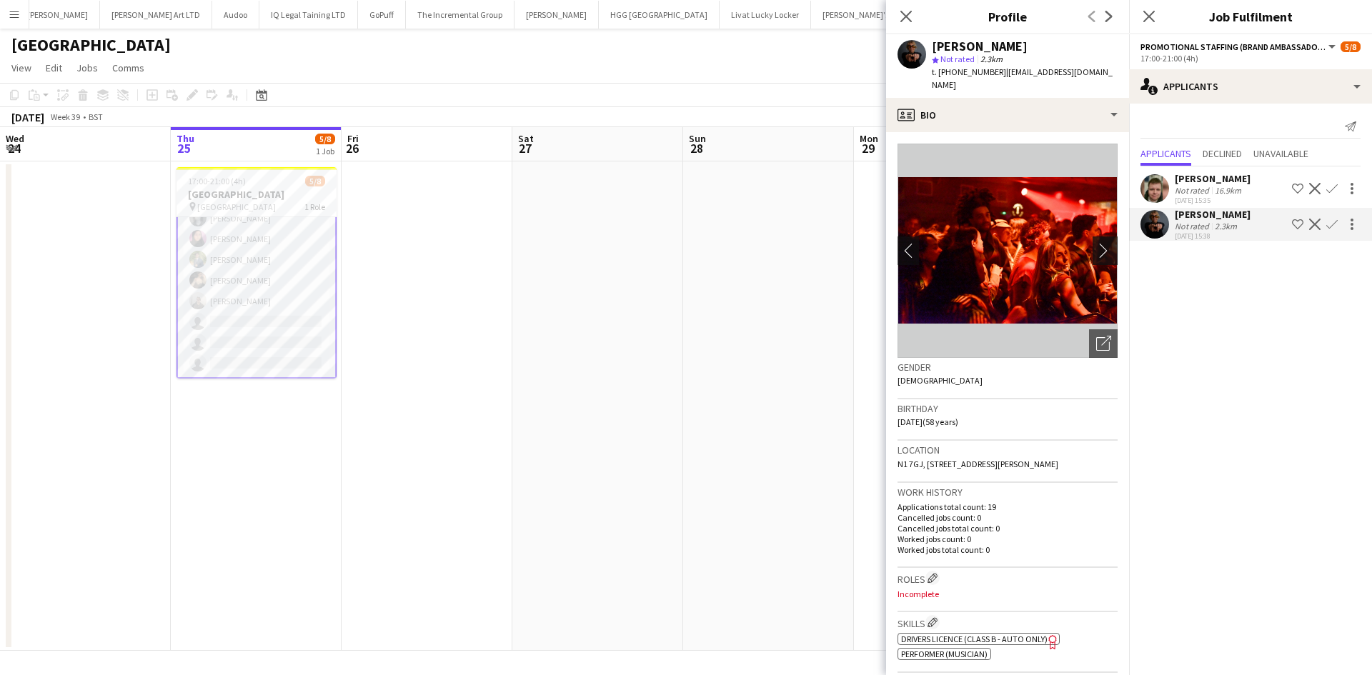
click at [1096, 243] on app-icon "chevron-right" at bounding box center [1107, 250] width 22 height 15
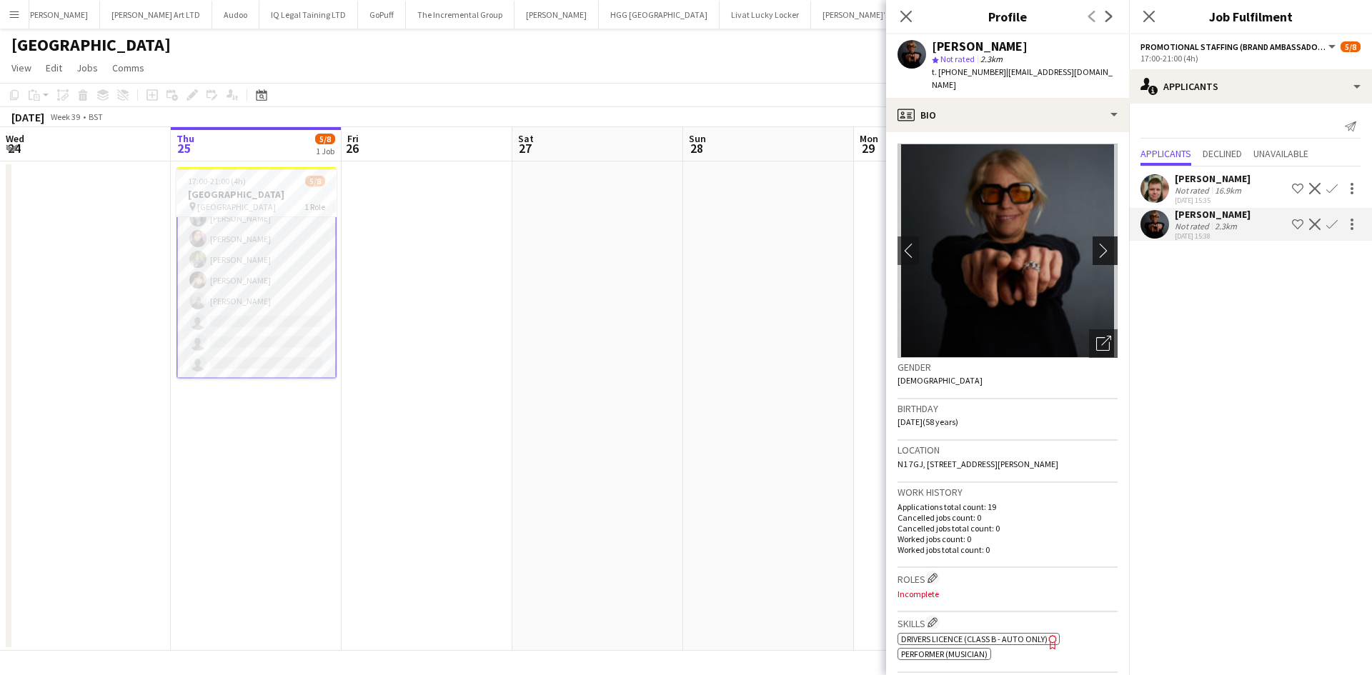
click at [1096, 243] on app-icon "chevron-right" at bounding box center [1107, 250] width 22 height 15
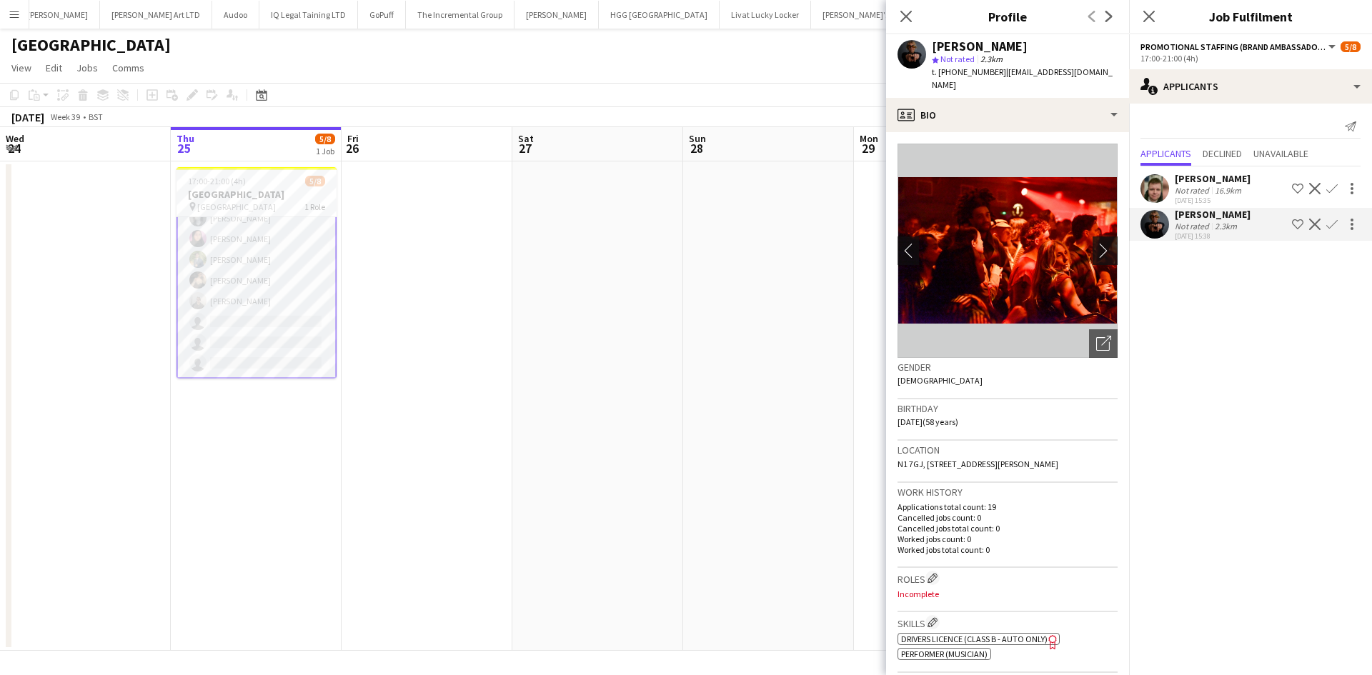
click at [1096, 243] on app-icon "chevron-right" at bounding box center [1107, 250] width 22 height 15
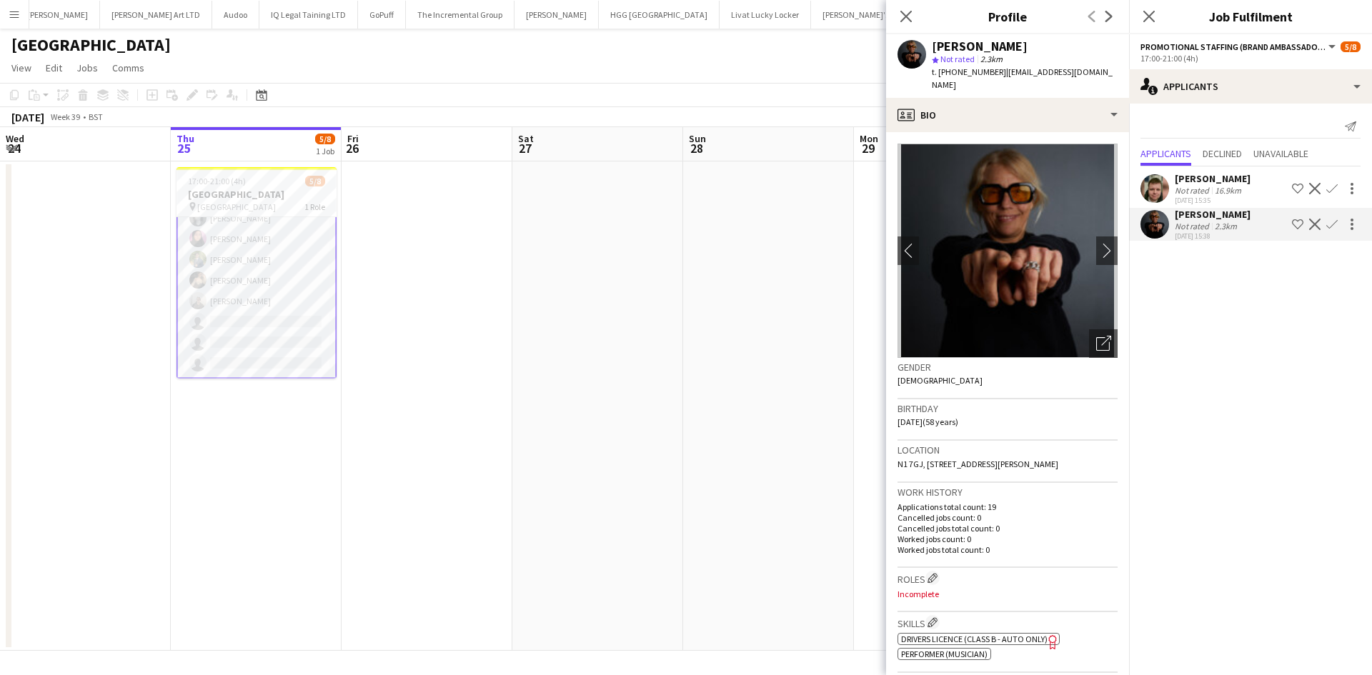
click at [1333, 217] on button "Confirm" at bounding box center [1331, 224] width 17 height 17
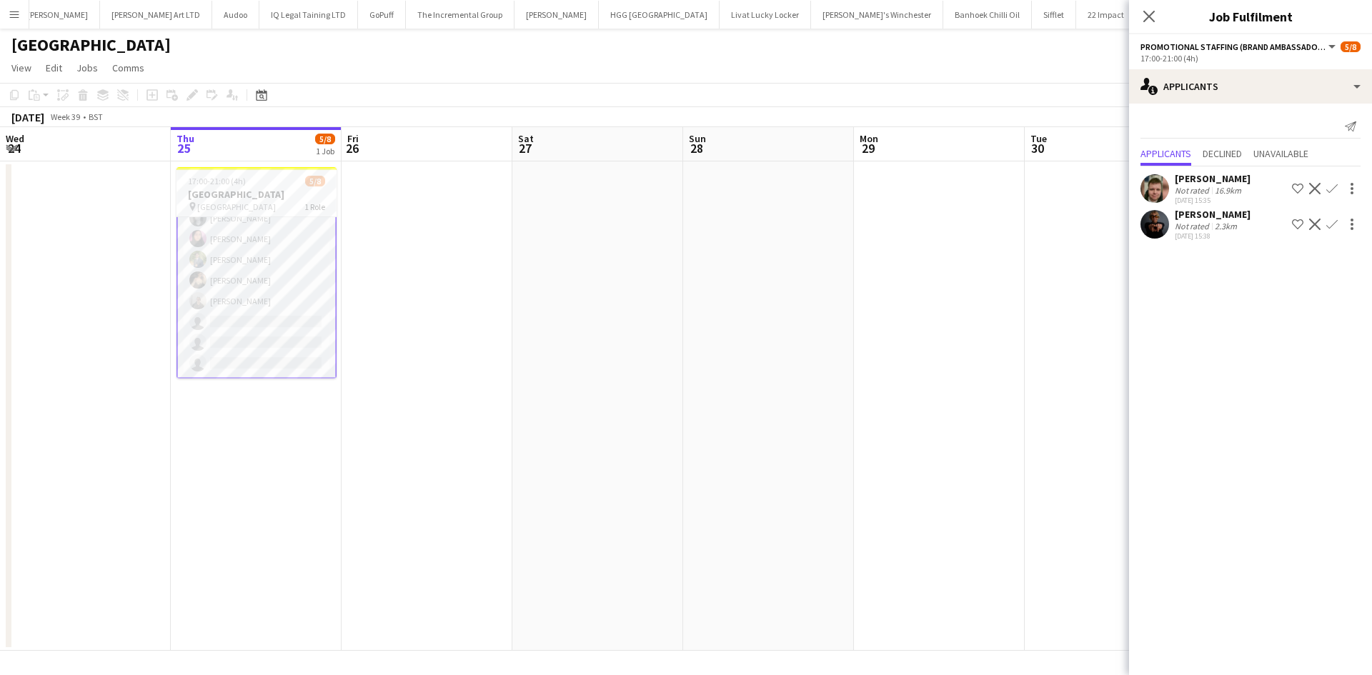
click at [1331, 223] on app-icon "Confirm" at bounding box center [1331, 224] width 11 height 11
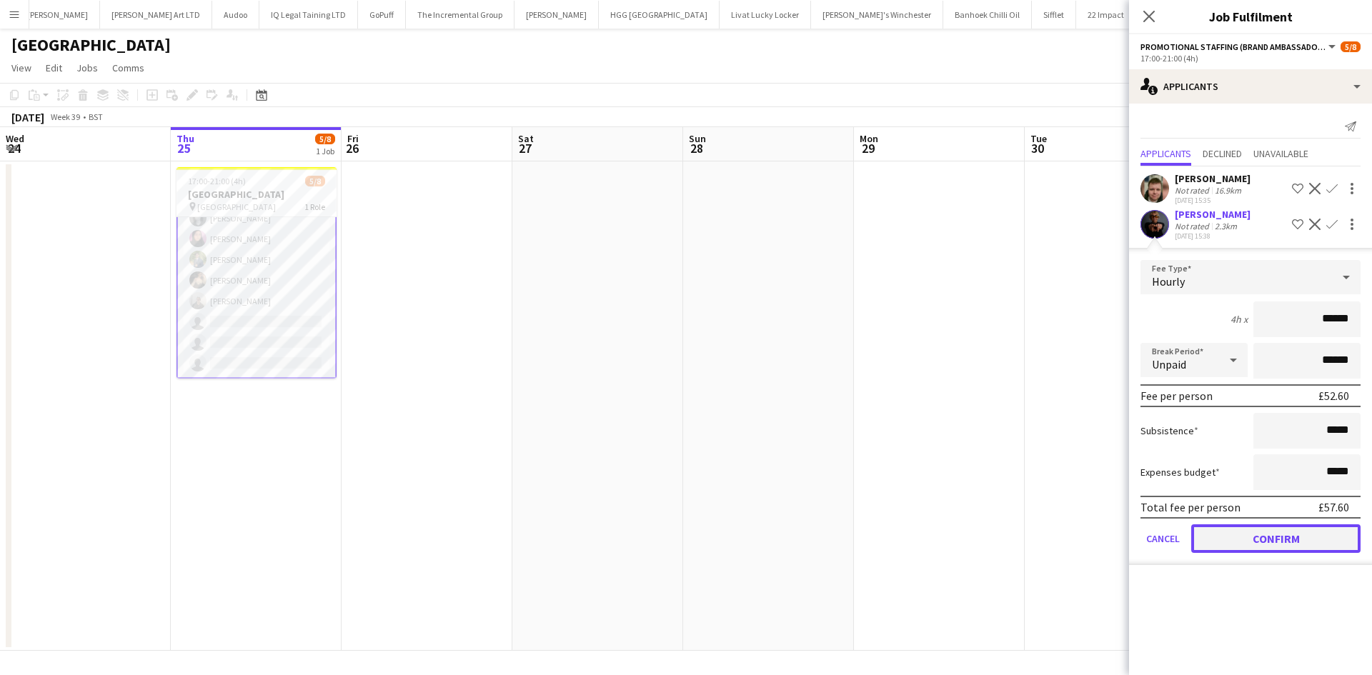
click at [1296, 540] on button "Confirm" at bounding box center [1275, 539] width 169 height 29
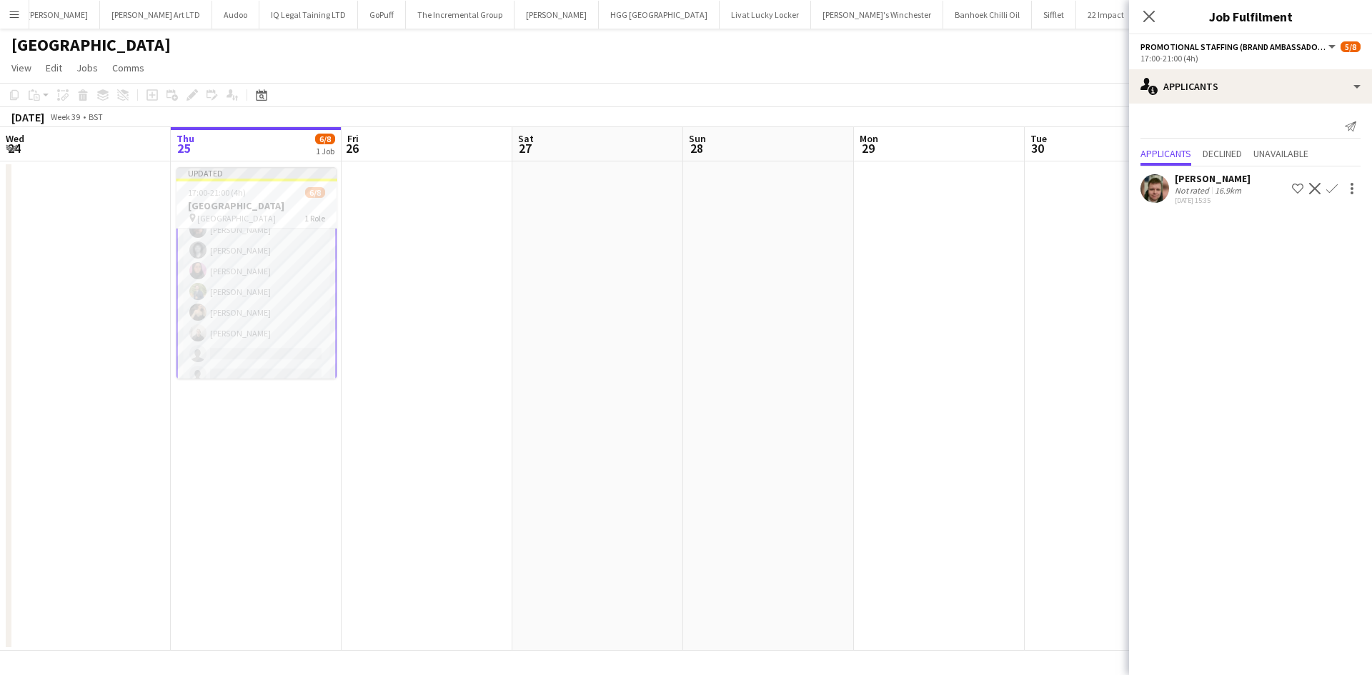
click at [419, 428] on app-date-cell at bounding box center [427, 407] width 171 height 490
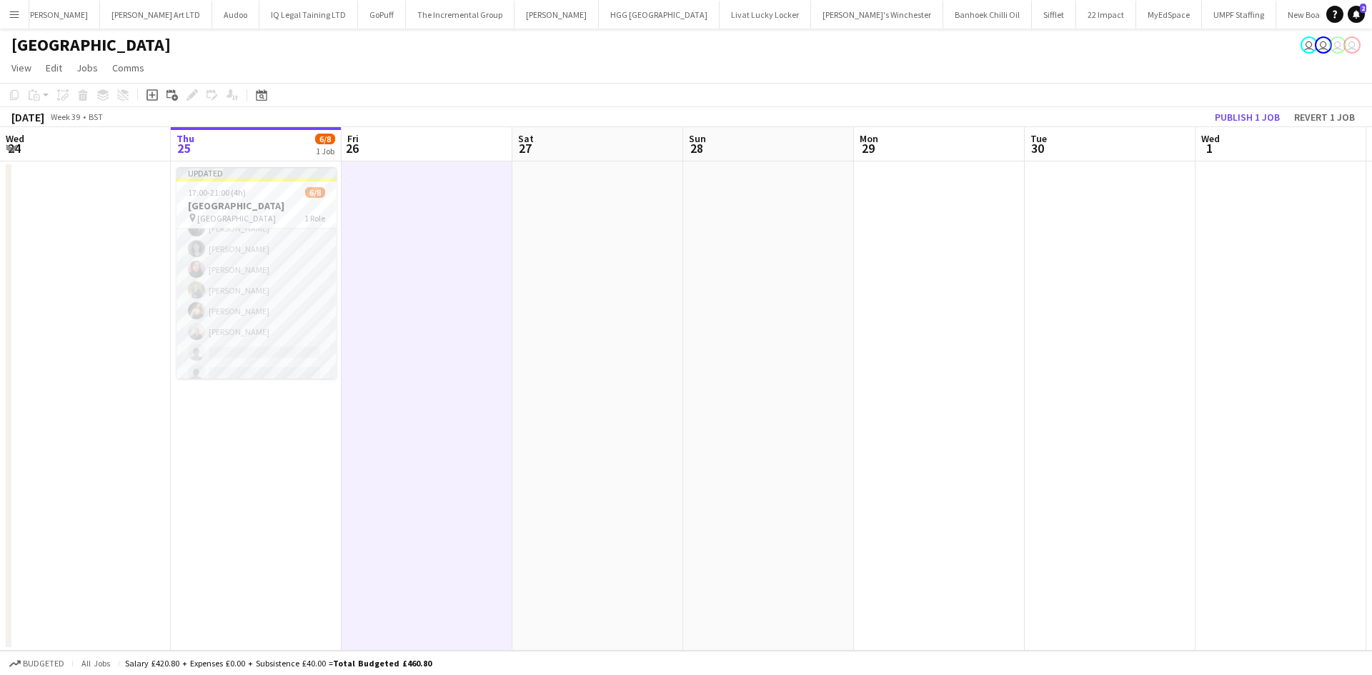
scroll to position [34, 0]
click at [1240, 113] on button "Publish 1 job" at bounding box center [1247, 117] width 76 height 19
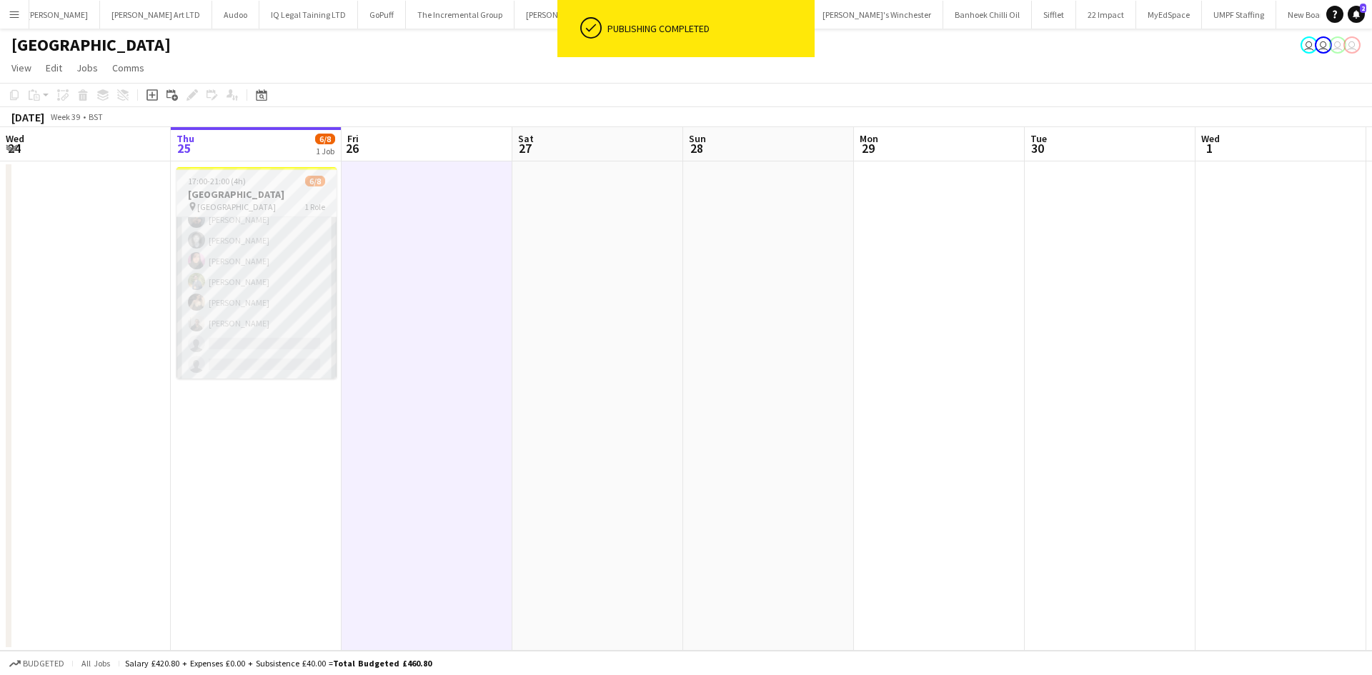
scroll to position [32, 0]
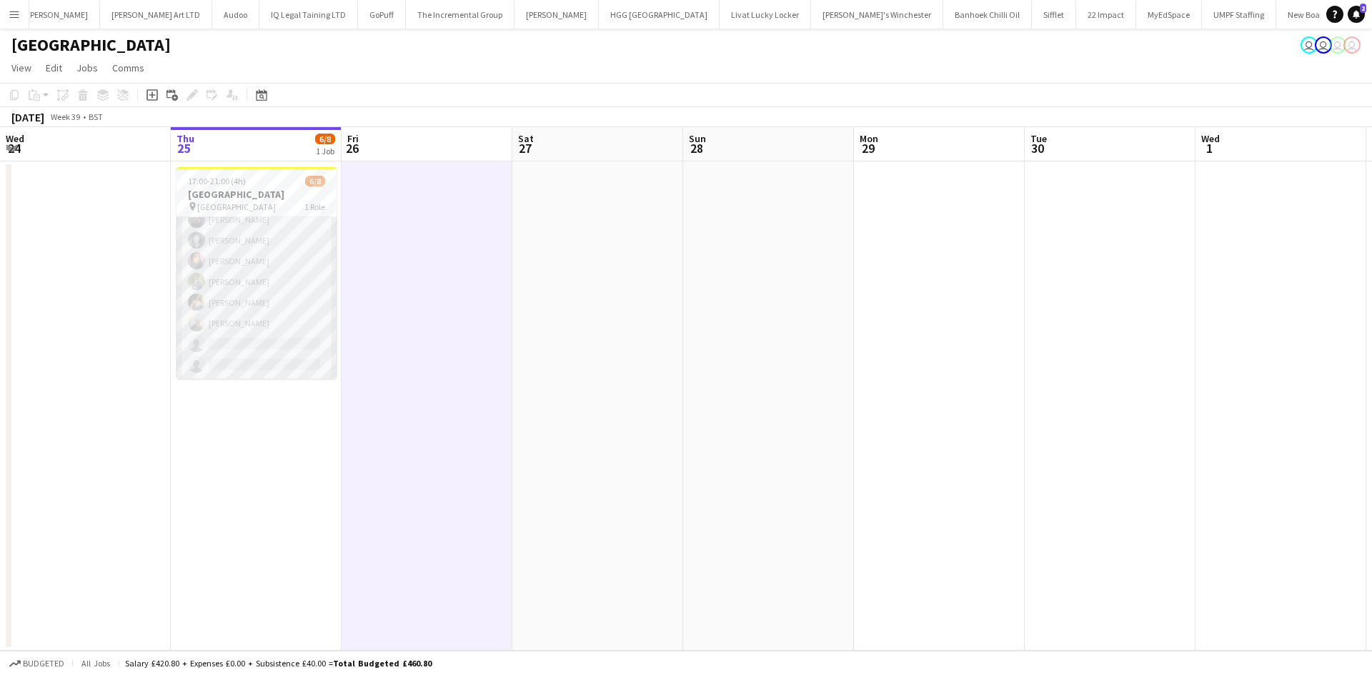
click at [244, 356] on app-card-role "Promotional Staffing (Brand Ambassadors) 10I 2A 6/8 17:00-21:00 (4h) Roberta Cu…" at bounding box center [257, 282] width 160 height 194
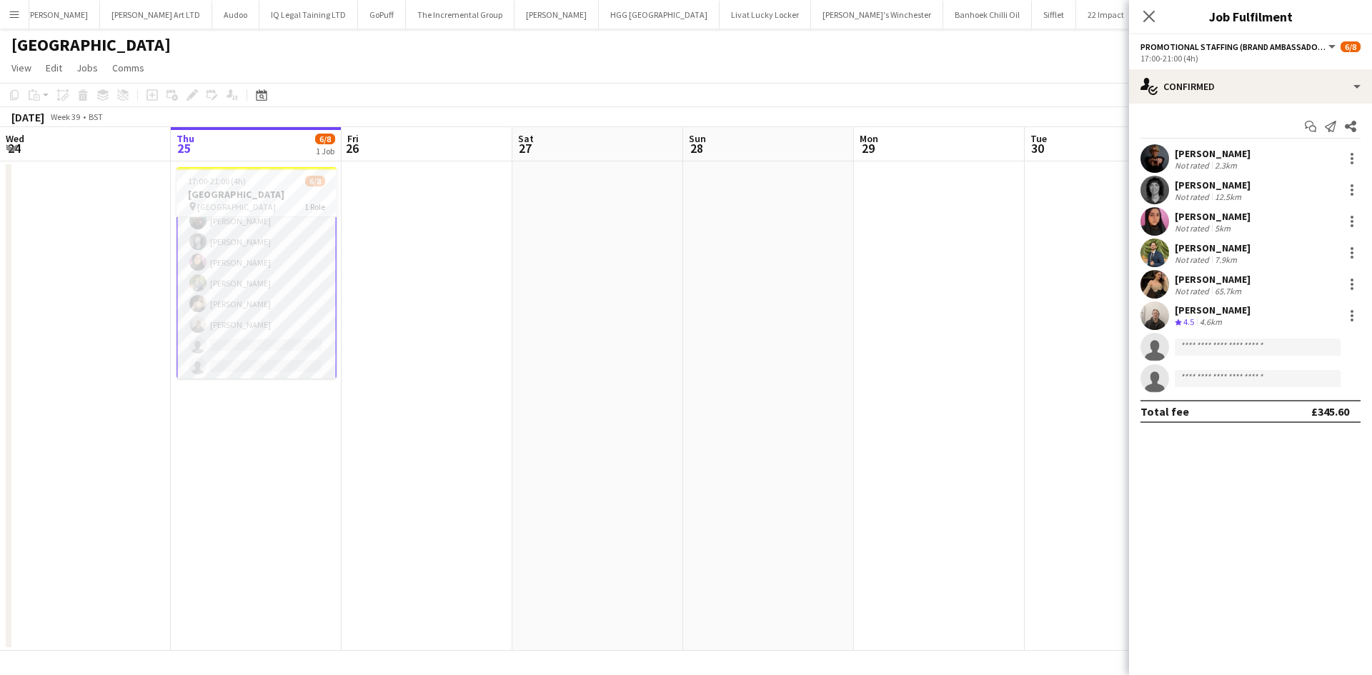
scroll to position [34, 0]
click at [1237, 111] on div "Start chat Send notification Share Roberta Cutolo Not rated 2.3km Gina McDowall…" at bounding box center [1250, 269] width 243 height 331
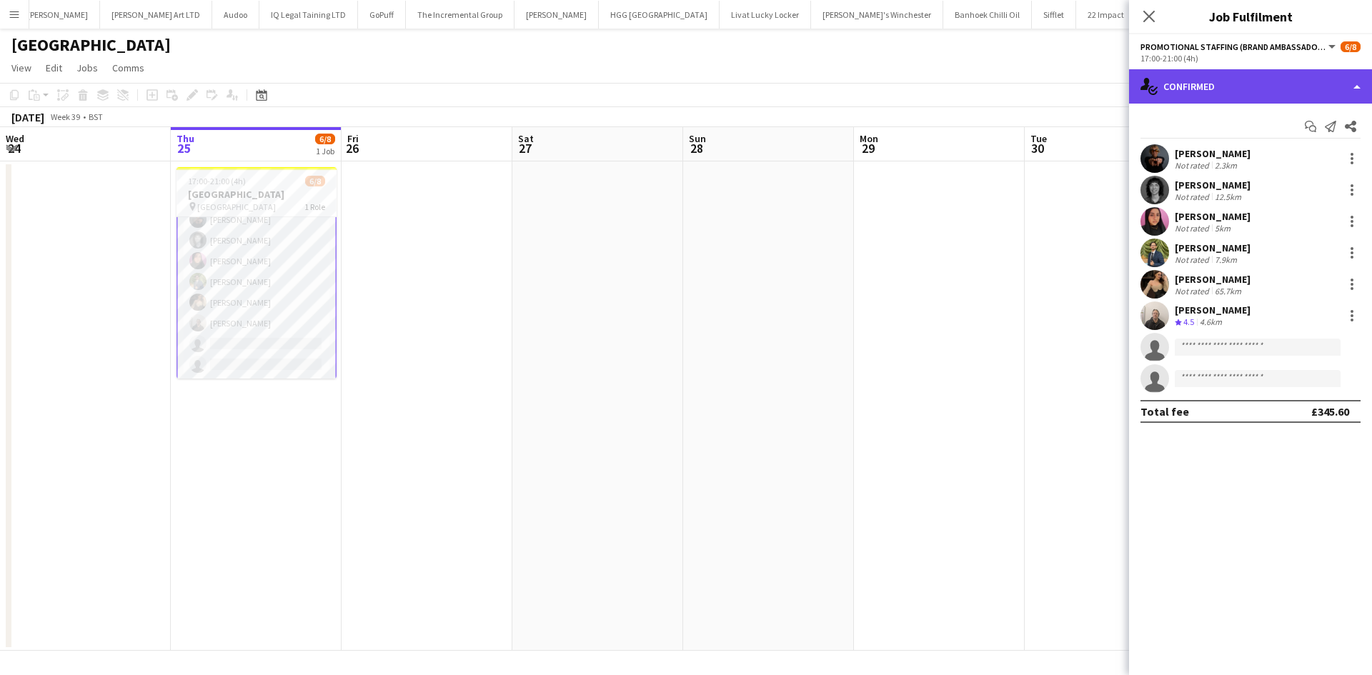
click at [1223, 87] on div "single-neutral-actions-check-2 Confirmed" at bounding box center [1250, 86] width 243 height 34
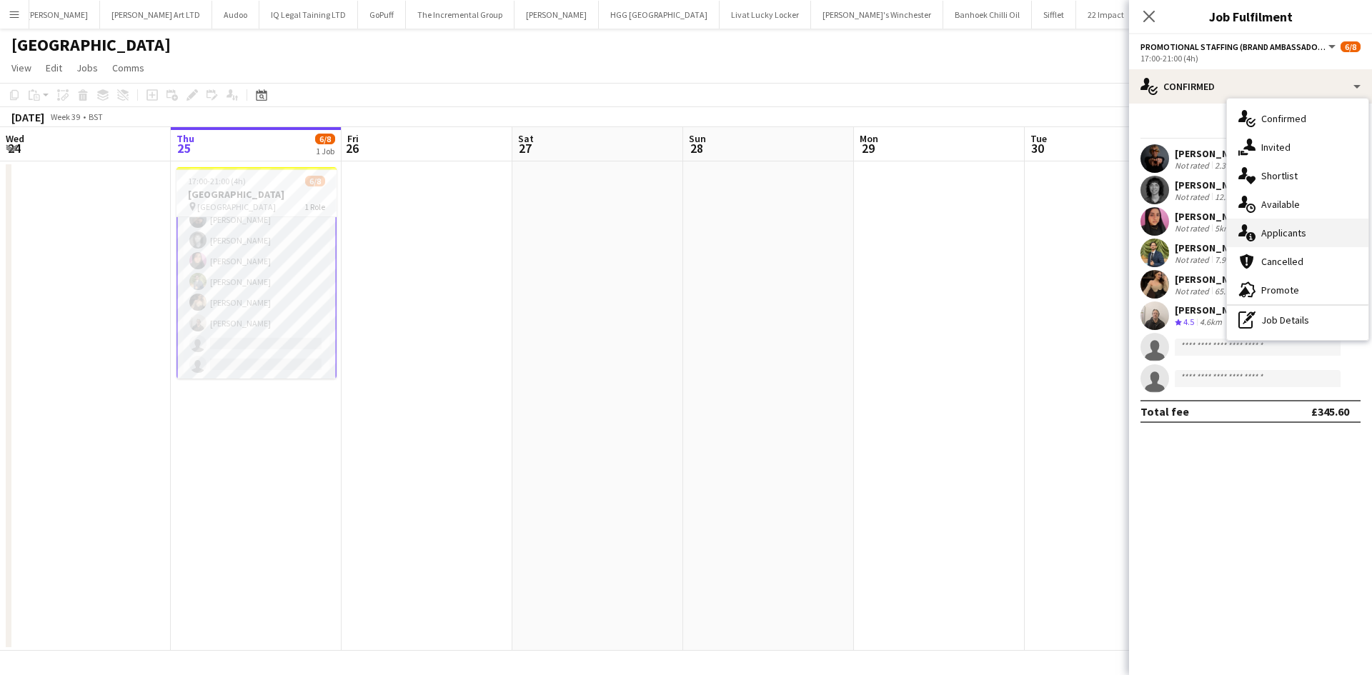
click at [1283, 227] on span "Applicants" at bounding box center [1283, 233] width 45 height 13
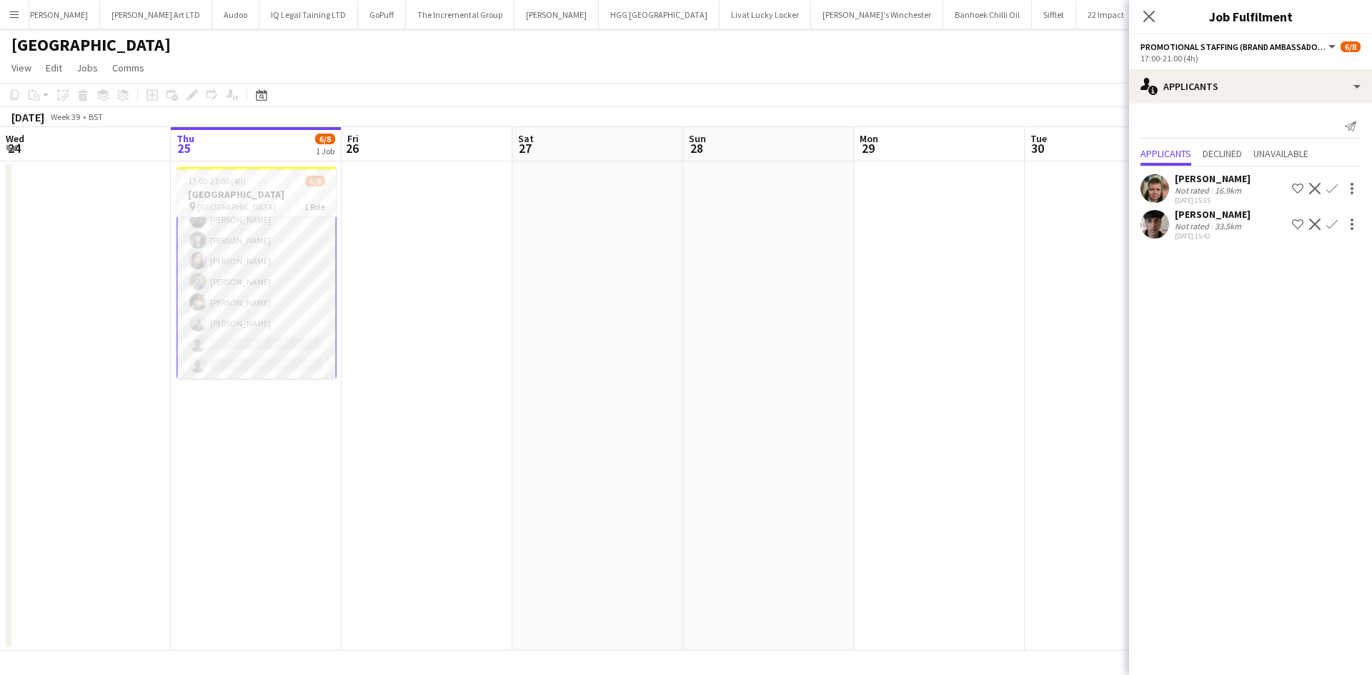
click at [1202, 212] on div "[PERSON_NAME]" at bounding box center [1213, 214] width 76 height 13
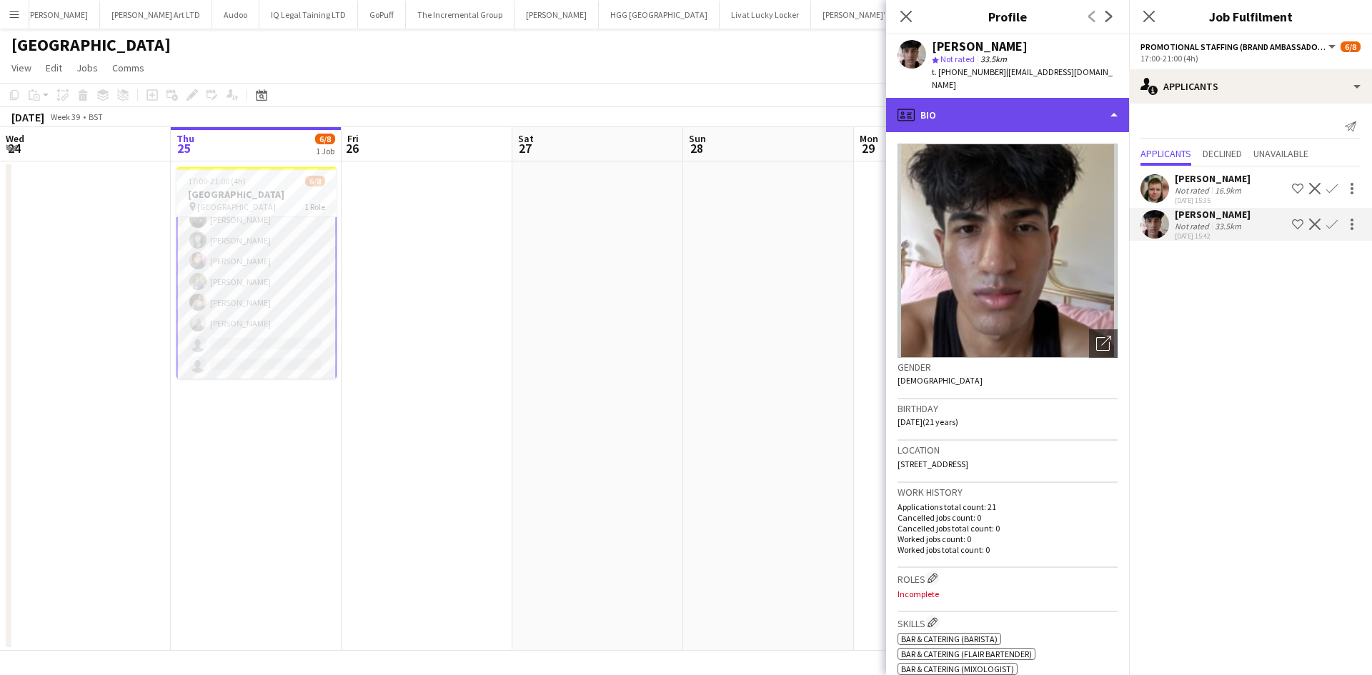
click at [968, 112] on div "profile Bio" at bounding box center [1007, 115] width 243 height 34
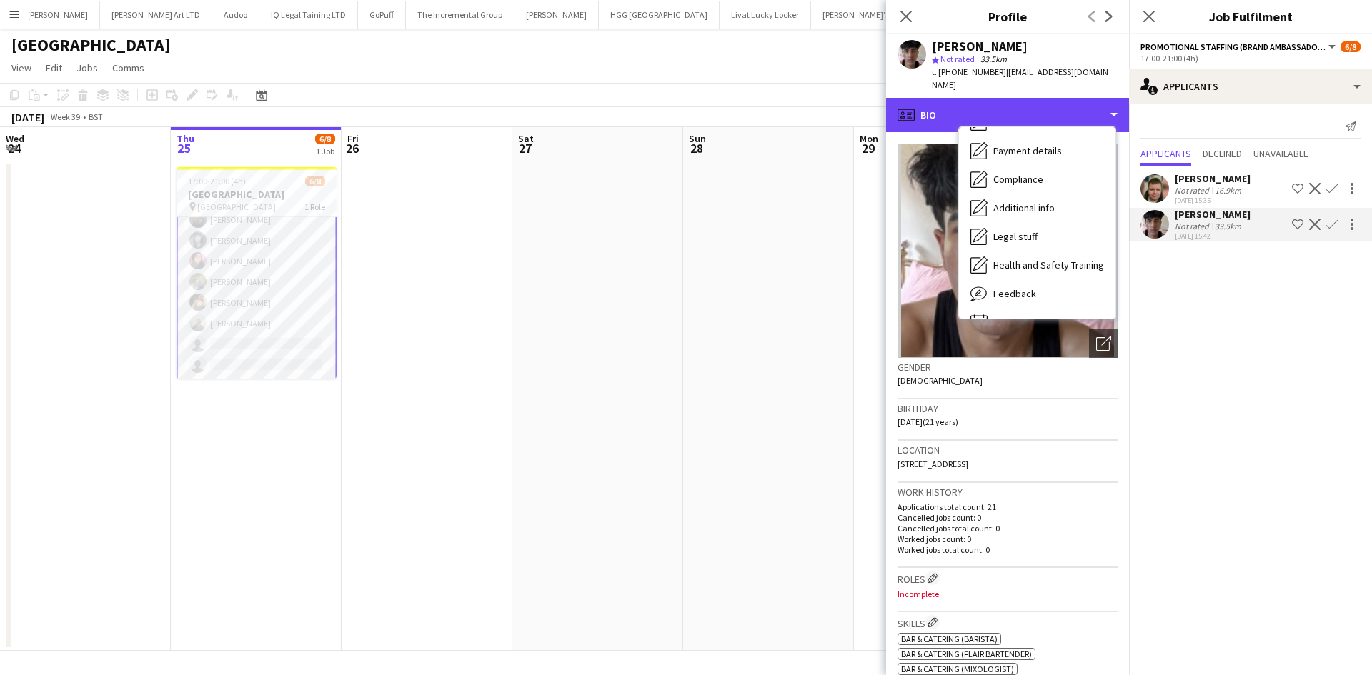
scroll to position [192, 0]
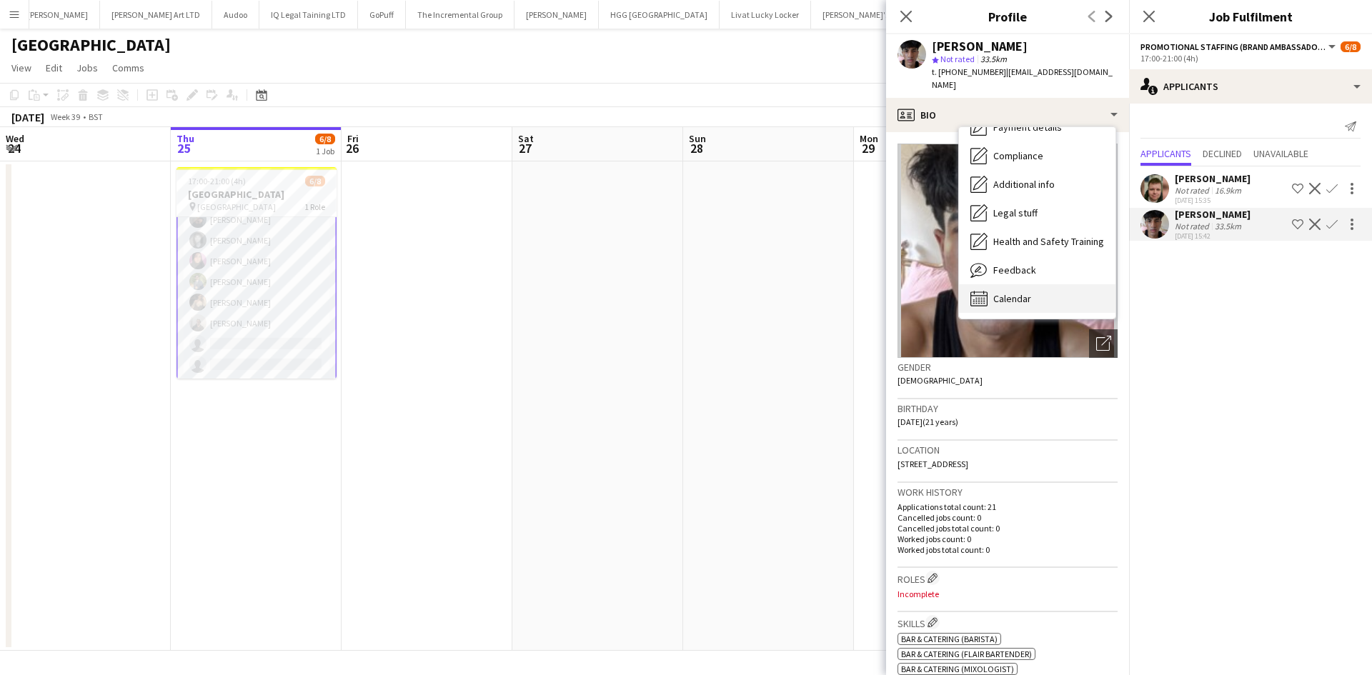
click at [1018, 295] on div "Calendar Calendar" at bounding box center [1037, 298] width 157 height 29
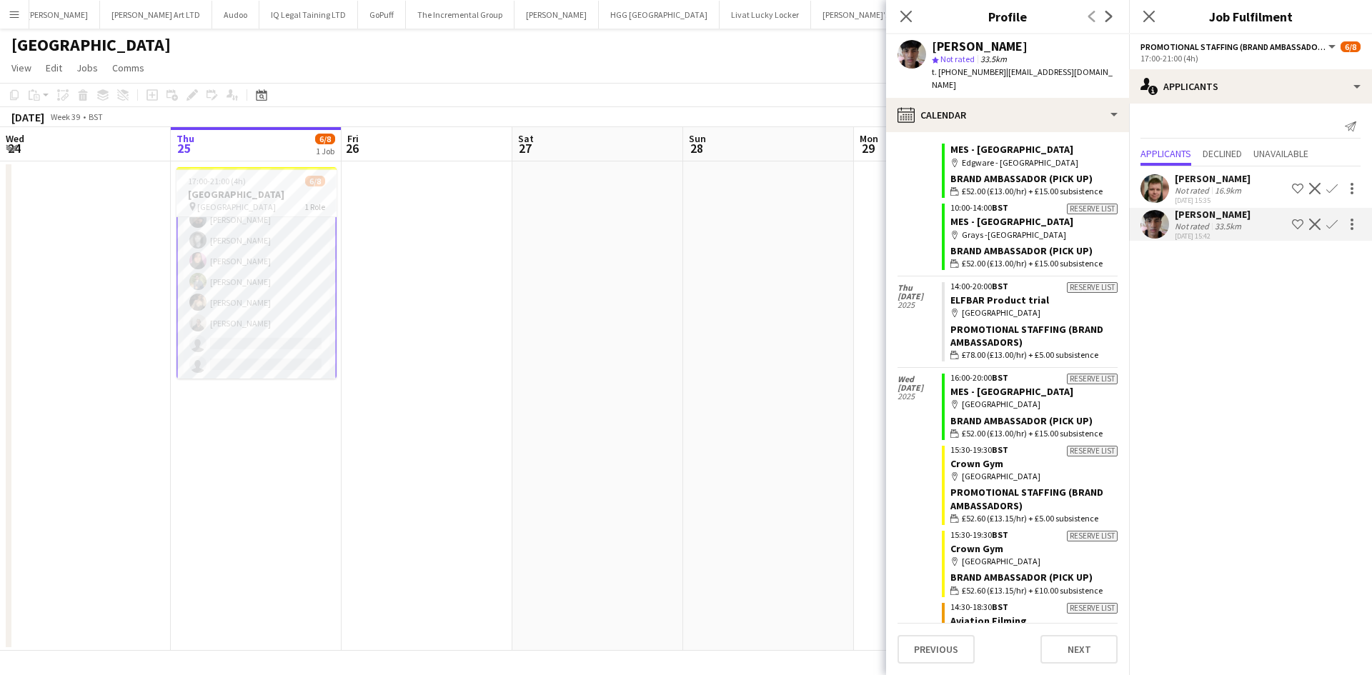
scroll to position [329, 0]
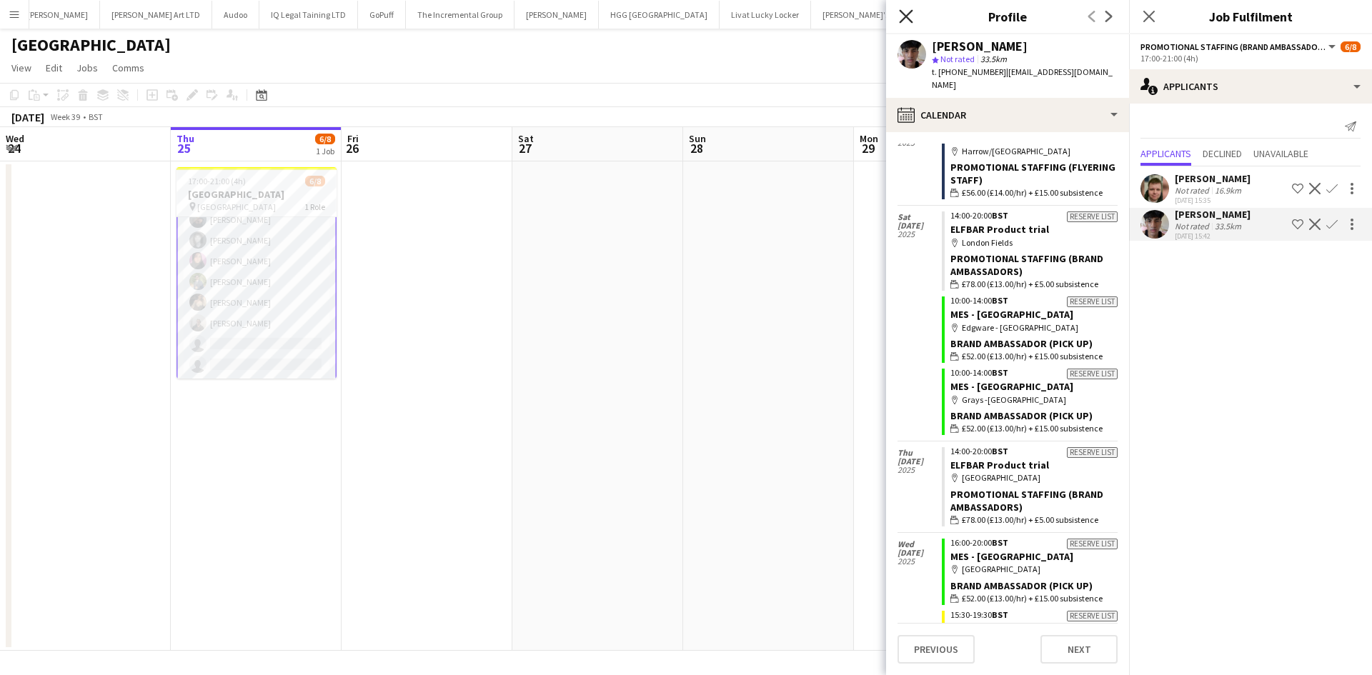
click at [902, 16] on icon "Close pop-in" at bounding box center [906, 16] width 14 height 14
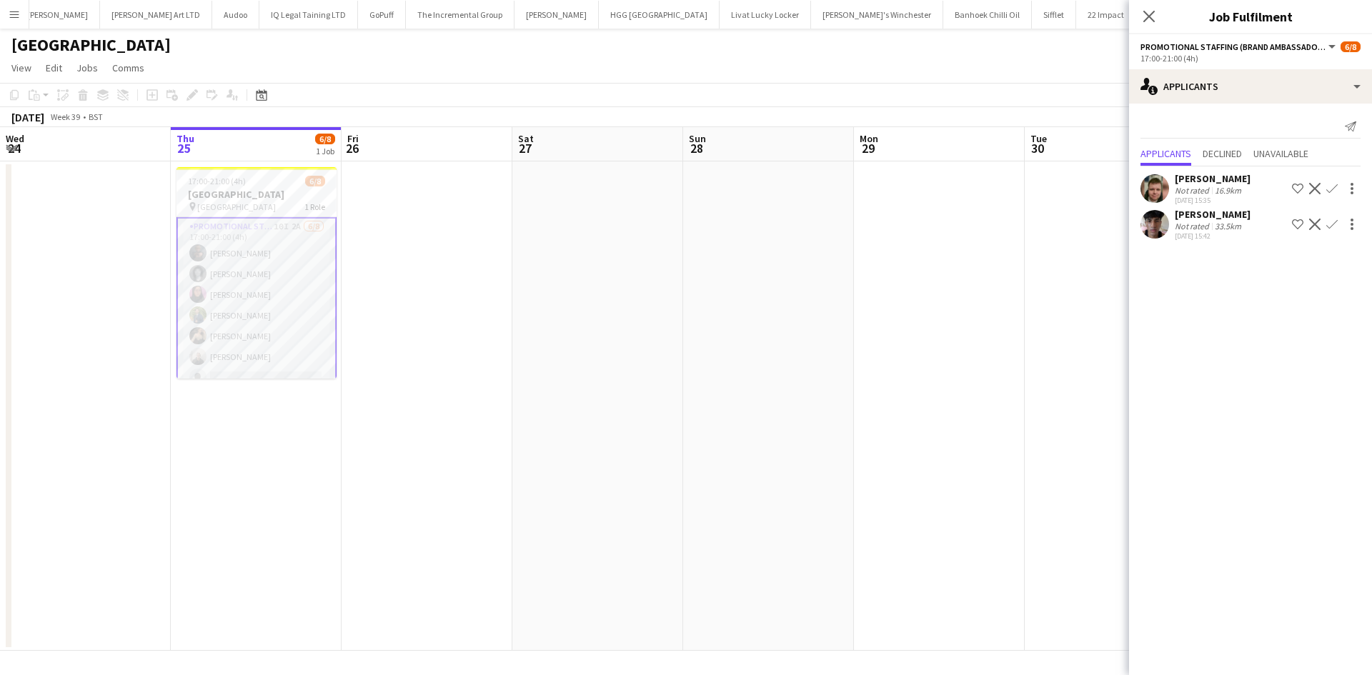
scroll to position [35, 0]
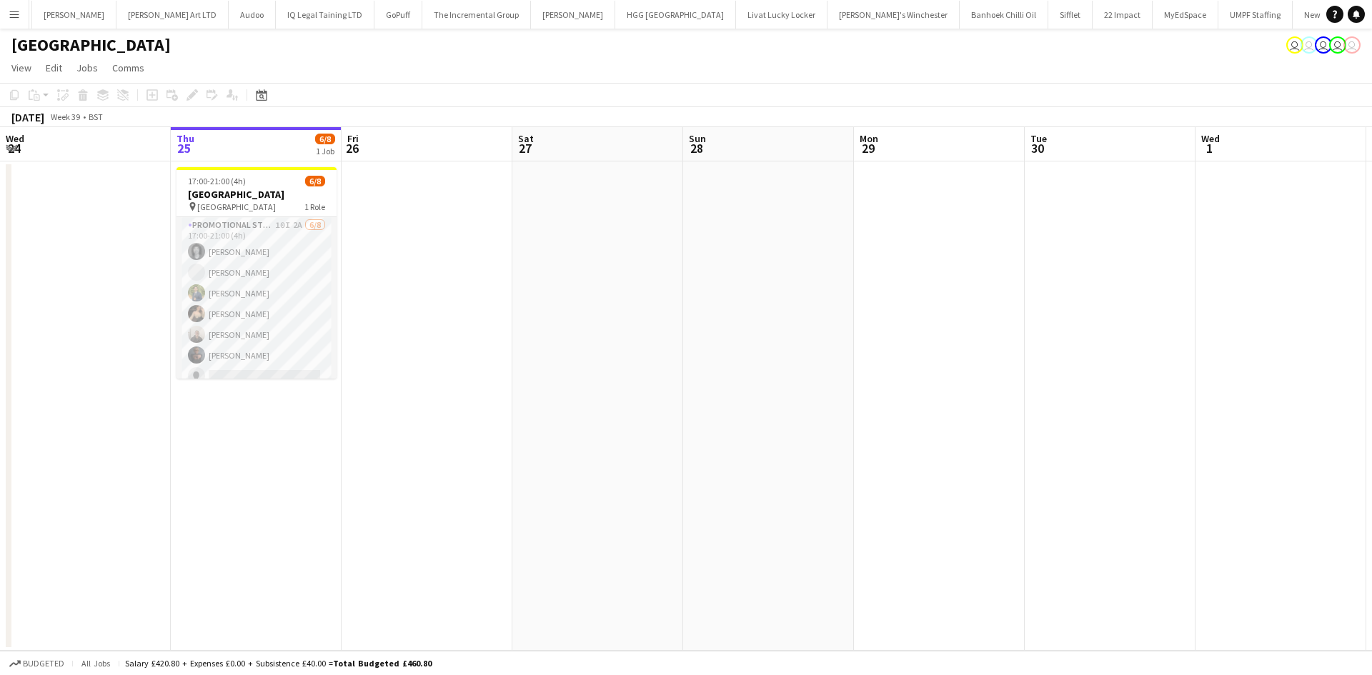
scroll to position [0, 2565]
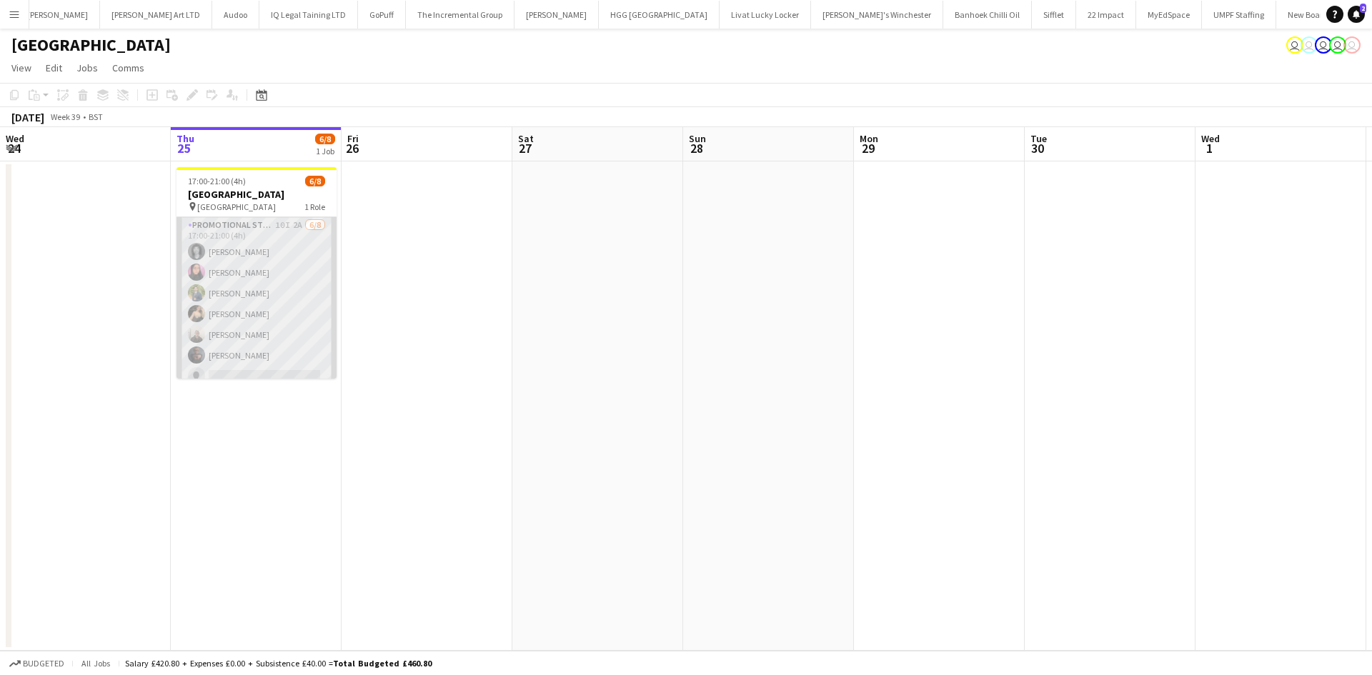
click at [269, 310] on app-card-role "Promotional Staffing (Brand Ambassadors) 10I 2A 6/8 17:00-21:00 (4h) Gina McDow…" at bounding box center [257, 314] width 160 height 194
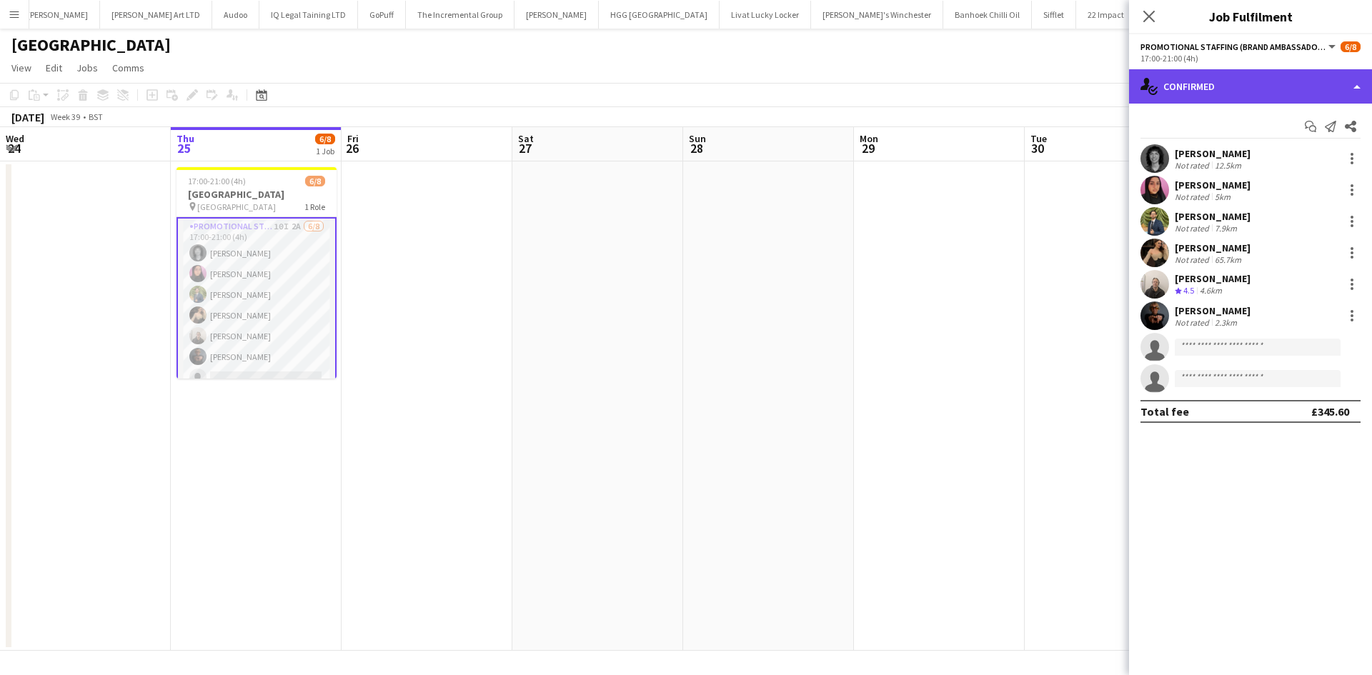
click at [1221, 82] on div "single-neutral-actions-check-2 Confirmed" at bounding box center [1250, 86] width 243 height 34
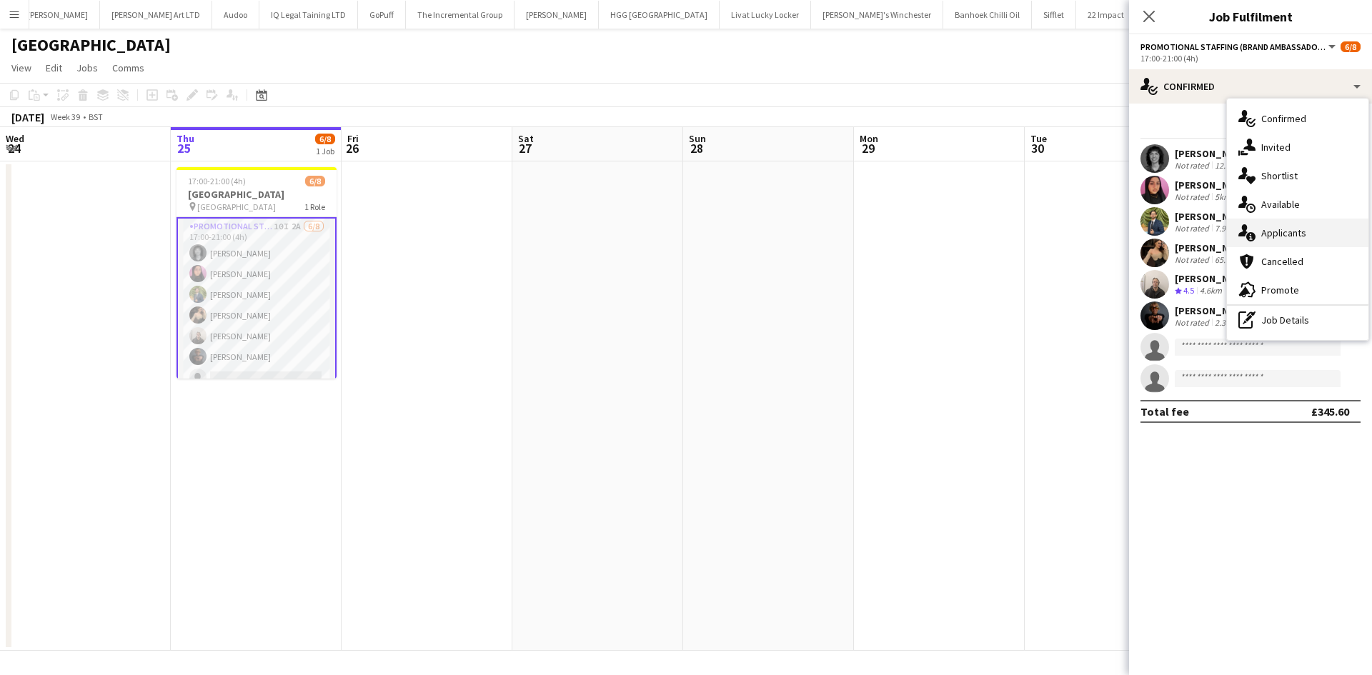
click at [1288, 221] on div "single-neutral-actions-information Applicants" at bounding box center [1297, 233] width 141 height 29
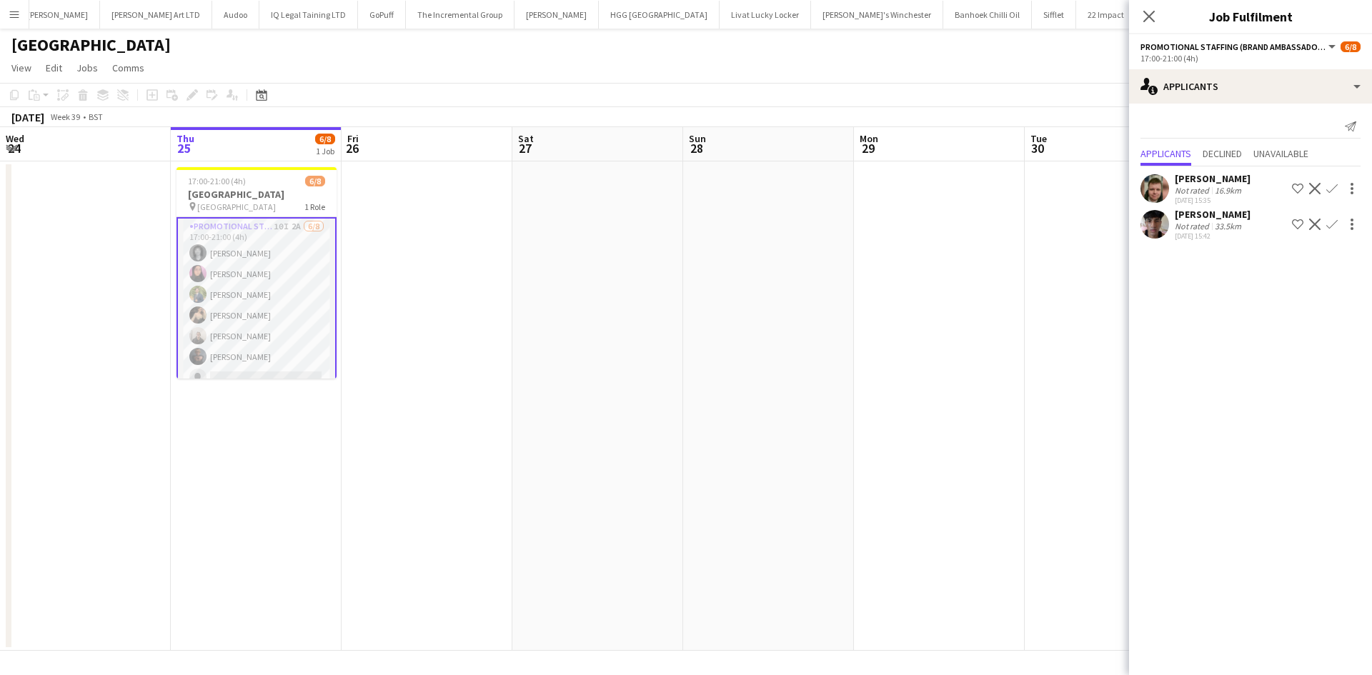
scroll to position [35, 0]
click at [1148, 19] on icon at bounding box center [1149, 16] width 14 height 14
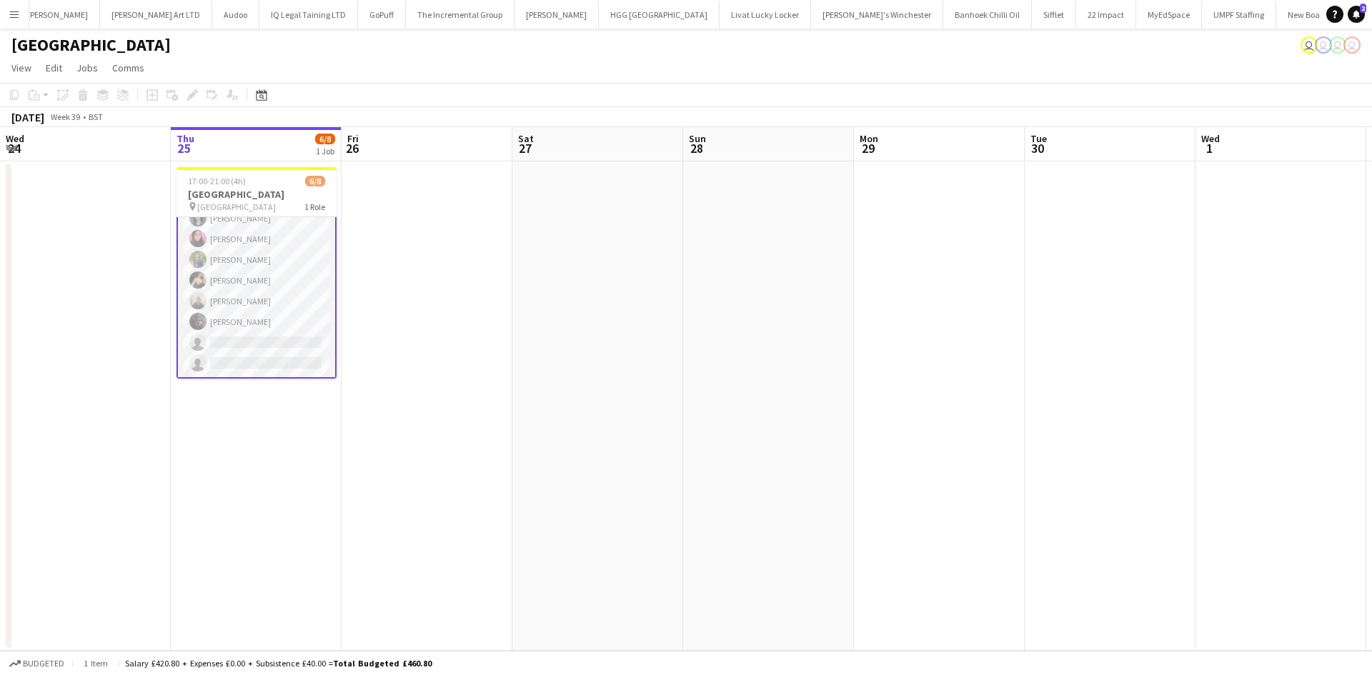
click at [546, 346] on app-date-cell at bounding box center [597, 407] width 171 height 490
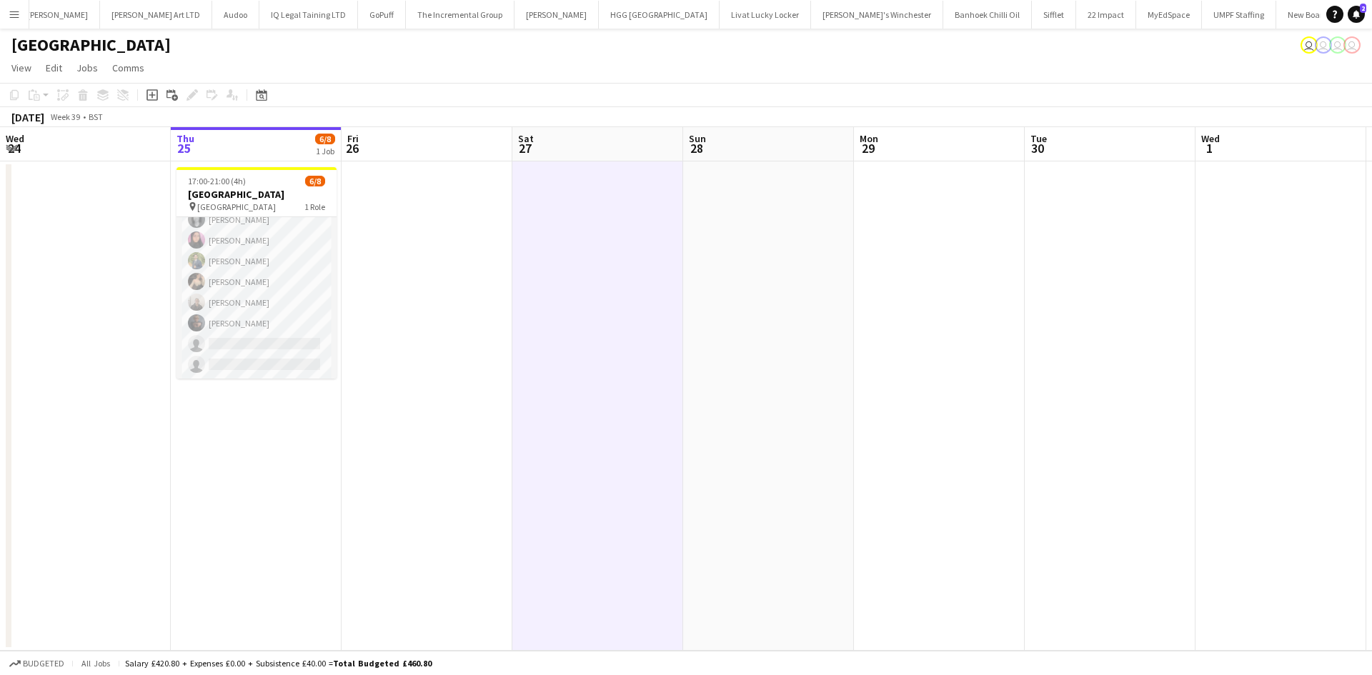
click at [247, 317] on app-card-role "Promotional Staffing (Brand Ambassadors) 10I 2A 6/8 17:00-21:00 (4h) Gina McDow…" at bounding box center [257, 282] width 160 height 194
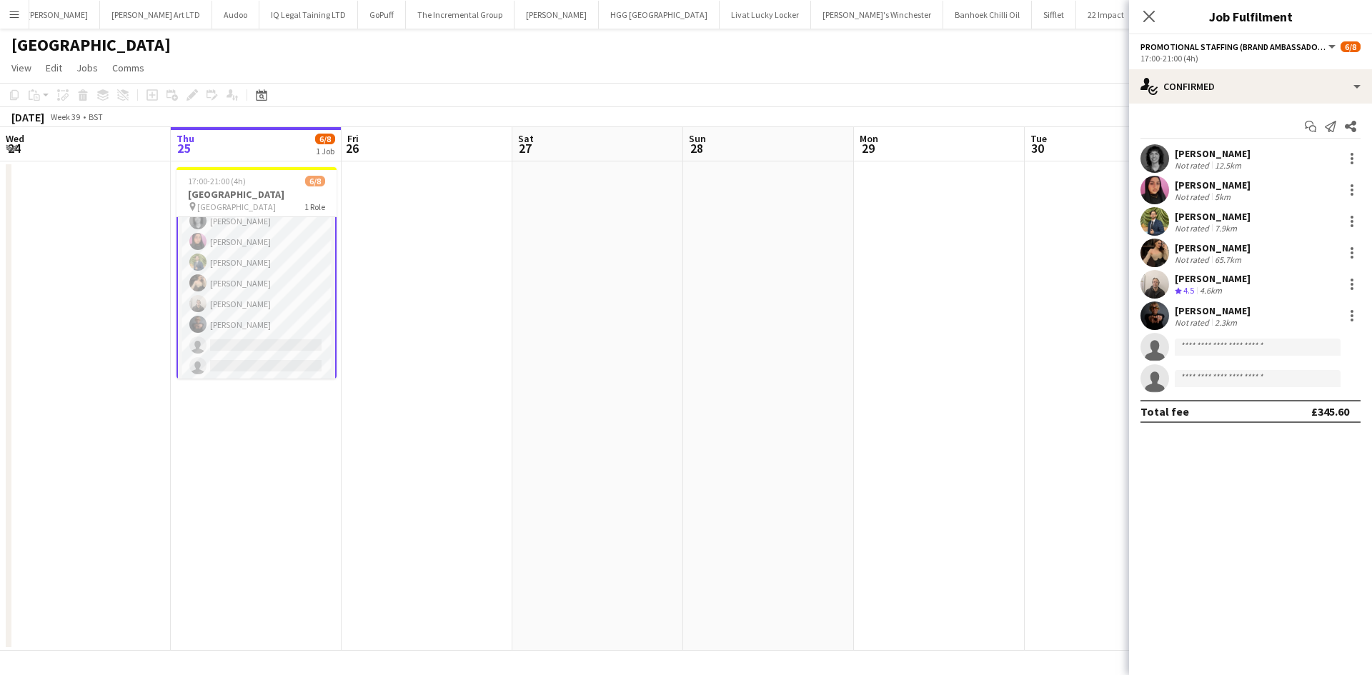
scroll to position [34, 0]
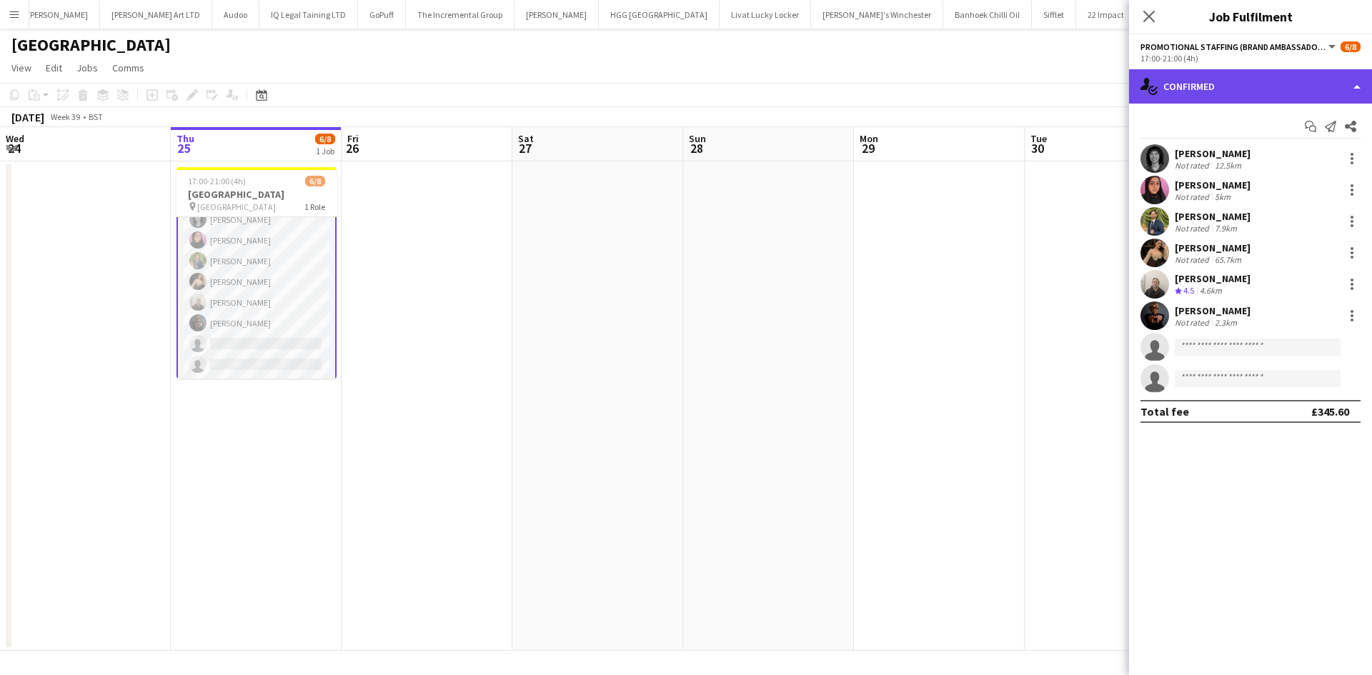
click at [1217, 88] on div "single-neutral-actions-check-2 Confirmed" at bounding box center [1250, 86] width 243 height 34
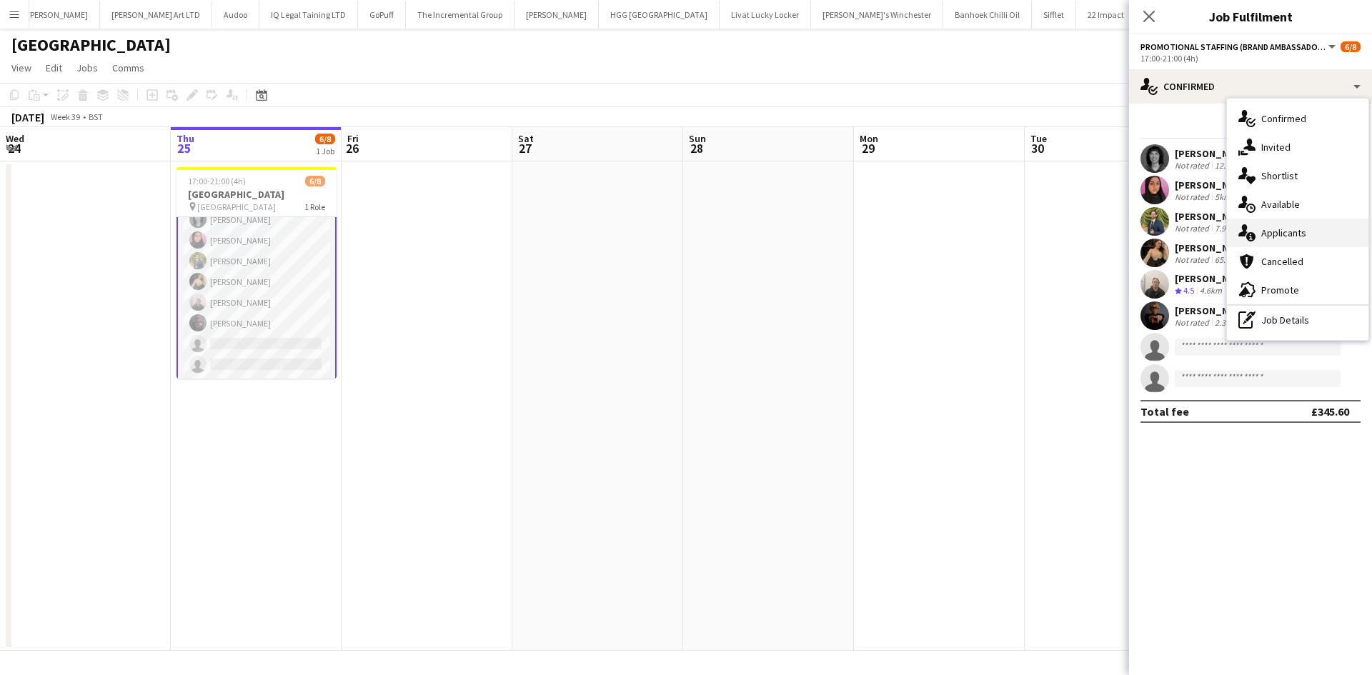
click at [1303, 247] on div "single-neutral-actions-information Applicants" at bounding box center [1297, 233] width 141 height 29
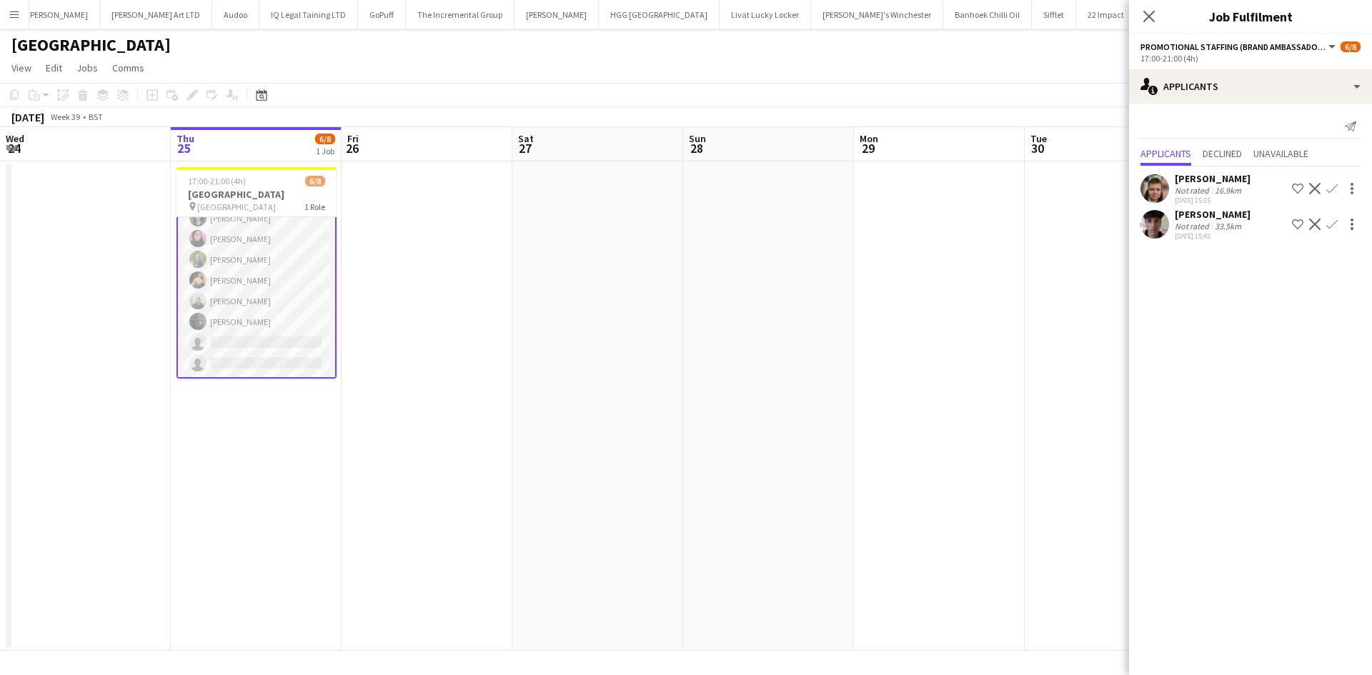
click at [511, 312] on app-date-cell at bounding box center [427, 407] width 171 height 490
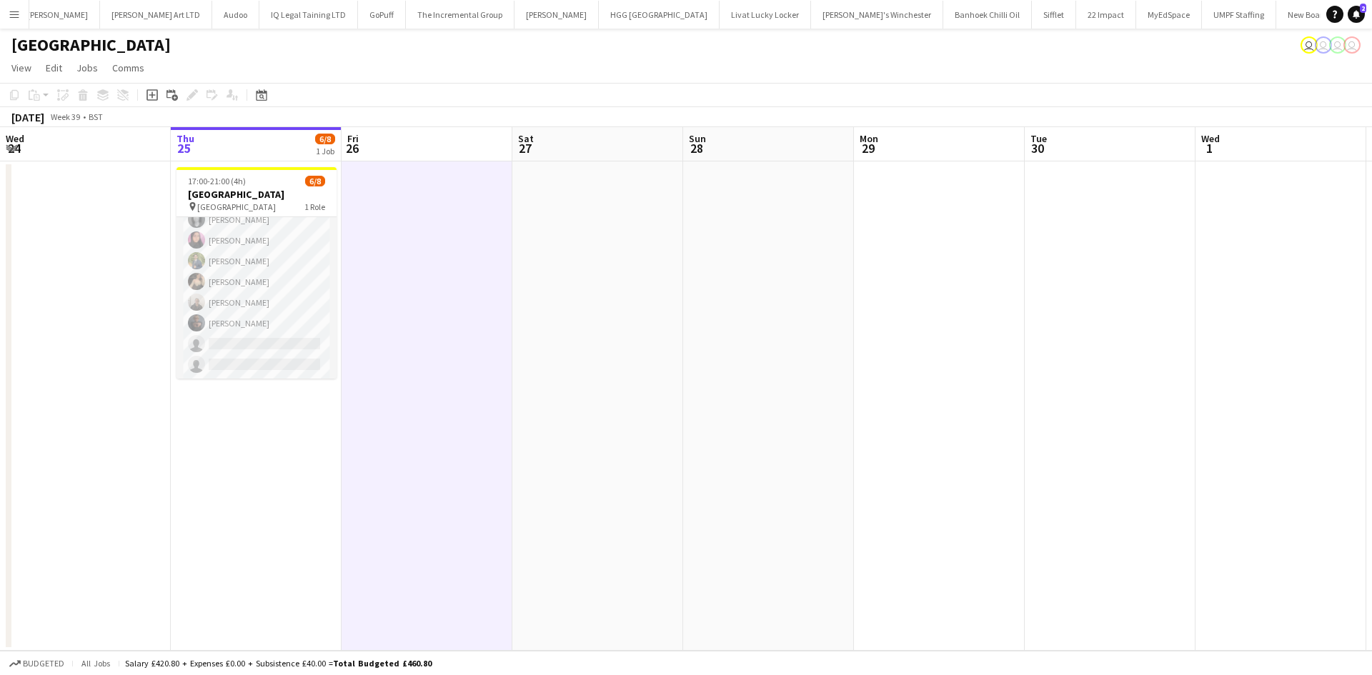
scroll to position [32, 0]
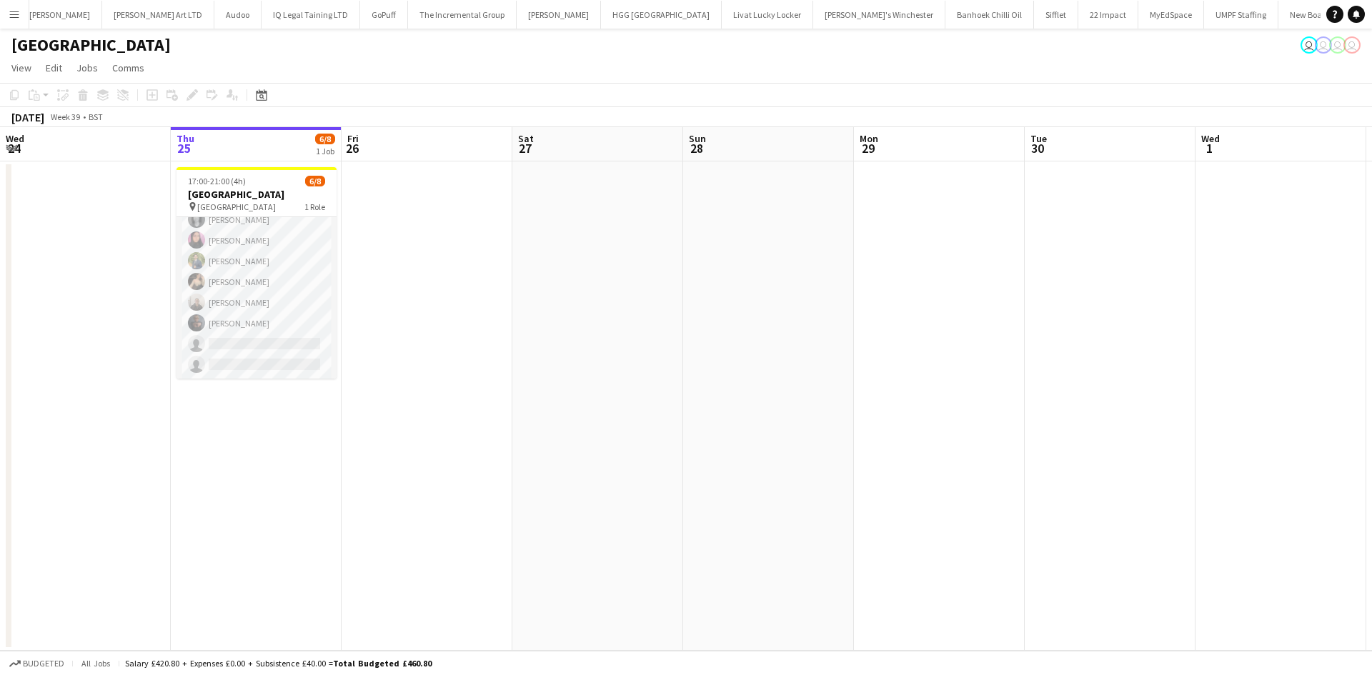
scroll to position [0, 2565]
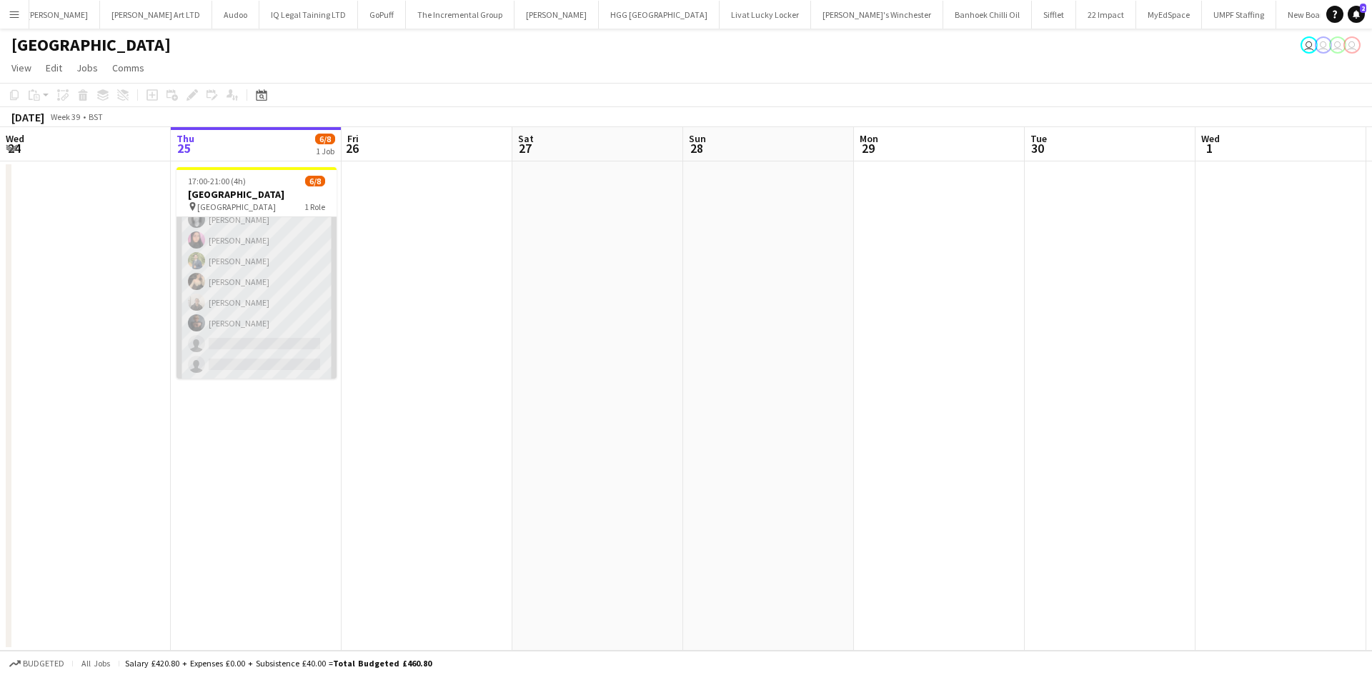
click at [258, 322] on app-card-role "Promotional Staffing (Brand Ambassadors) 10I 2A 6/8 17:00-21:00 (4h) Gina McDow…" at bounding box center [257, 282] width 160 height 194
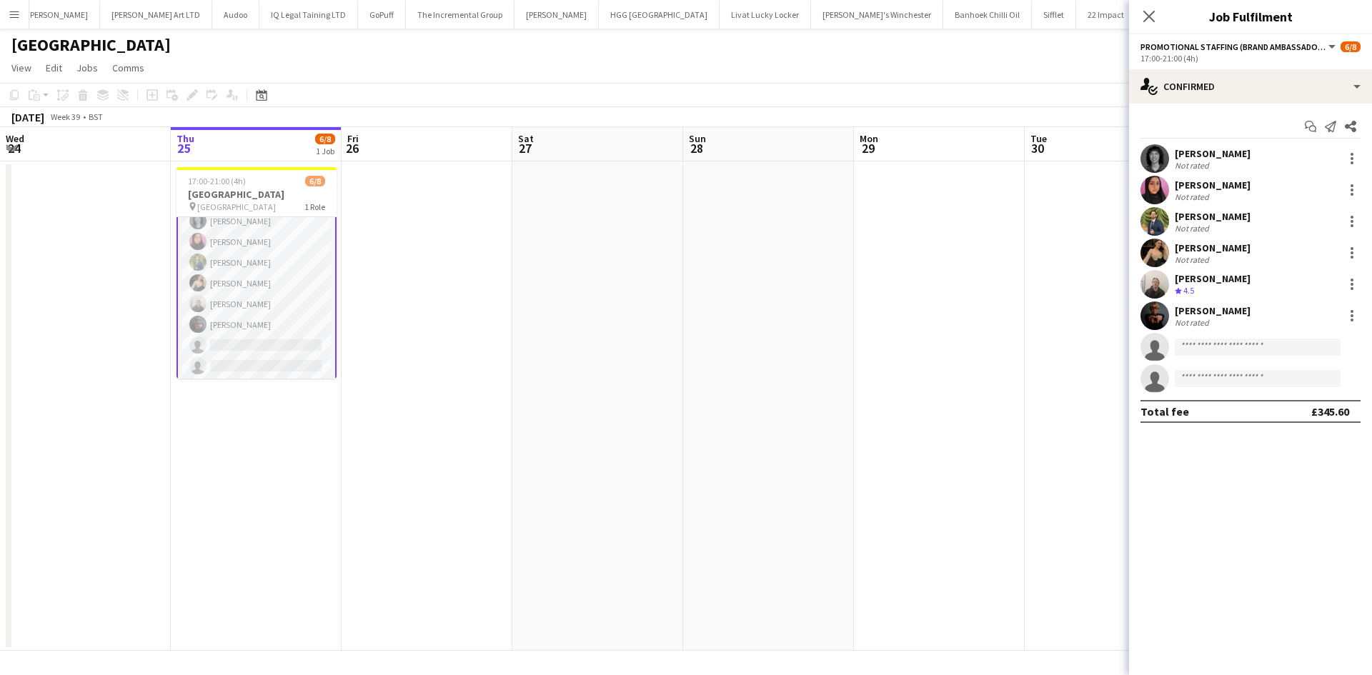
scroll to position [34, 0]
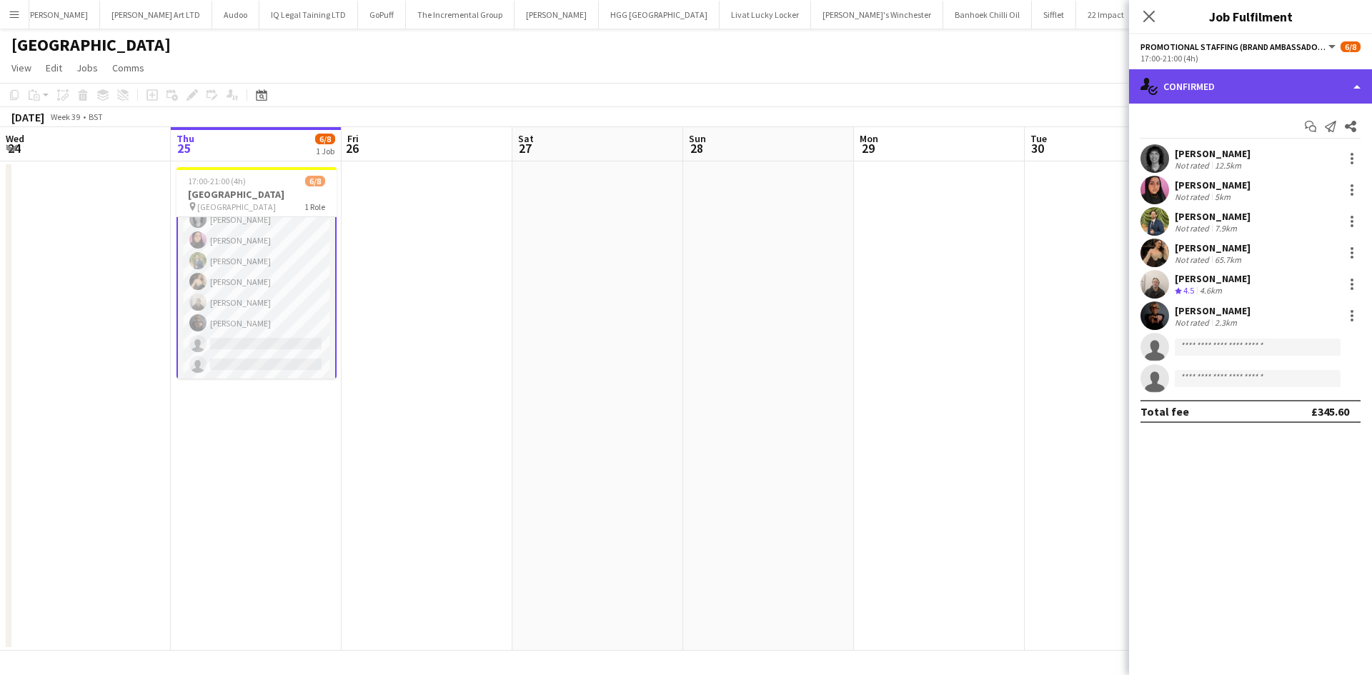
click at [1271, 87] on div "single-neutral-actions-check-2 Confirmed" at bounding box center [1250, 86] width 243 height 34
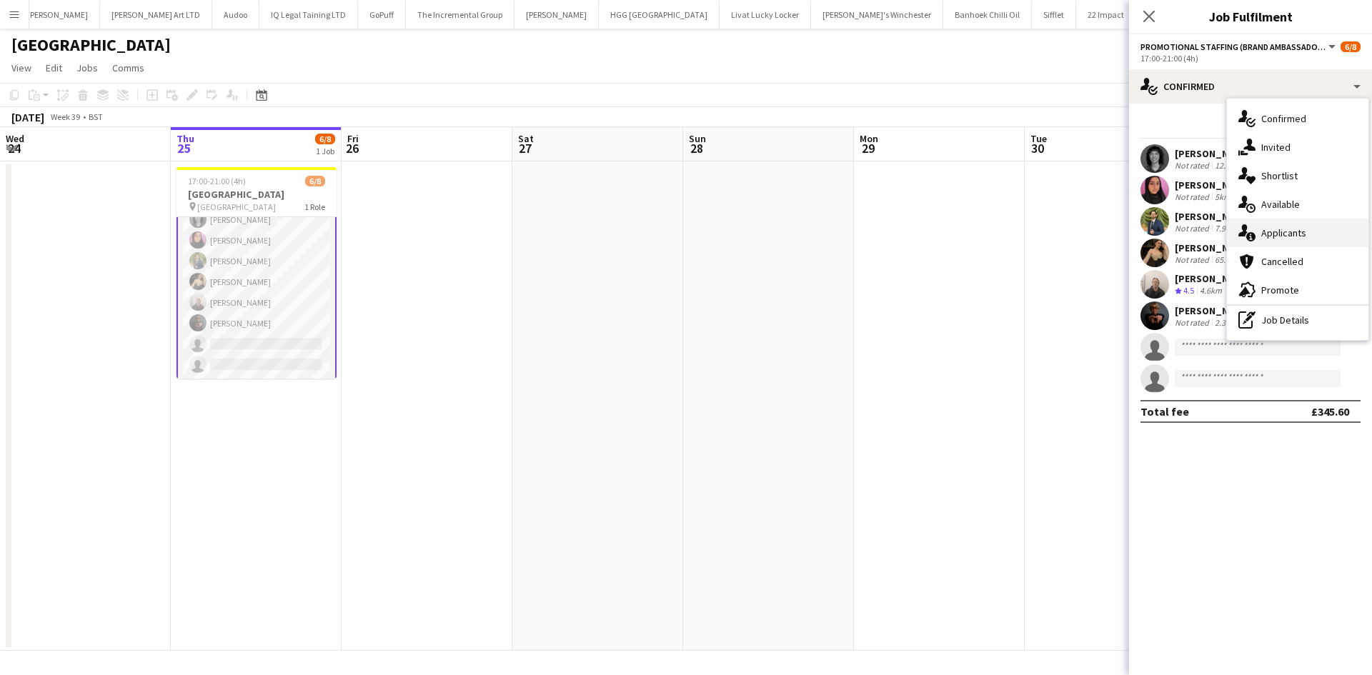
click at [1306, 239] on div "single-neutral-actions-information Applicants" at bounding box center [1297, 233] width 141 height 29
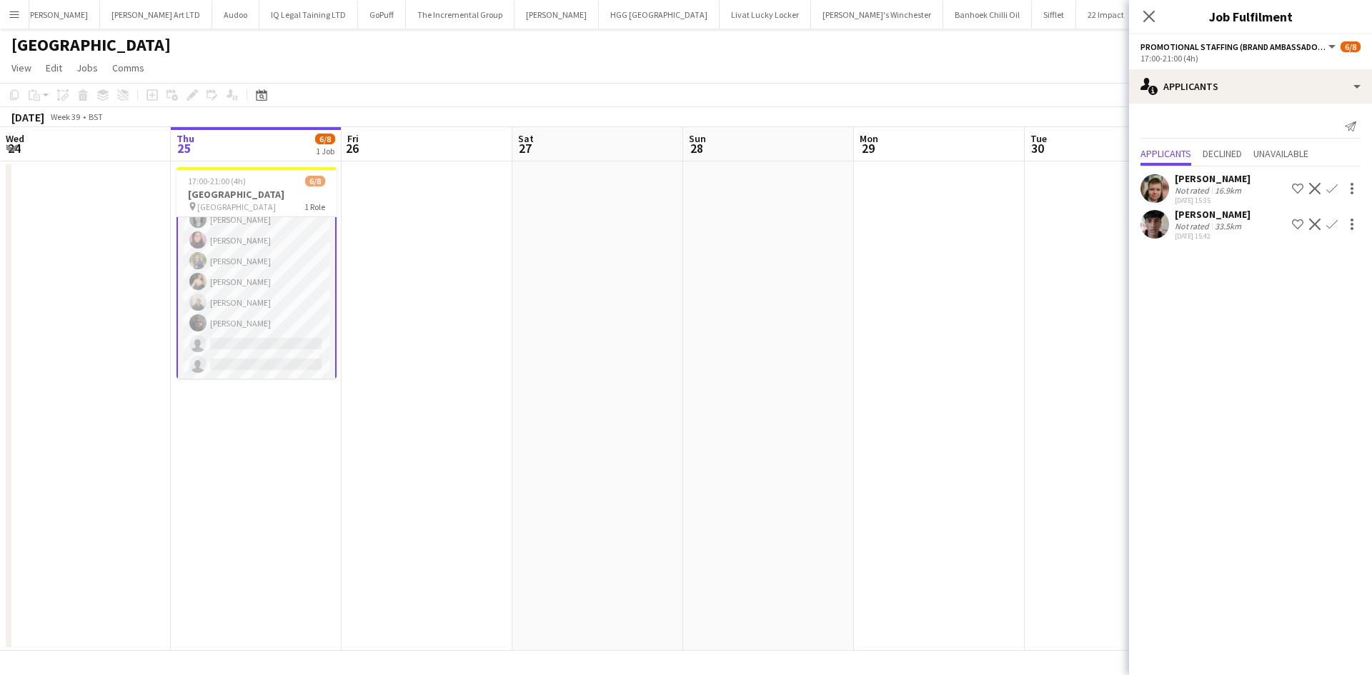
click at [1131, 14] on div "Close pop-in" at bounding box center [1149, 16] width 40 height 33
click at [1151, 17] on icon "Close pop-in" at bounding box center [1149, 16] width 14 height 14
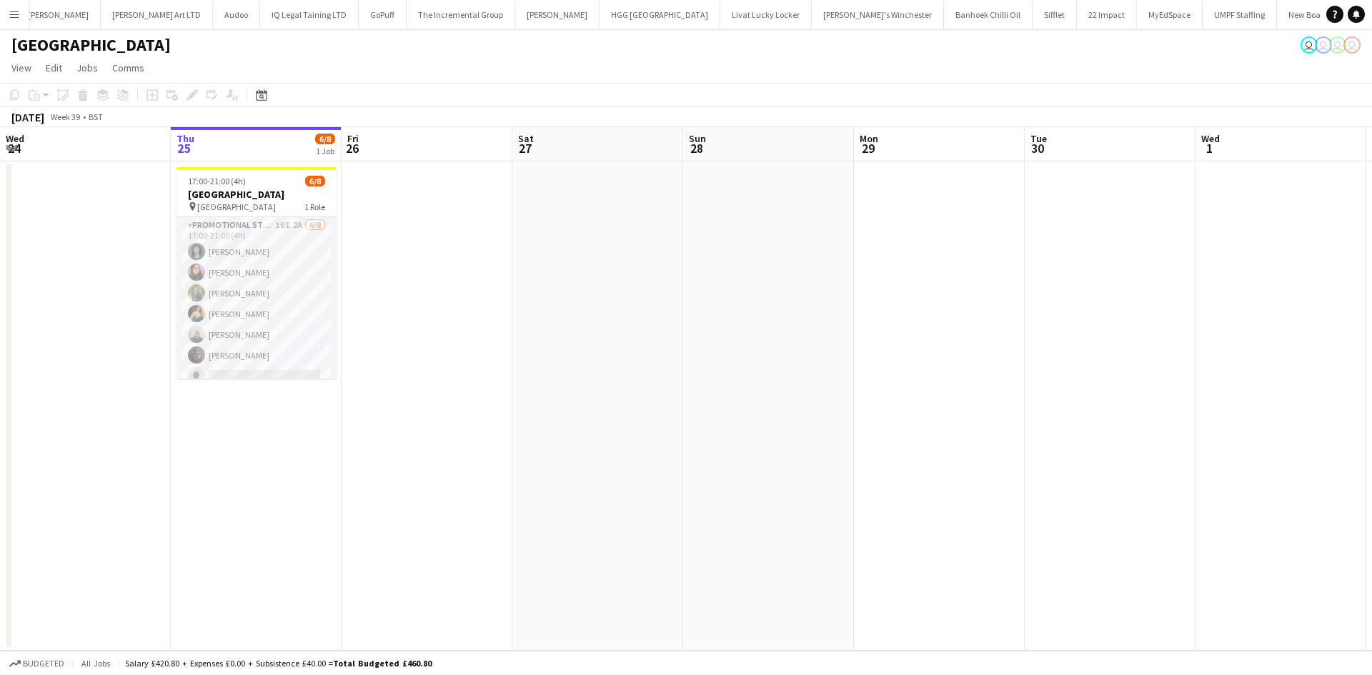
scroll to position [0, 2565]
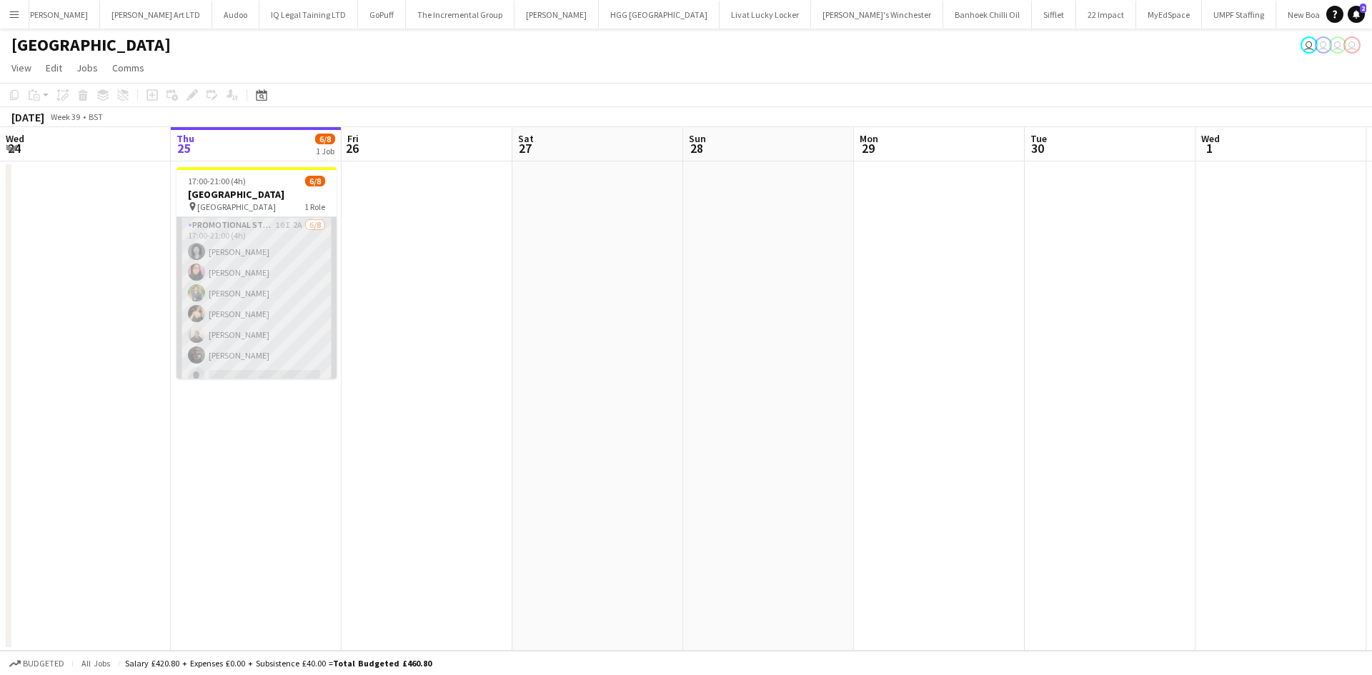
click at [257, 340] on app-card-role "Promotional Staffing (Brand Ambassadors) 10I 2A [DATE] 17:00-21:00 (4h) [PERSON…" at bounding box center [257, 314] width 160 height 194
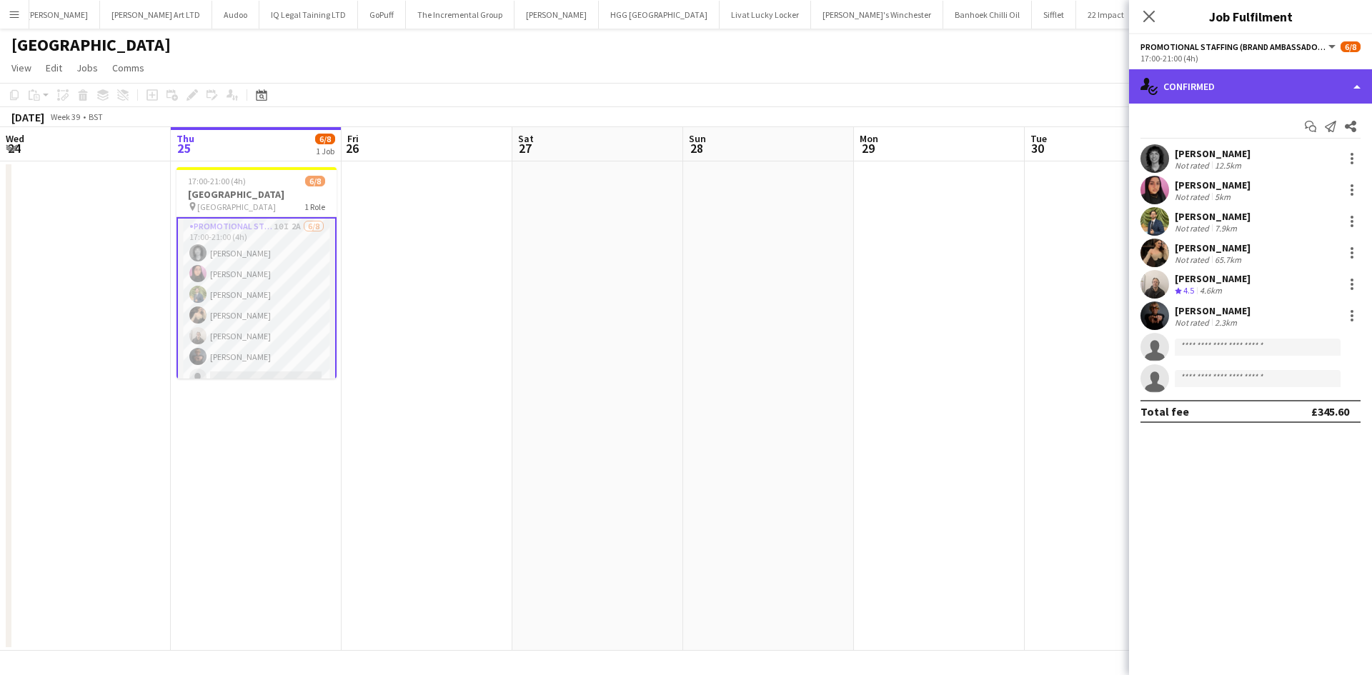
click at [1300, 74] on div "single-neutral-actions-check-2 Confirmed" at bounding box center [1250, 86] width 243 height 34
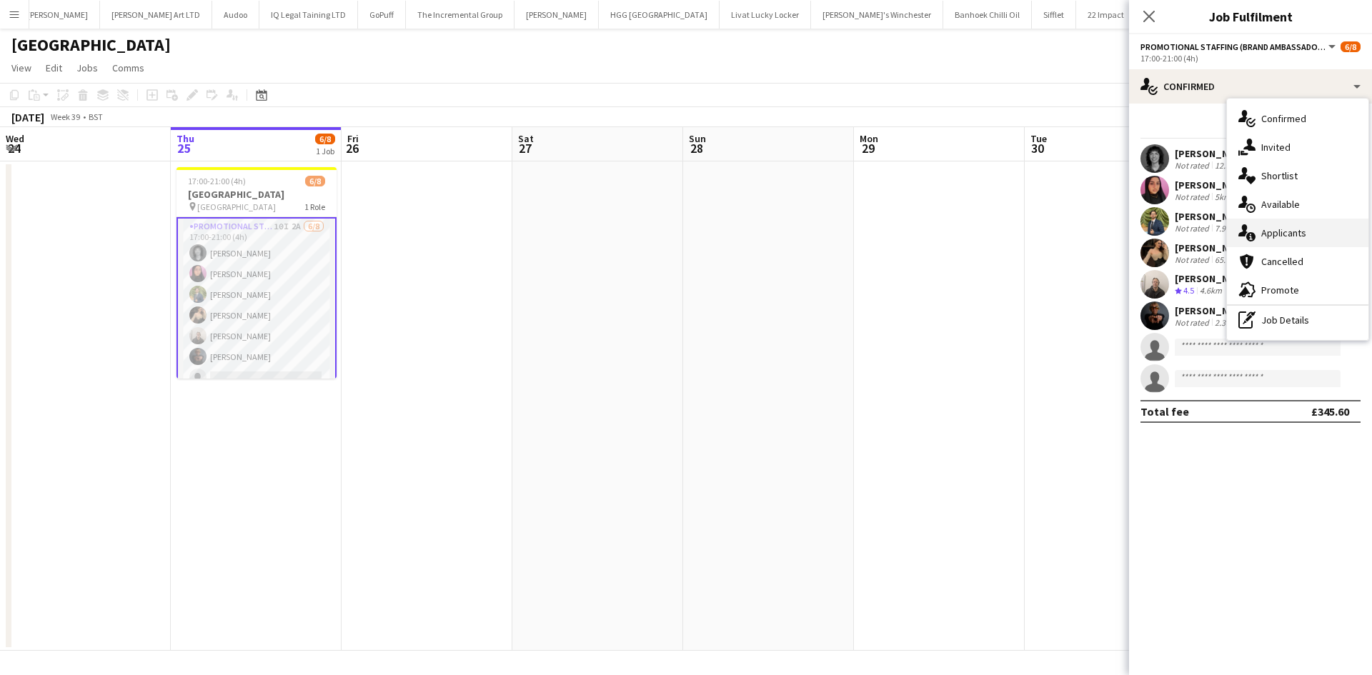
click at [1298, 227] on span "Applicants" at bounding box center [1283, 233] width 45 height 13
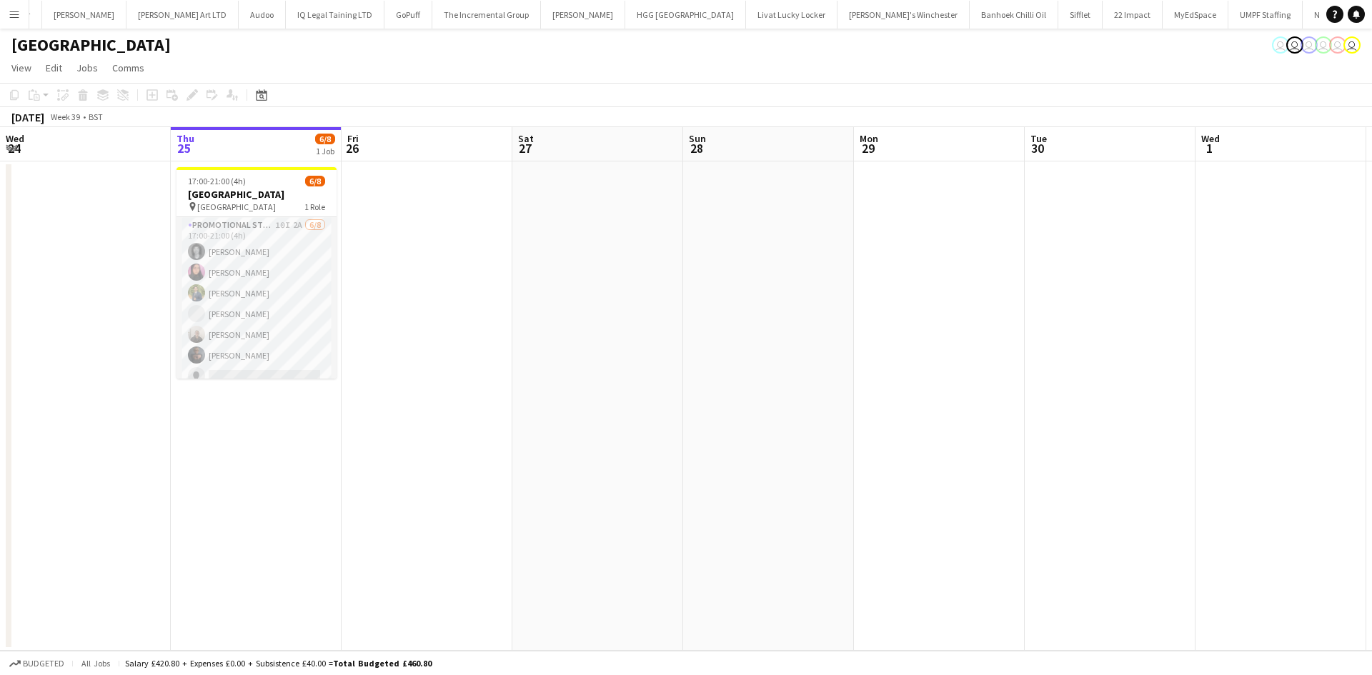
scroll to position [0, 2565]
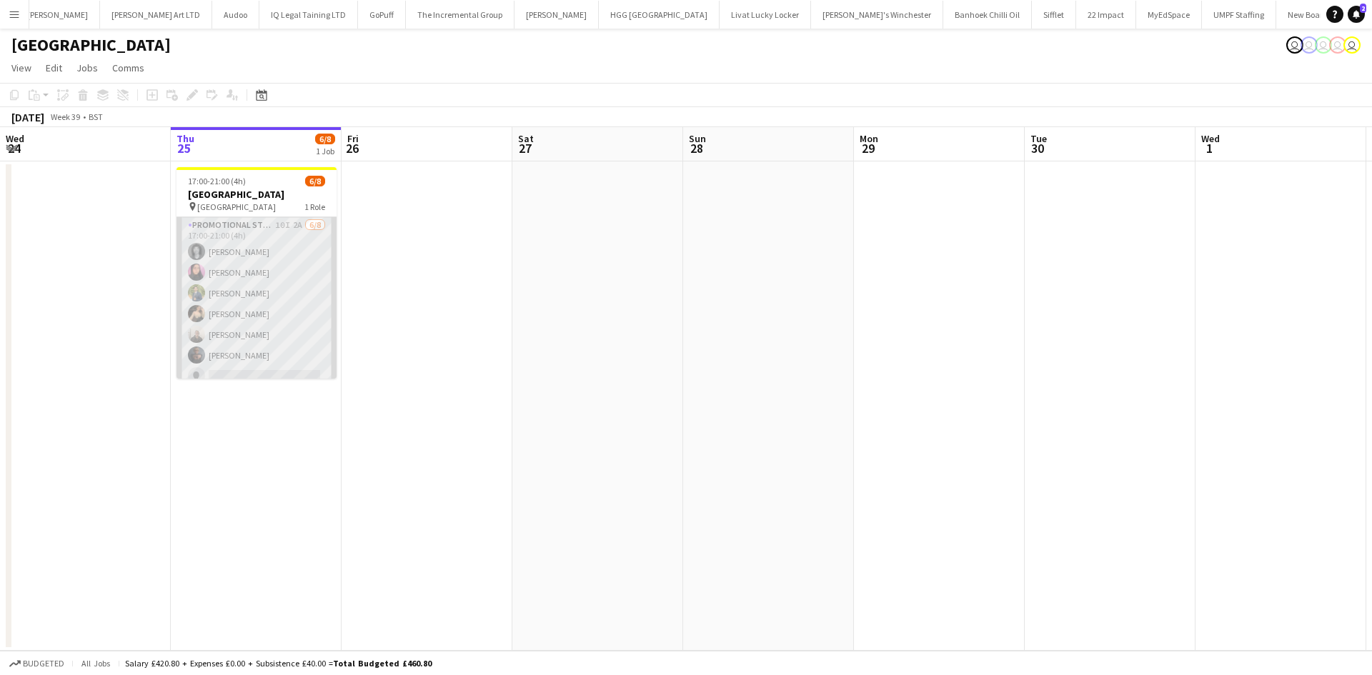
click at [251, 297] on app-card-role "Promotional Staffing (Brand Ambassadors) 10I 2A [DATE] 17:00-21:00 (4h) [PERSON…" at bounding box center [257, 314] width 160 height 194
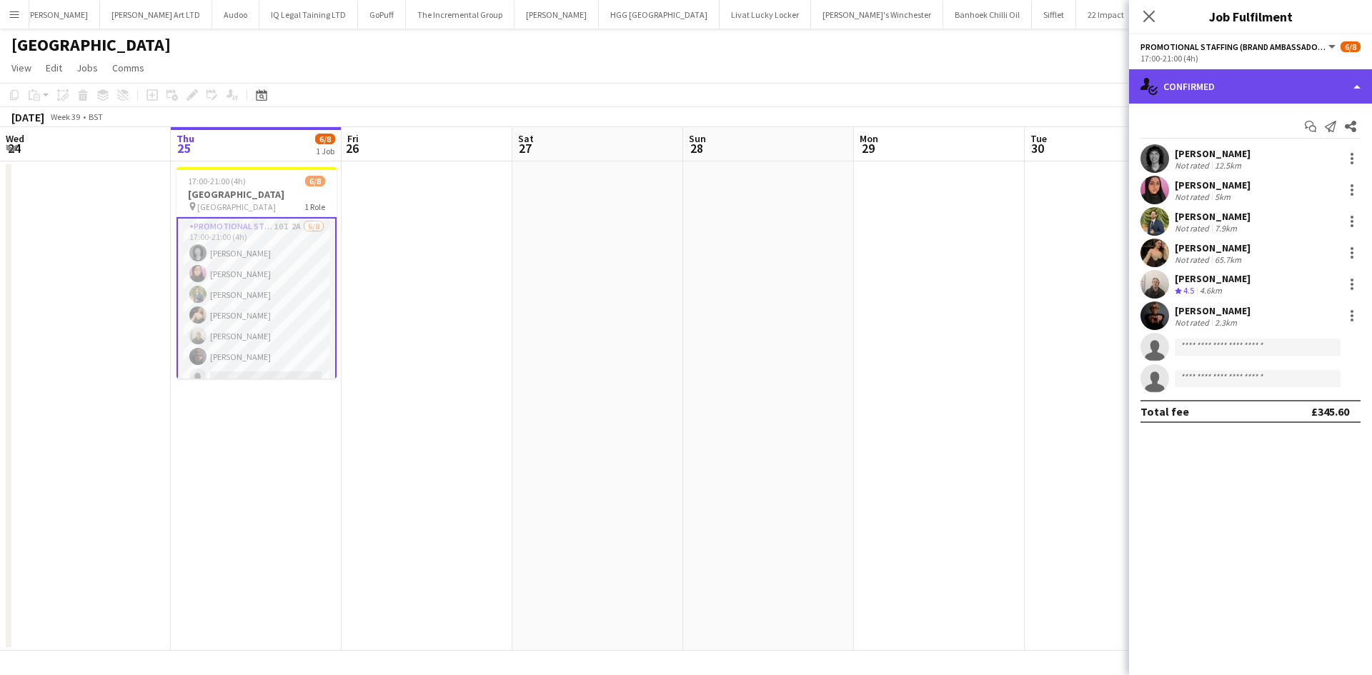
click at [1241, 83] on div "single-neutral-actions-check-2 Confirmed" at bounding box center [1250, 86] width 243 height 34
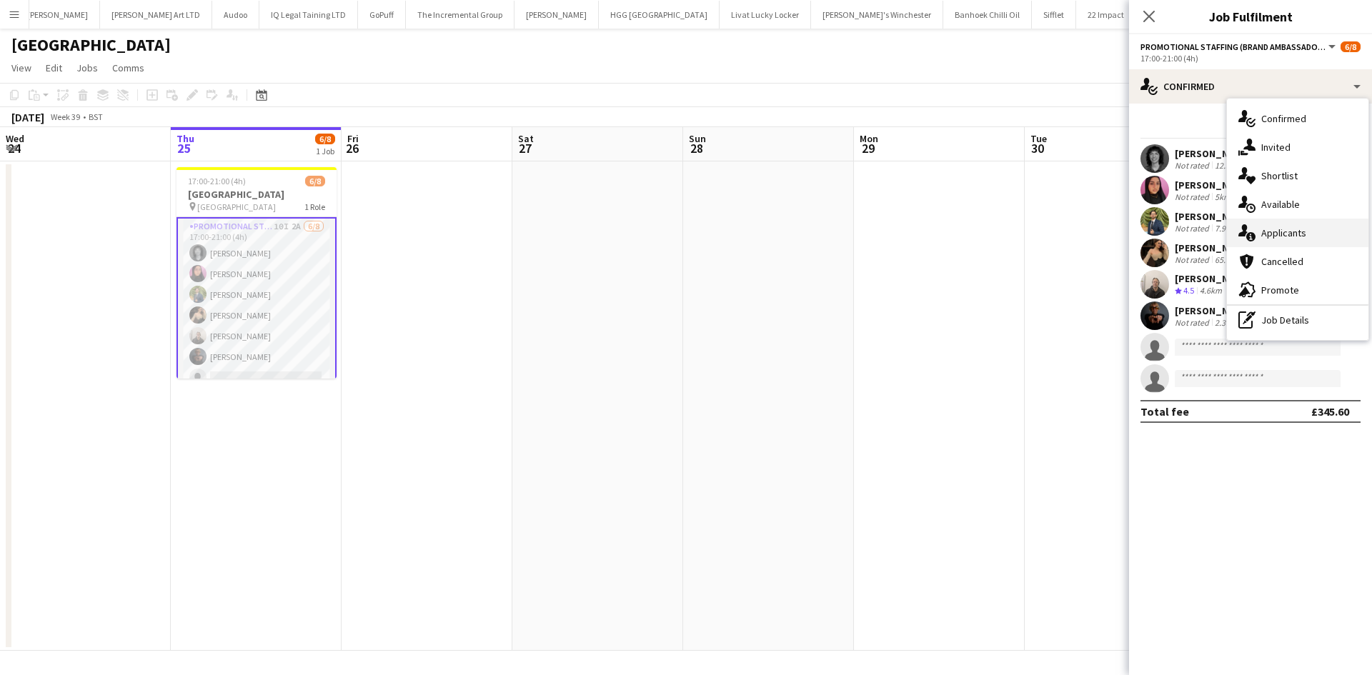
click at [1282, 237] on span "Applicants" at bounding box center [1283, 233] width 45 height 13
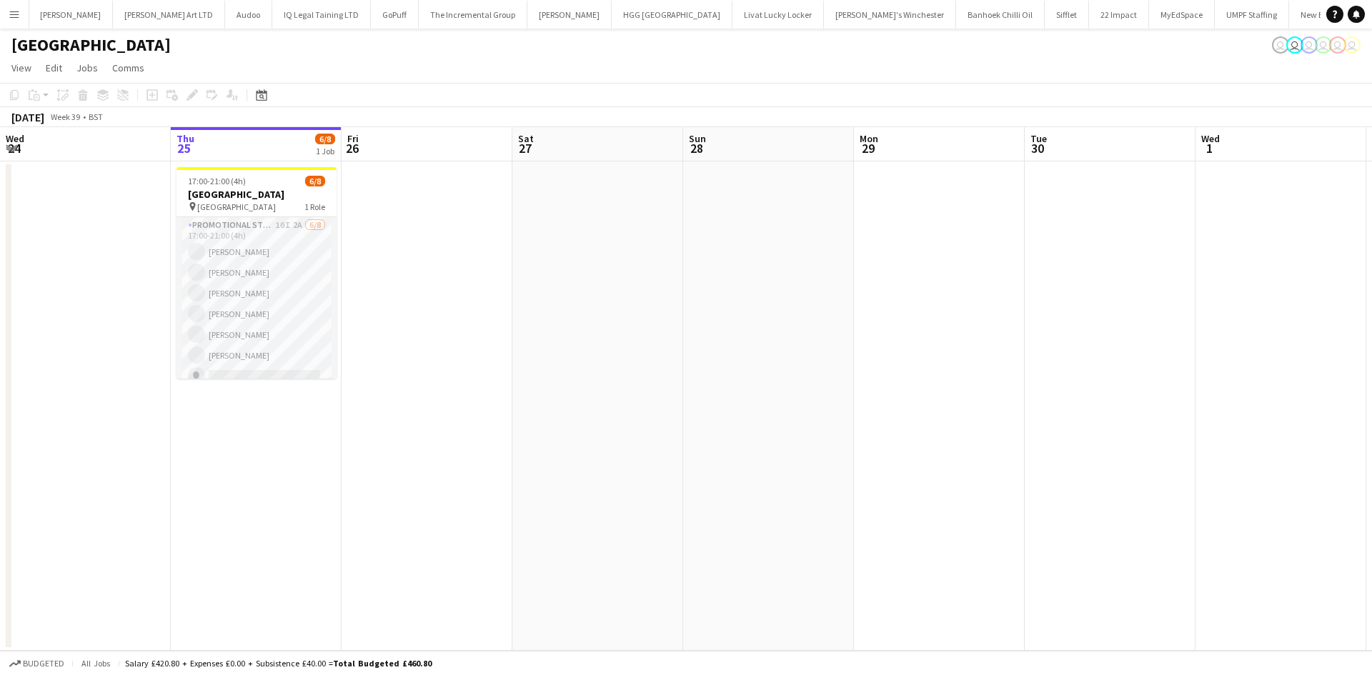
scroll to position [0, 2565]
click at [228, 317] on app-card-role "Promotional Staffing (Brand Ambassadors) 10I 2A [DATE] 17:00-21:00 (4h) [PERSON…" at bounding box center [257, 314] width 160 height 194
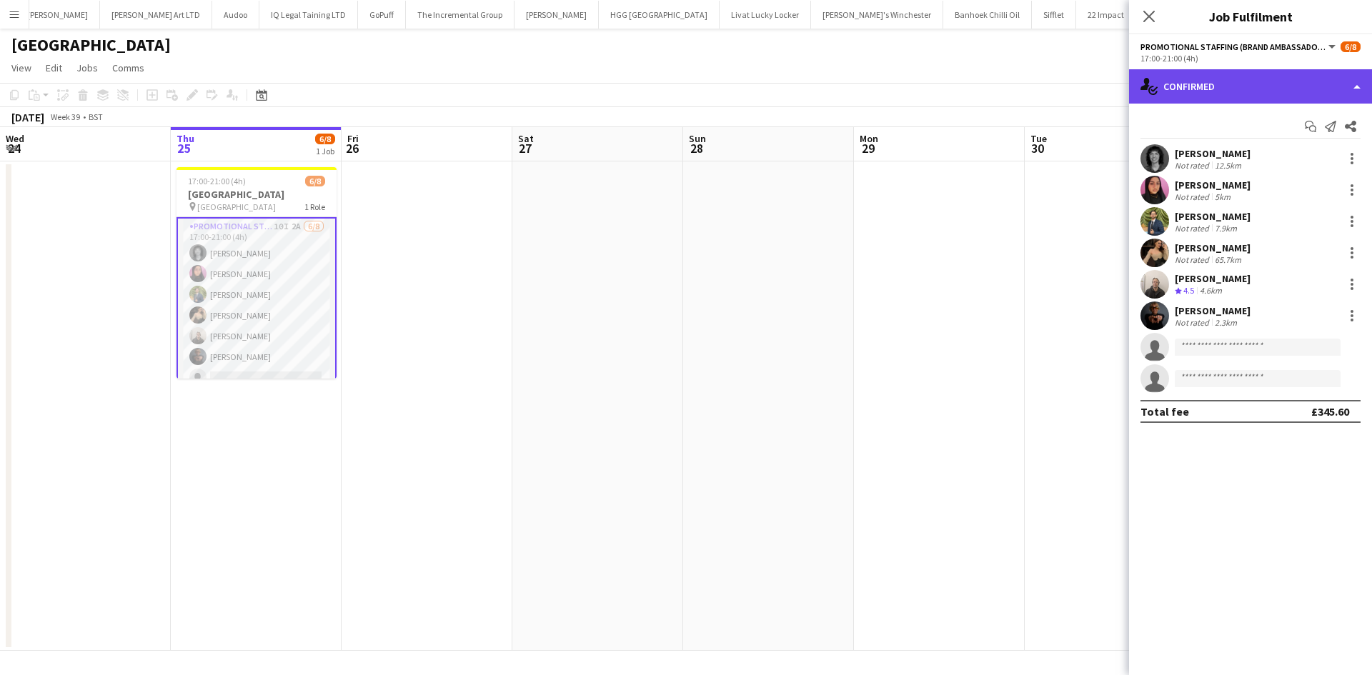
click at [1218, 82] on div "single-neutral-actions-check-2 Confirmed" at bounding box center [1250, 86] width 243 height 34
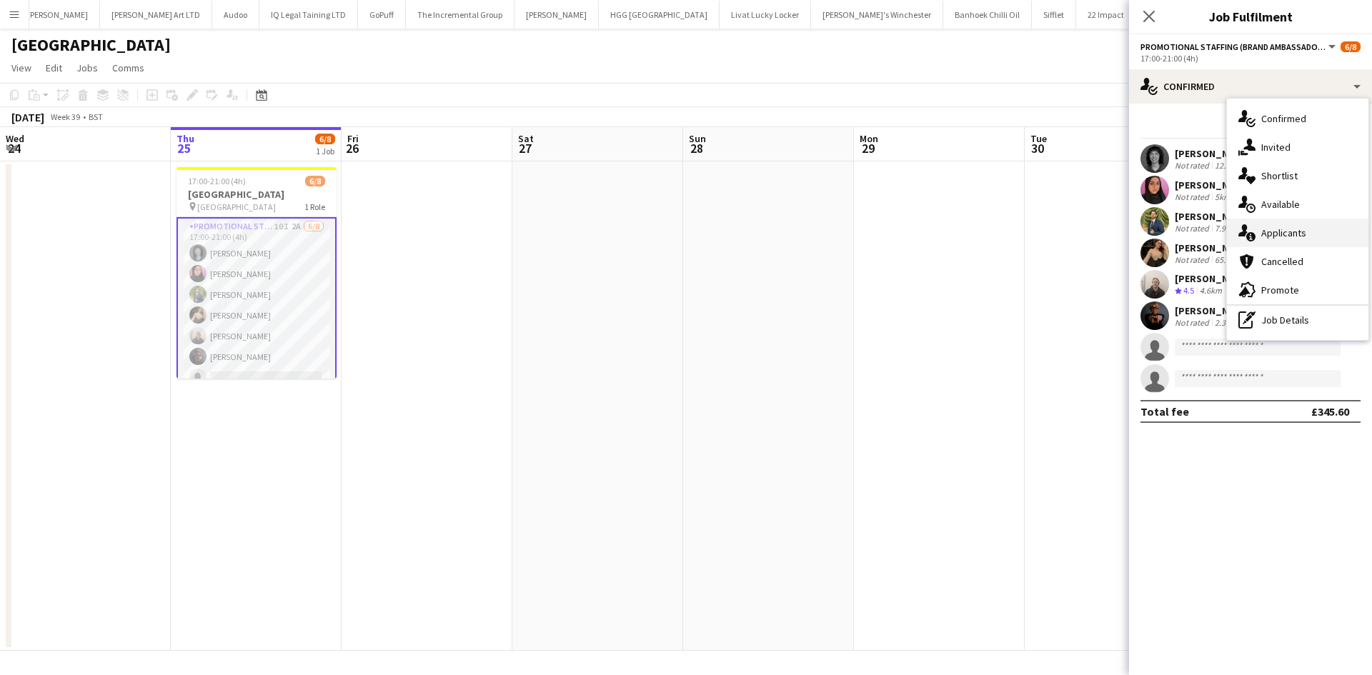
click at [1273, 219] on div "single-neutral-actions-information Applicants" at bounding box center [1297, 233] width 141 height 29
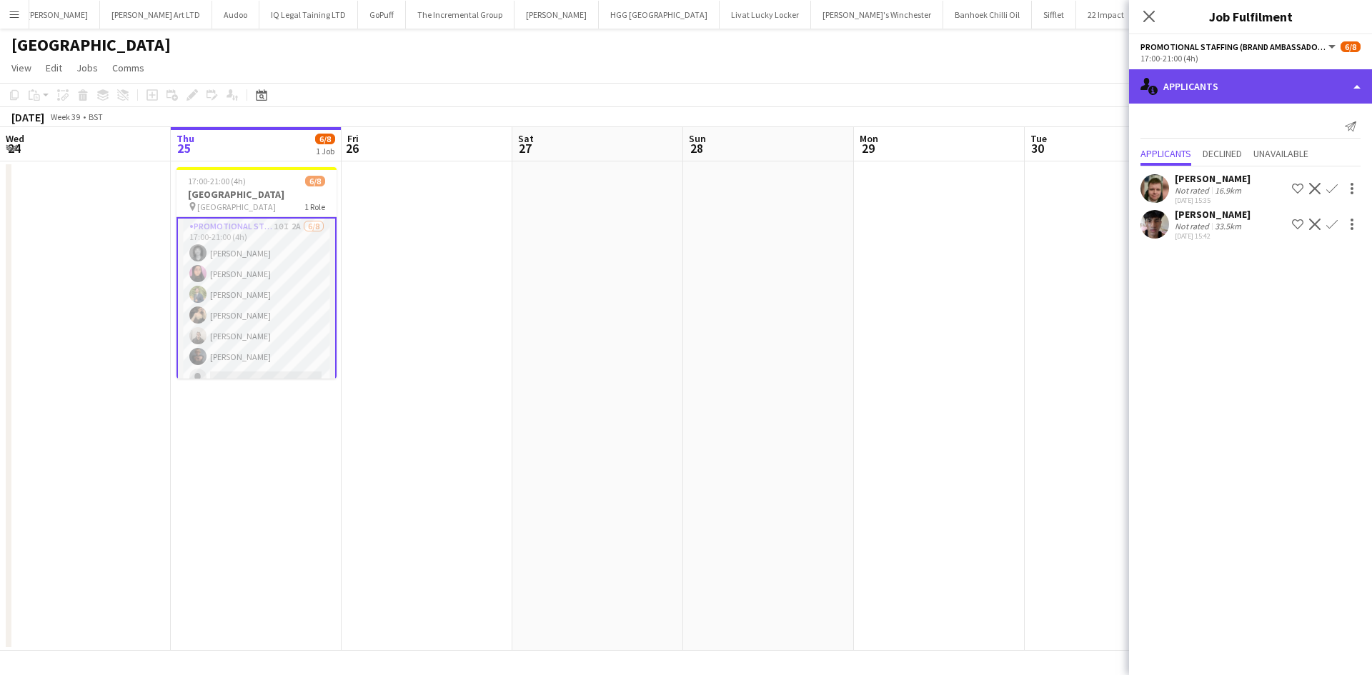
click at [1306, 76] on div "single-neutral-actions-information Applicants" at bounding box center [1250, 86] width 243 height 34
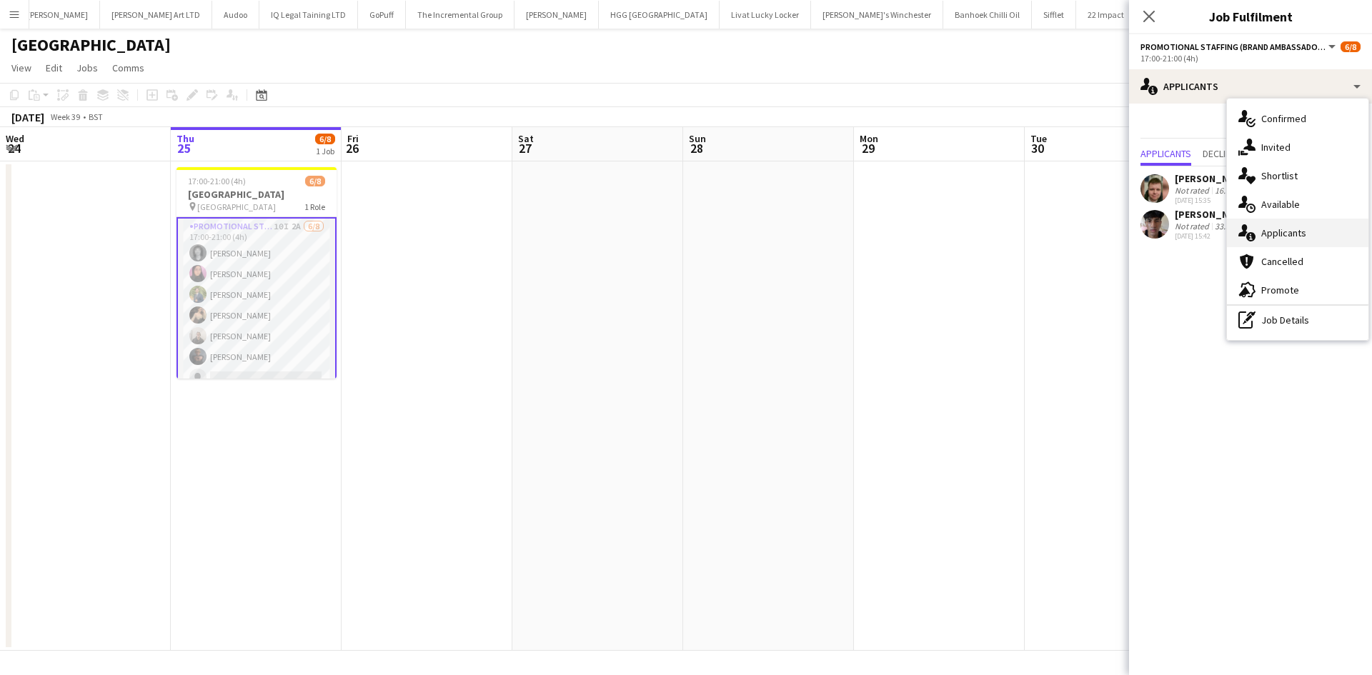
click at [1291, 229] on span "Applicants" at bounding box center [1283, 233] width 45 height 13
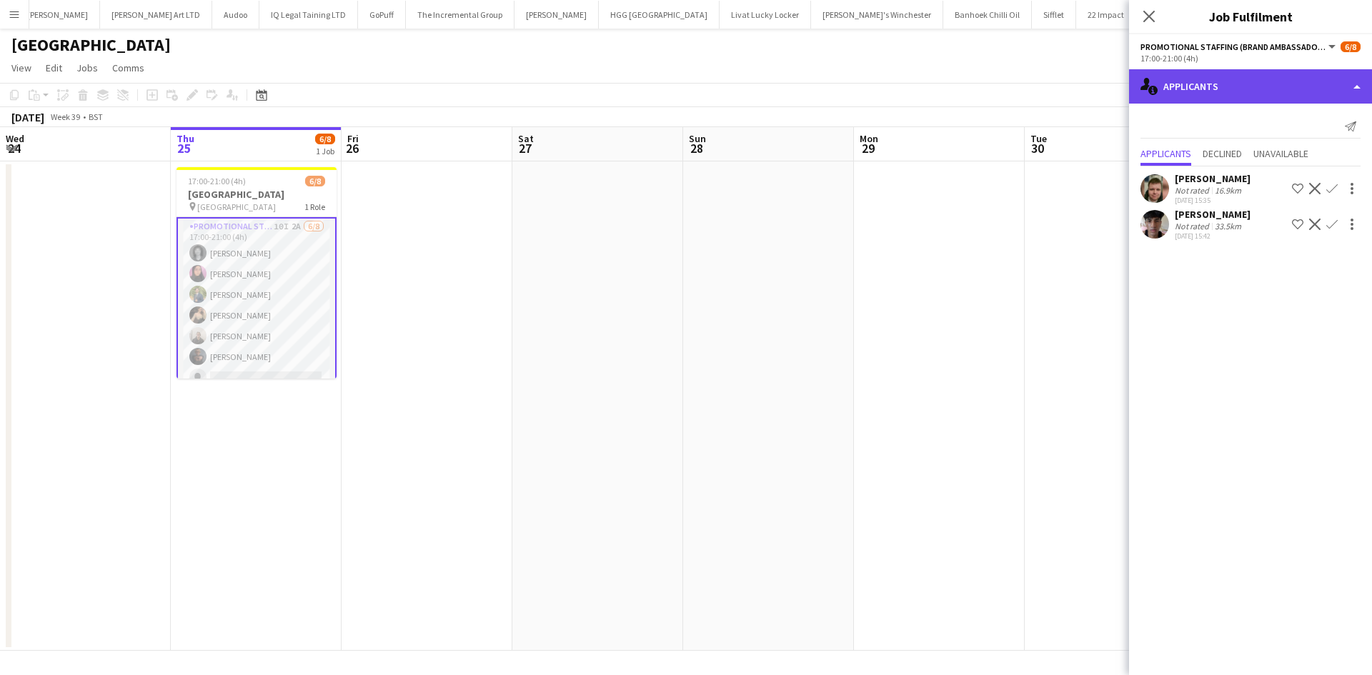
click at [1246, 87] on div "single-neutral-actions-information Applicants" at bounding box center [1250, 86] width 243 height 34
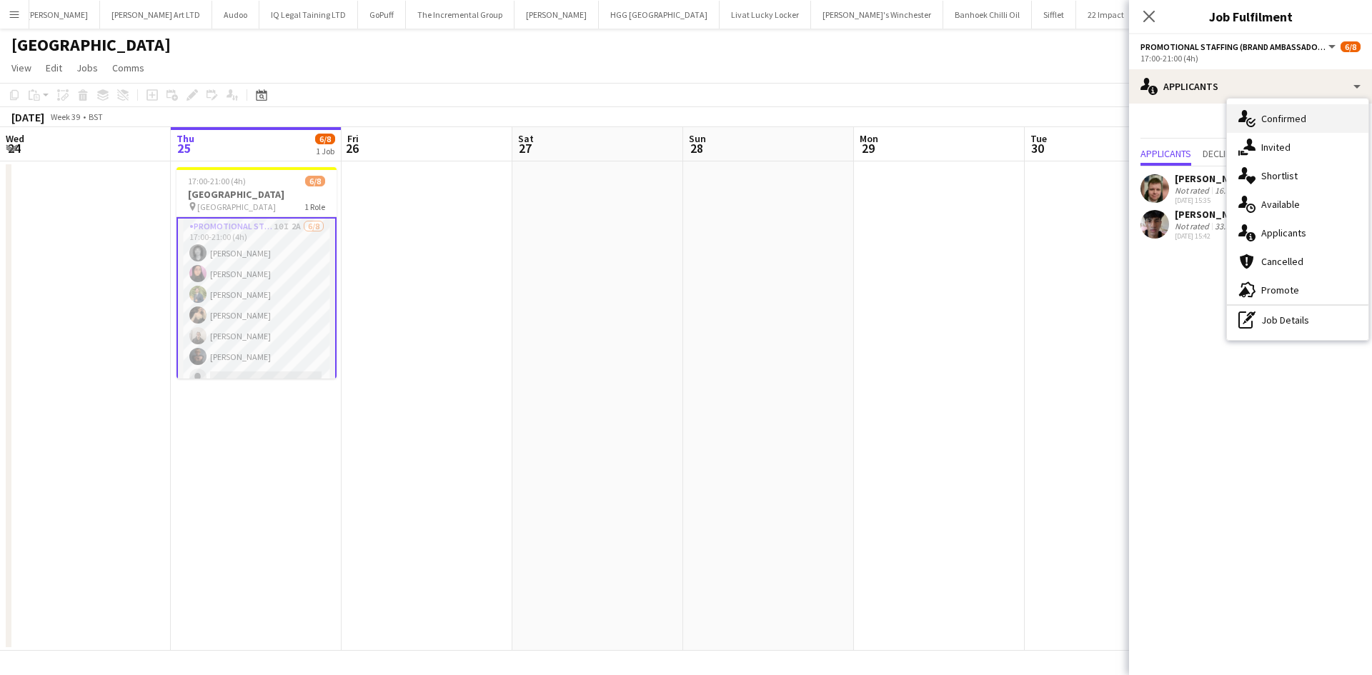
click at [1284, 119] on span "Confirmed" at bounding box center [1283, 118] width 45 height 13
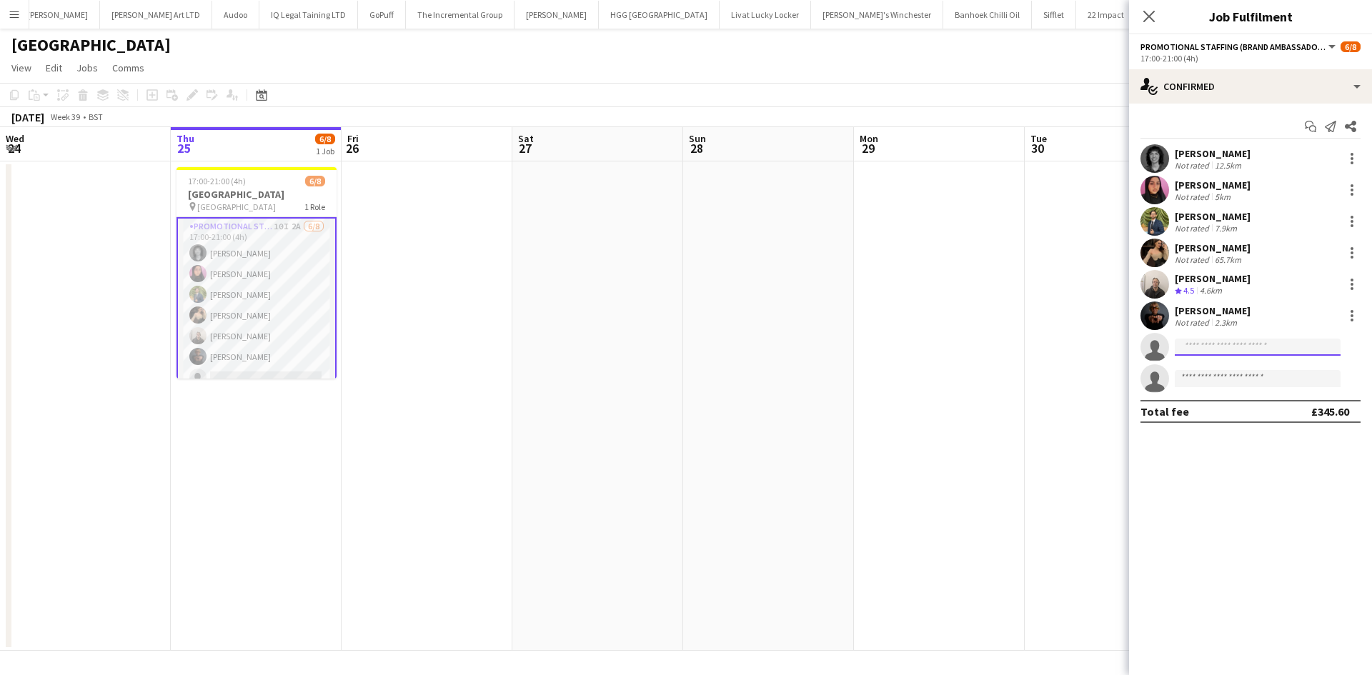
click at [1213, 344] on input at bounding box center [1258, 347] width 166 height 17
type input "****"
click at [1223, 378] on span "nancypinky65@gmail.com" at bounding box center [1257, 379] width 143 height 11
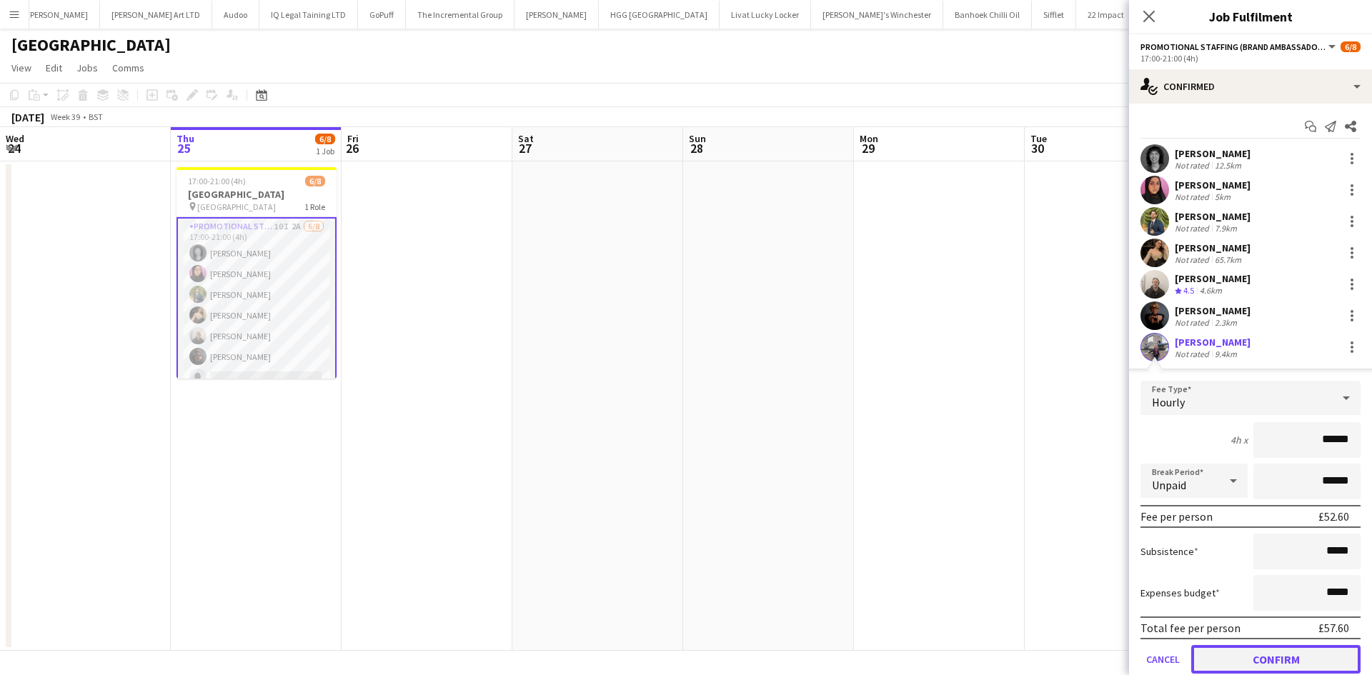
click at [1278, 662] on button "Confirm" at bounding box center [1275, 659] width 169 height 29
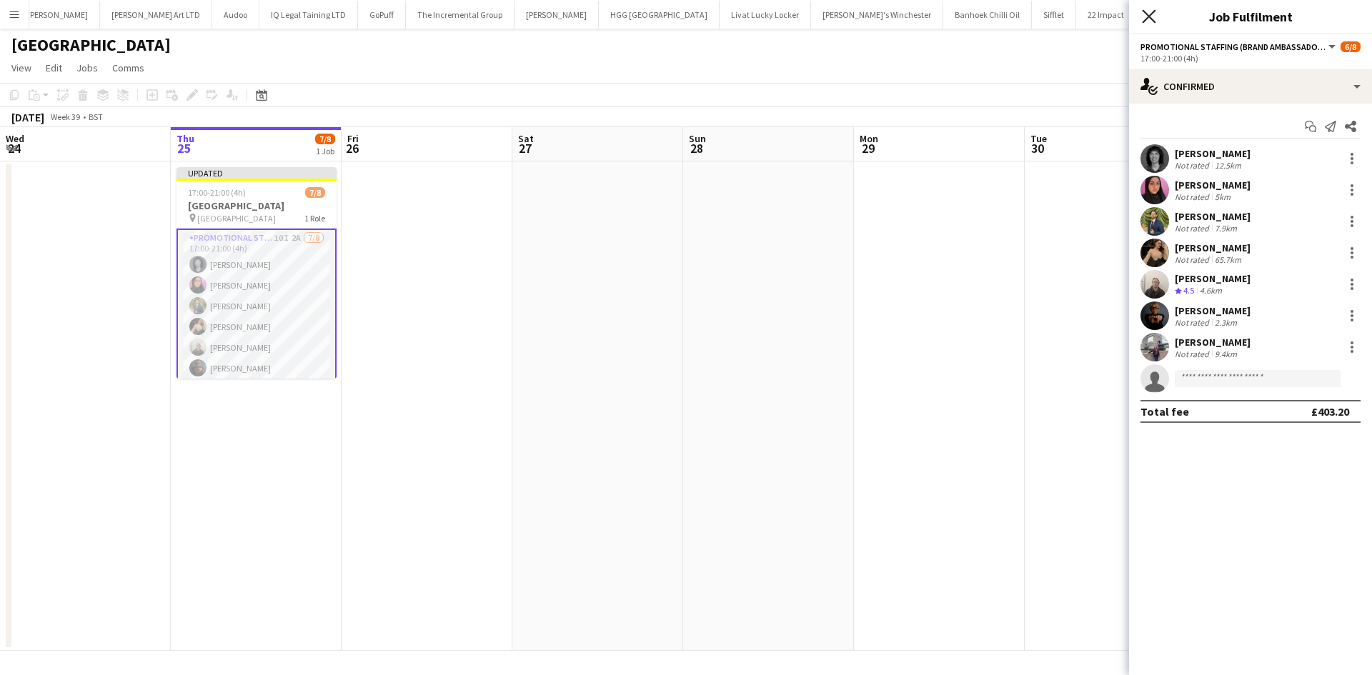
click at [1149, 21] on icon "Close pop-in" at bounding box center [1149, 16] width 14 height 14
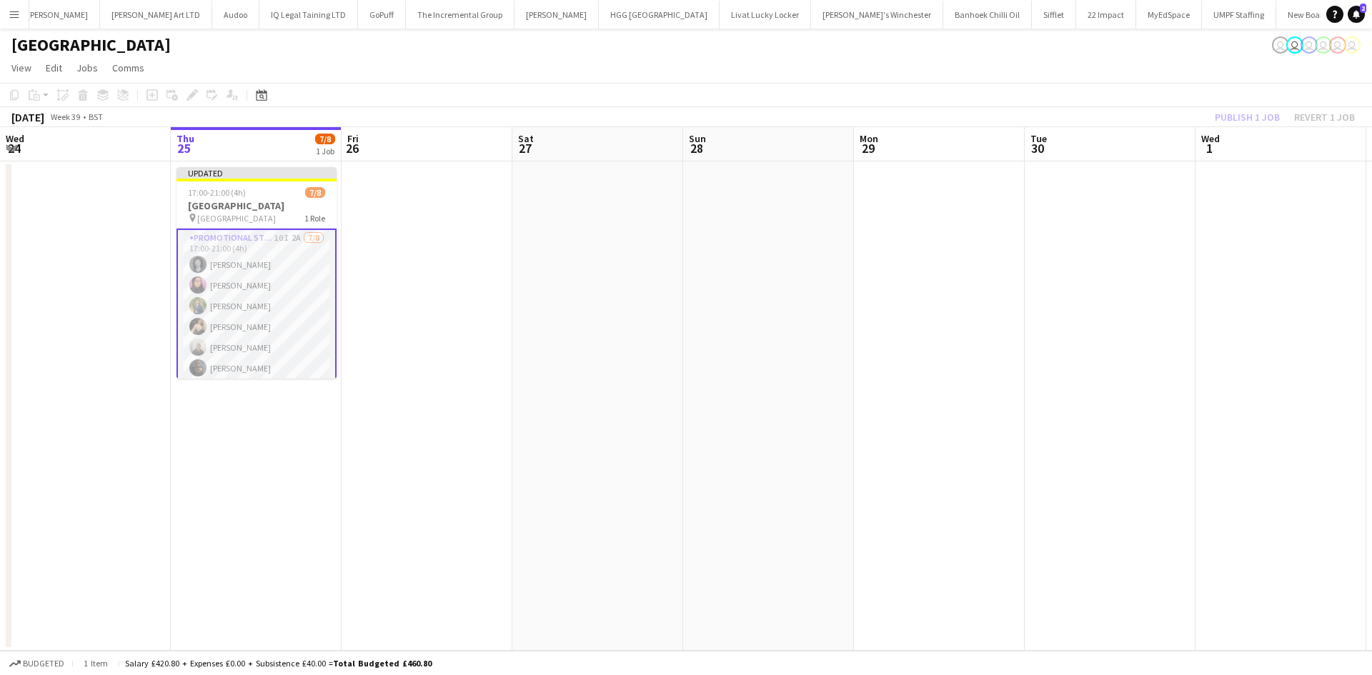
click at [1238, 117] on div "Publish 1 job Revert 1 job" at bounding box center [1285, 117] width 174 height 19
click at [1238, 117] on button "Publish 1 job" at bounding box center [1247, 117] width 76 height 19
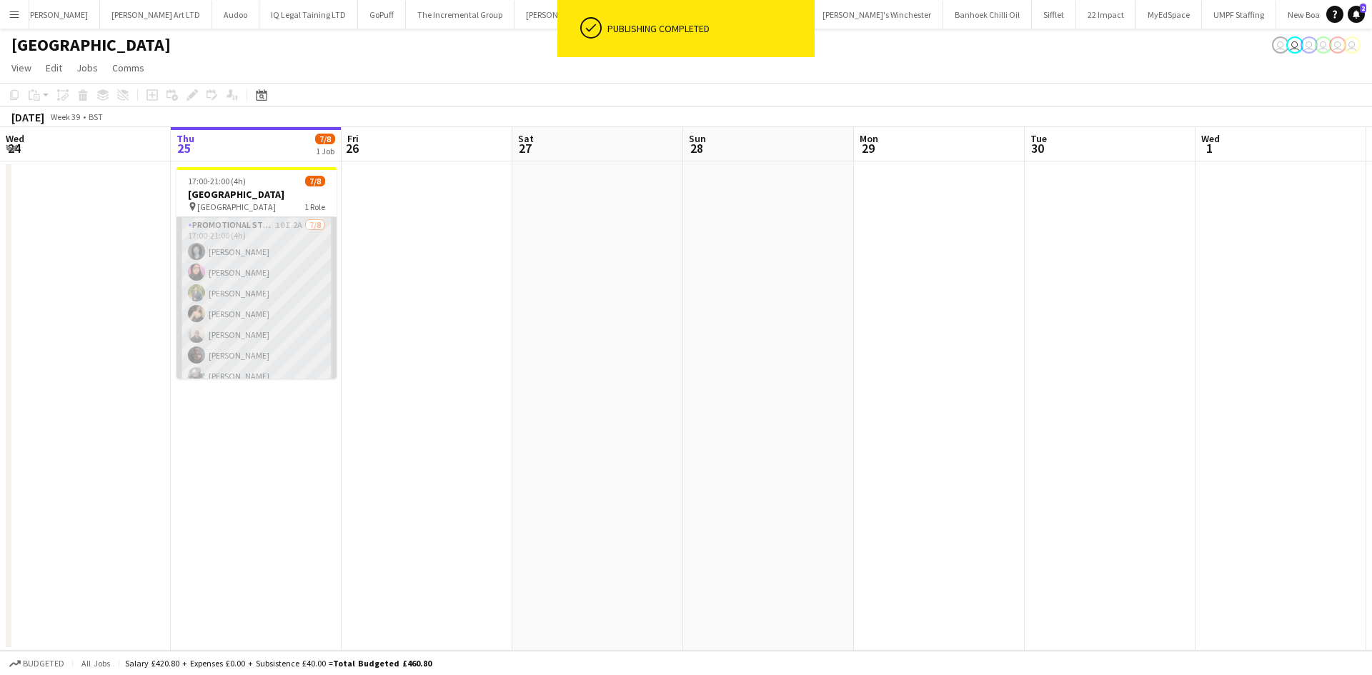
scroll to position [32, 0]
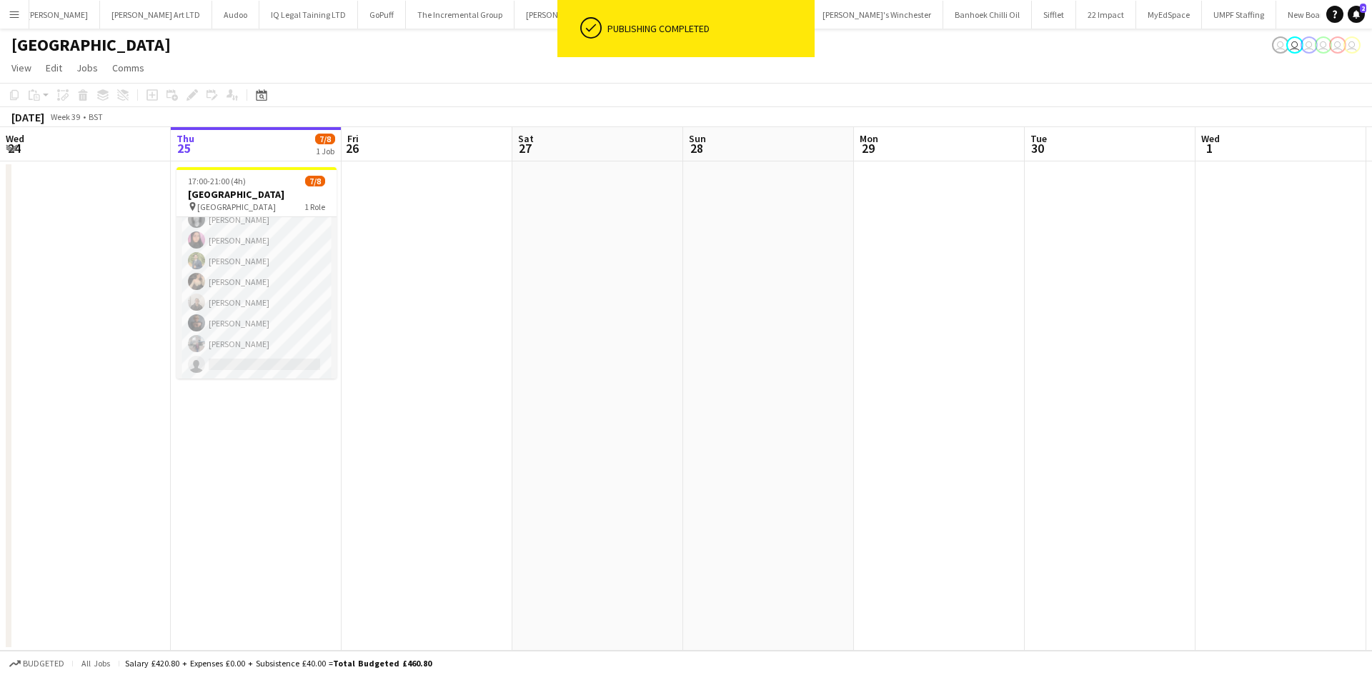
click at [12, 1] on button "Menu" at bounding box center [14, 14] width 29 height 29
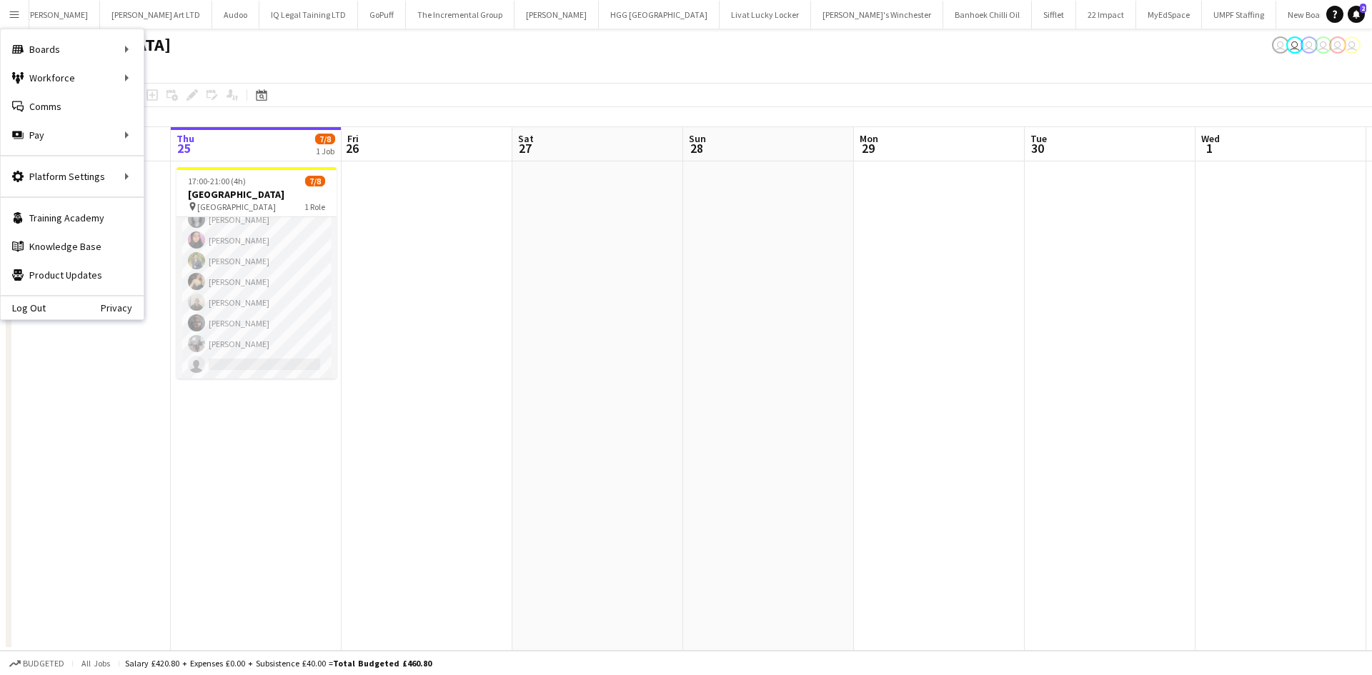
click at [167, 79] on app-page-menu "View Day view expanded Day view collapsed Month view Date picker Jump to [DATE]…" at bounding box center [686, 69] width 1372 height 27
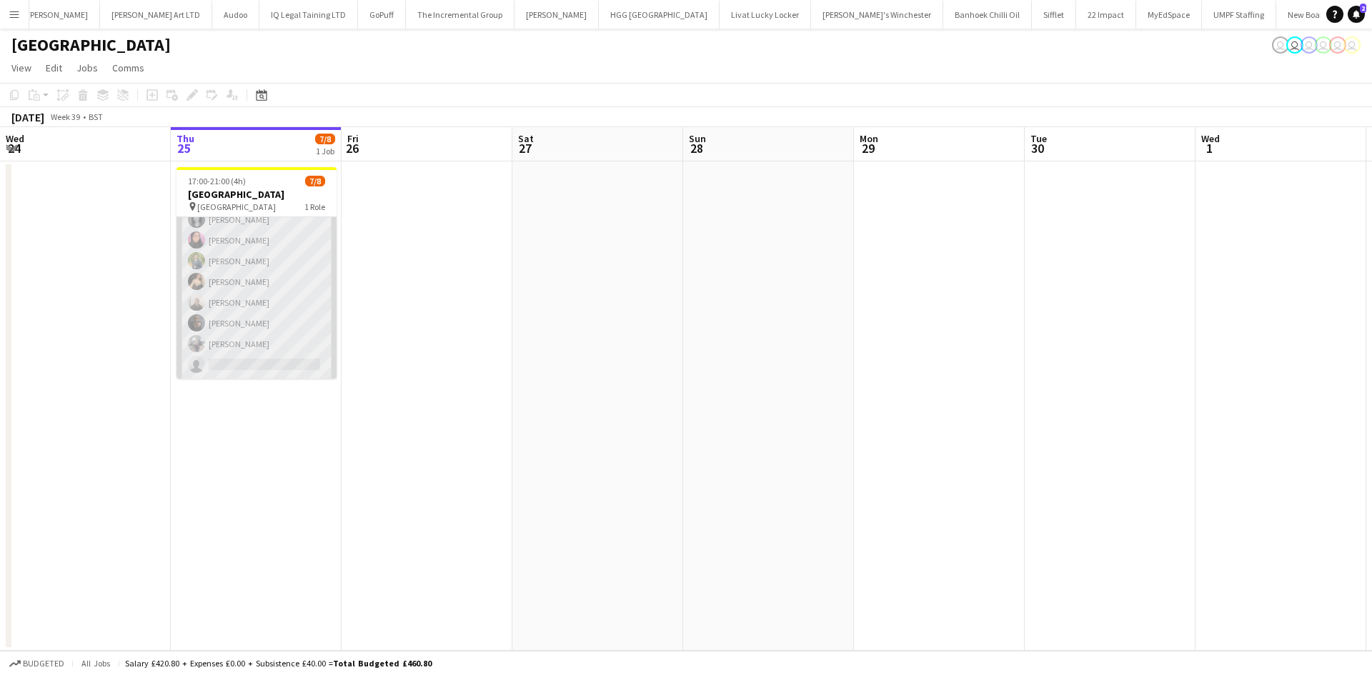
scroll to position [0, 0]
click at [252, 257] on app-card-role "Promotional Staffing (Brand Ambassadors) 10I 2A [DATE] 17:00-21:00 (4h) [PERSON…" at bounding box center [257, 314] width 160 height 194
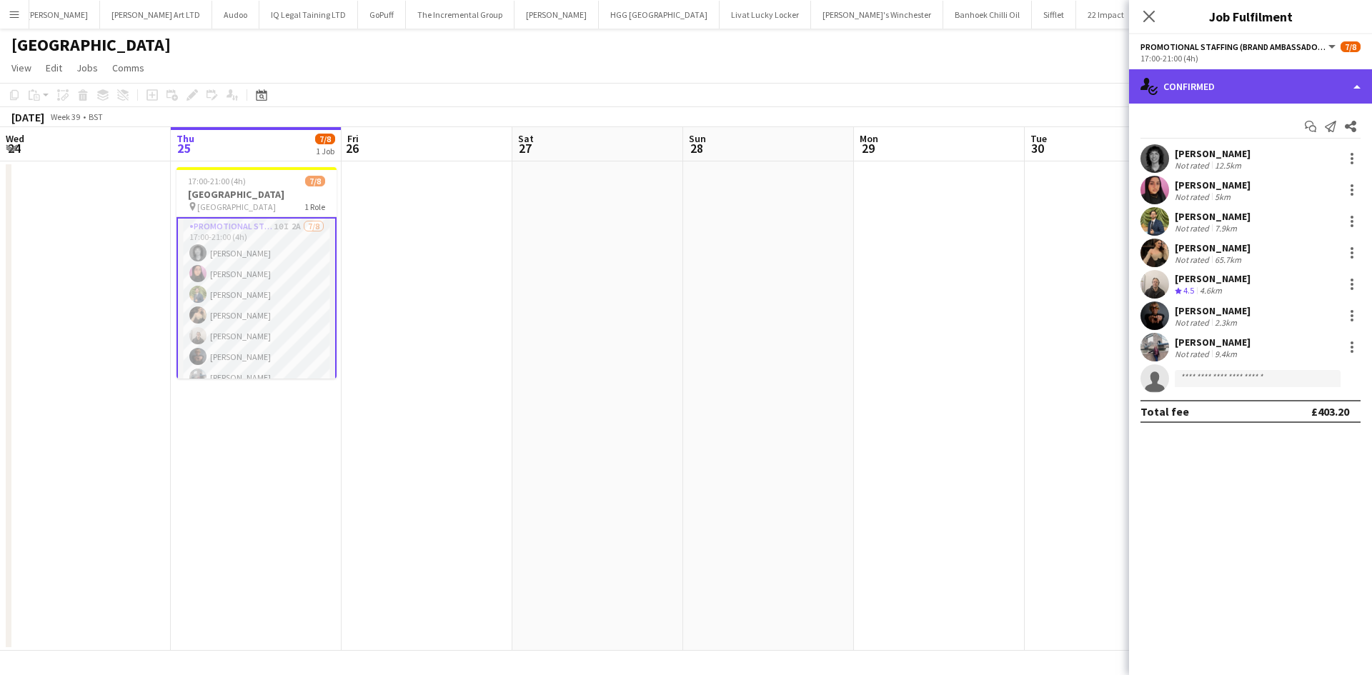
click at [1226, 96] on div "single-neutral-actions-check-2 Confirmed" at bounding box center [1250, 86] width 243 height 34
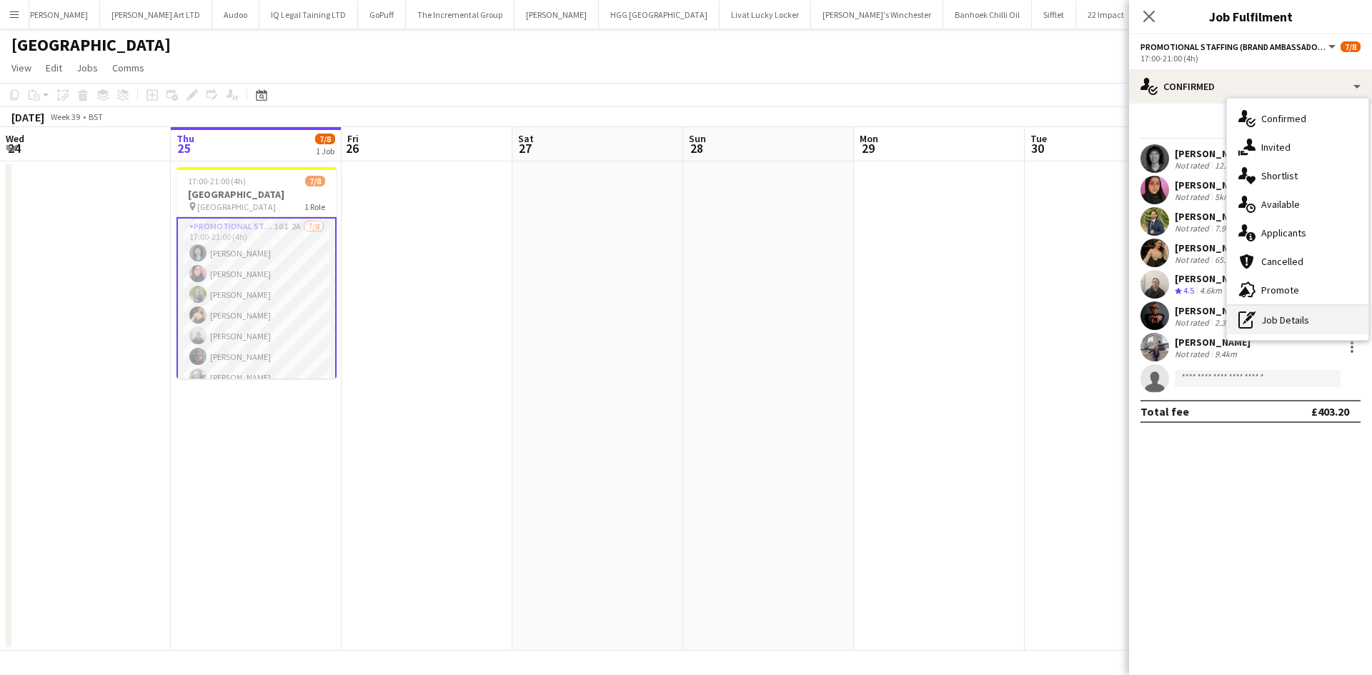
click at [1279, 312] on div "pen-write Job Details" at bounding box center [1297, 320] width 141 height 29
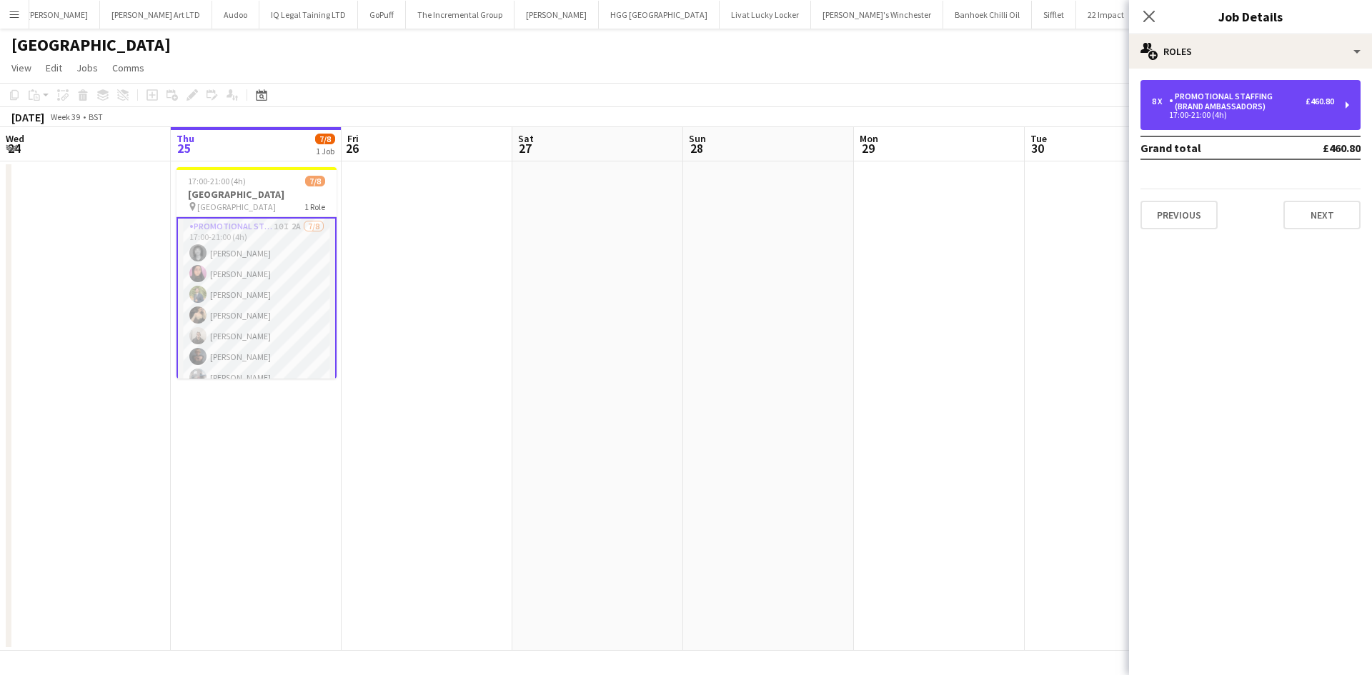
click at [1211, 102] on div "Promotional Staffing (Brand Ambassadors)" at bounding box center [1237, 101] width 136 height 20
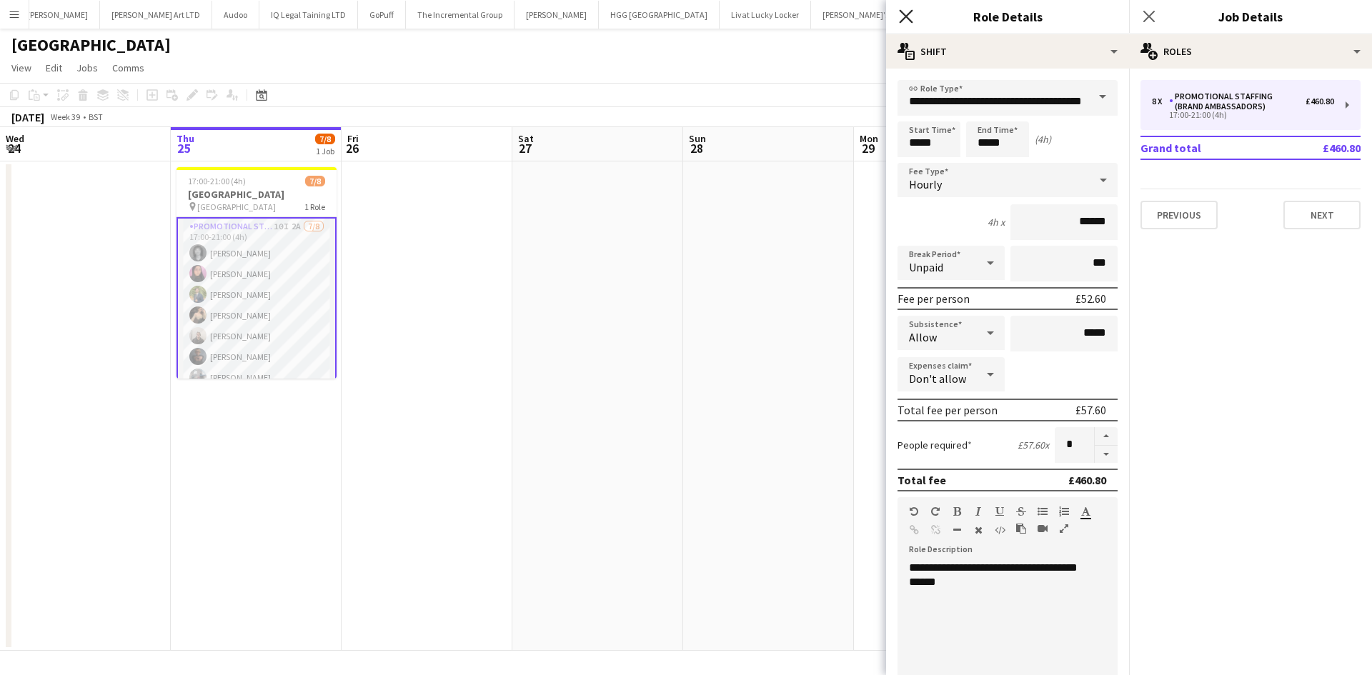
click at [905, 19] on icon "Close pop-in" at bounding box center [906, 16] width 14 height 14
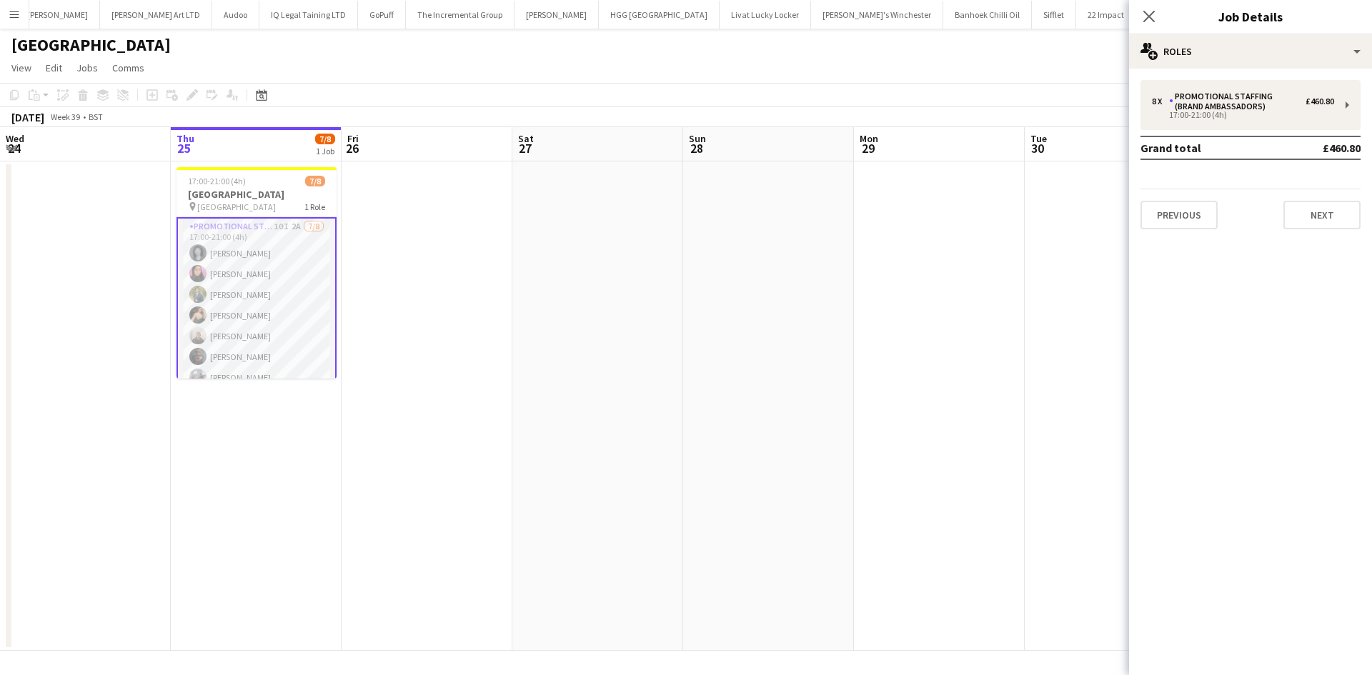
click at [522, 361] on app-date-cell at bounding box center [597, 407] width 171 height 490
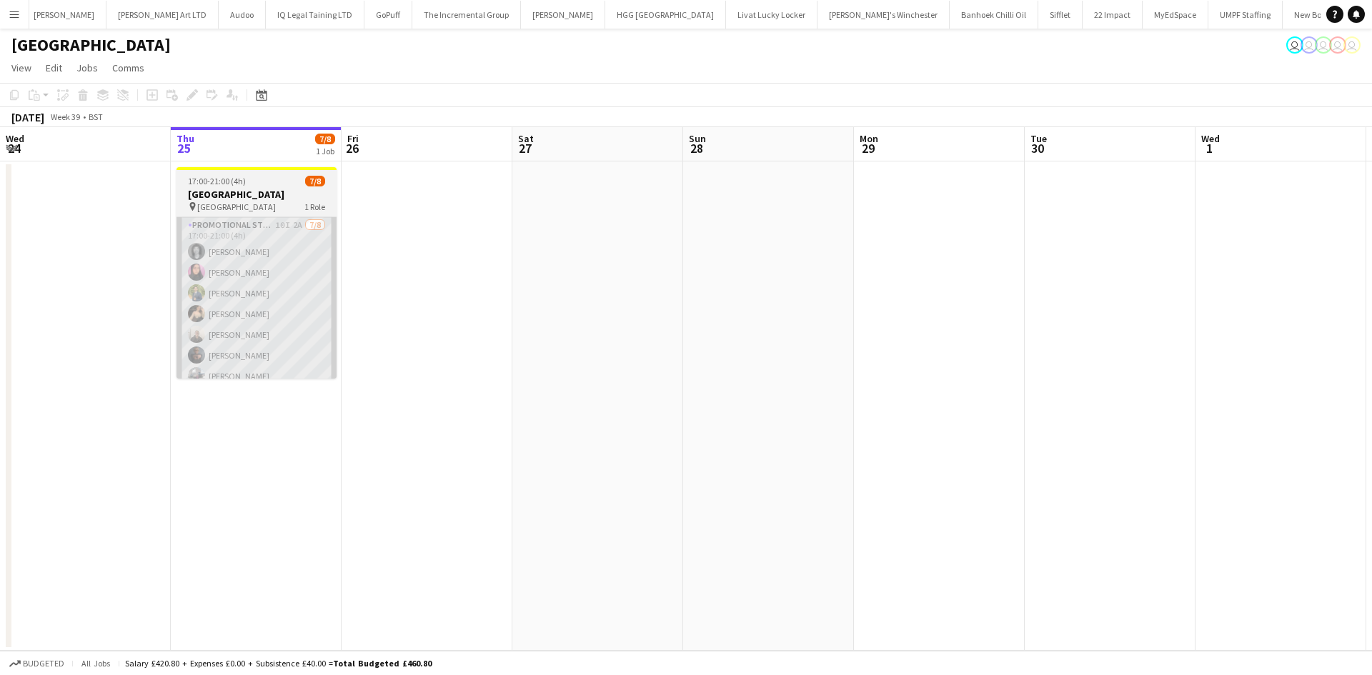
scroll to position [0, 2565]
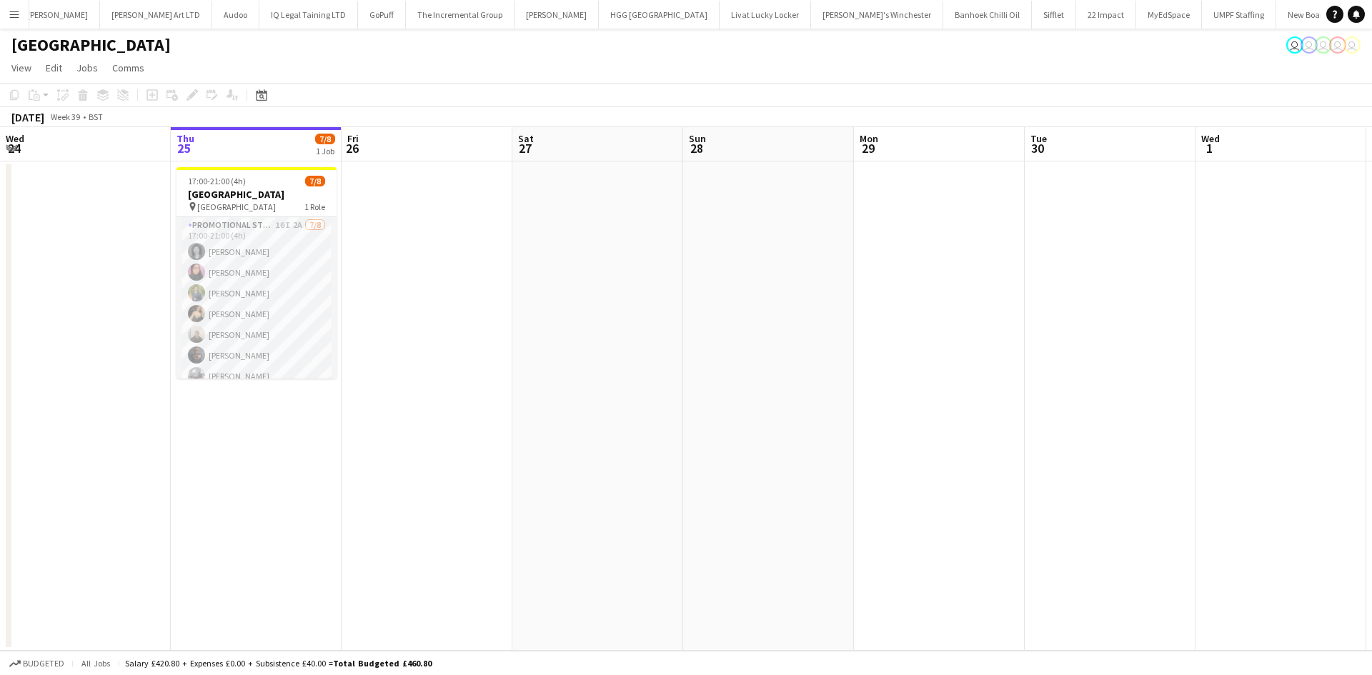
click at [301, 252] on app-card-role "Promotional Staffing (Brand Ambassadors) 10I 2A [DATE] 17:00-21:00 (4h) [PERSON…" at bounding box center [257, 314] width 160 height 194
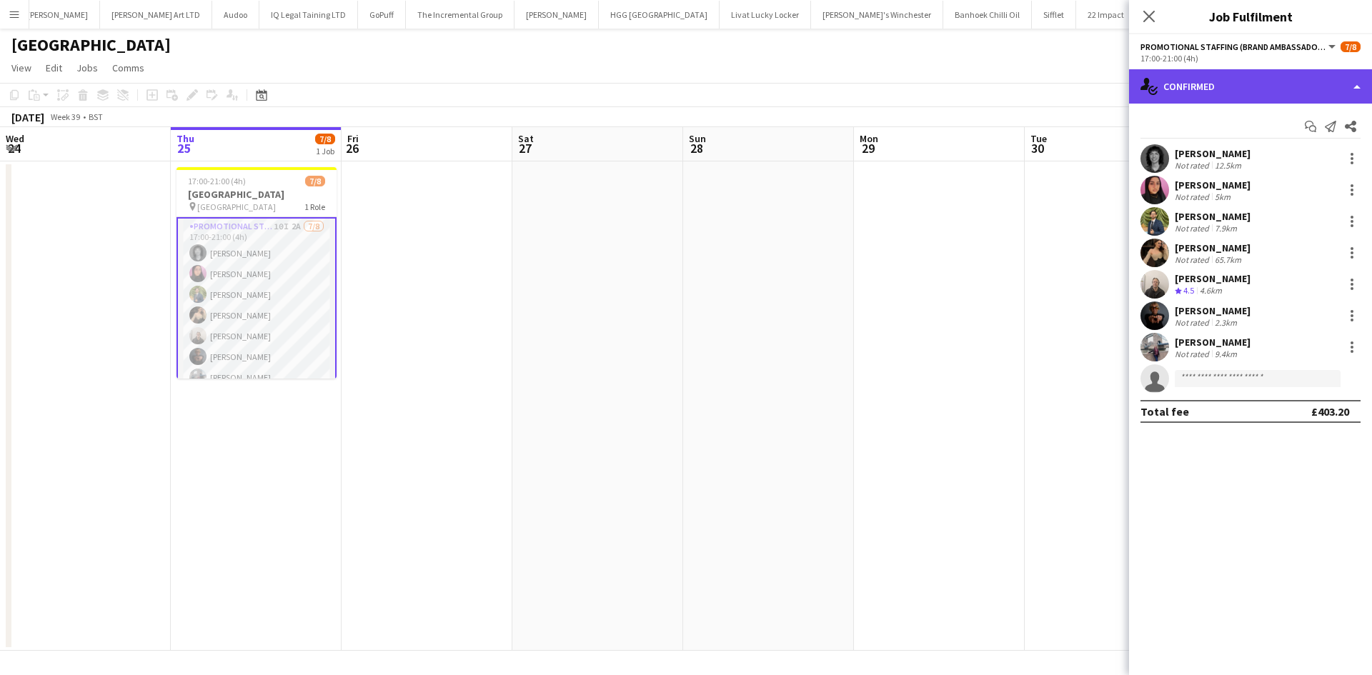
click at [1231, 99] on div "single-neutral-actions-check-2 Confirmed" at bounding box center [1250, 86] width 243 height 34
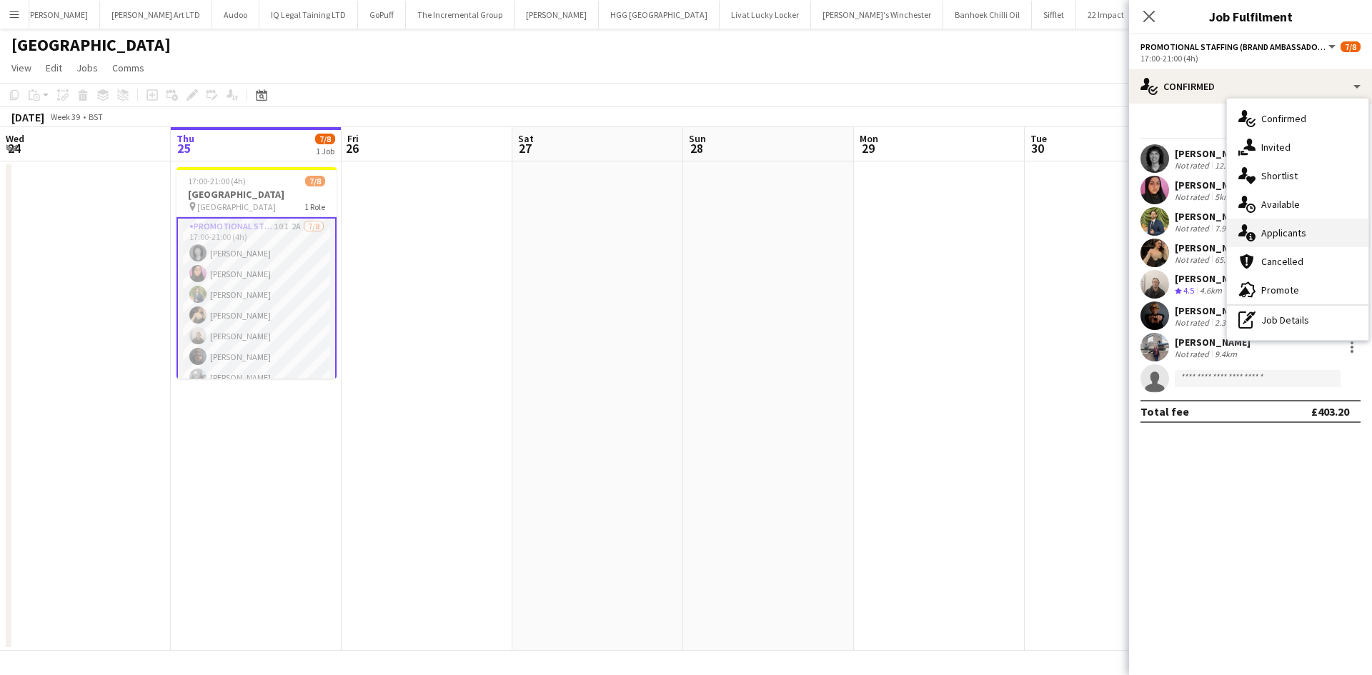
click at [1285, 227] on span "Applicants" at bounding box center [1283, 233] width 45 height 13
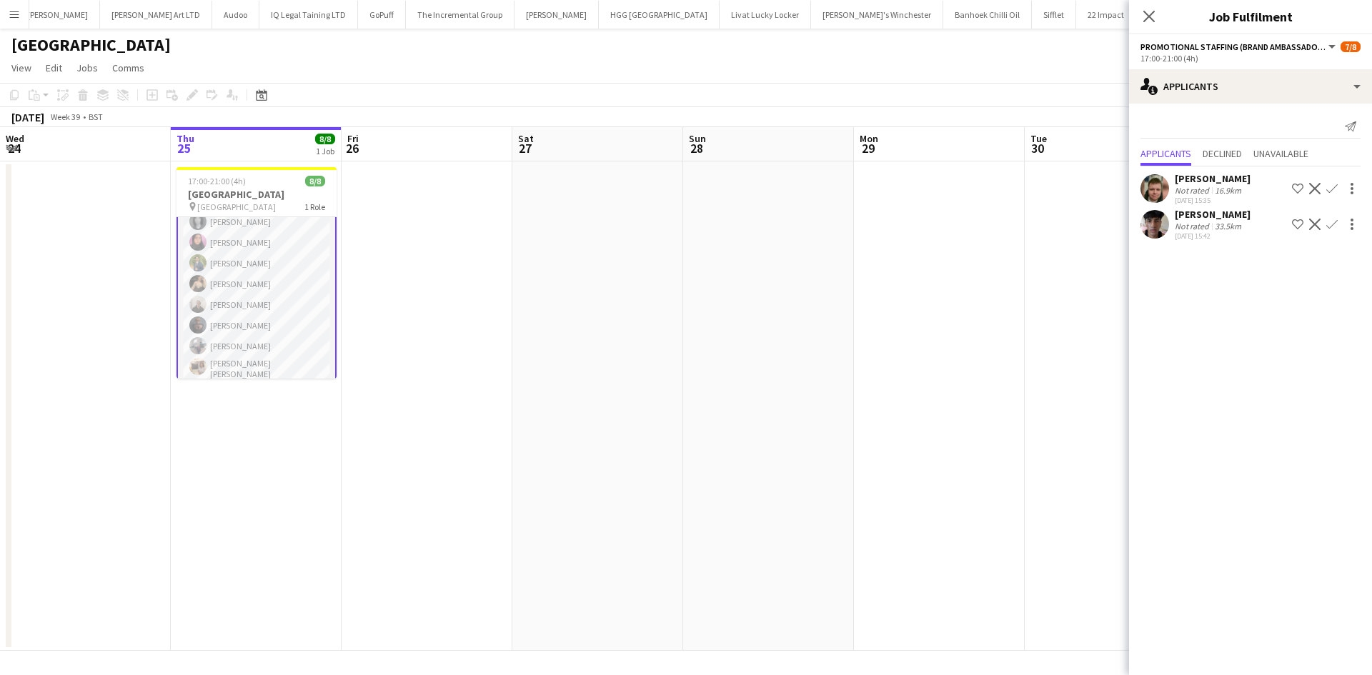
scroll to position [35, 0]
click at [242, 349] on app-card-role "Promotional Staffing (Brand Ambassadors) [DATE] 17:00-21:00 (4h) [PERSON_NAME] …" at bounding box center [257, 282] width 160 height 201
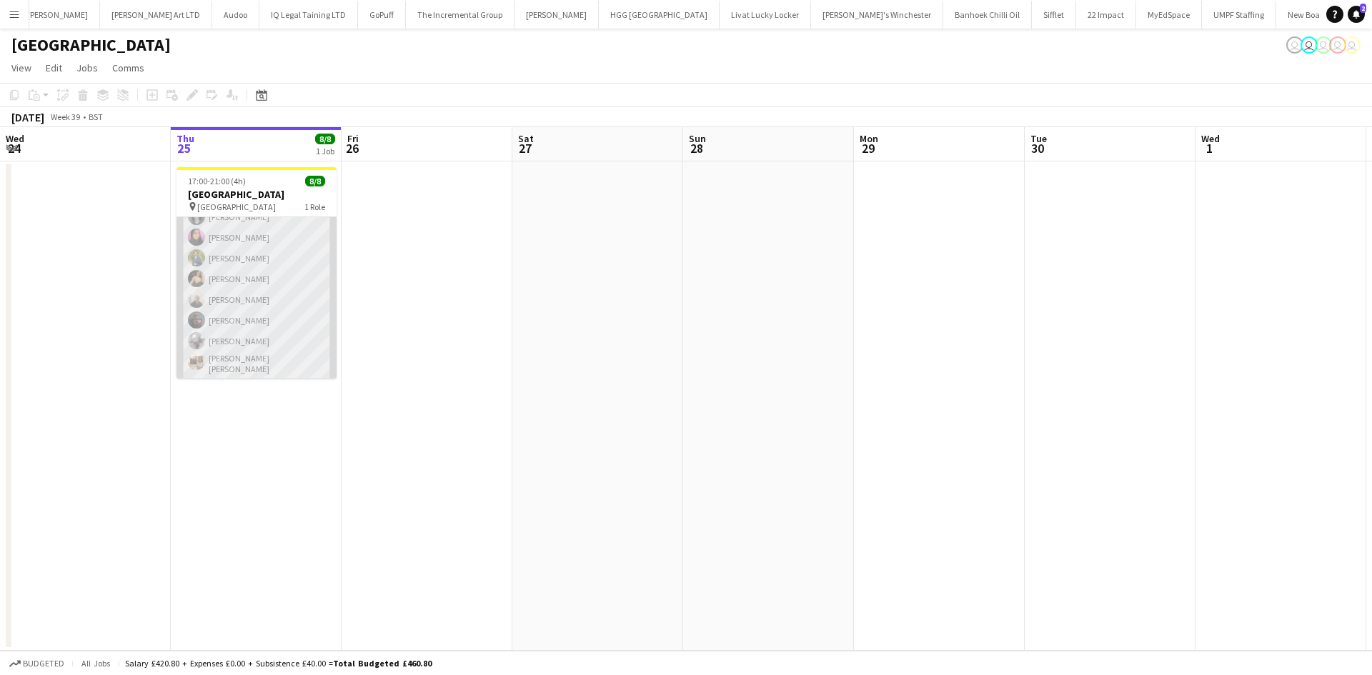
scroll to position [32, 0]
click at [265, 236] on app-card-role "Promotional Staffing (Brand Ambassadors) [DATE] 17:00-21:00 (4h) [PERSON_NAME] …" at bounding box center [257, 284] width 160 height 198
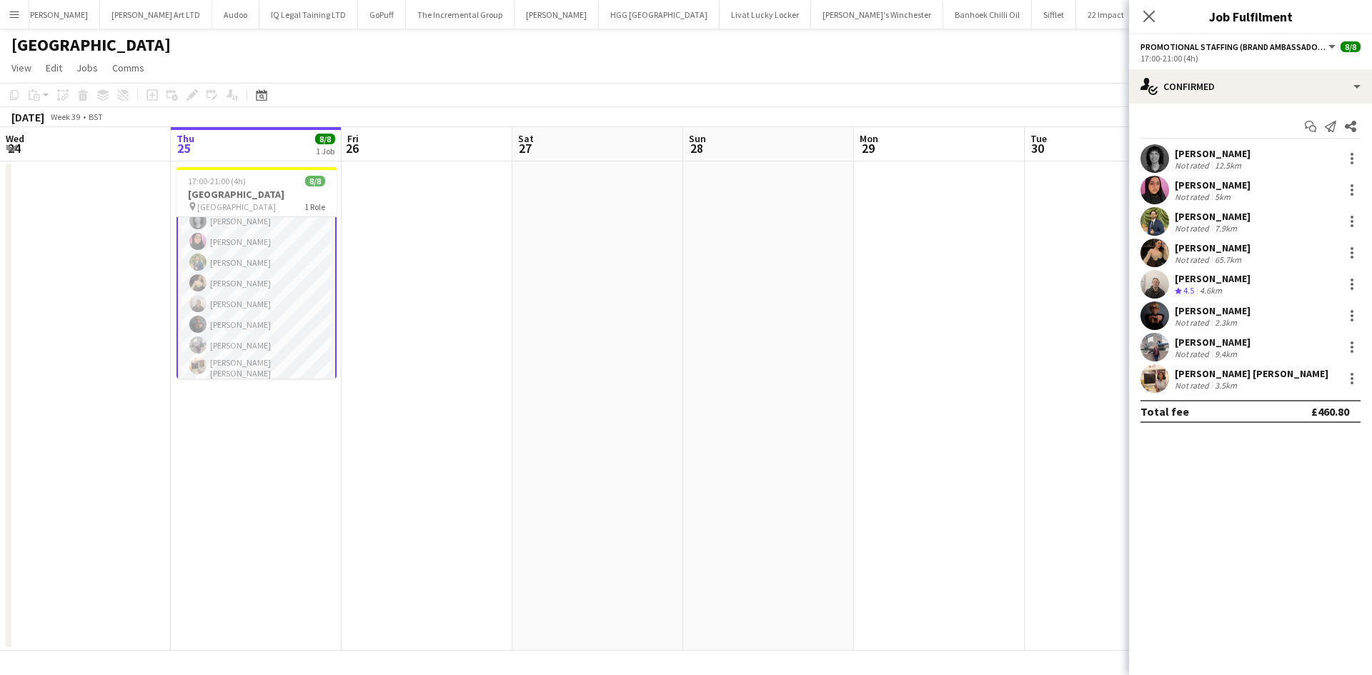
scroll to position [35, 0]
click at [1151, 21] on icon "Close pop-in" at bounding box center [1149, 16] width 14 height 14
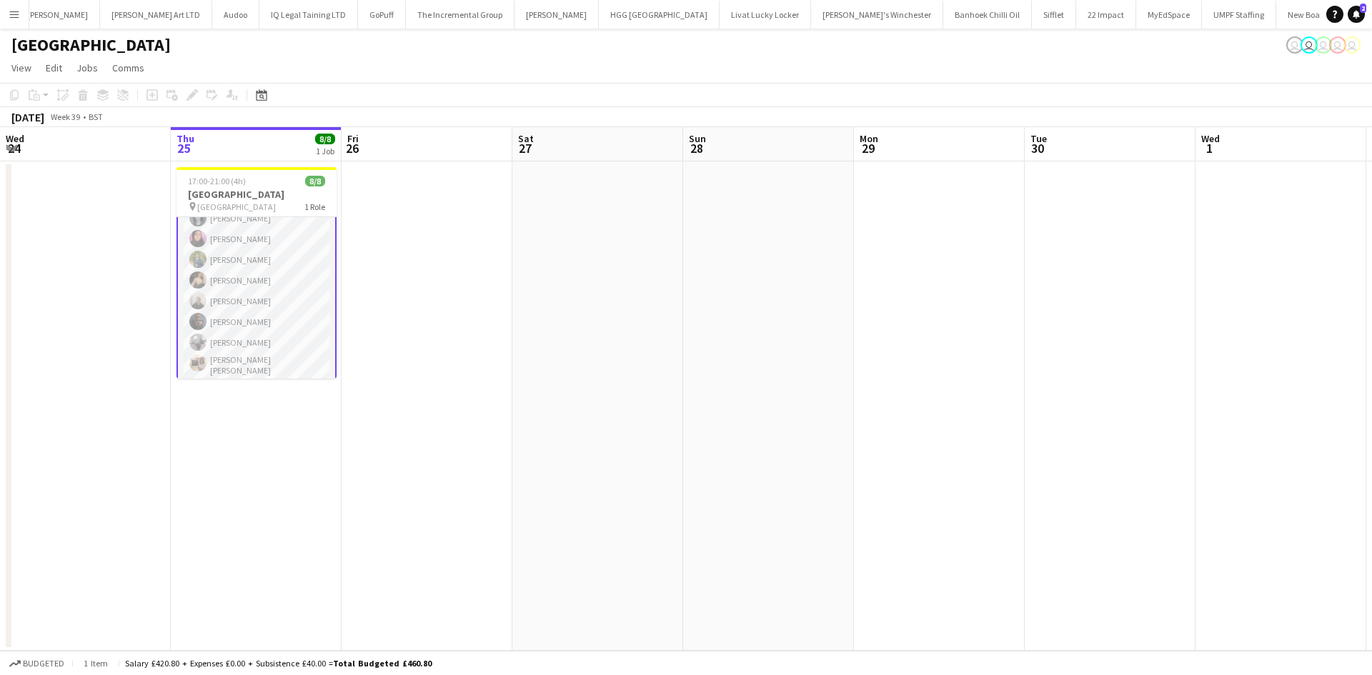
click at [20, 26] on button "Menu" at bounding box center [14, 14] width 29 height 29
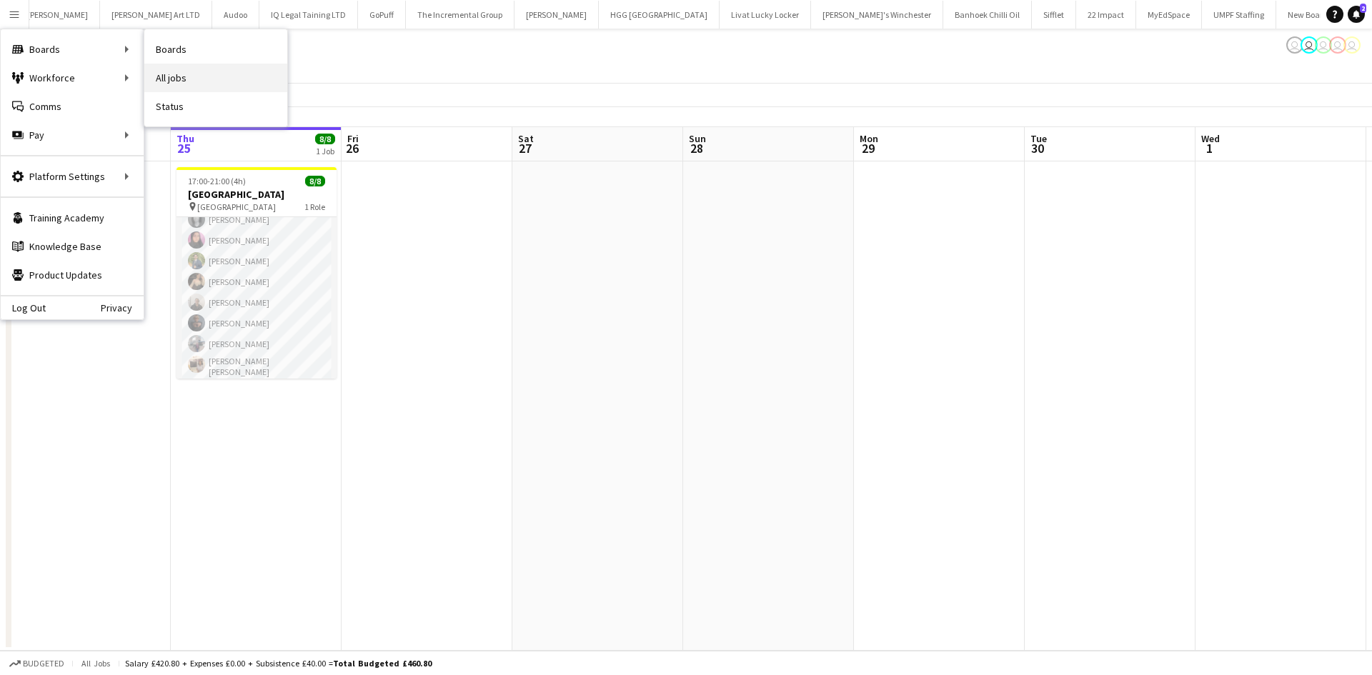
click at [192, 72] on link "All jobs" at bounding box center [215, 78] width 143 height 29
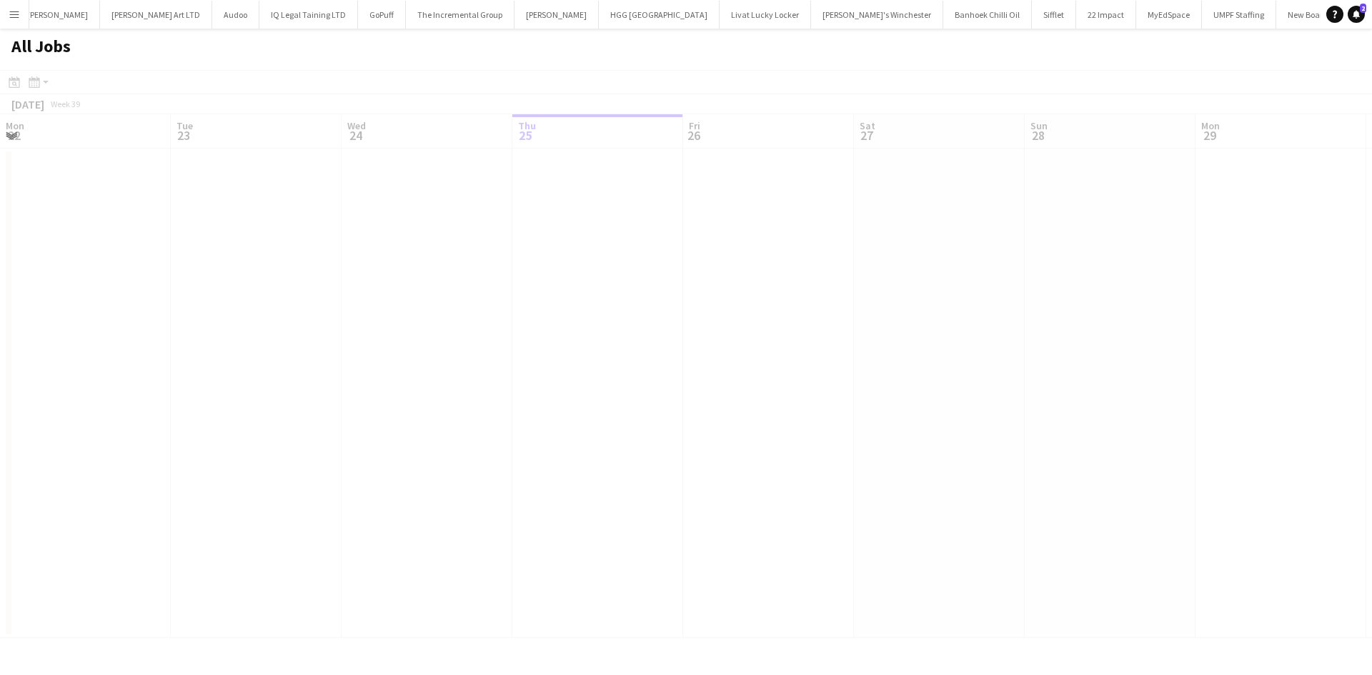
scroll to position [0, 342]
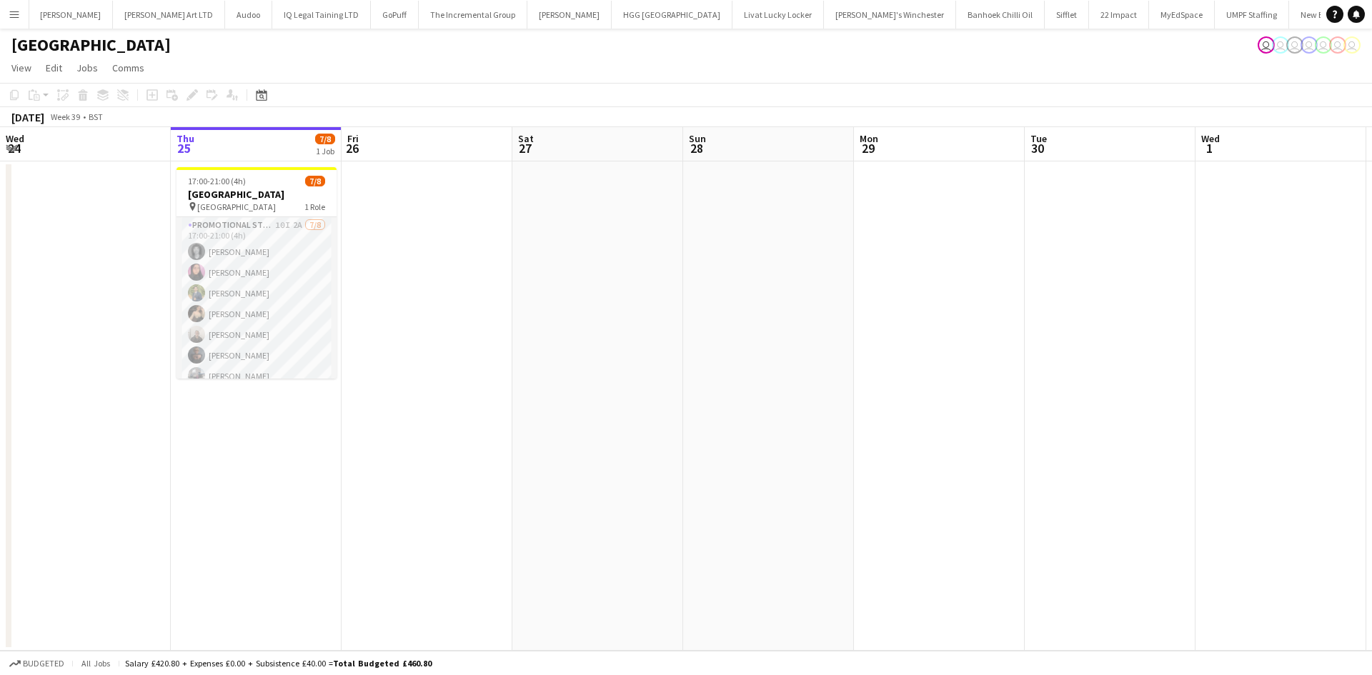
scroll to position [0, 2565]
click at [17, 14] on app-icon "Menu" at bounding box center [14, 14] width 11 height 11
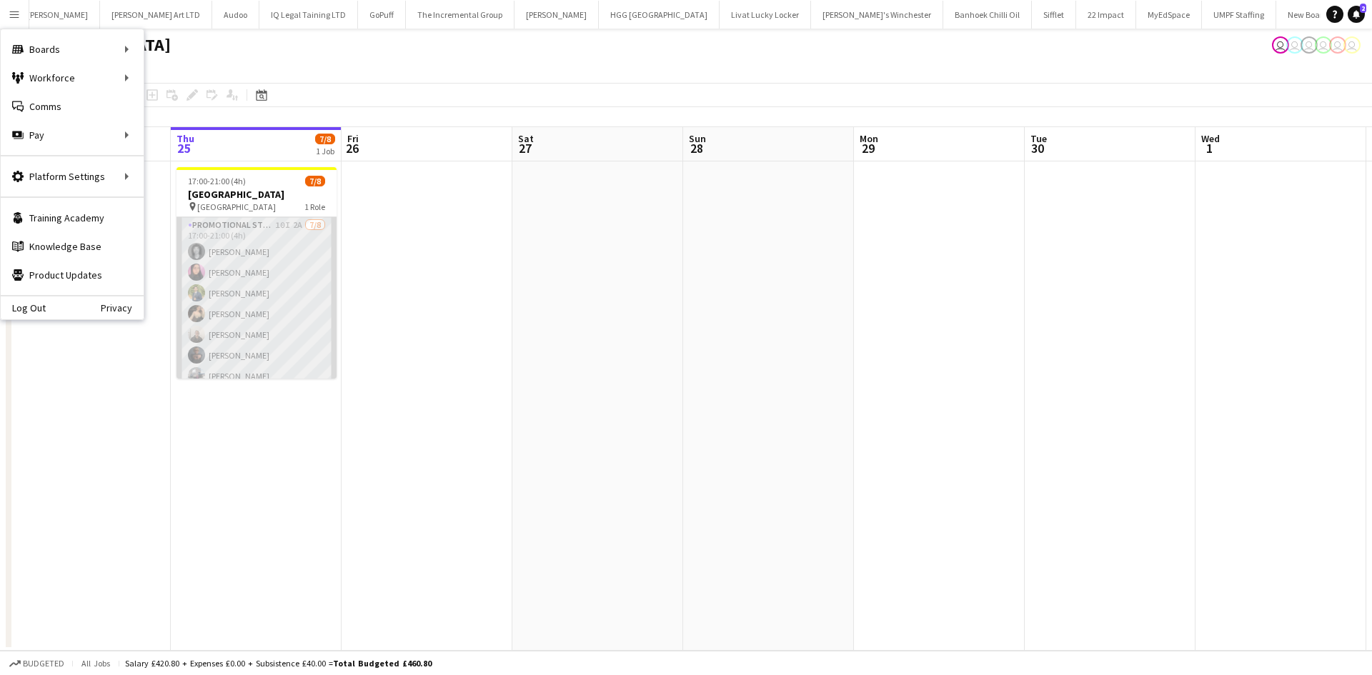
click at [206, 326] on app-card-role "Promotional Staffing (Brand Ambassadors) 10I 2A [DATE] 17:00-21:00 (4h) [PERSON…" at bounding box center [257, 314] width 160 height 194
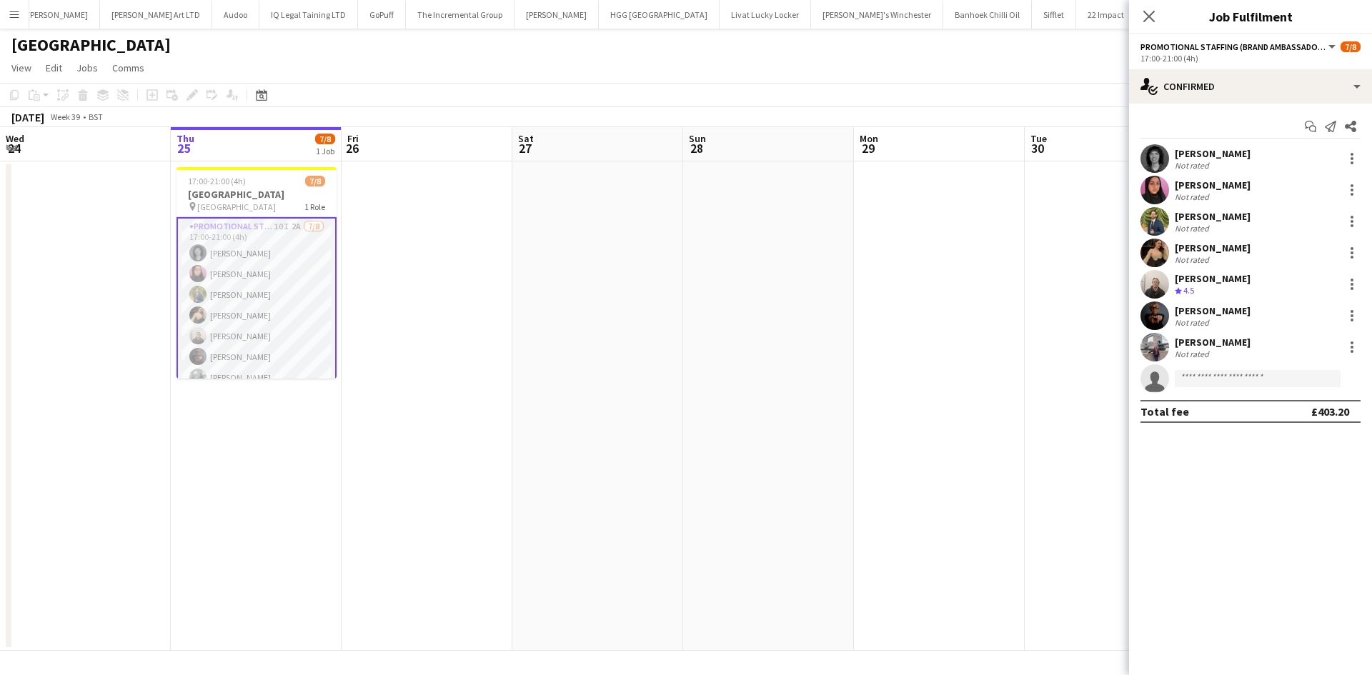
scroll to position [35, 0]
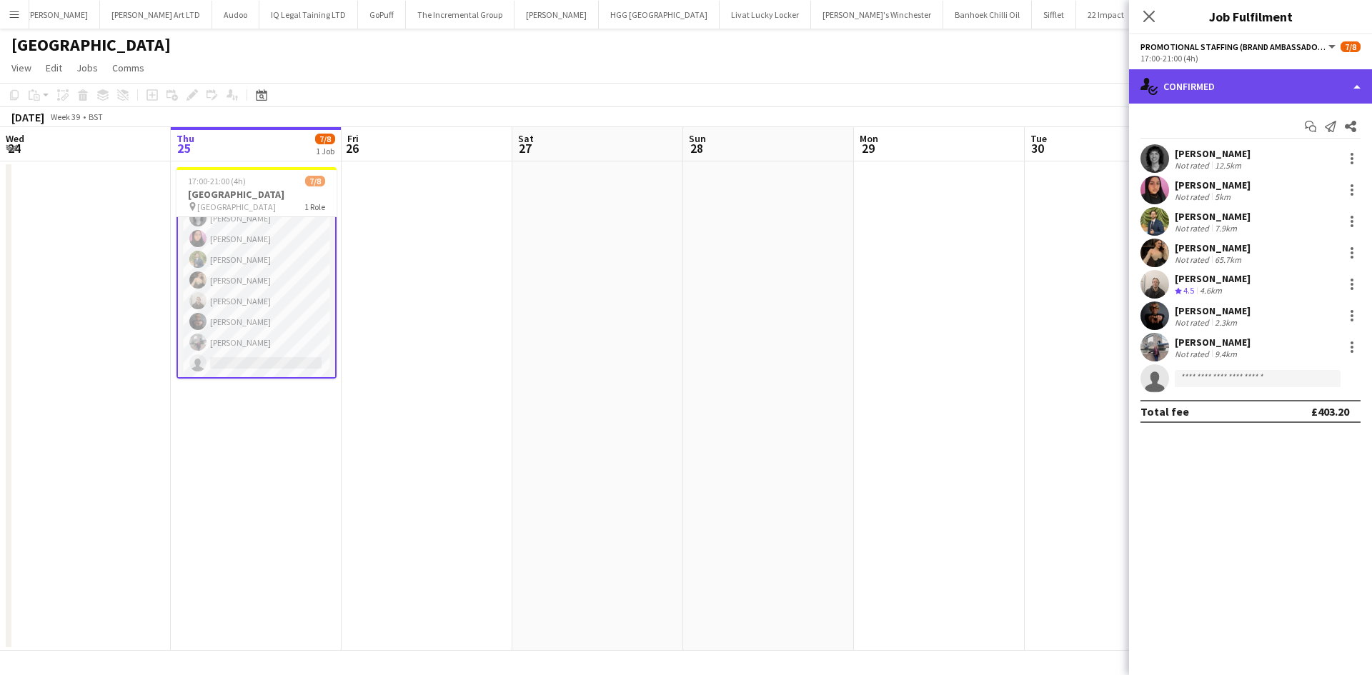
click at [1311, 92] on div "single-neutral-actions-check-2 Confirmed" at bounding box center [1250, 86] width 243 height 34
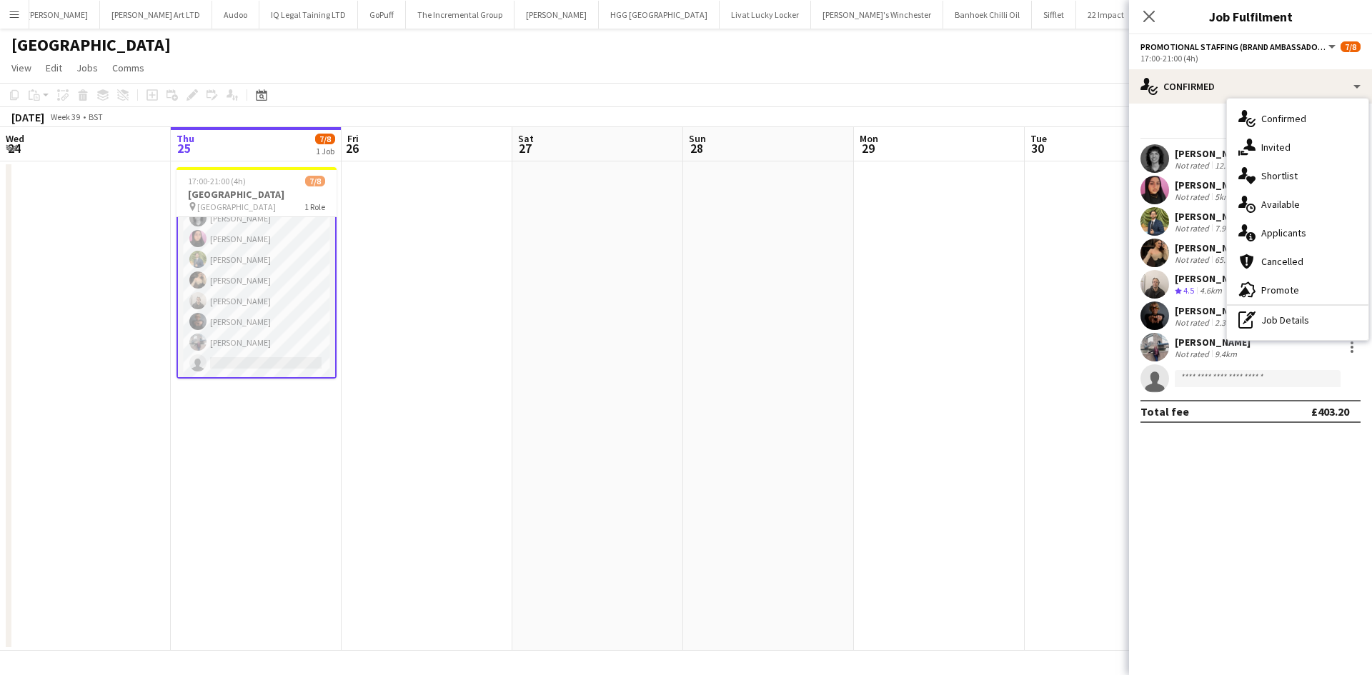
drag, startPoint x: 1253, startPoint y: 212, endPoint x: 1258, endPoint y: 221, distance: 10.2
click at [1254, 212] on icon "single-neutral-actions-upload" at bounding box center [1246, 204] width 17 height 17
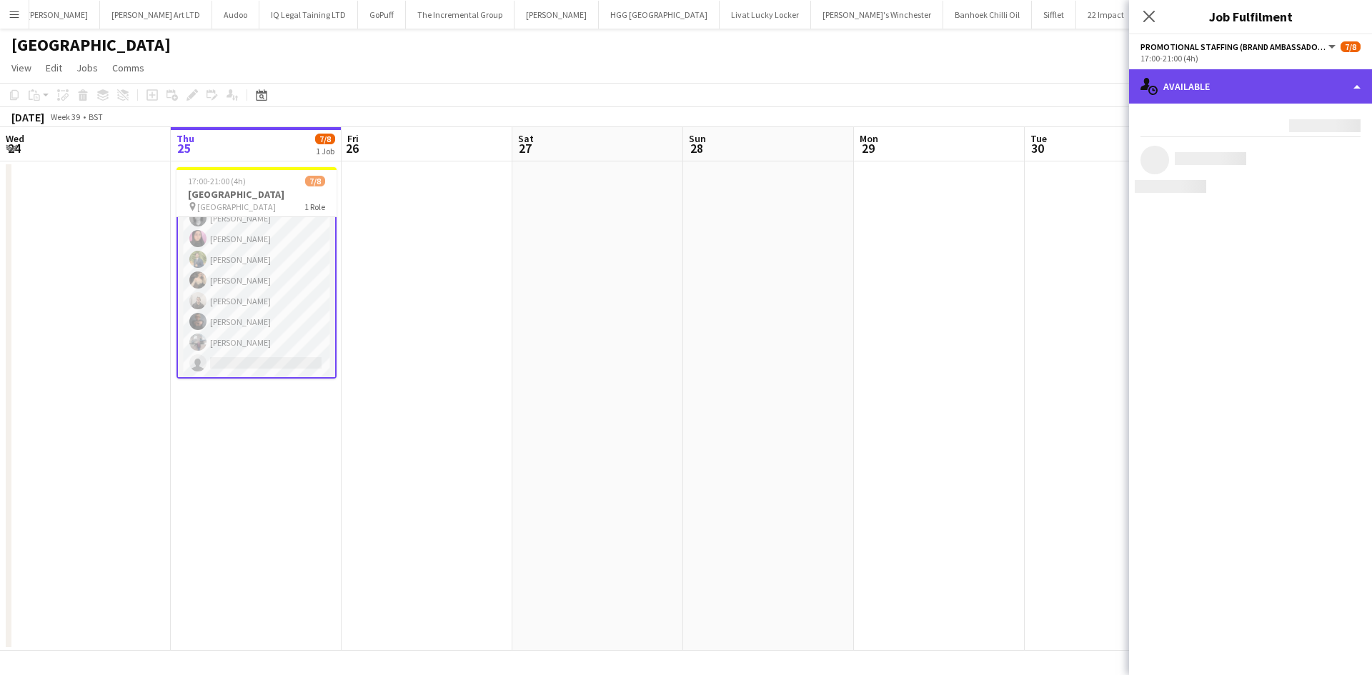
click at [1284, 83] on div "single-neutral-actions-upload Available" at bounding box center [1250, 86] width 243 height 34
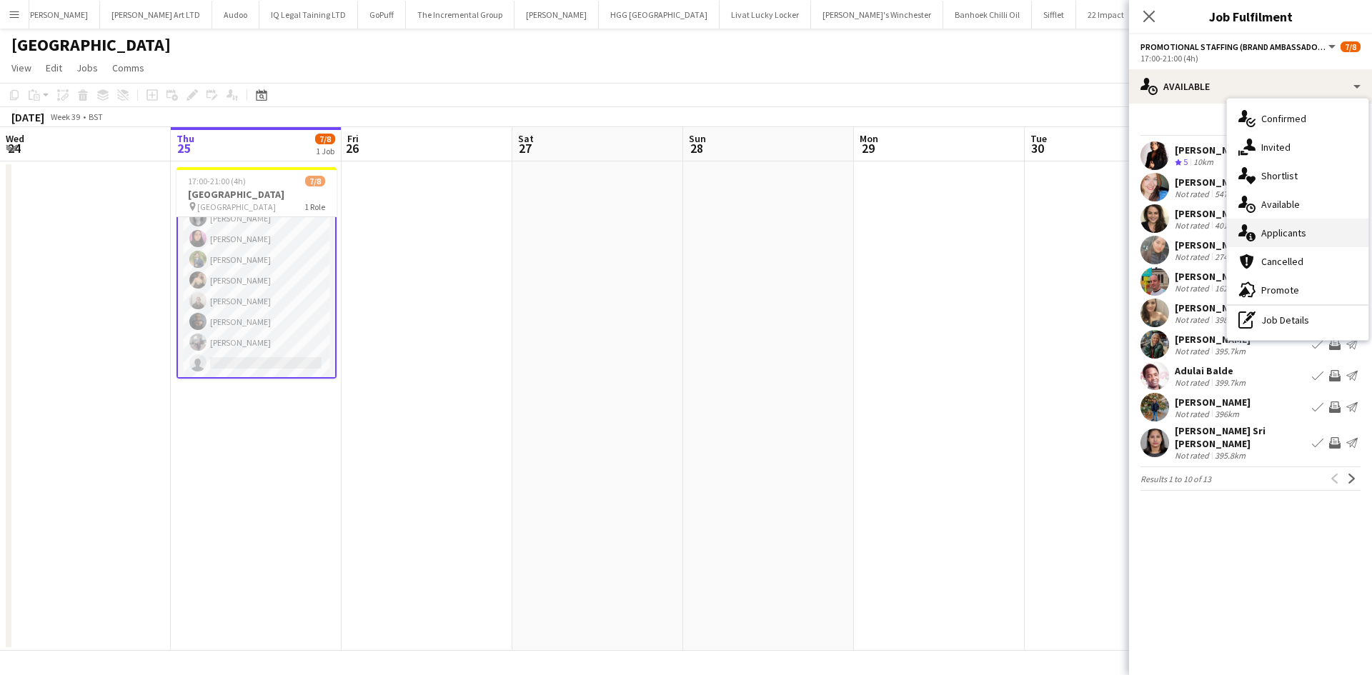
click at [1266, 244] on div "single-neutral-actions-information Applicants" at bounding box center [1297, 233] width 141 height 29
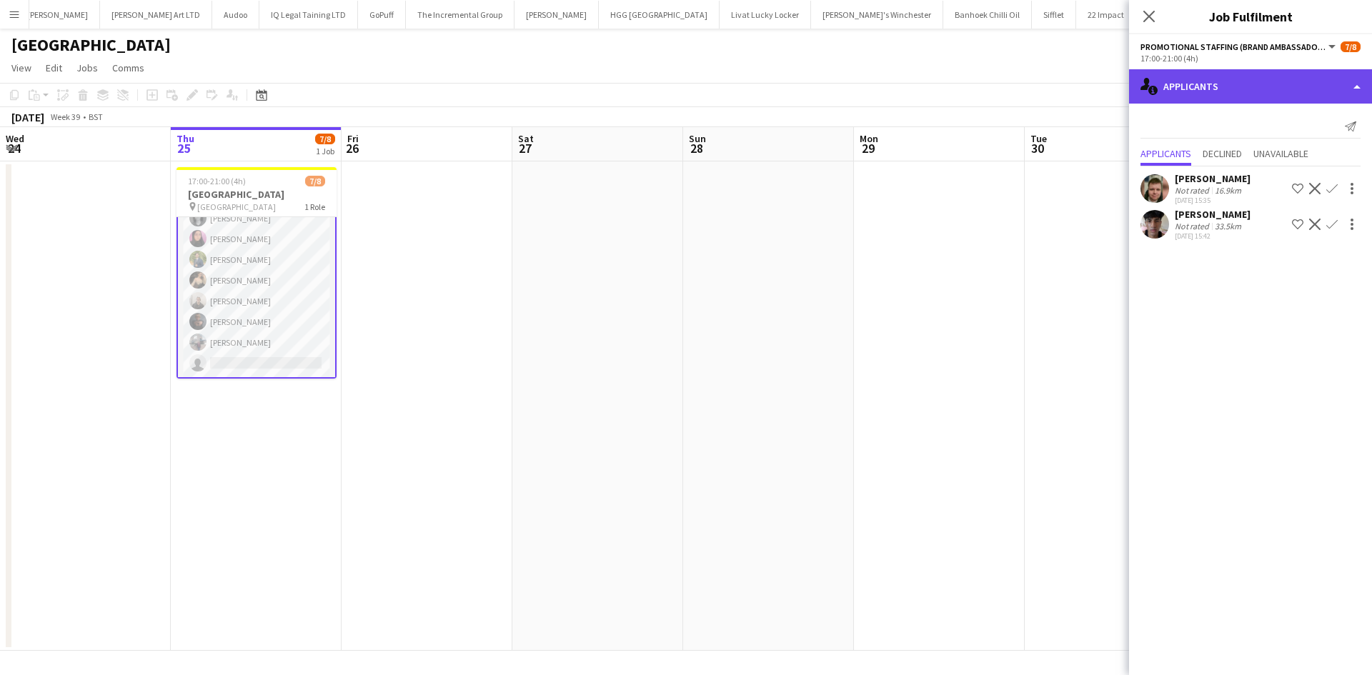
click at [1234, 94] on div "single-neutral-actions-information Applicants" at bounding box center [1250, 86] width 243 height 34
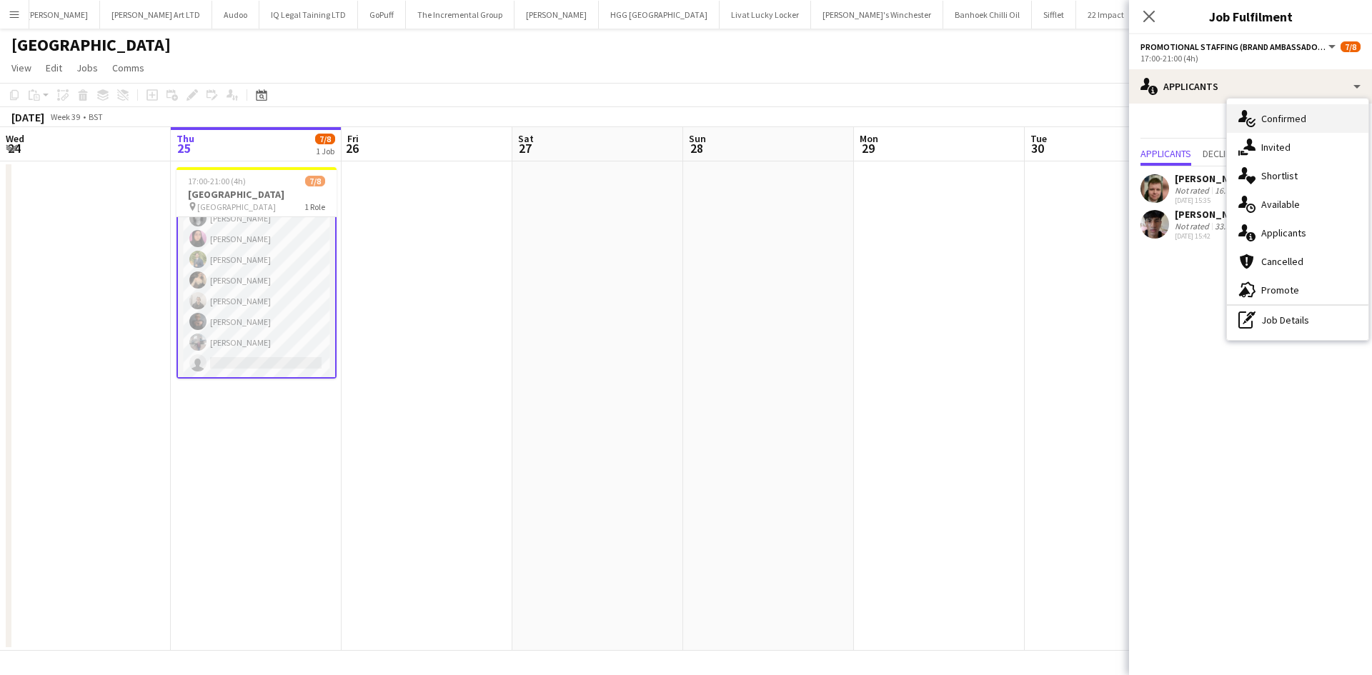
click at [1306, 114] on div "single-neutral-actions-check-2 Confirmed" at bounding box center [1297, 118] width 141 height 29
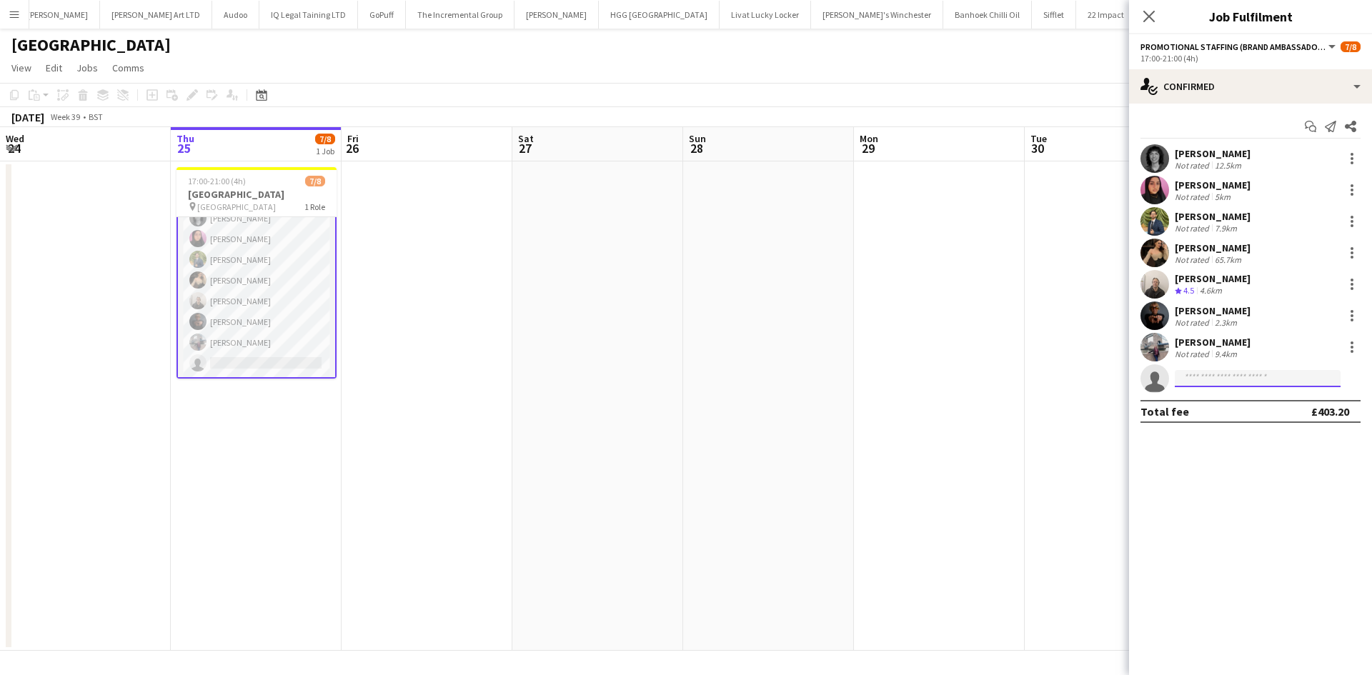
click at [1223, 386] on input at bounding box center [1258, 378] width 166 height 17
type input "*****"
click at [1223, 406] on span "[EMAIL_ADDRESS][DOMAIN_NAME]" at bounding box center [1257, 410] width 143 height 11
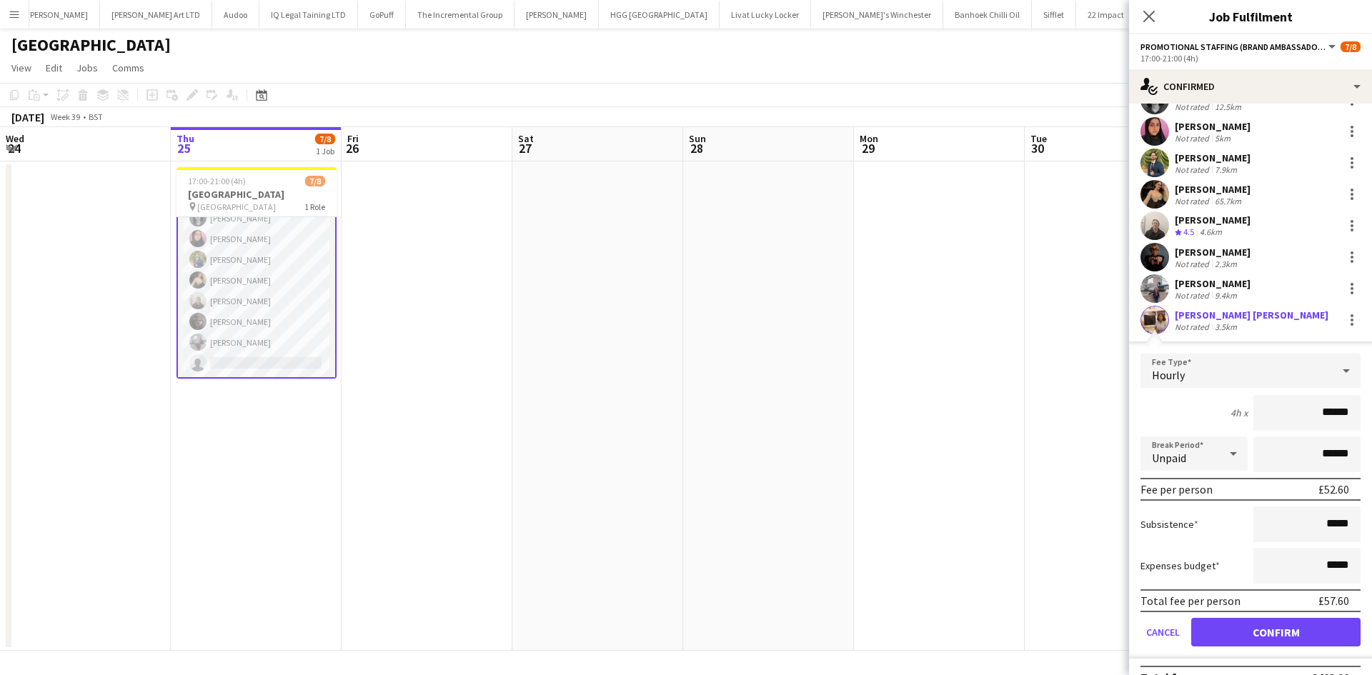
scroll to position [84, 0]
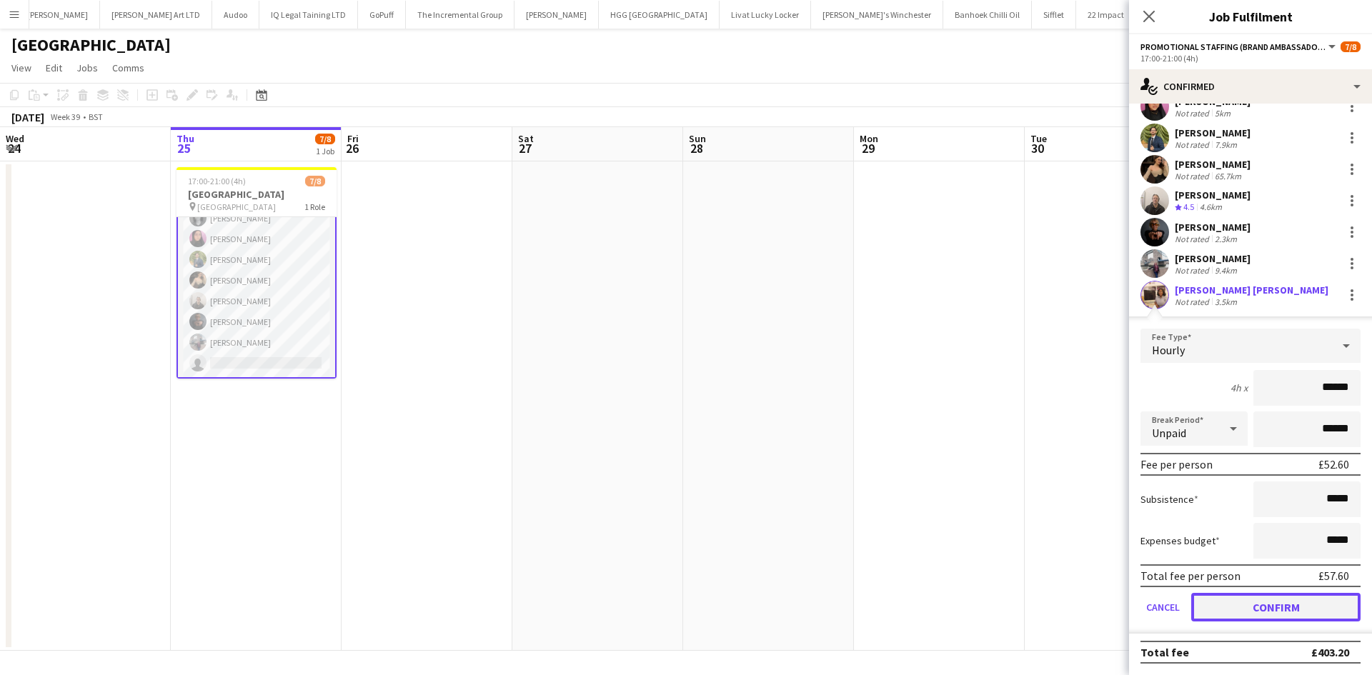
click at [1308, 597] on button "Confirm" at bounding box center [1275, 607] width 169 height 29
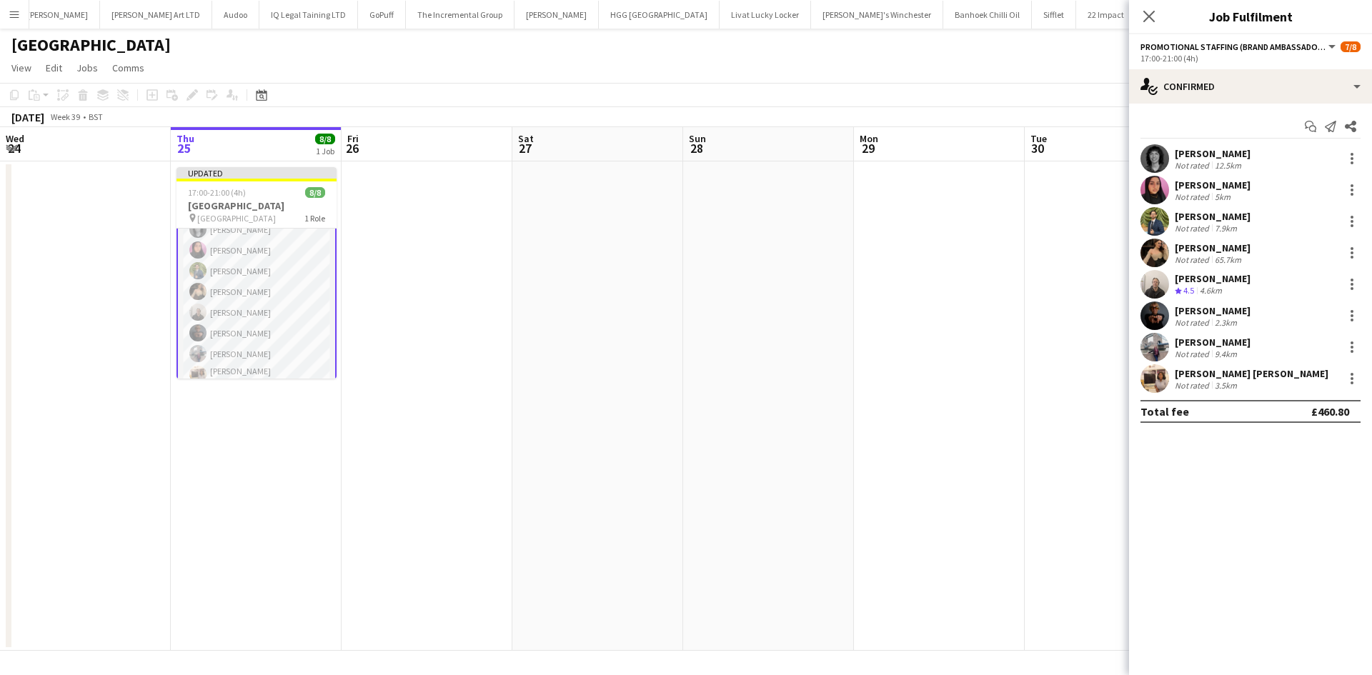
scroll to position [0, 0]
click at [807, 354] on app-date-cell at bounding box center [768, 407] width 171 height 490
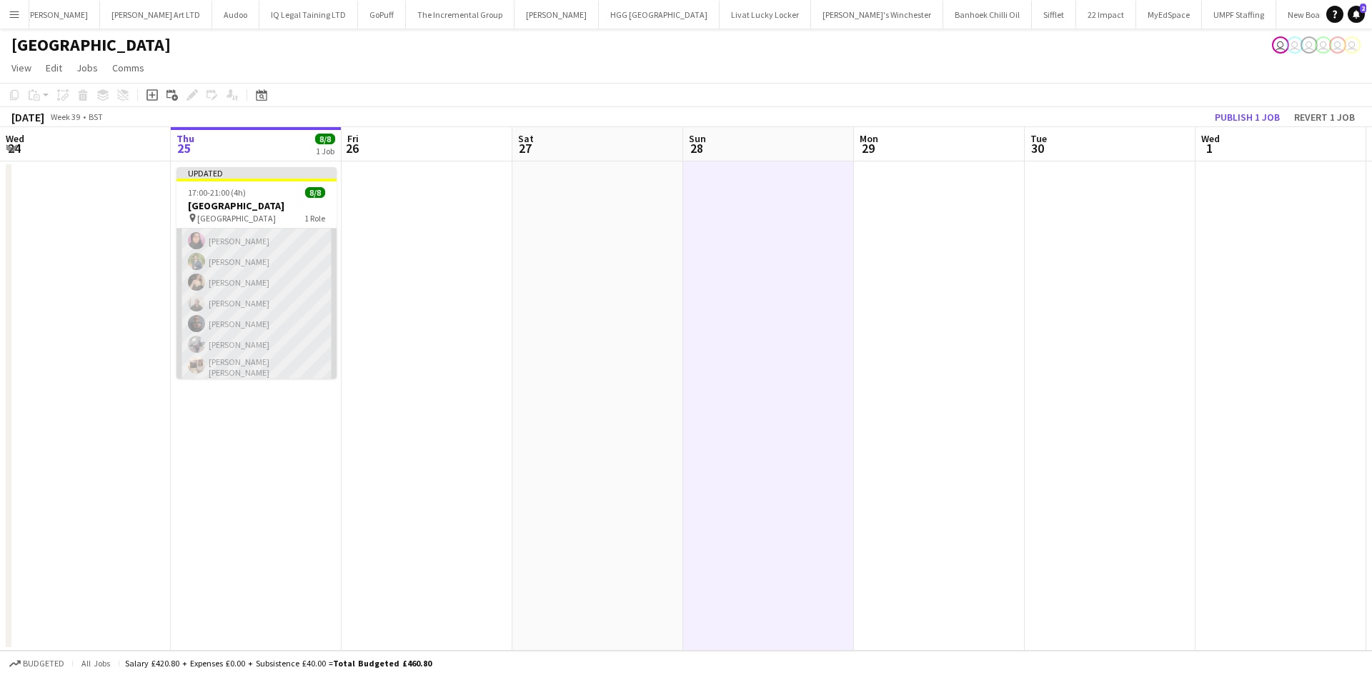
scroll to position [44, 0]
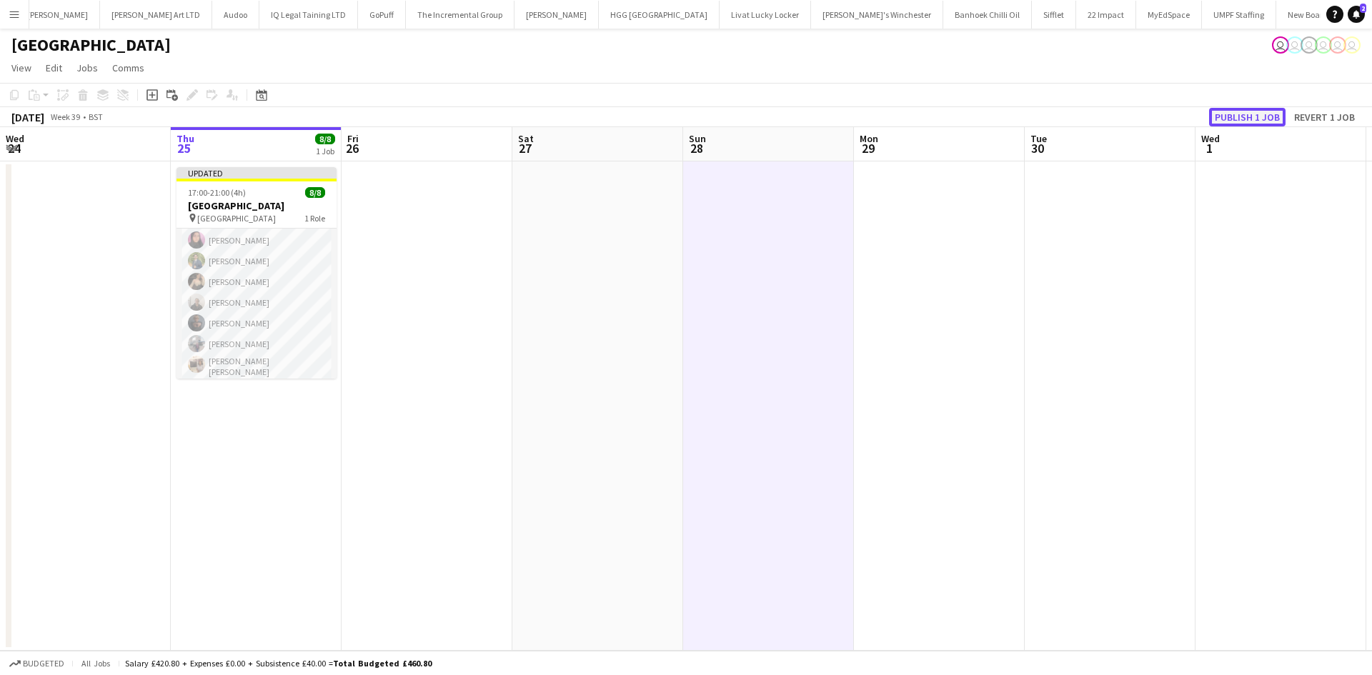
click at [1226, 114] on button "Publish 1 job" at bounding box center [1247, 117] width 76 height 19
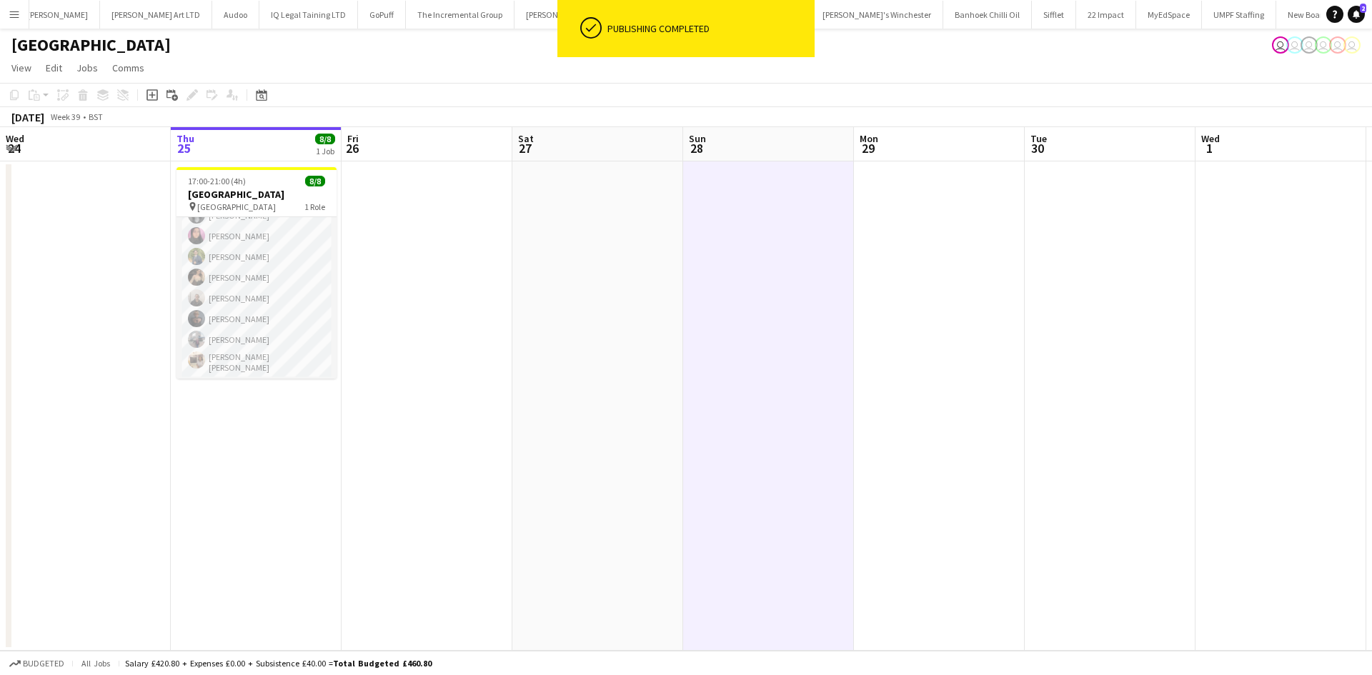
scroll to position [32, 0]
click at [582, 279] on app-date-cell at bounding box center [597, 407] width 171 height 490
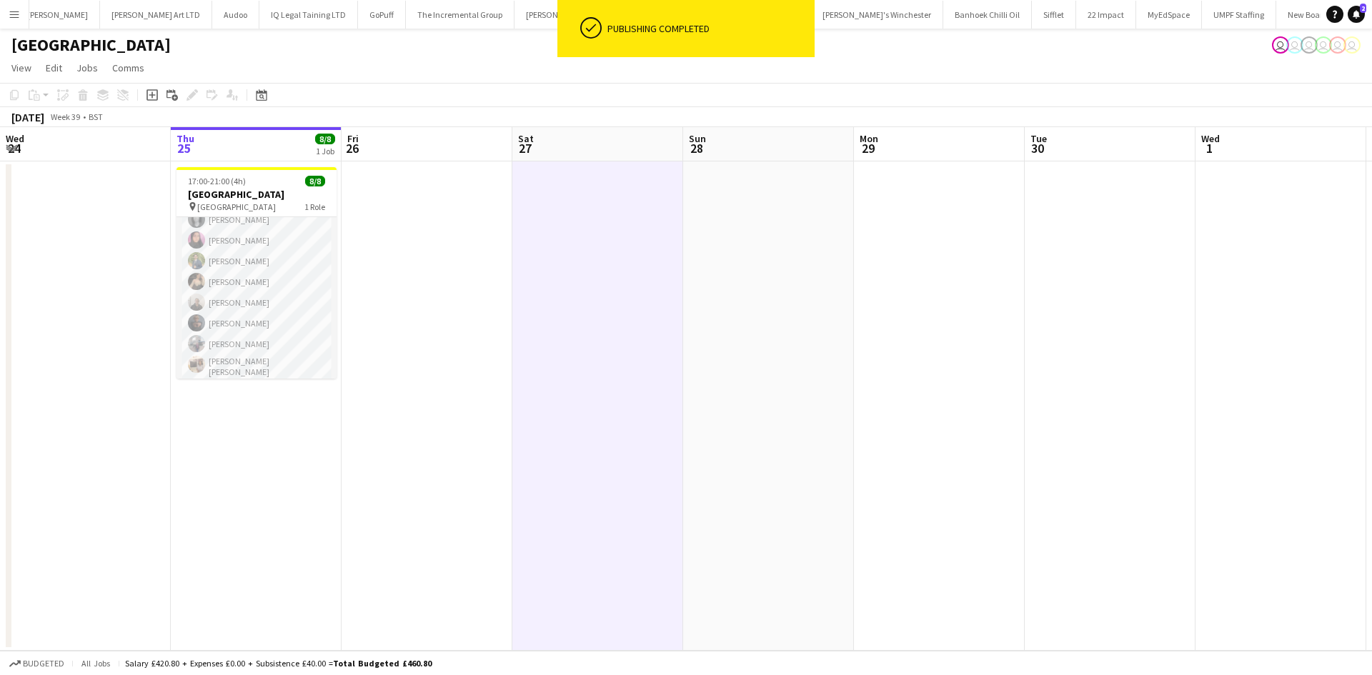
click at [436, 310] on app-date-cell at bounding box center [427, 407] width 171 height 490
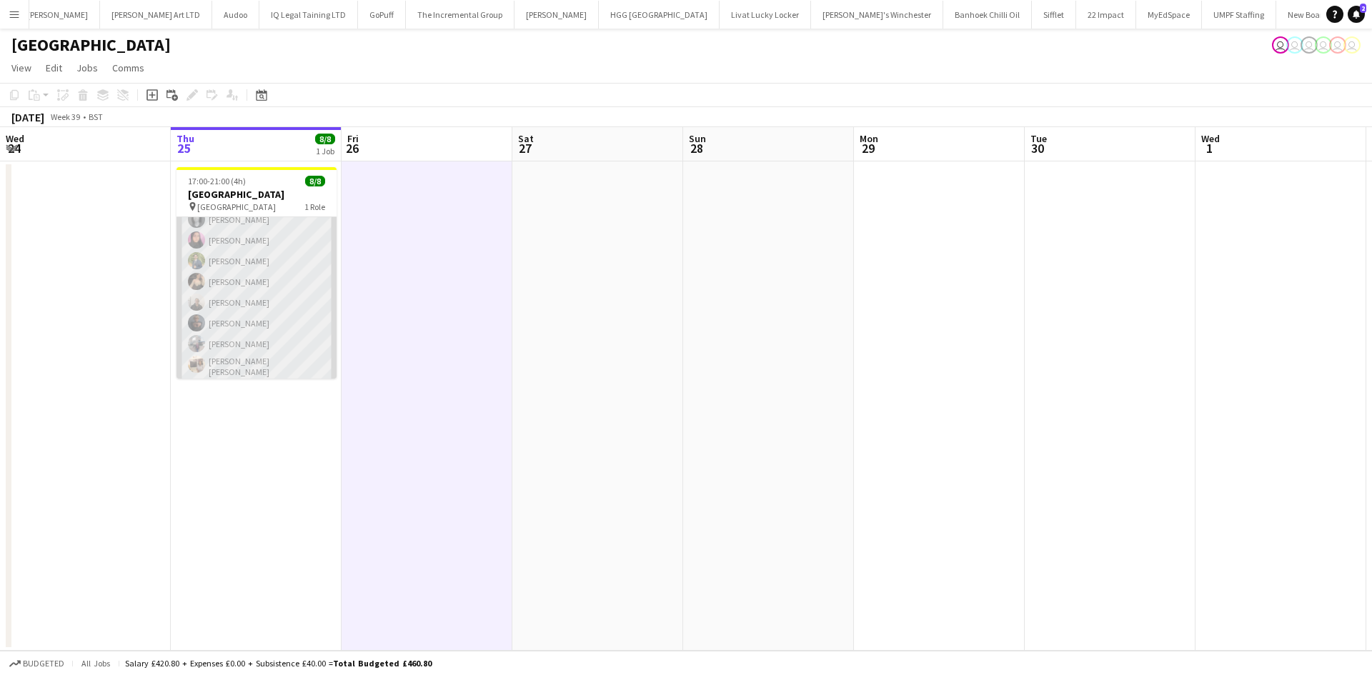
scroll to position [0, 0]
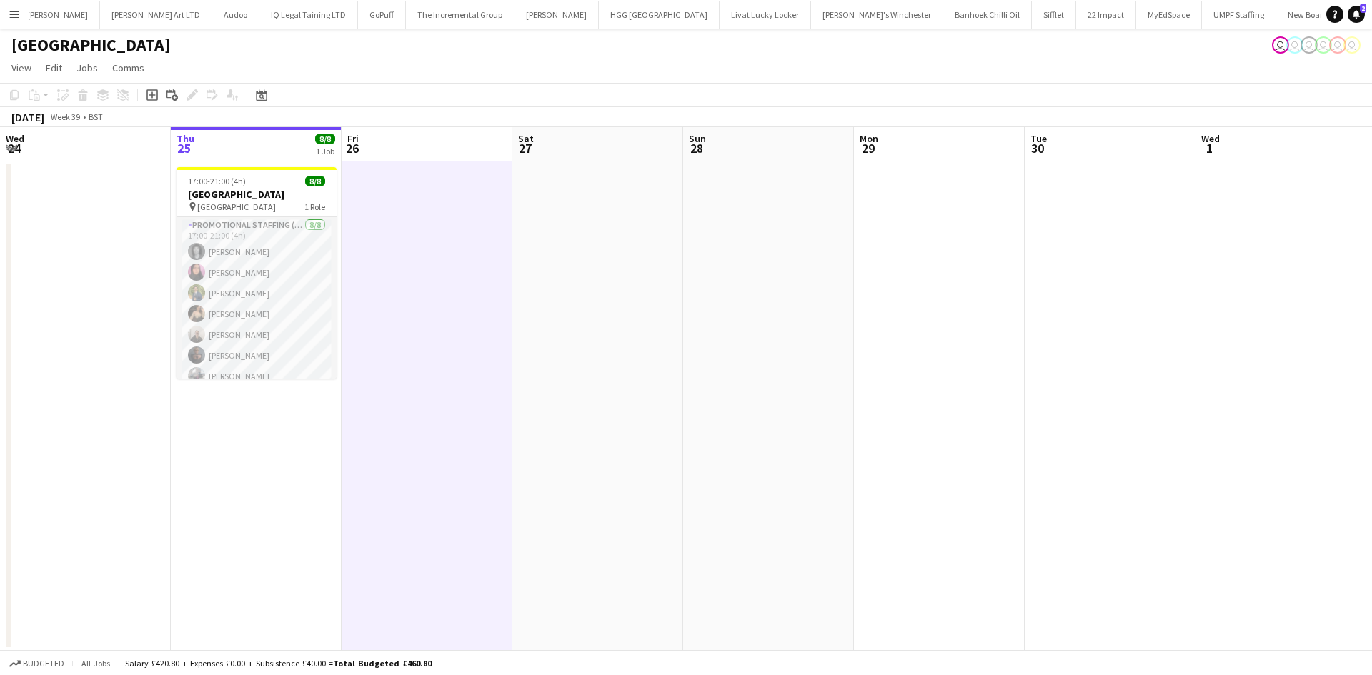
click at [390, 282] on app-date-cell at bounding box center [427, 407] width 171 height 490
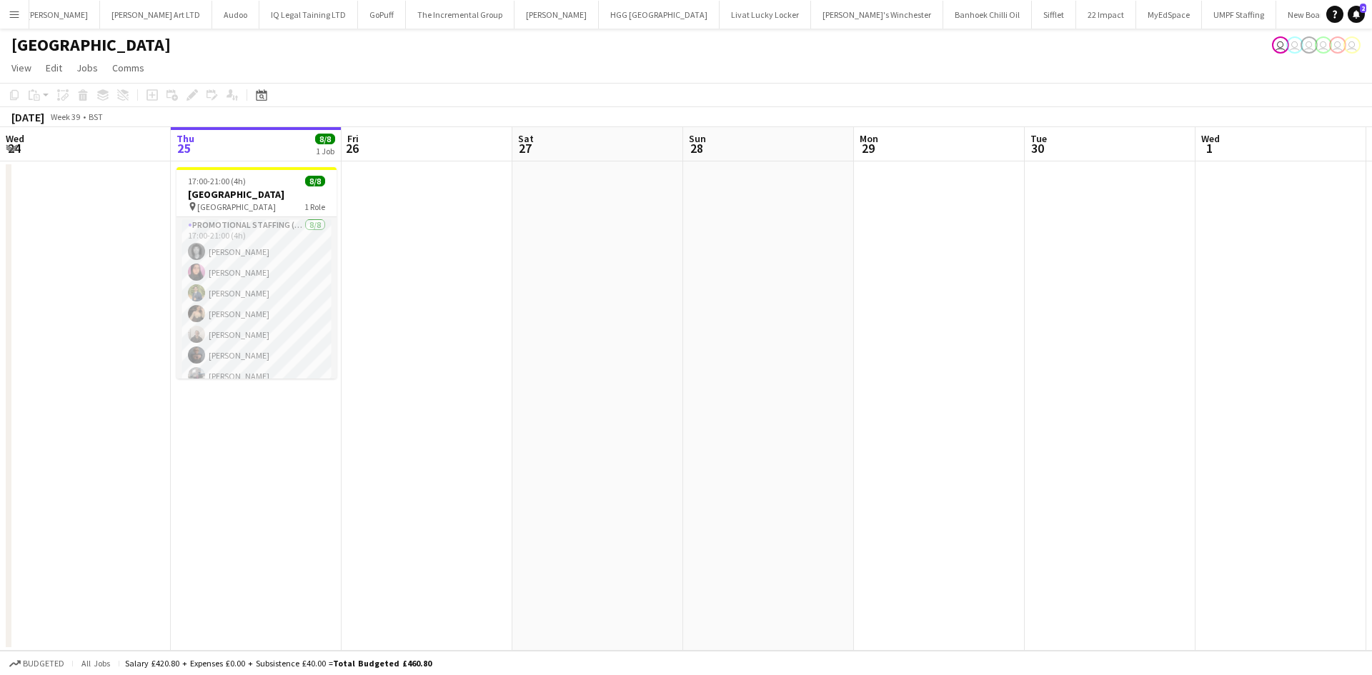
click at [261, 66] on app-page-menu "View Day view expanded Day view collapsed Month view Date picker Jump to today …" at bounding box center [686, 69] width 1372 height 27
click at [15, 10] on app-icon "Menu" at bounding box center [14, 14] width 11 height 11
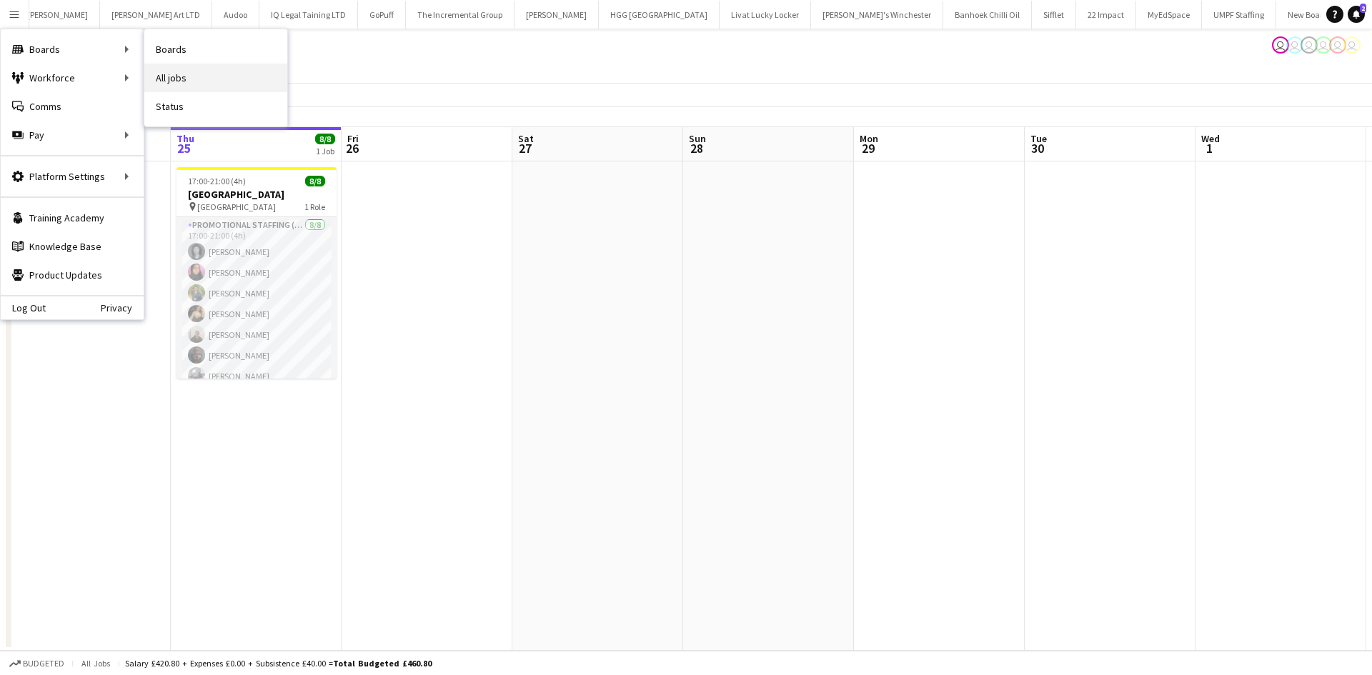
click at [172, 84] on link "All jobs" at bounding box center [215, 78] width 143 height 29
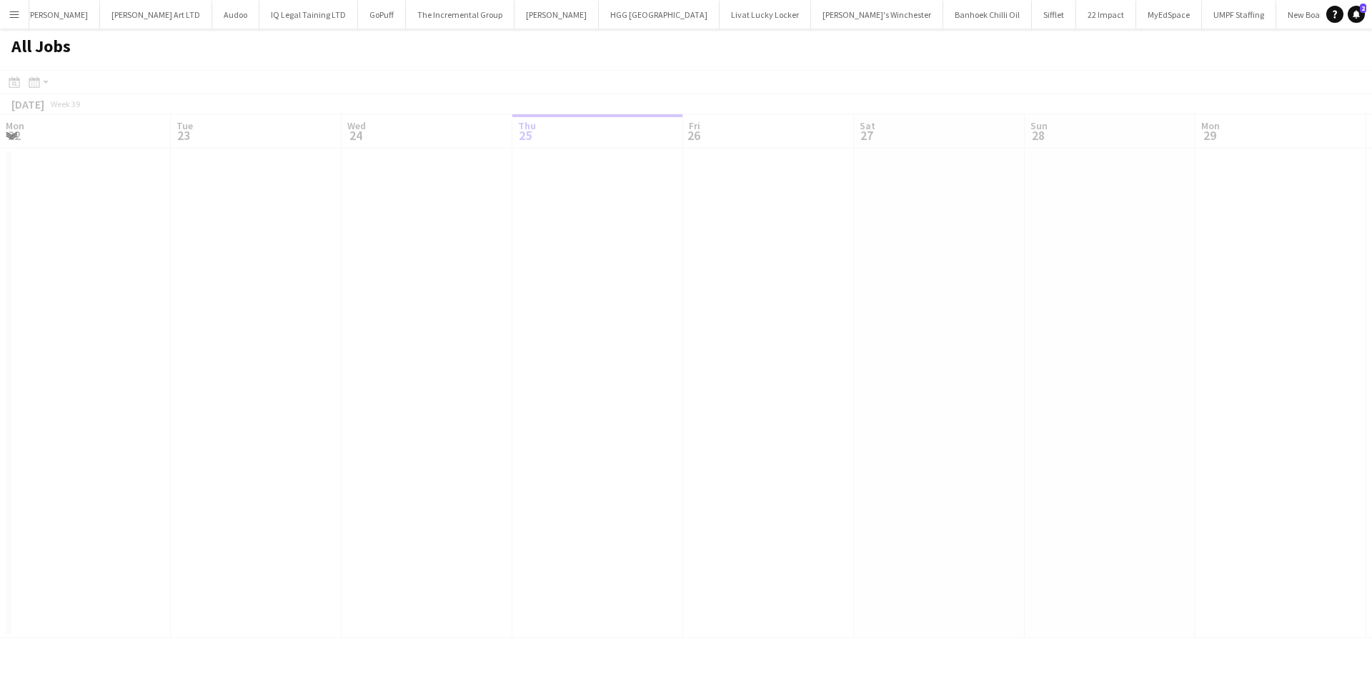
scroll to position [0, 342]
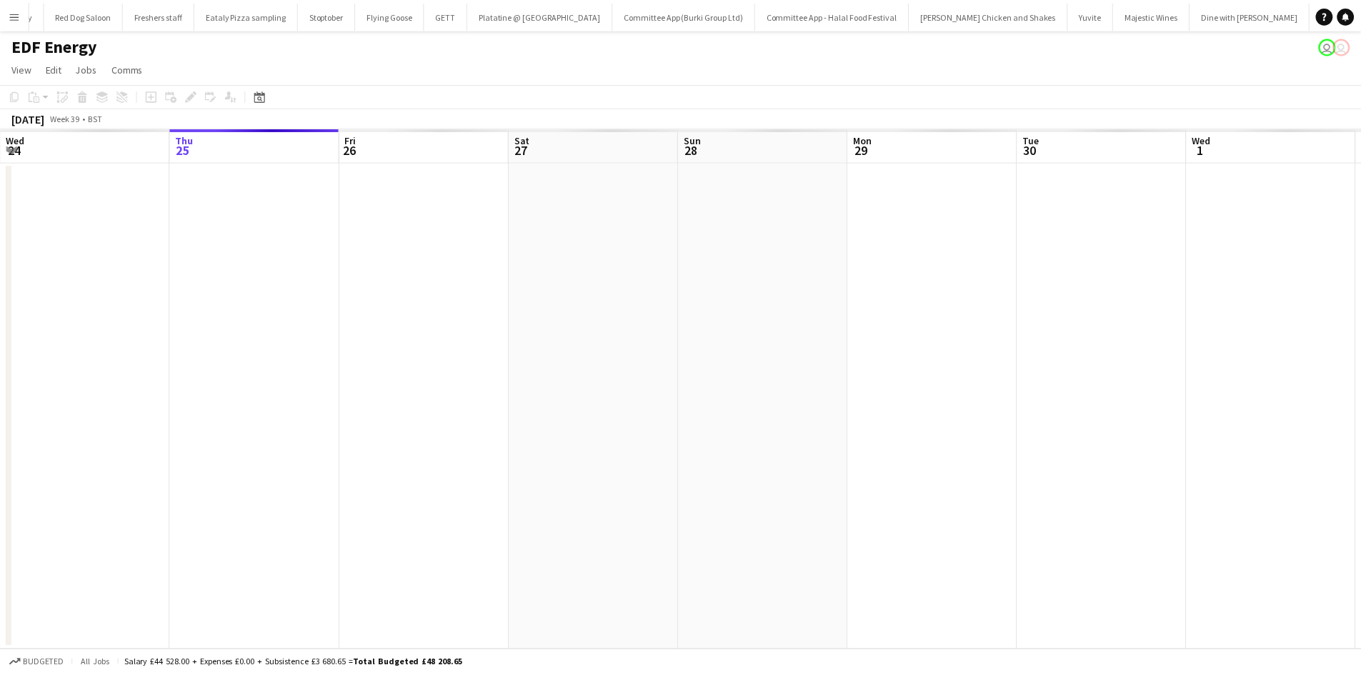
scroll to position [0, 134]
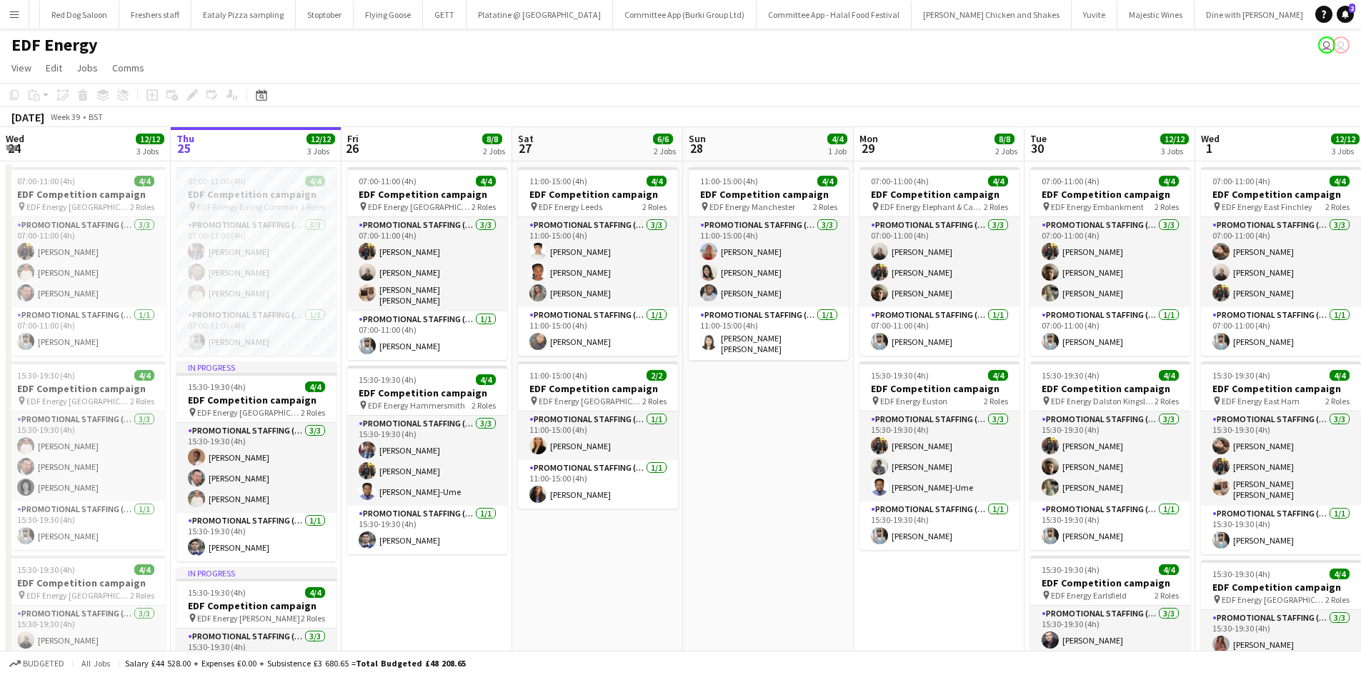
click at [227, 206] on span "EDF Energy Ealing Common" at bounding box center [247, 207] width 101 height 11
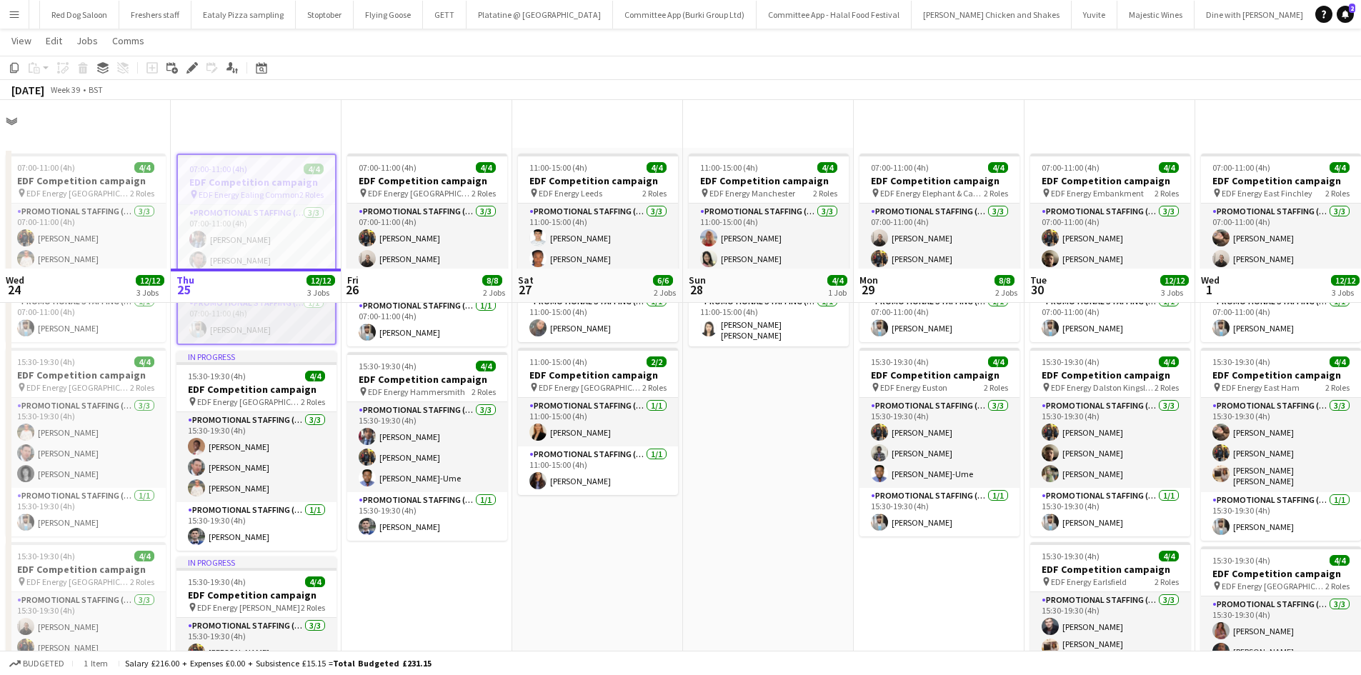
scroll to position [181, 0]
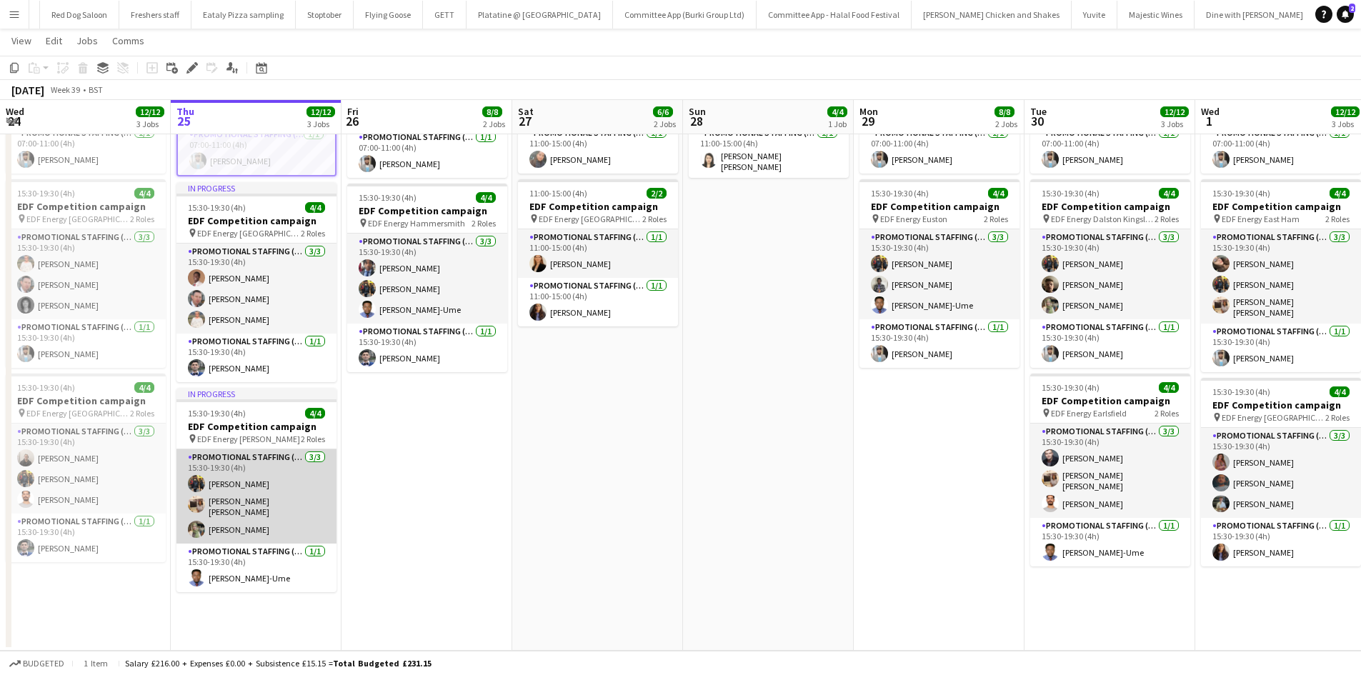
click at [267, 449] on app-card-role "Promotional Staffing (Flyering Staff) [DATE] 15:30-19:30 (4h) [PERSON_NAME] [PE…" at bounding box center [257, 496] width 160 height 94
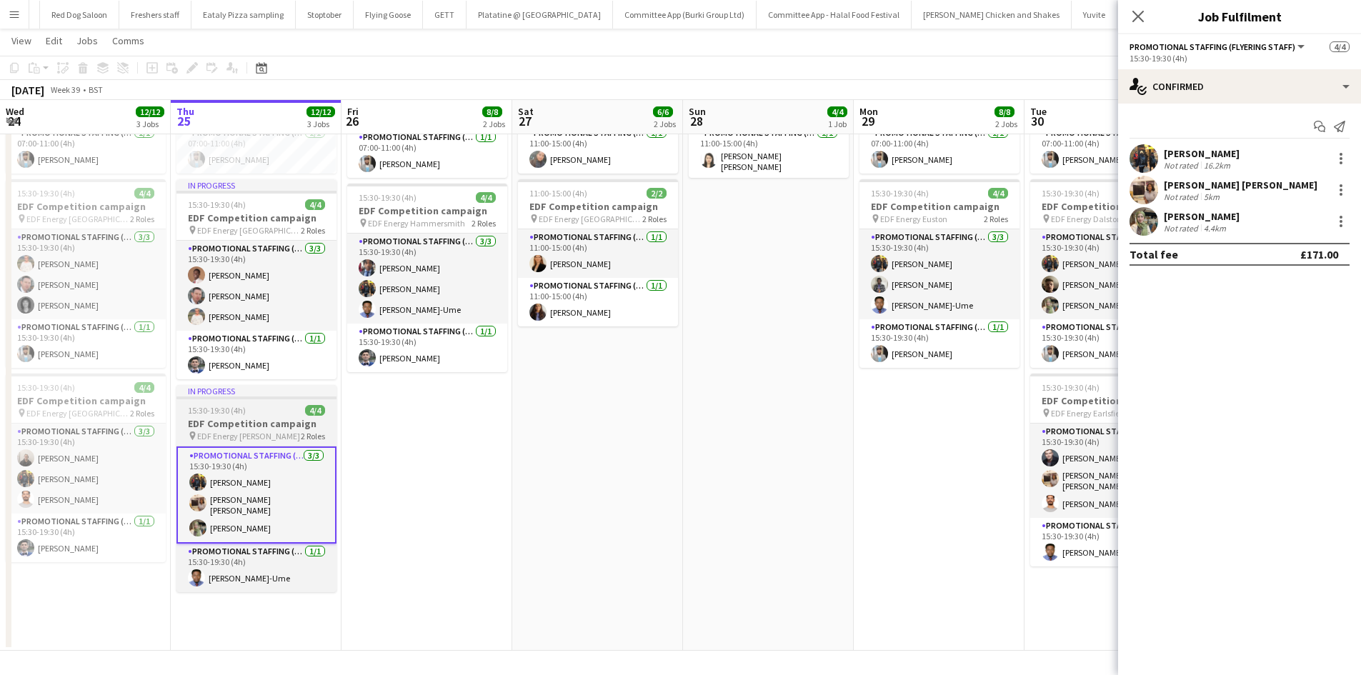
click at [252, 398] on div at bounding box center [257, 398] width 160 height 3
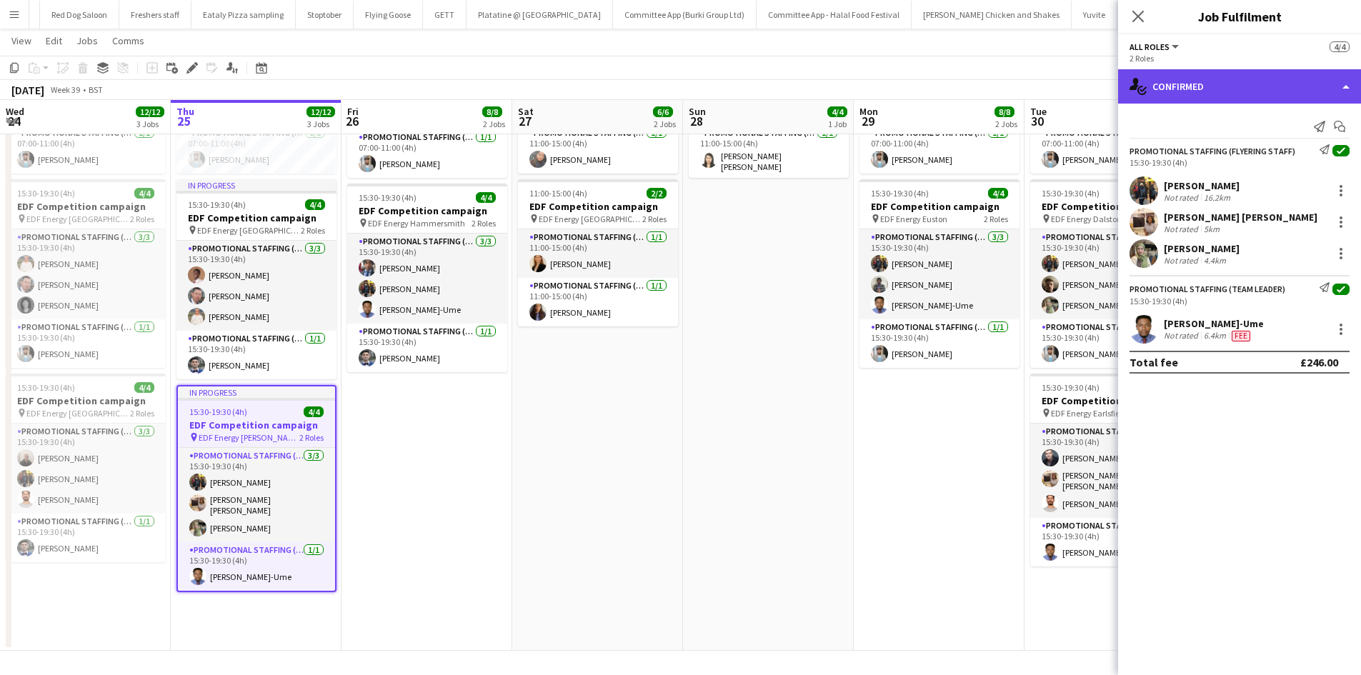
click at [1191, 79] on div "single-neutral-actions-check-2 Confirmed" at bounding box center [1239, 86] width 243 height 34
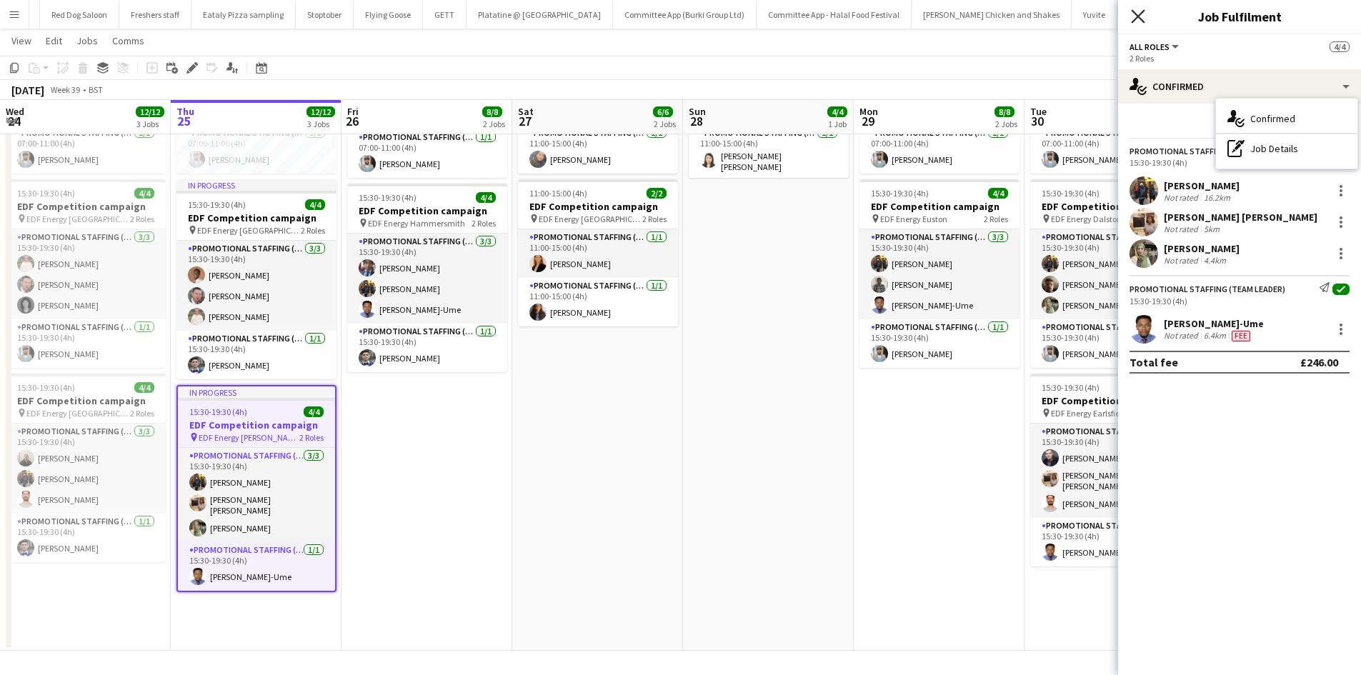
click at [1141, 11] on icon "Close pop-in" at bounding box center [1138, 16] width 14 height 14
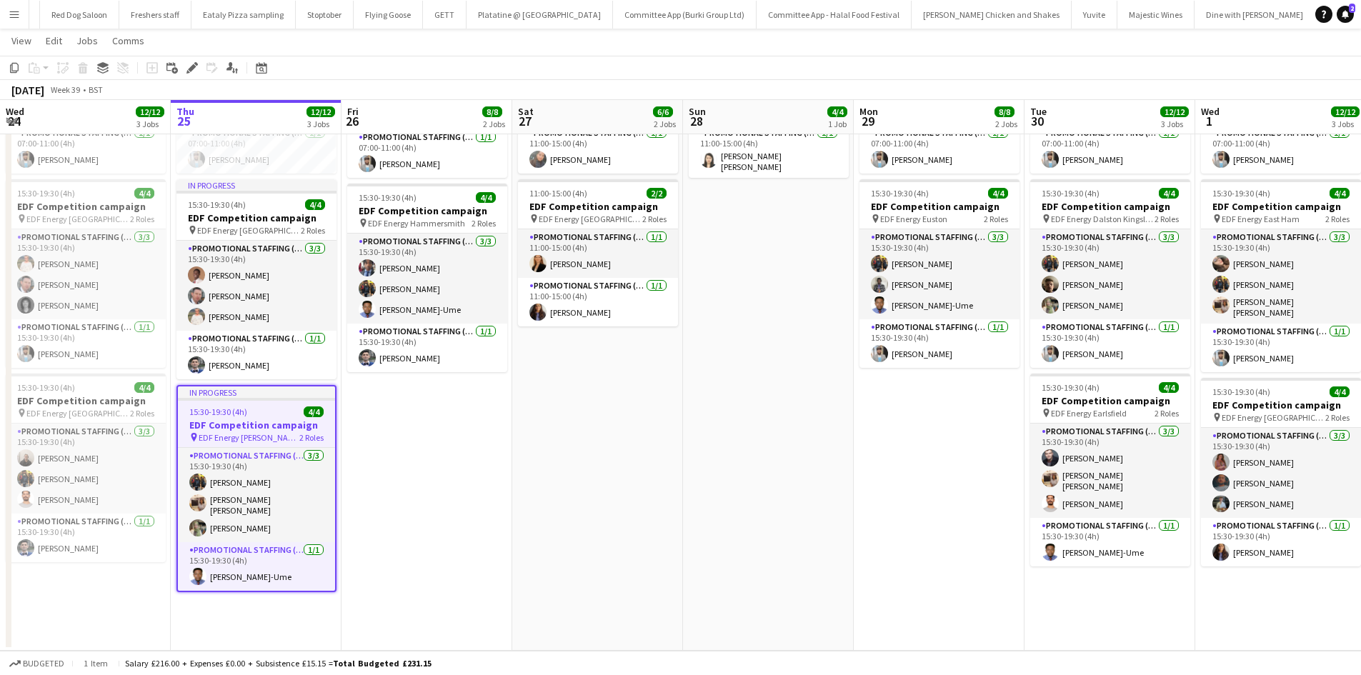
click at [256, 413] on div "15:30-19:30 (4h) 4/4" at bounding box center [256, 412] width 157 height 11
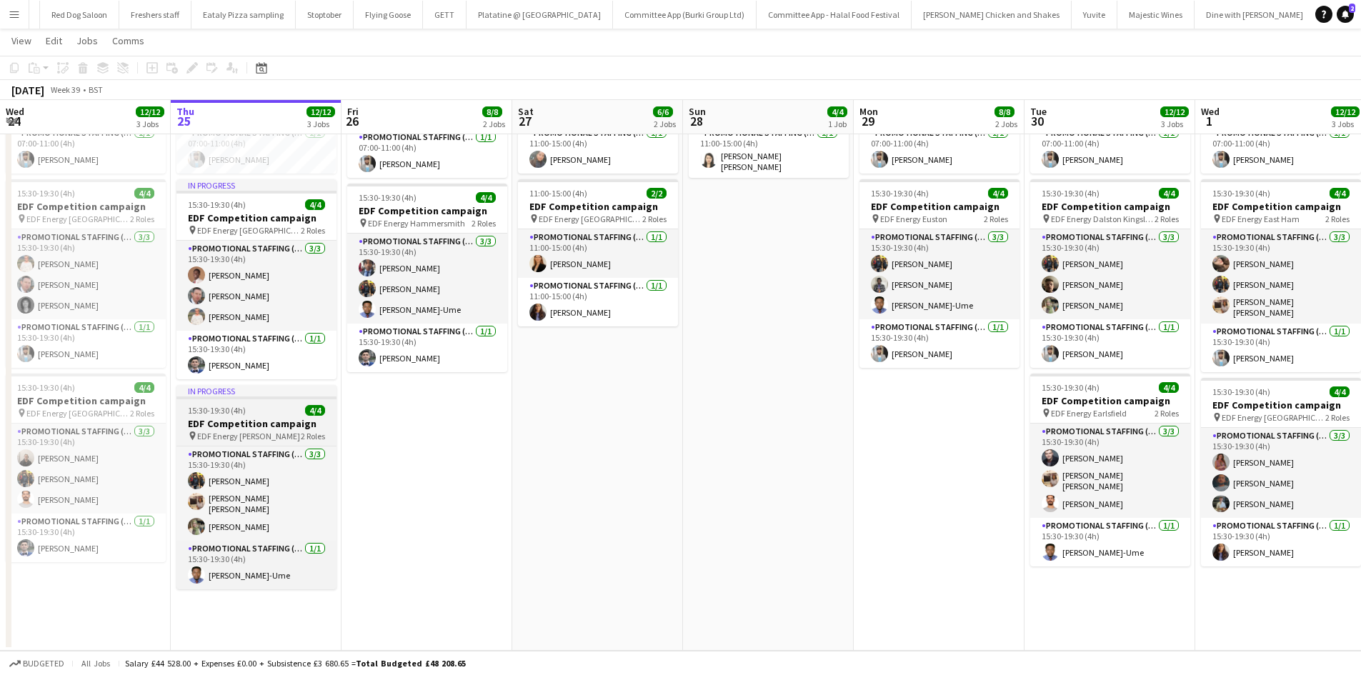
click at [262, 404] on app-job-card "In progress 15:30-19:30 (4h) 4/4 EDF Competition campaign pin EDF Energy [PERSO…" at bounding box center [257, 487] width 160 height 204
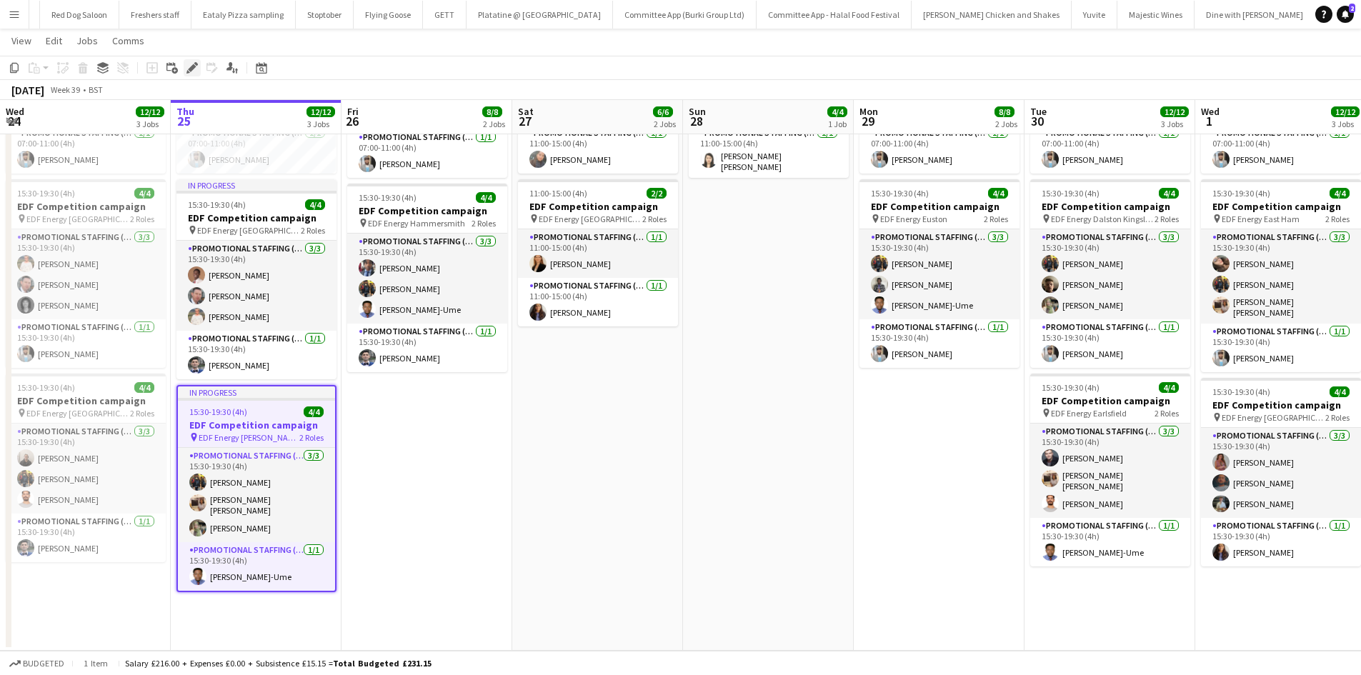
click at [194, 69] on icon "Edit" at bounding box center [192, 67] width 11 height 11
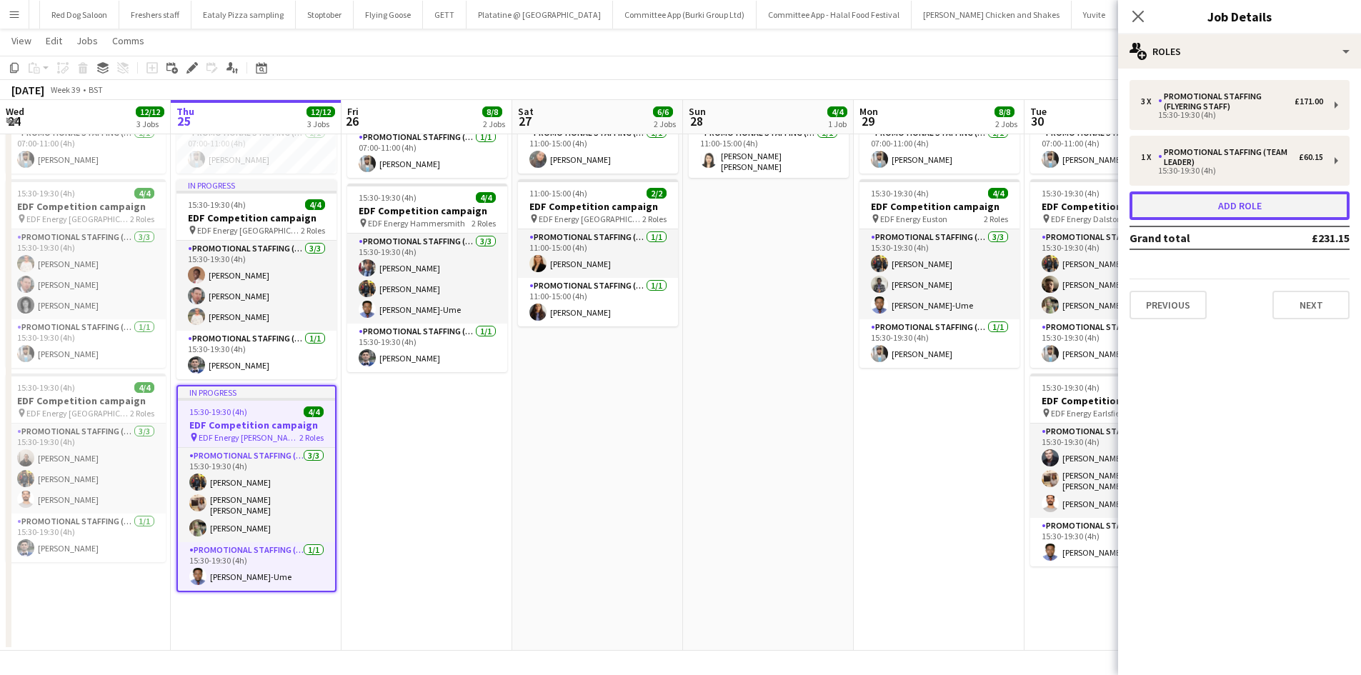
click at [1246, 212] on button "Add role" at bounding box center [1240, 206] width 220 height 29
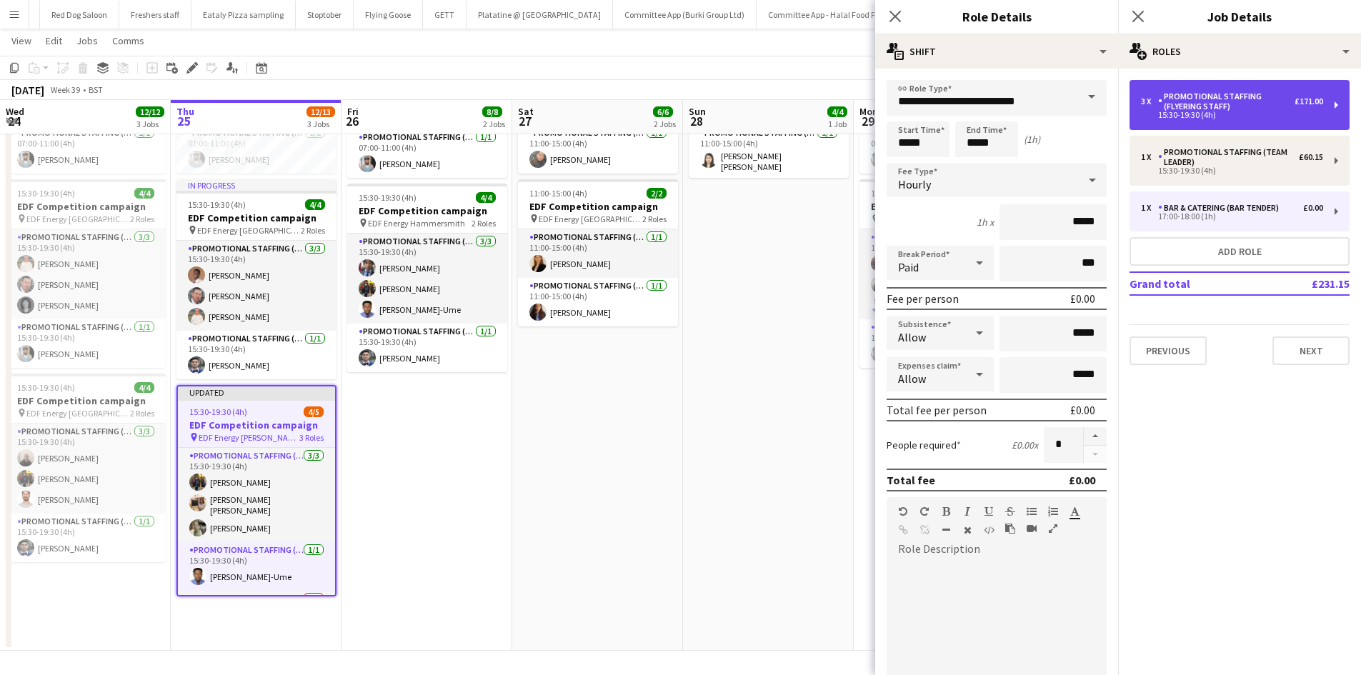
click at [1239, 115] on div "15:30-19:30 (4h)" at bounding box center [1232, 114] width 182 height 7
type input "**********"
type input "*****"
type input "******"
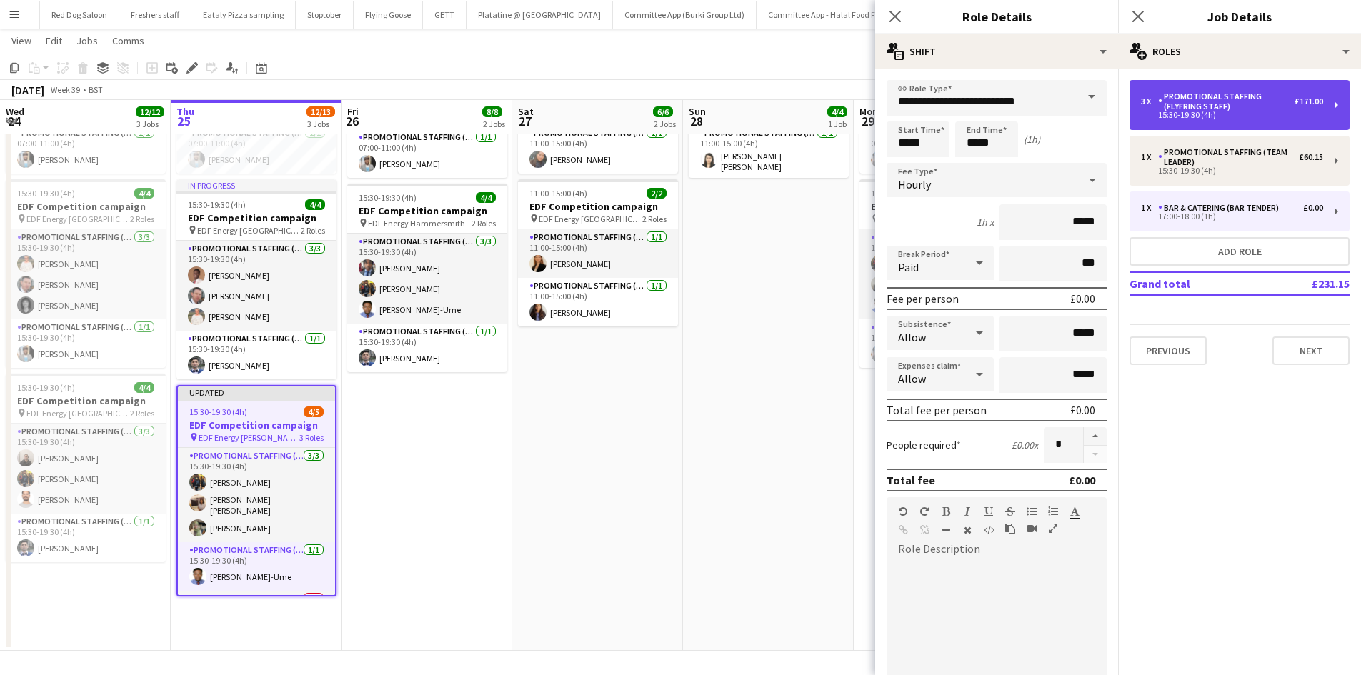
type input "*****"
type input "*"
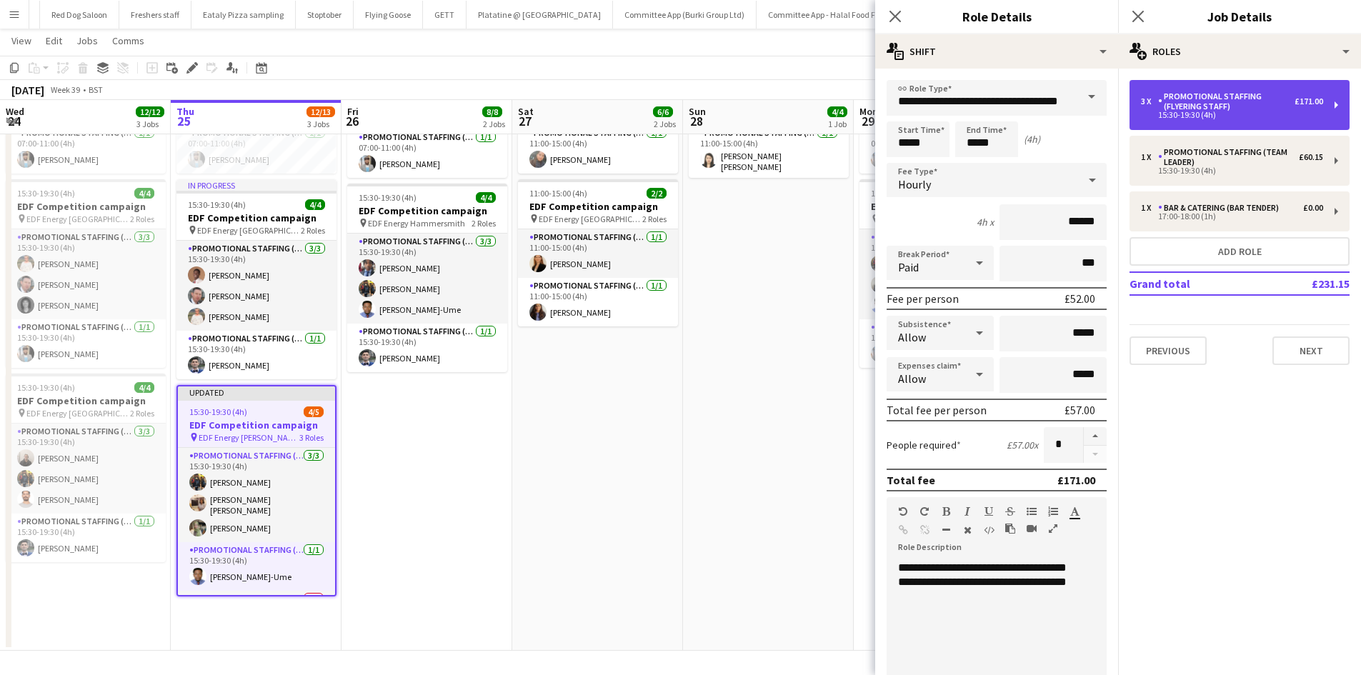
click at [1239, 115] on div "15:30-19:30 (4h)" at bounding box center [1232, 114] width 182 height 7
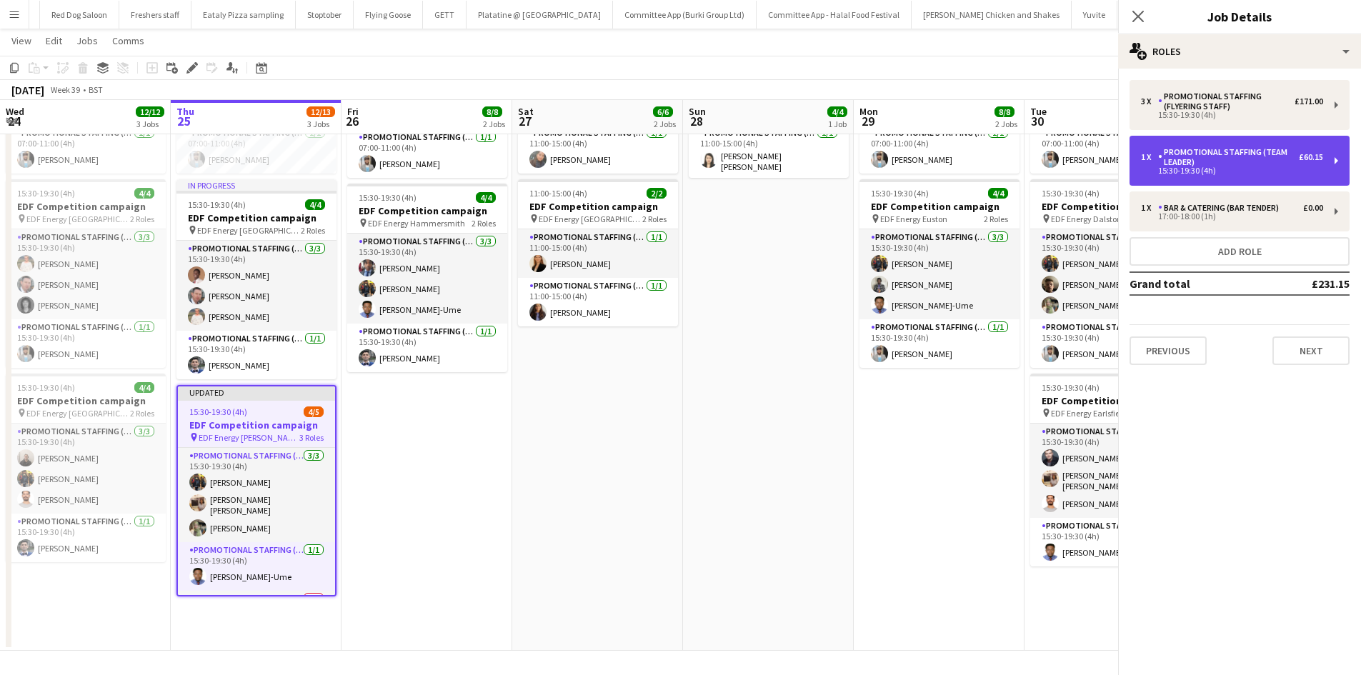
click at [1228, 172] on div "15:30-19:30 (4h)" at bounding box center [1232, 170] width 182 height 7
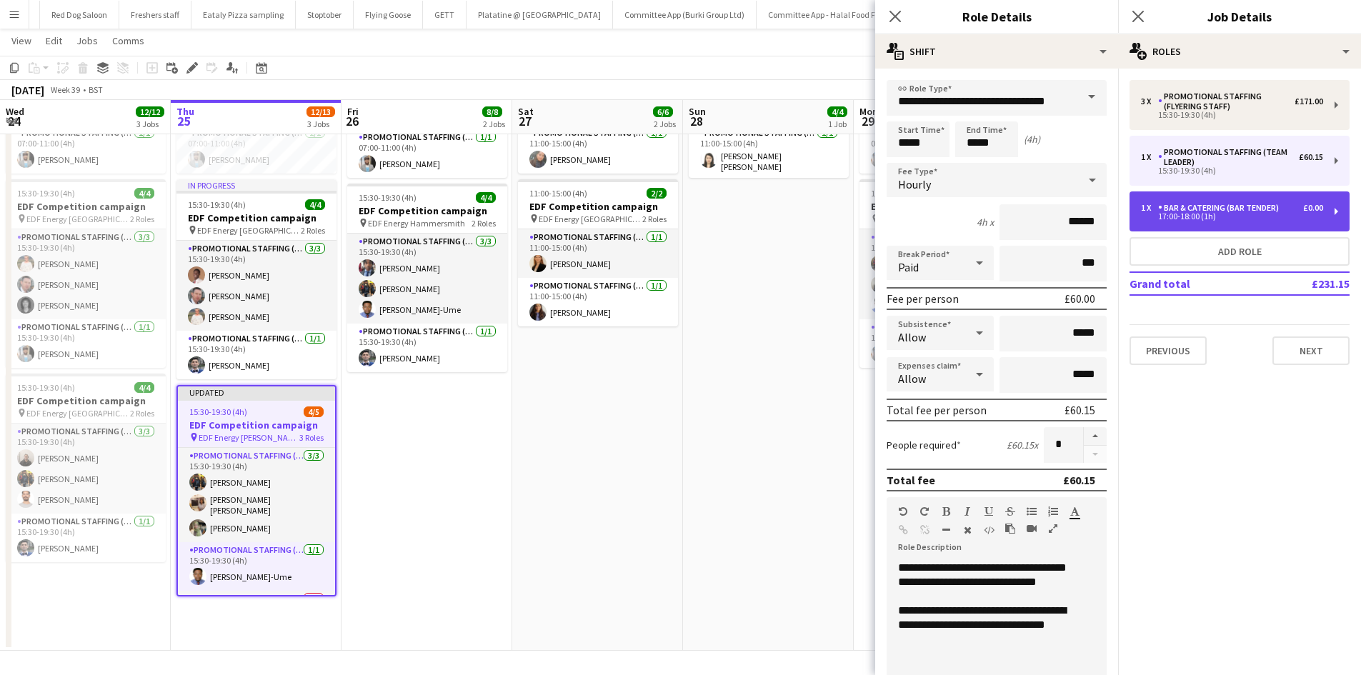
click at [1231, 194] on div "1 x Bar & Catering (Bar Tender) £0.00 17:00-18:00 (1h)" at bounding box center [1240, 212] width 220 height 40
type input "**********"
type input "*****"
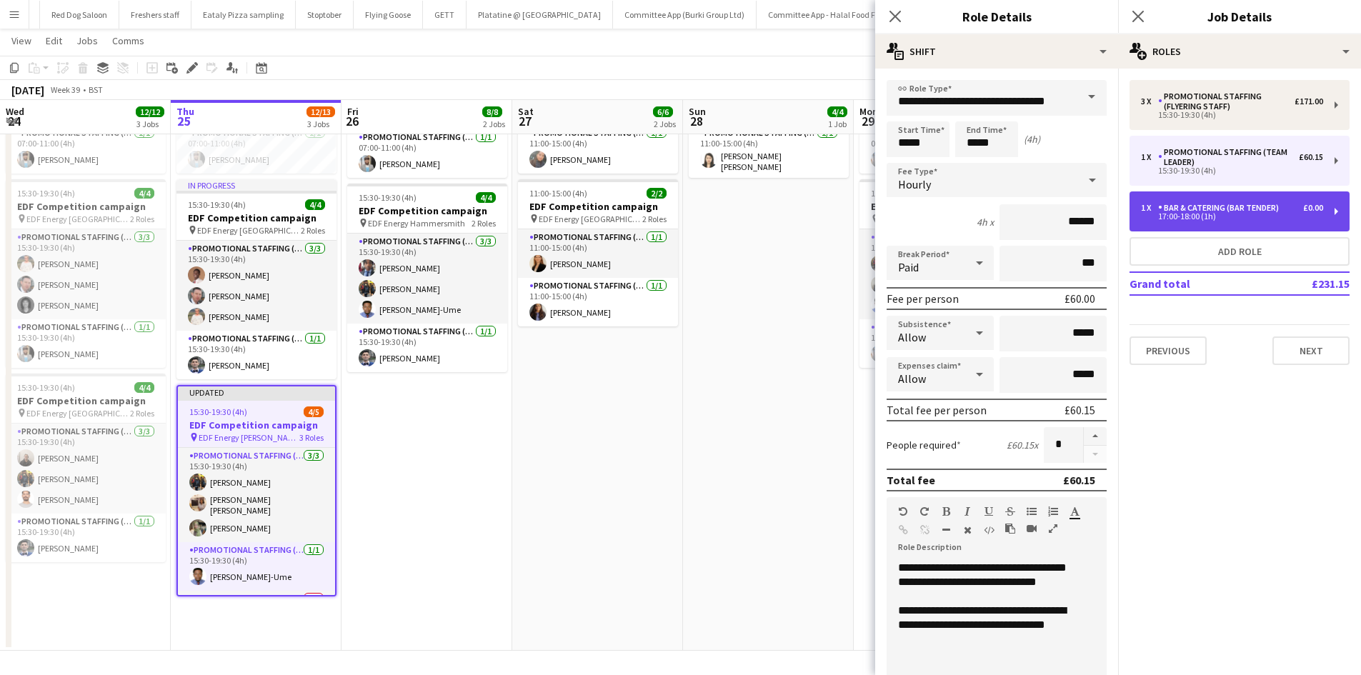
type input "*****"
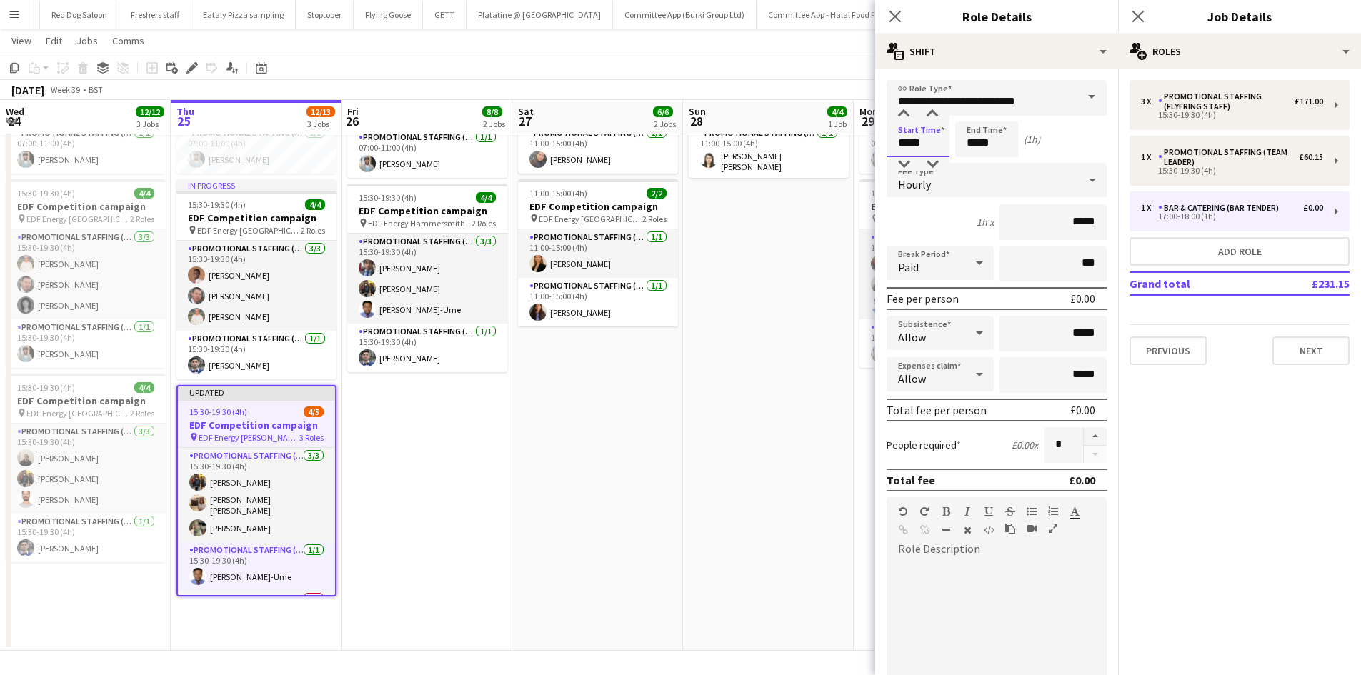
drag, startPoint x: 931, startPoint y: 146, endPoint x: 681, endPoint y: 111, distance: 252.6
click at [681, 111] on body "Menu Boards Boards Boards All jobs Status Workforce Workforce My Workforce Recr…" at bounding box center [680, 247] width 1361 height 856
type input "*****"
drag, startPoint x: 1050, startPoint y: 227, endPoint x: 1093, endPoint y: 227, distance: 43.6
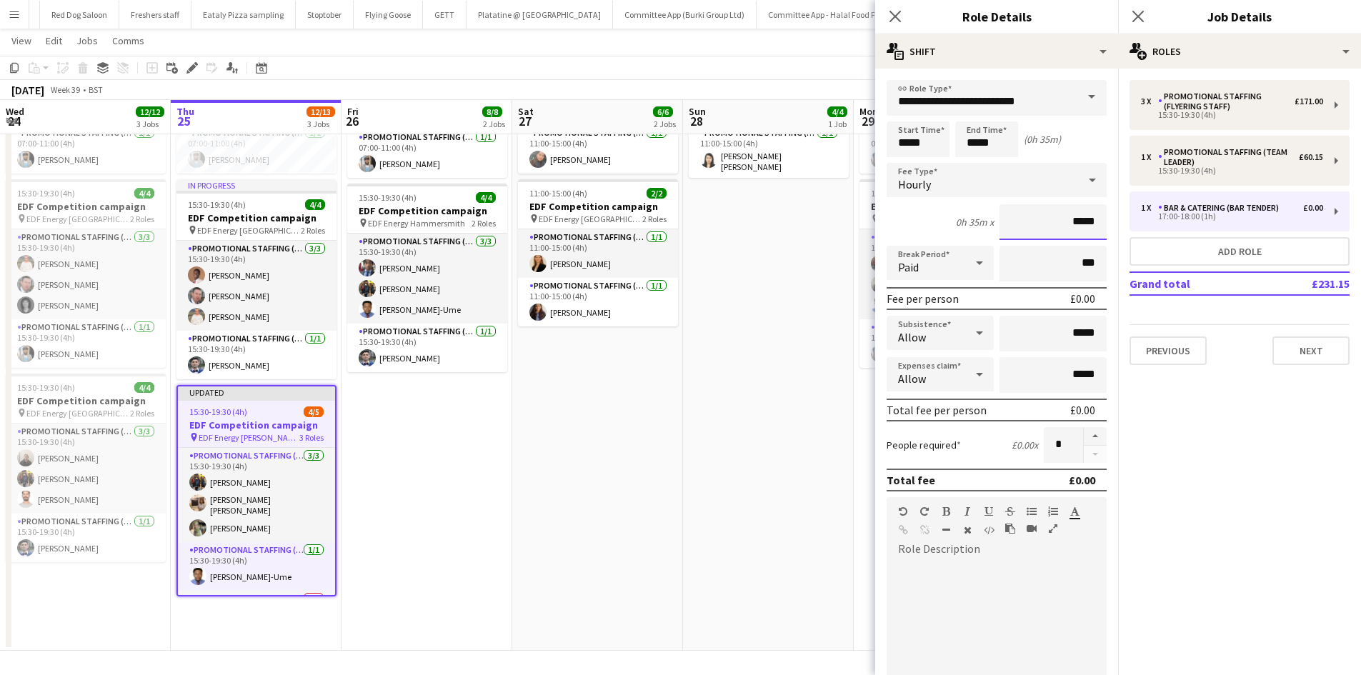
click at [1093, 227] on input "*****" at bounding box center [1053, 222] width 107 height 36
type input "******"
drag, startPoint x: 1053, startPoint y: 331, endPoint x: 1118, endPoint y: 331, distance: 65.0
click at [1118, 331] on mat-expansion-panel "**********" at bounding box center [996, 372] width 243 height 607
type input "**"
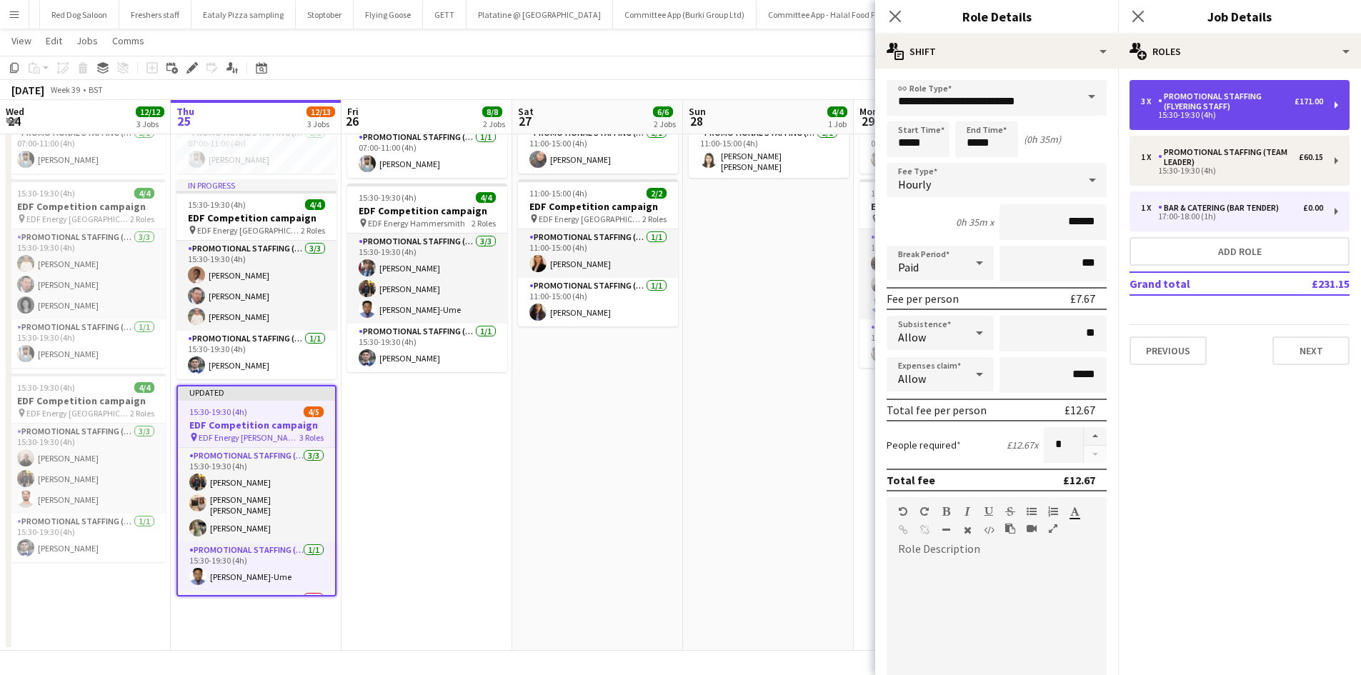
click at [1202, 99] on div "Promotional Staffing (Flyering Staff)" at bounding box center [1226, 101] width 136 height 20
type input "**********"
type input "*****"
type input "******"
type input "*****"
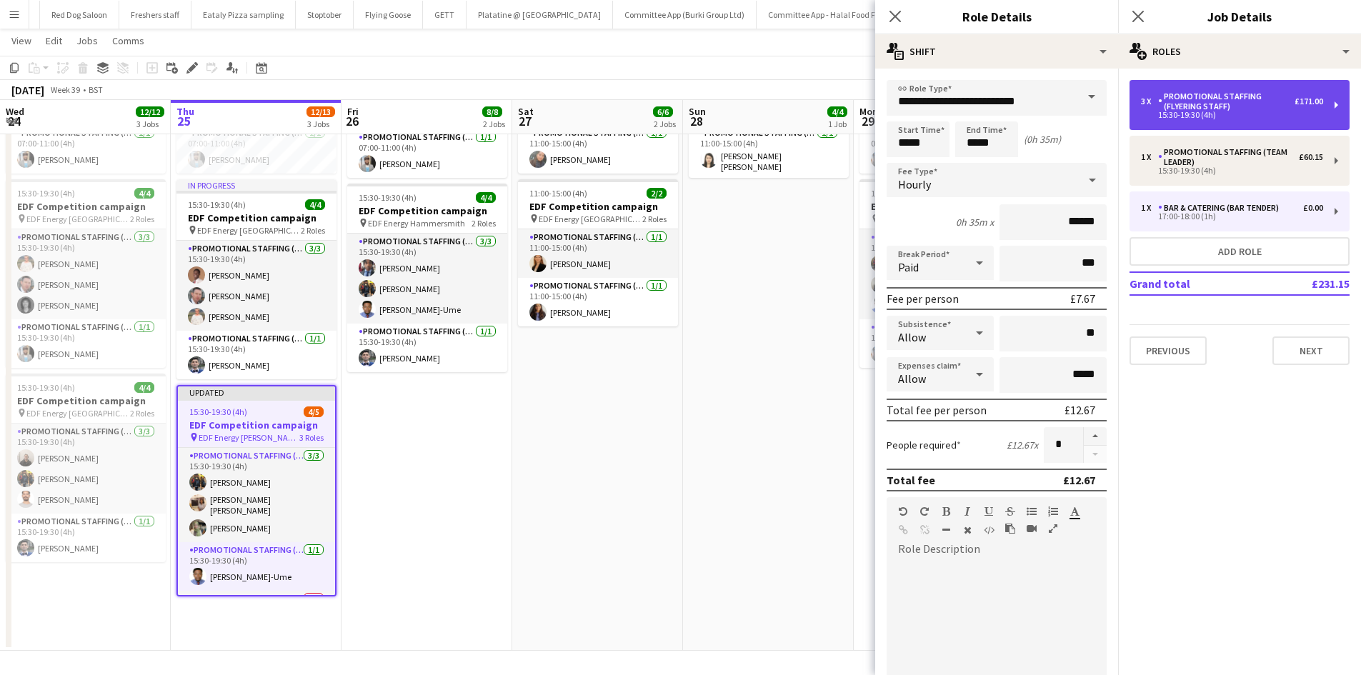
type input "*"
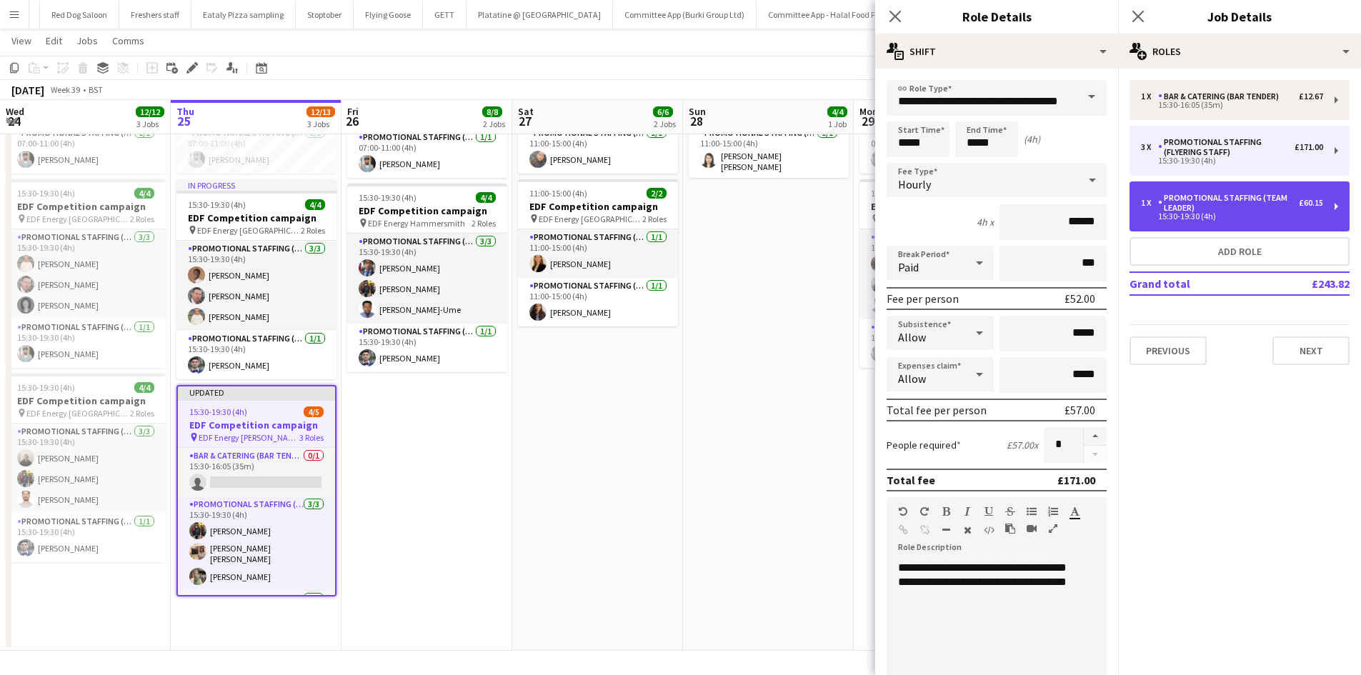
click at [1260, 224] on div "1 x Promotional Staffing (Team Leader) £60.15 15:30-19:30 (4h)" at bounding box center [1240, 207] width 220 height 50
type input "**********"
type input "******"
type input "*****"
type input "*"
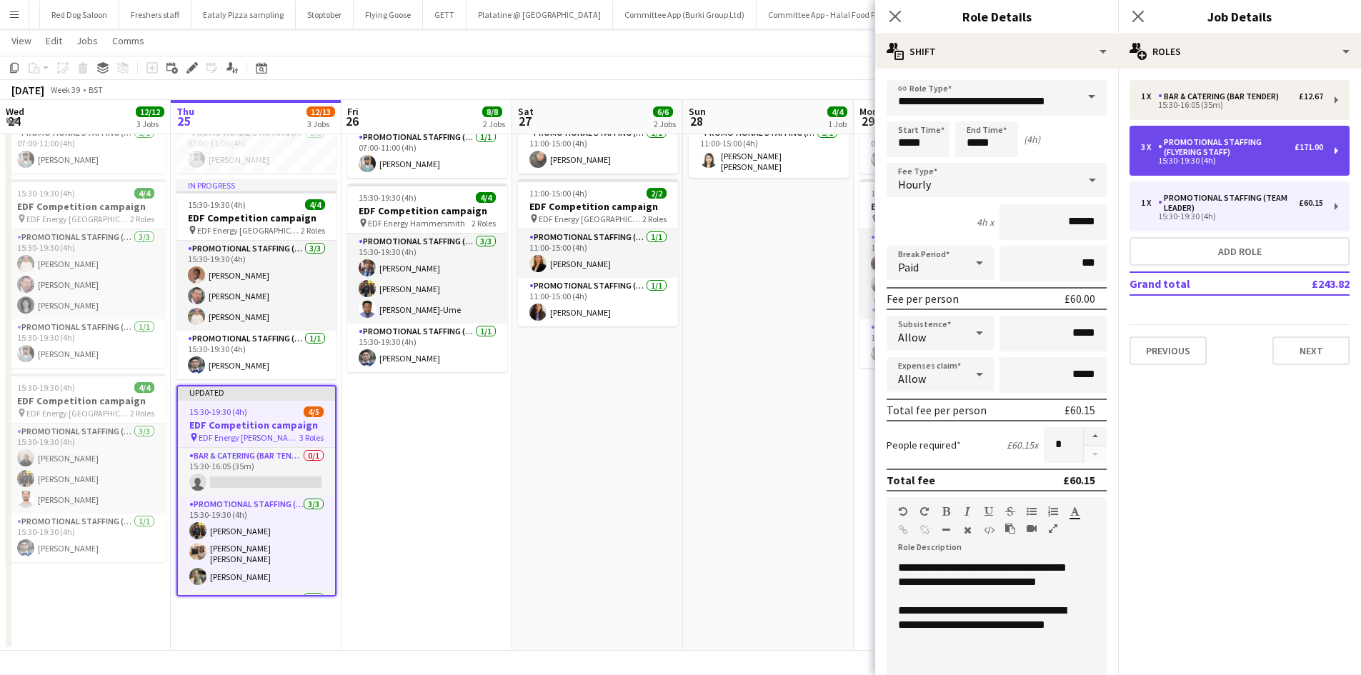
click at [1281, 147] on div "Promotional Staffing (Flyering Staff)" at bounding box center [1226, 147] width 136 height 20
type input "**********"
type input "******"
type input "*****"
type input "*"
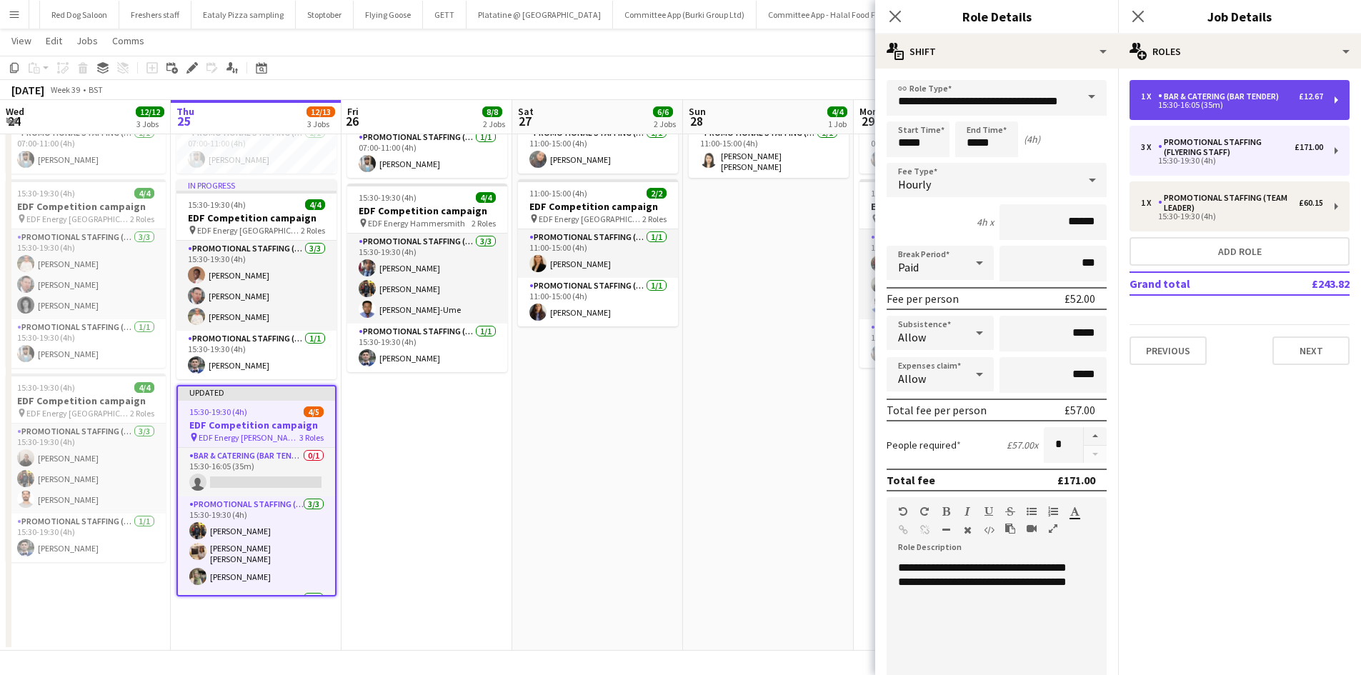
click at [1268, 104] on div "15:30-16:05 (35m)" at bounding box center [1232, 104] width 182 height 7
type input "**********"
type input "*****"
type input "******"
type input "*"
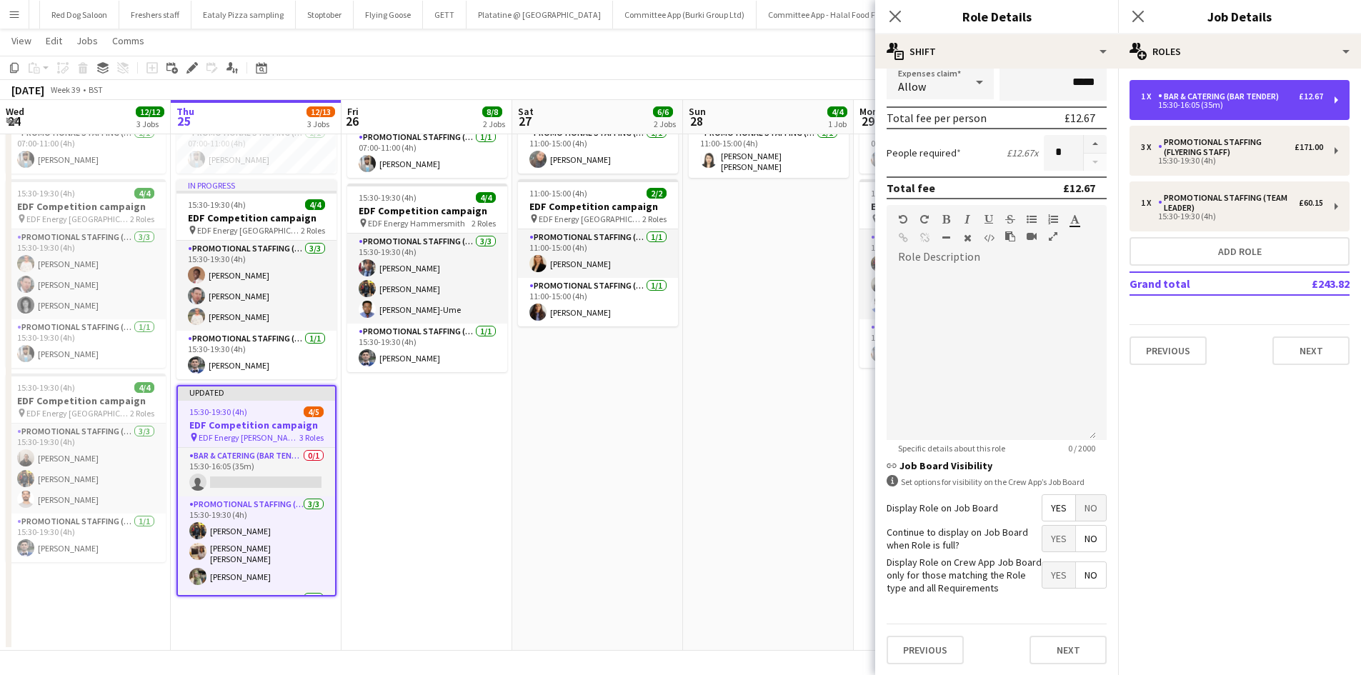
scroll to position [293, 0]
click at [1045, 550] on span "Yes" at bounding box center [1059, 538] width 33 height 26
click at [1058, 587] on span "Yes" at bounding box center [1059, 575] width 33 height 26
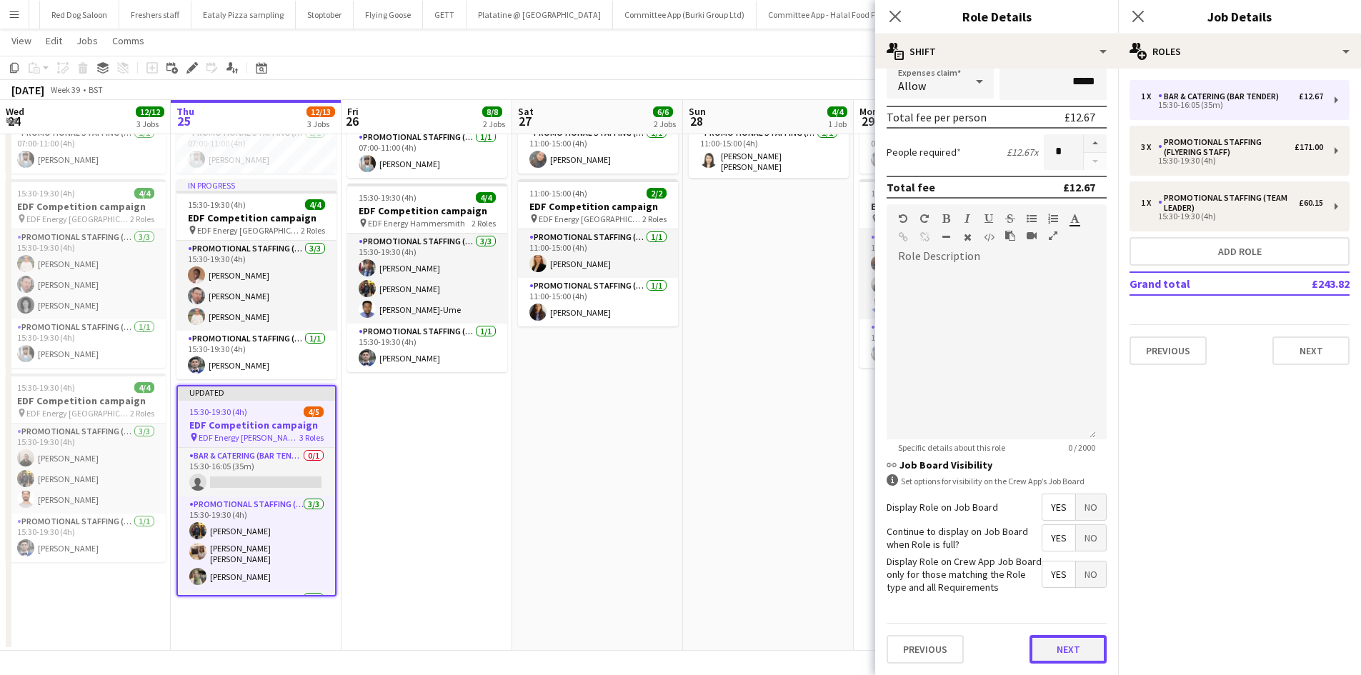
click at [1063, 658] on button "Next" at bounding box center [1068, 649] width 77 height 29
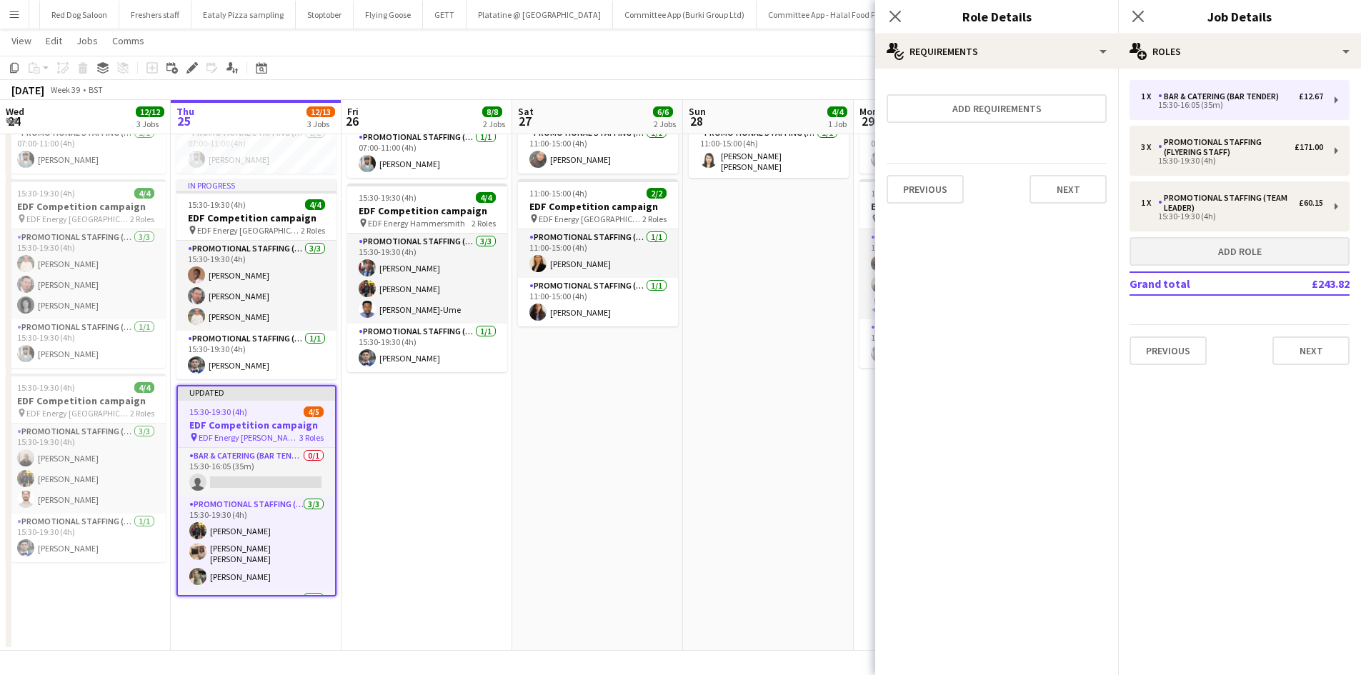
scroll to position [0, 0]
click at [1043, 189] on button "Next" at bounding box center [1068, 189] width 77 height 29
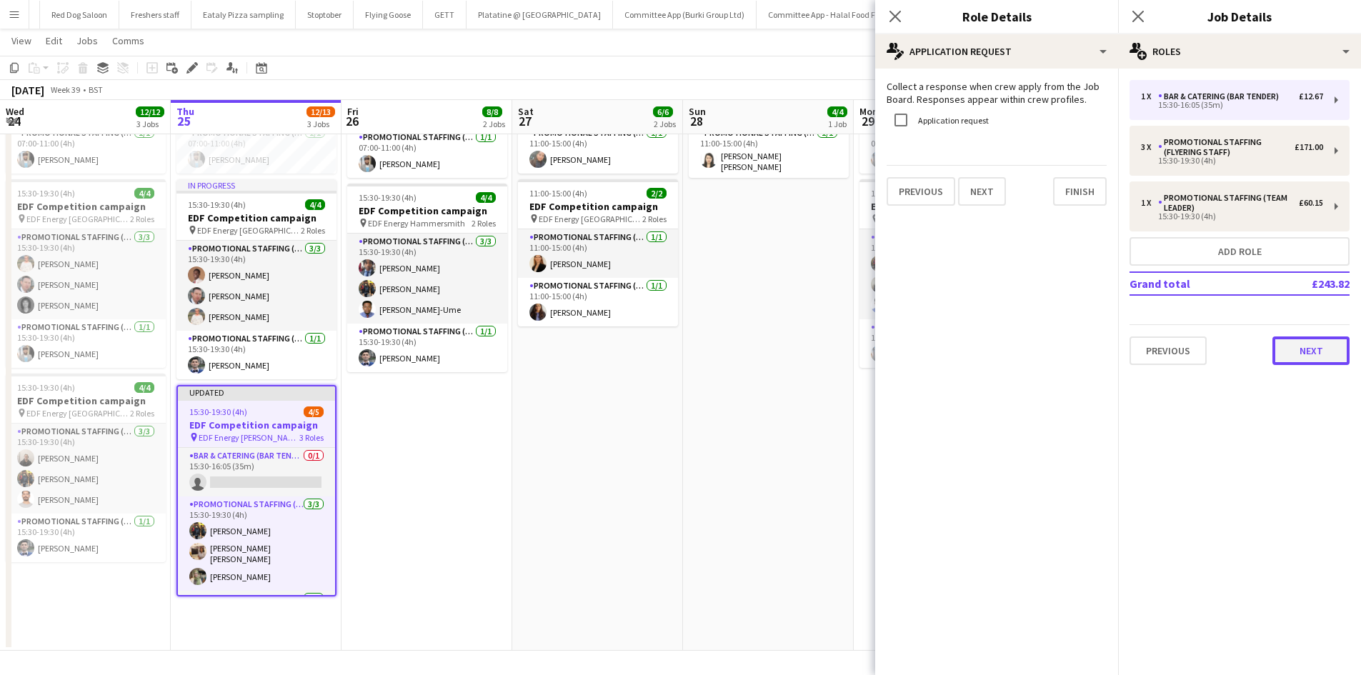
click at [1313, 352] on button "Next" at bounding box center [1311, 351] width 77 height 29
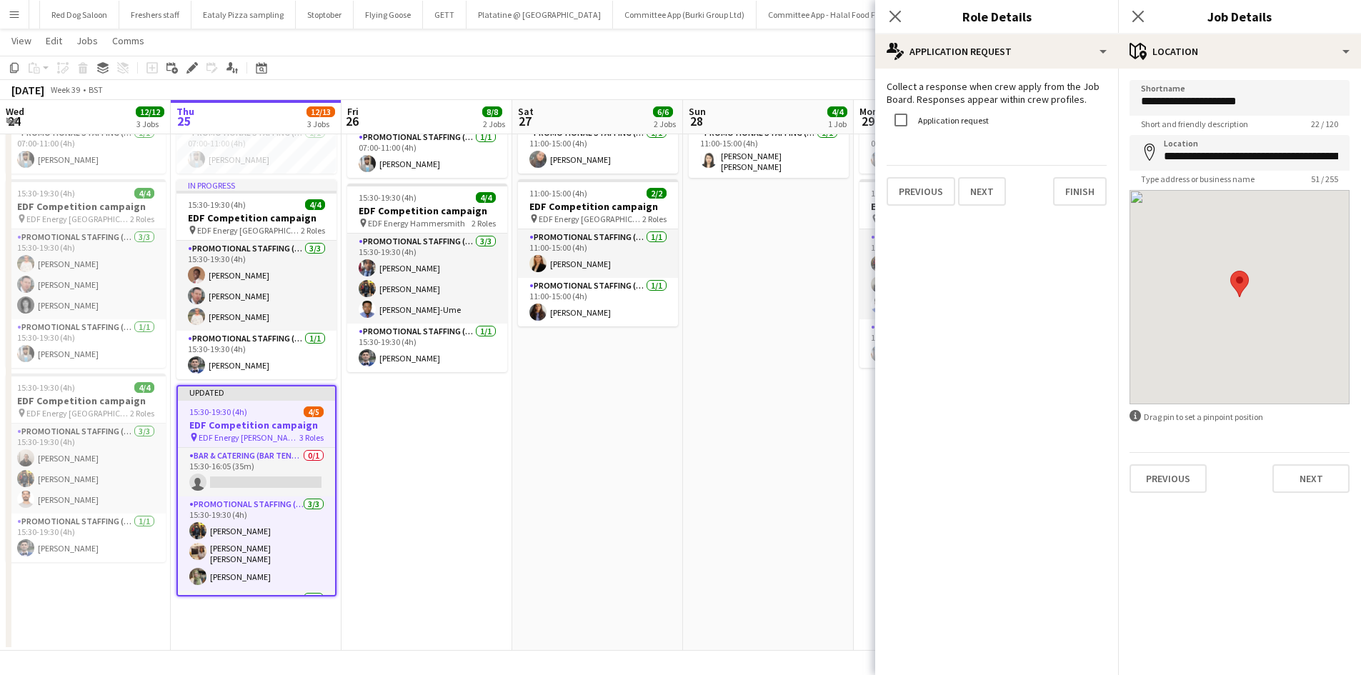
click at [747, 463] on app-date-cell "11:00-15:00 (4h) 4/4 EDF Competition campaign pin EDF Energy Manchester 2 Roles…" at bounding box center [768, 315] width 171 height 672
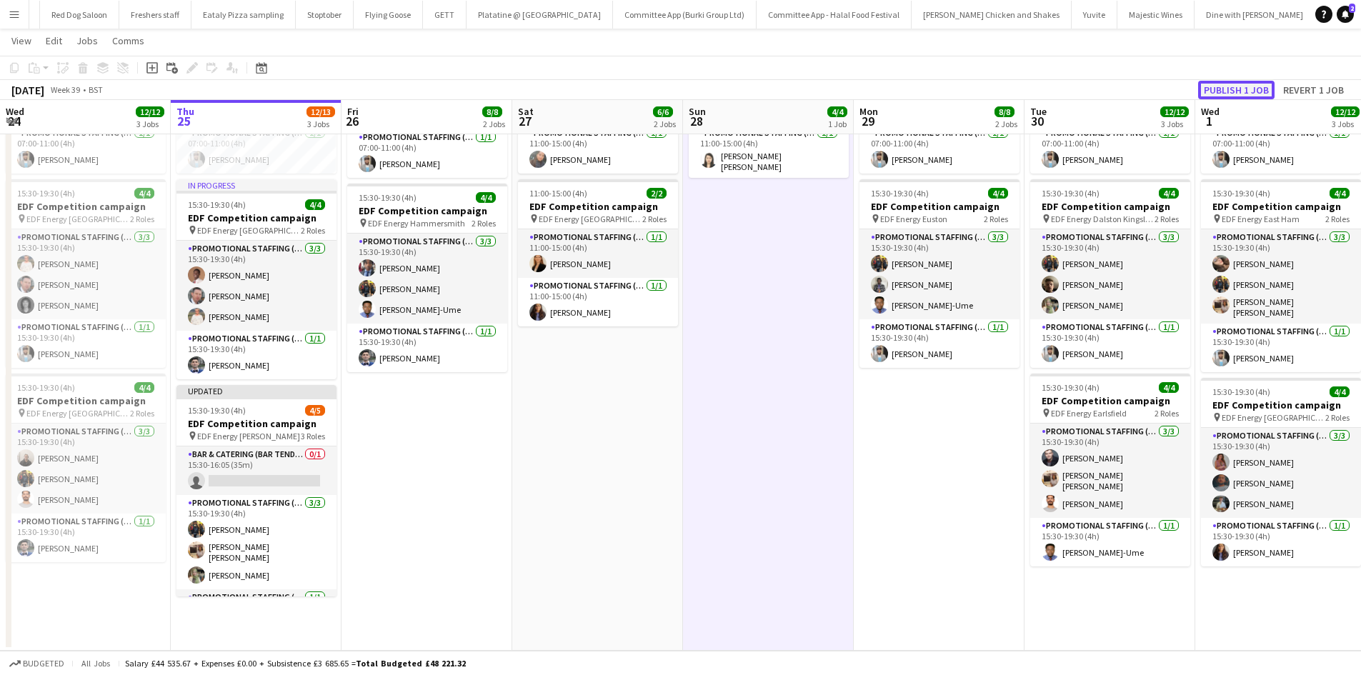
click at [1241, 89] on button "Publish 1 job" at bounding box center [1236, 90] width 76 height 19
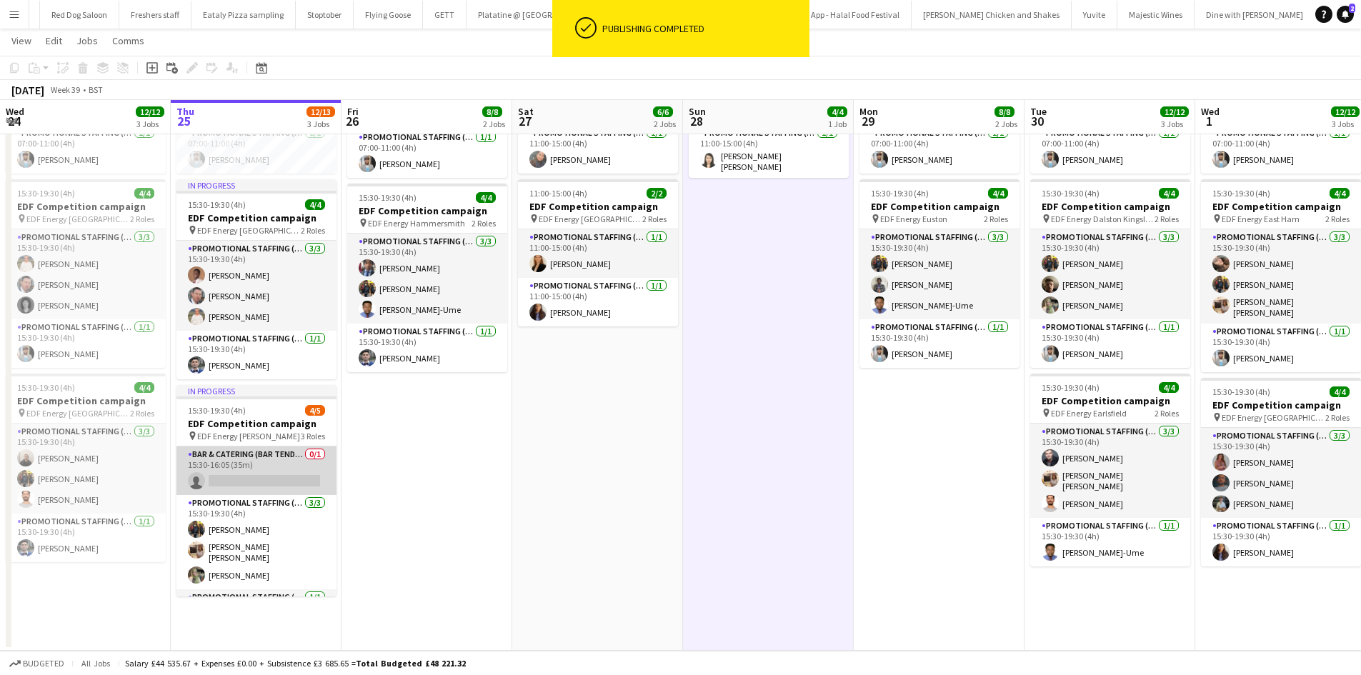
scroll to position [37, 0]
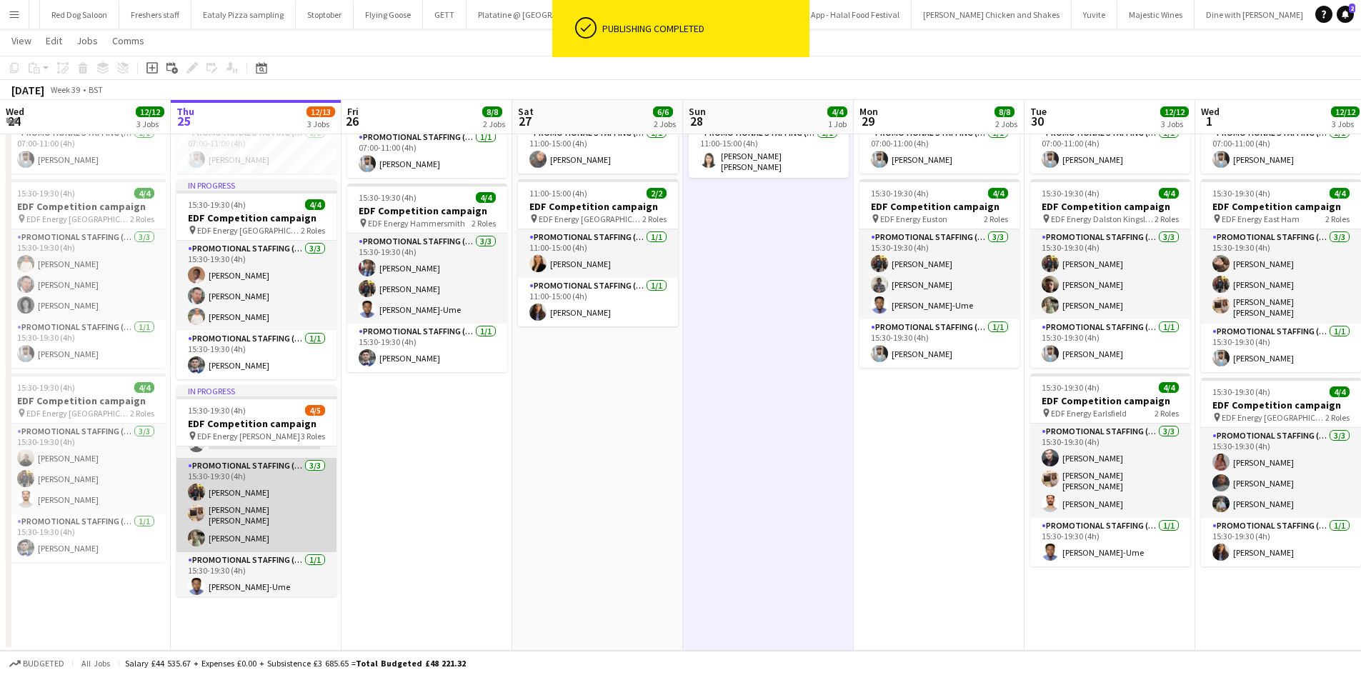
click at [230, 545] on app-card-role "Promotional Staffing (Flyering Staff) [DATE] 15:30-19:30 (4h) [PERSON_NAME] [PE…" at bounding box center [257, 505] width 160 height 94
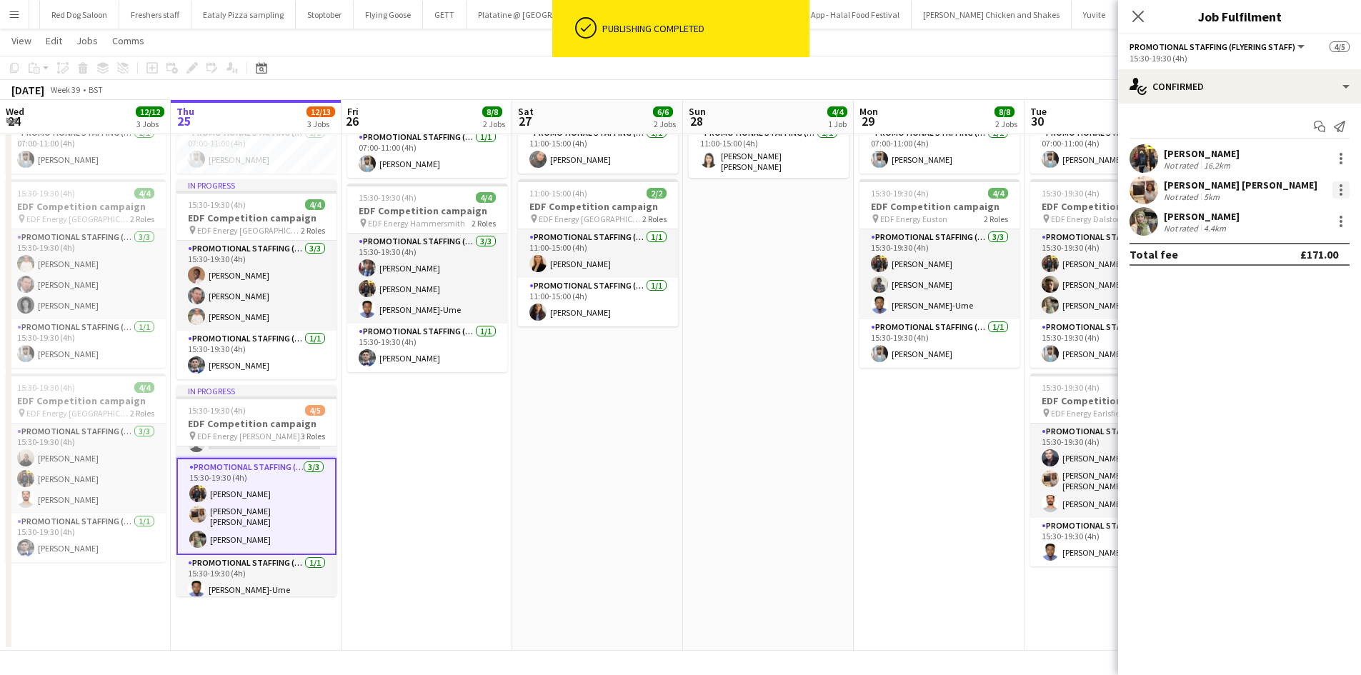
click at [1338, 193] on div at bounding box center [1341, 190] width 17 height 17
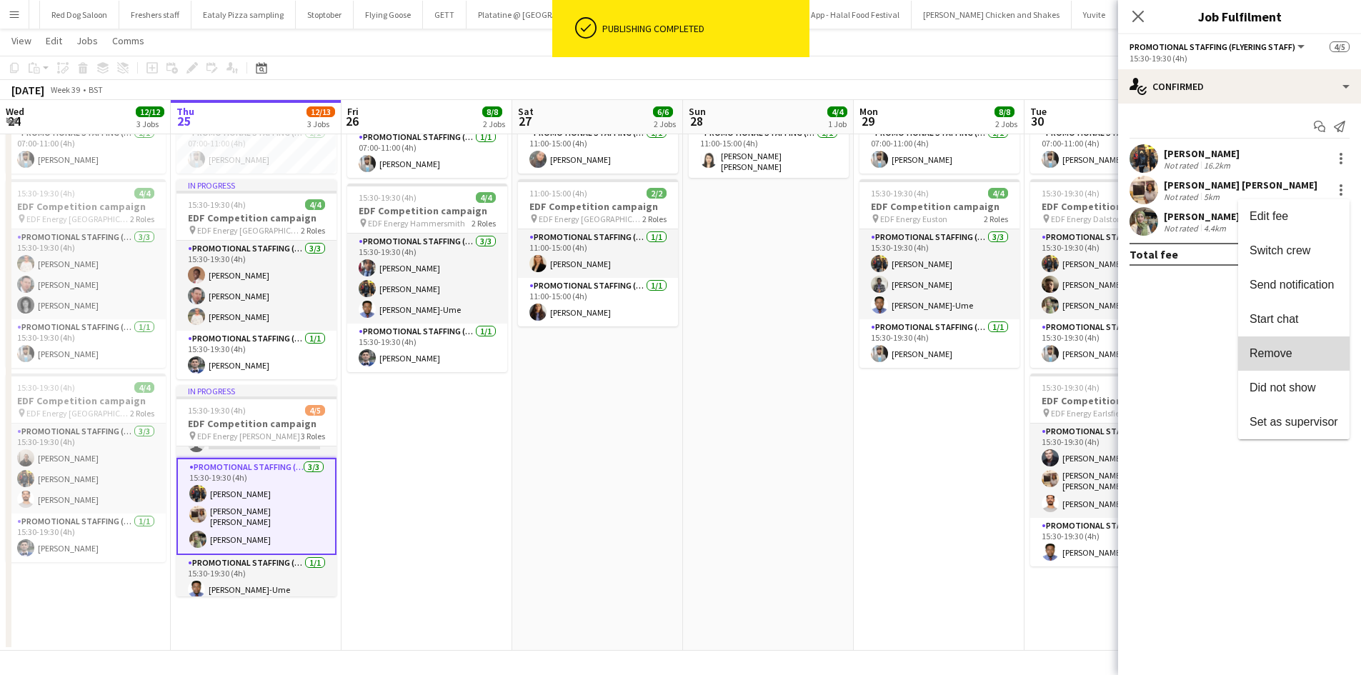
click at [1273, 343] on button "Remove" at bounding box center [1293, 354] width 111 height 34
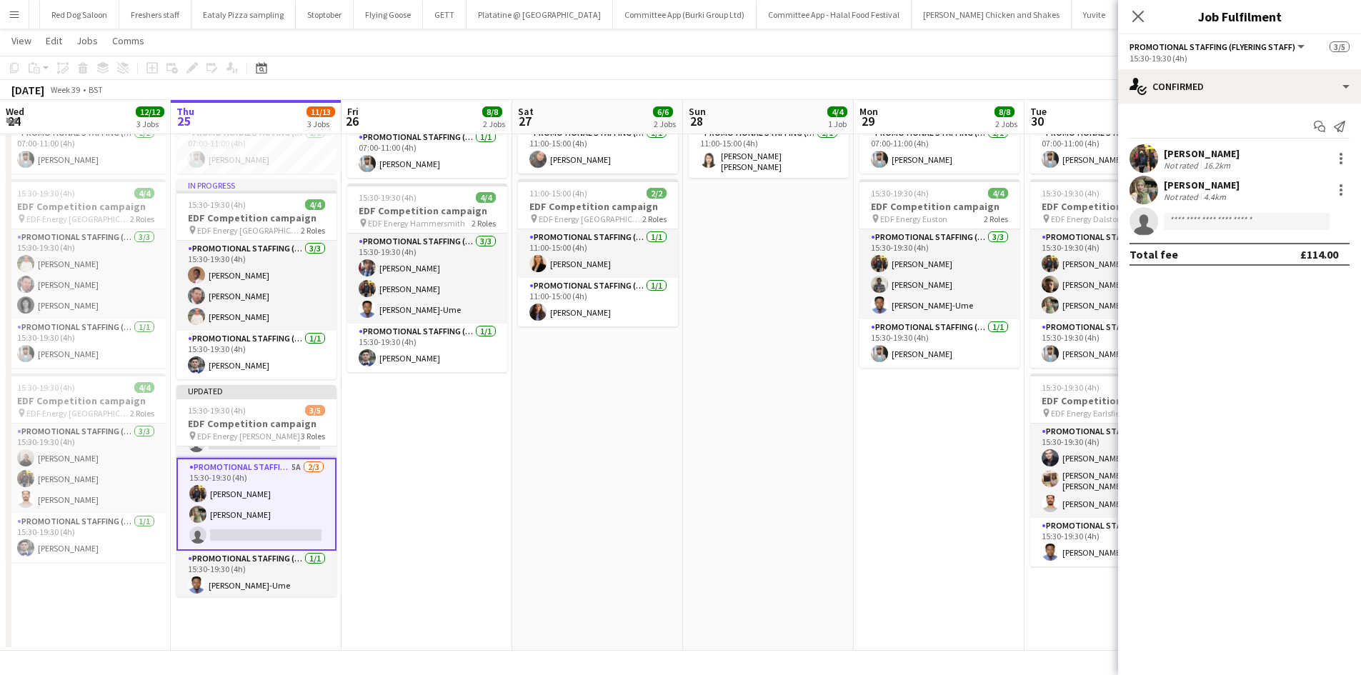
click at [463, 514] on app-date-cell "07:00-11:00 (4h) 4/4 EDF Competition campaign pin EDF Energy Goodge Street 2 Ro…" at bounding box center [427, 315] width 171 height 672
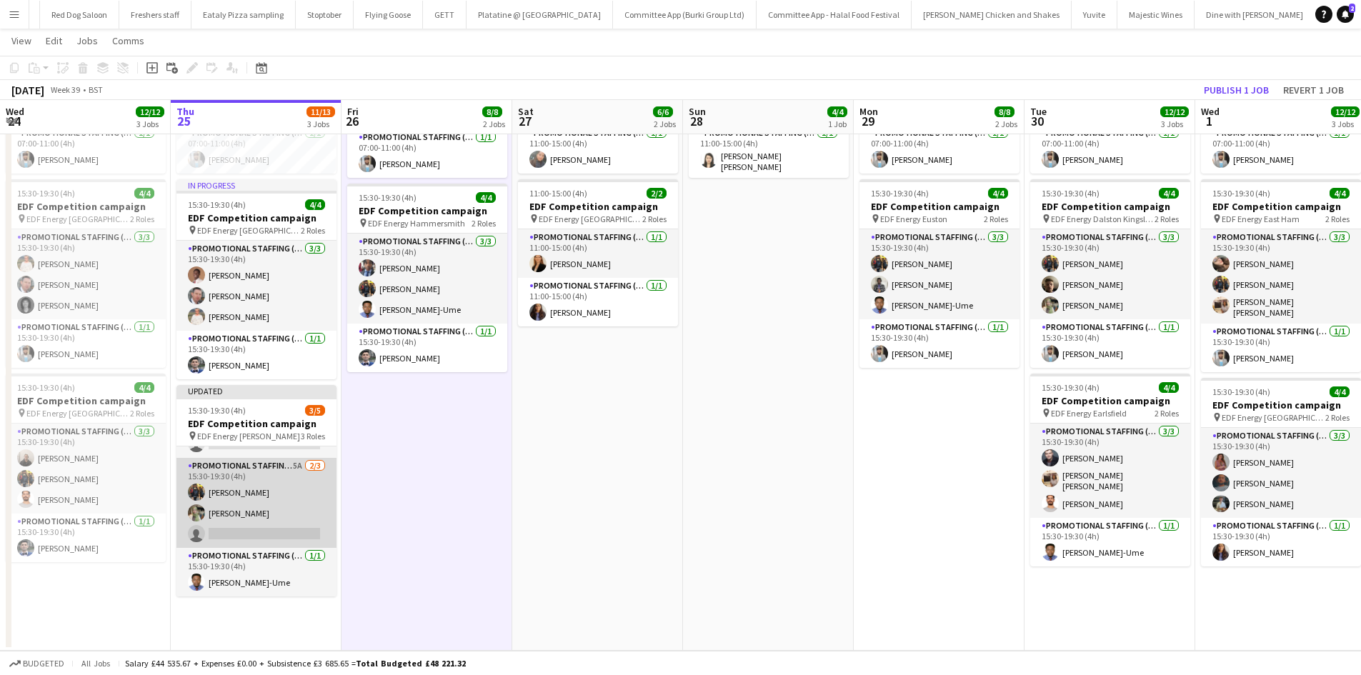
click at [262, 527] on app-card-role "Promotional Staffing (Flyering Staff) 5A [DATE] 15:30-19:30 (4h) [PERSON_NAME] …" at bounding box center [257, 503] width 160 height 90
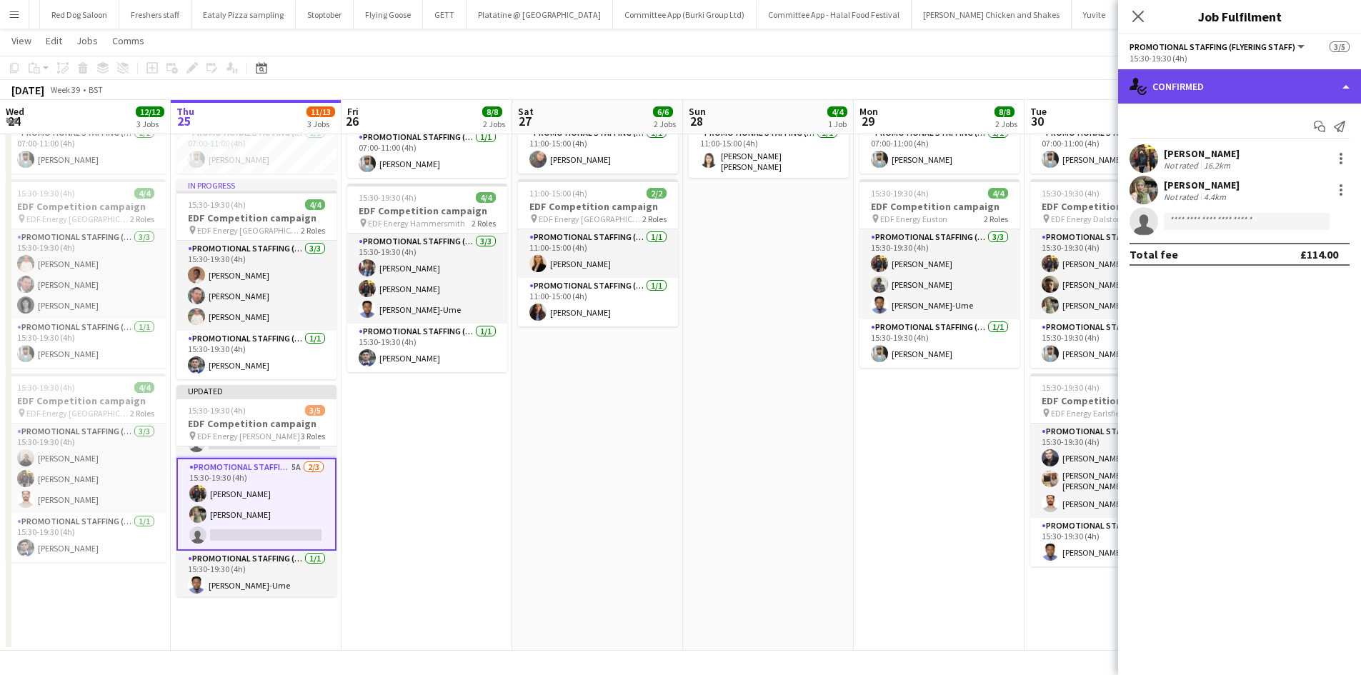
click at [1265, 91] on div "single-neutral-actions-check-2 Confirmed" at bounding box center [1239, 86] width 243 height 34
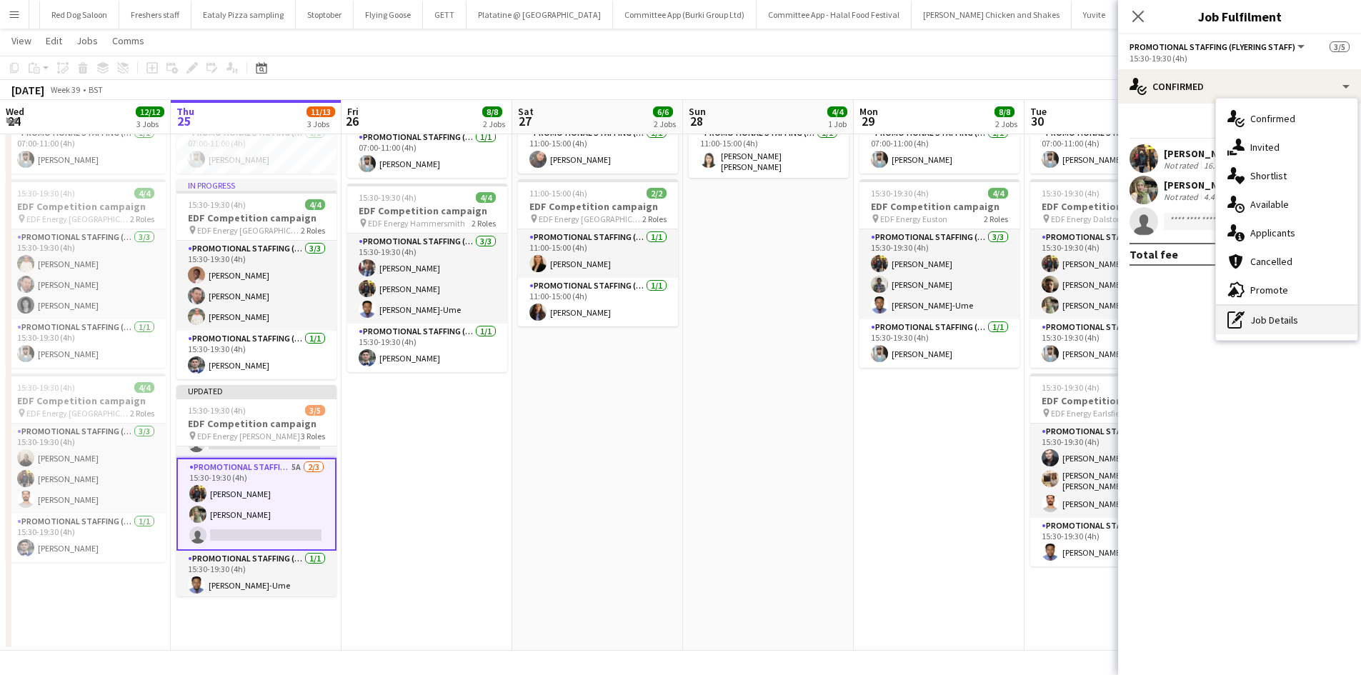
click at [1296, 319] on div "pen-write Job Details" at bounding box center [1286, 320] width 141 height 29
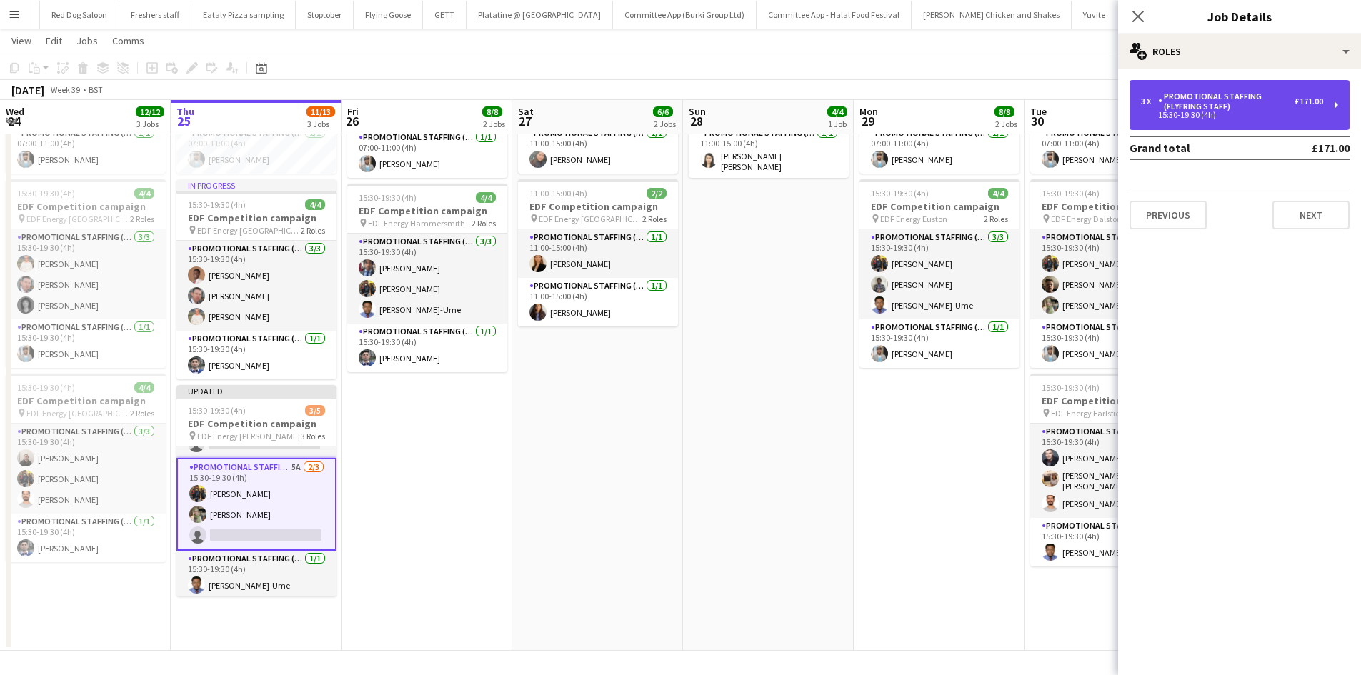
click at [1258, 111] on div "15:30-19:30 (4h)" at bounding box center [1232, 114] width 182 height 7
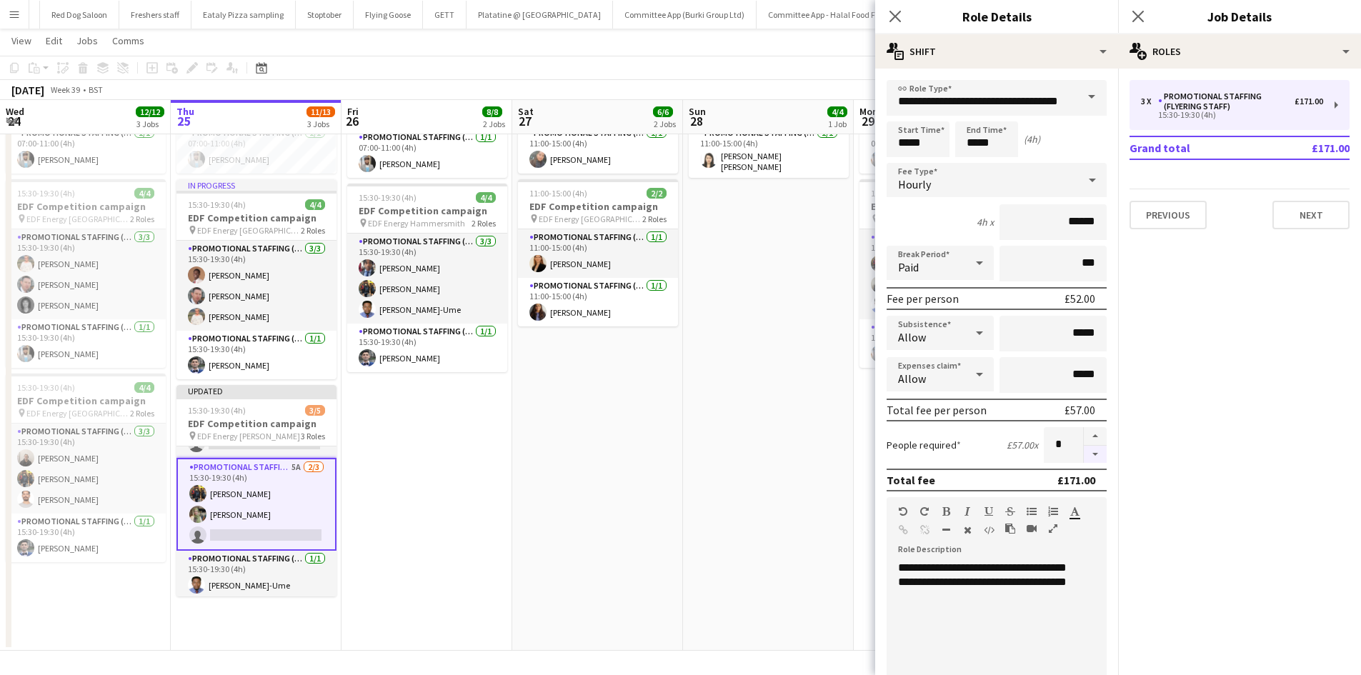
click at [1088, 446] on button "button" at bounding box center [1095, 455] width 23 height 18
type input "*"
click at [831, 449] on app-date-cell "11:00-15:00 (4h) 4/4 EDF Competition campaign pin EDF Energy Manchester 2 Roles…" at bounding box center [768, 315] width 171 height 672
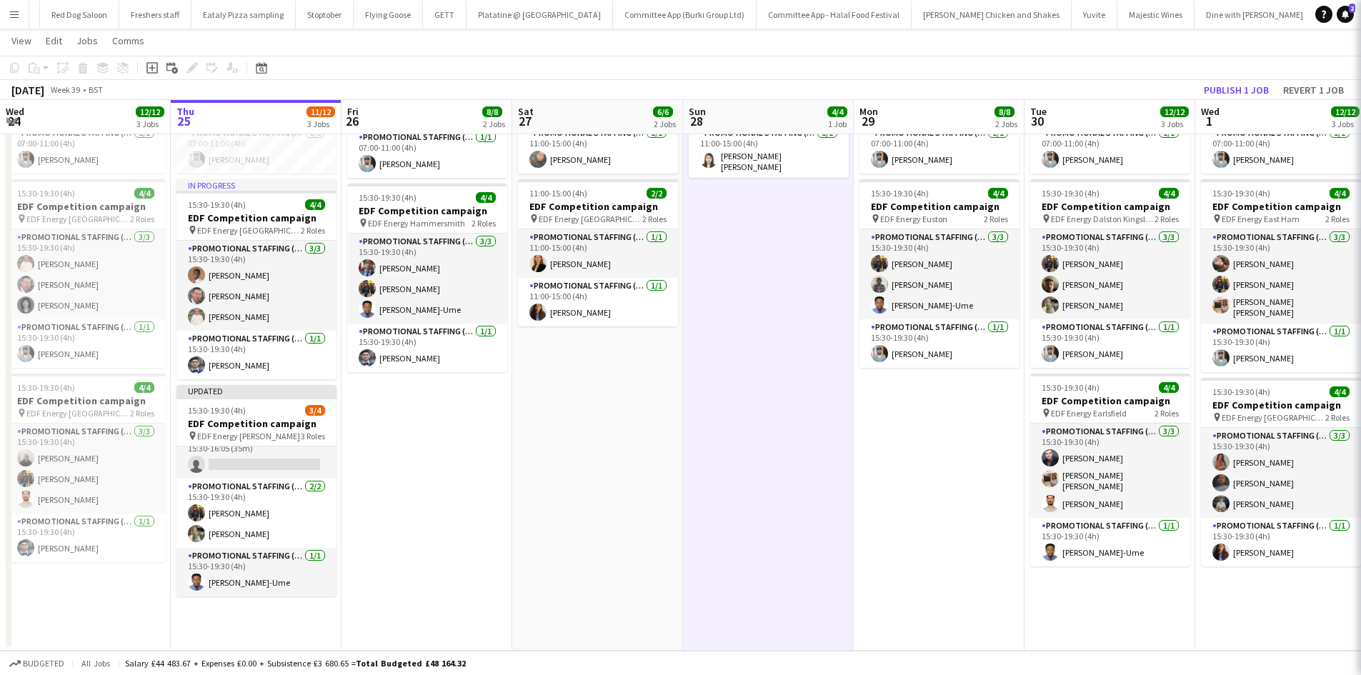
scroll to position [16, 0]
click at [1249, 87] on button "Publish 1 job" at bounding box center [1236, 90] width 76 height 19
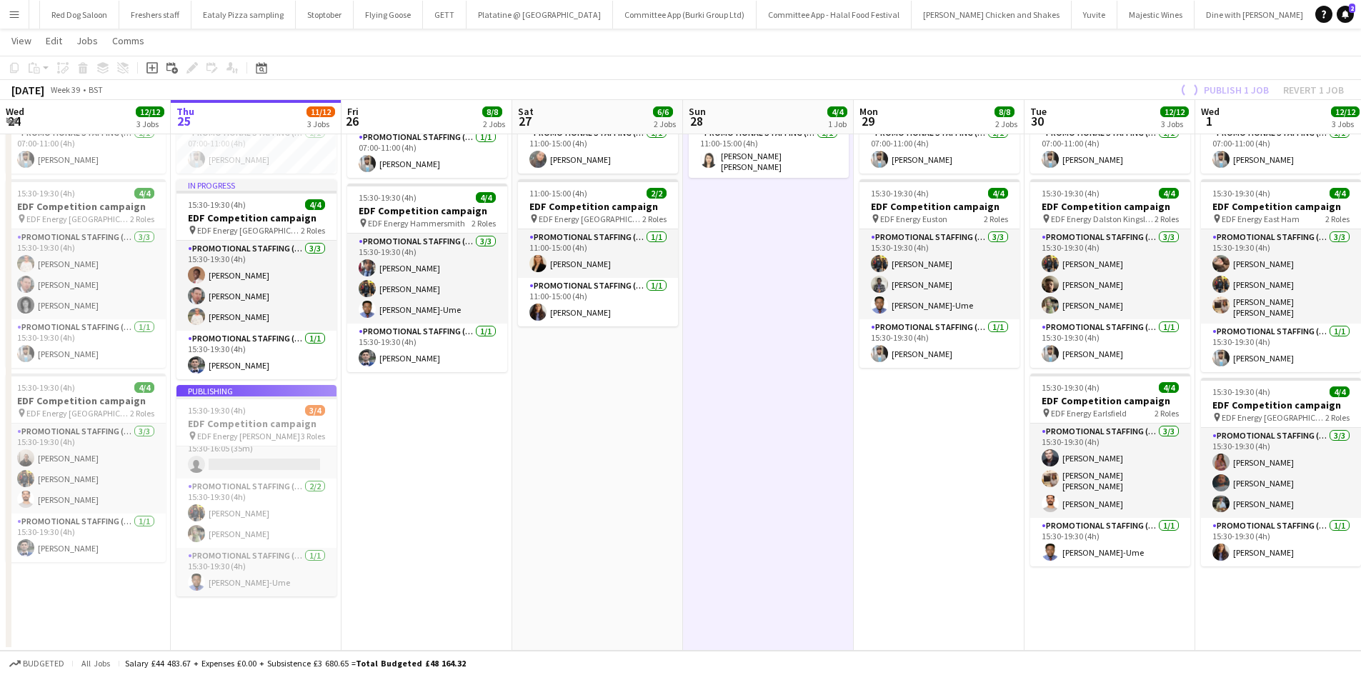
click at [249, 460] on app-job-card "Publishing 15:30-19:30 (4h) 3/4 EDF Competition campaign pin EDF Energy [PERSON…" at bounding box center [257, 491] width 160 height 212
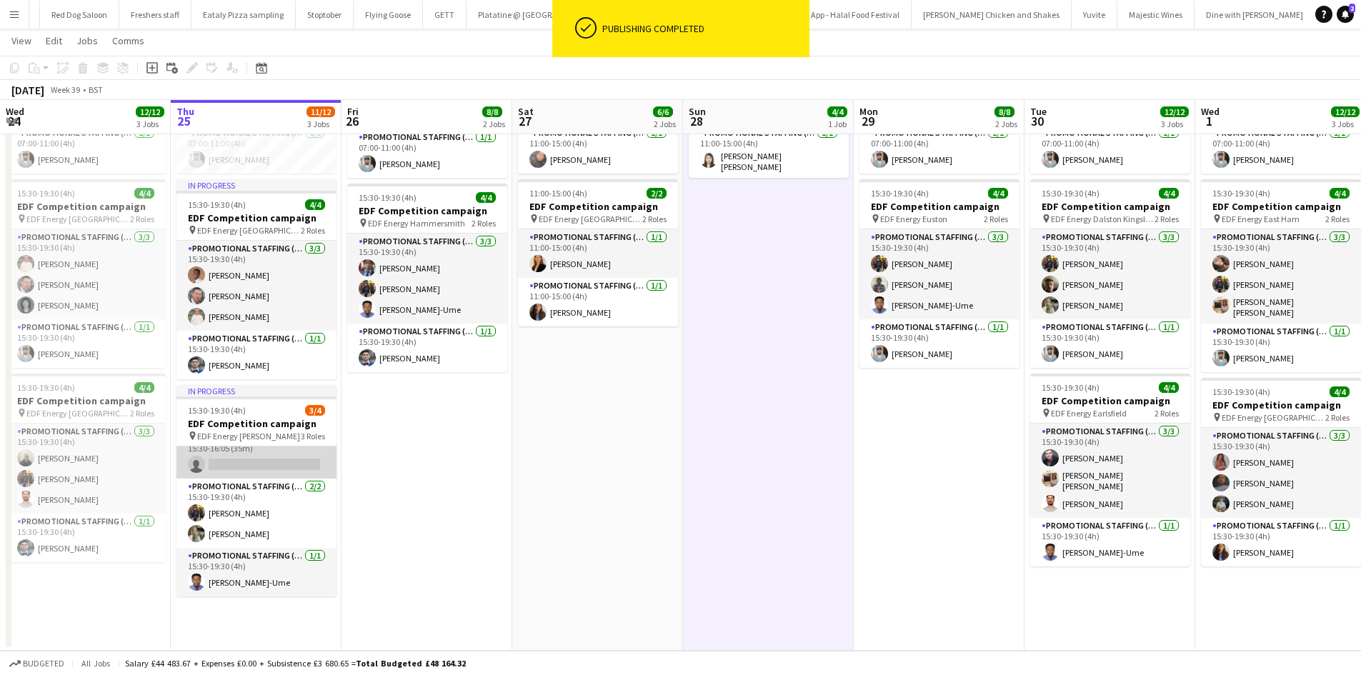
click at [211, 462] on app-card-role "Bar & Catering (Bar Tender) 0/1 15:30-16:05 (35m) single-neutral-actions" at bounding box center [257, 454] width 160 height 49
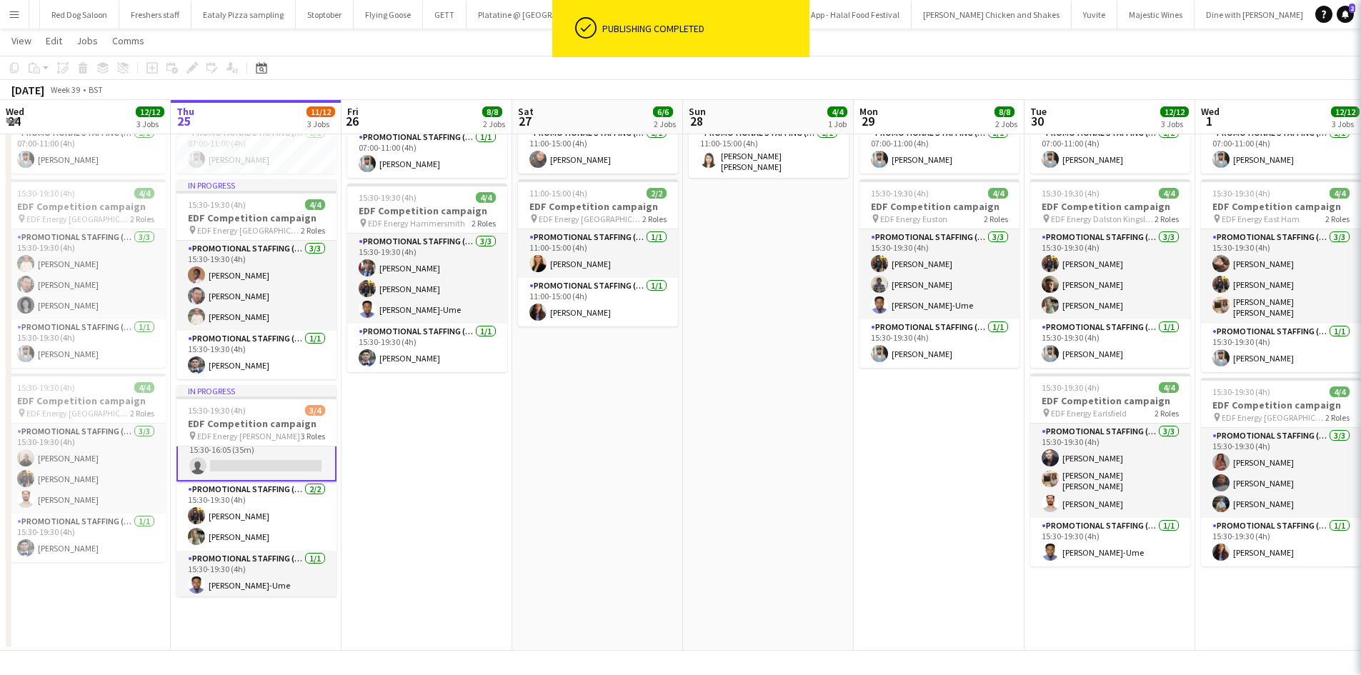
scroll to position [18, 0]
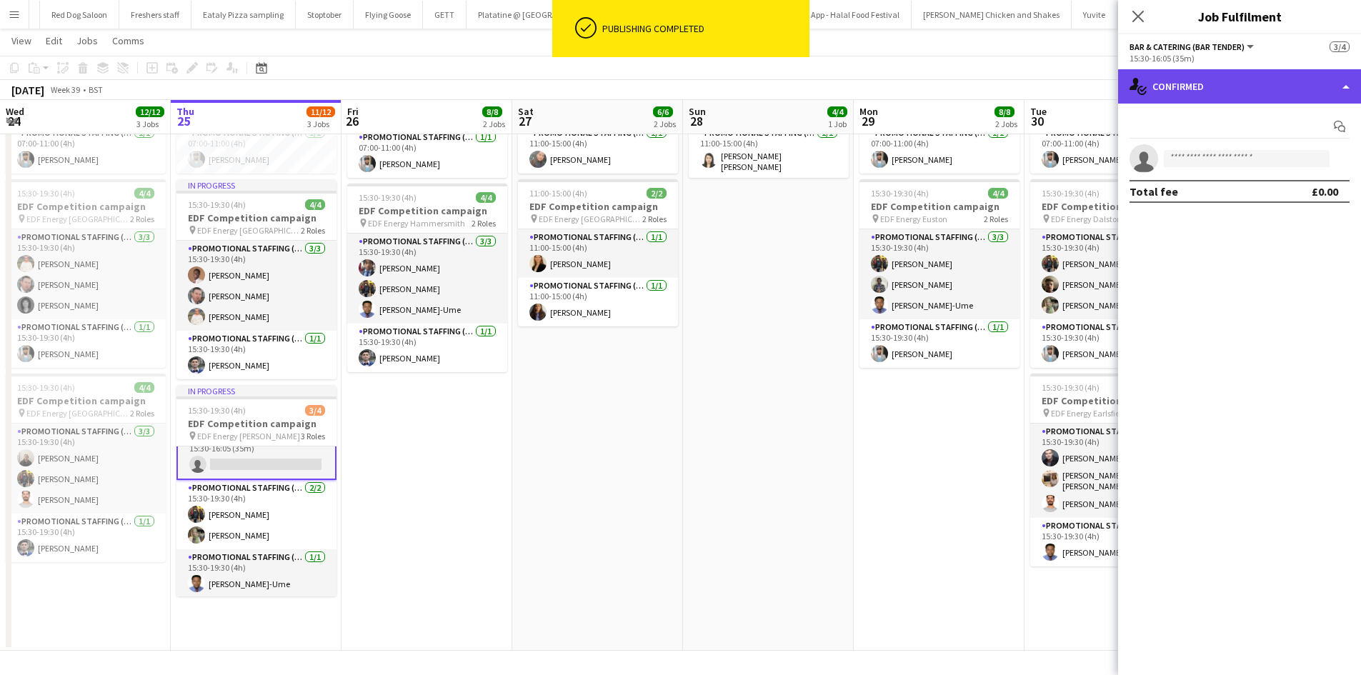
click at [1164, 101] on div "single-neutral-actions-check-2 Confirmed" at bounding box center [1239, 86] width 243 height 34
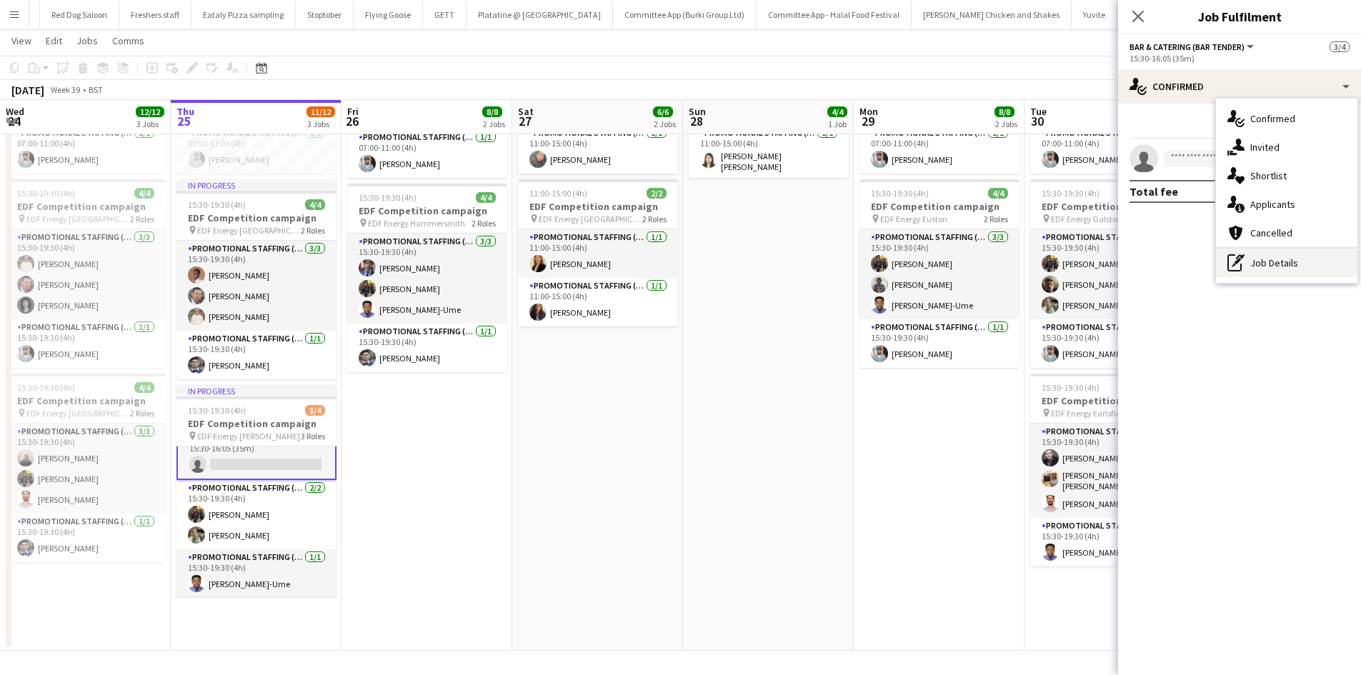
click at [1300, 266] on div "pen-write Job Details" at bounding box center [1286, 263] width 141 height 29
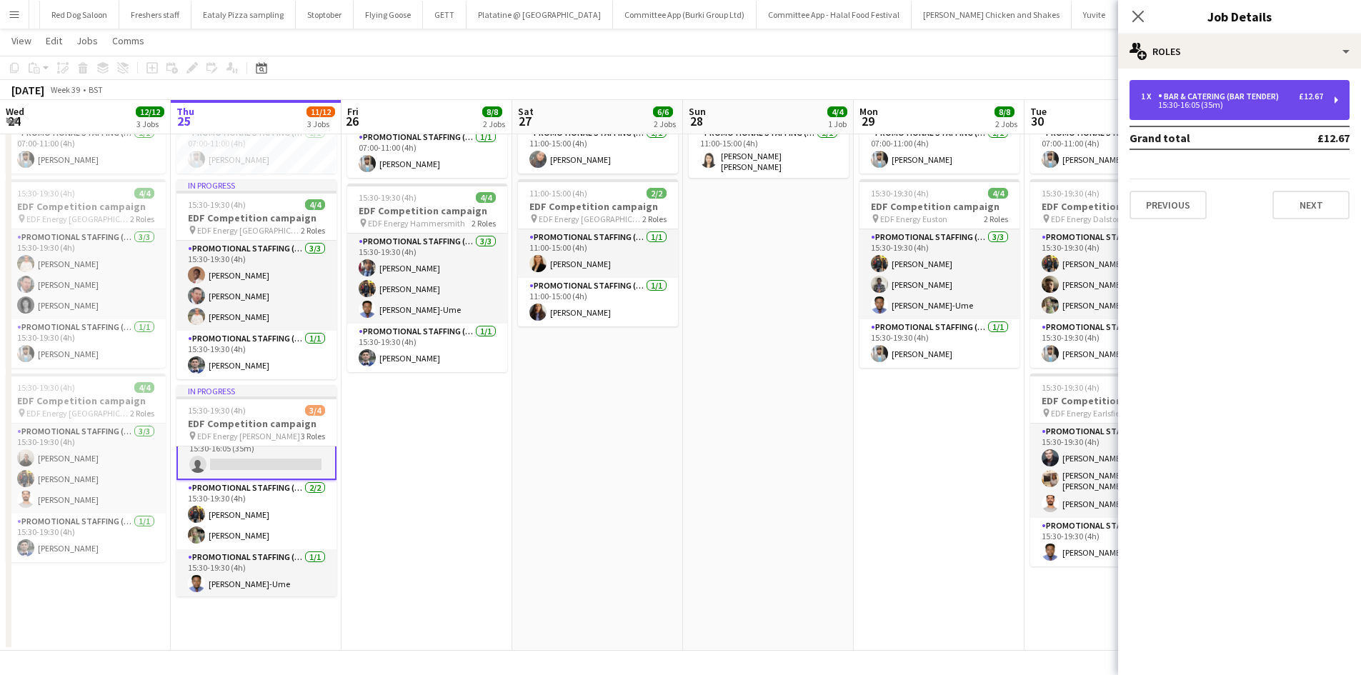
click at [1273, 94] on div "Bar & Catering (Bar Tender)" at bounding box center [1221, 96] width 126 height 10
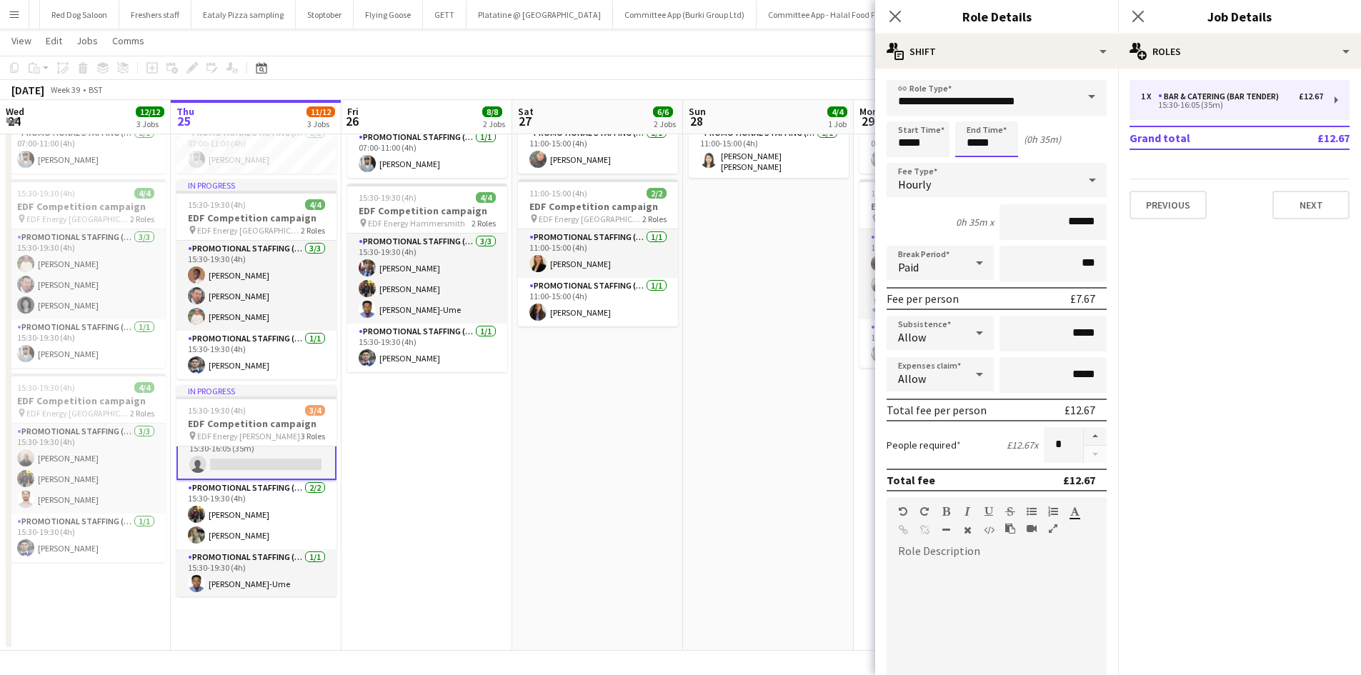
click at [1009, 142] on input "*****" at bounding box center [986, 139] width 63 height 36
click at [742, 316] on app-date-cell "11:00-15:00 (4h) 4/4 EDF Competition campaign pin EDF Energy Manchester 2 Roles…" at bounding box center [768, 315] width 171 height 672
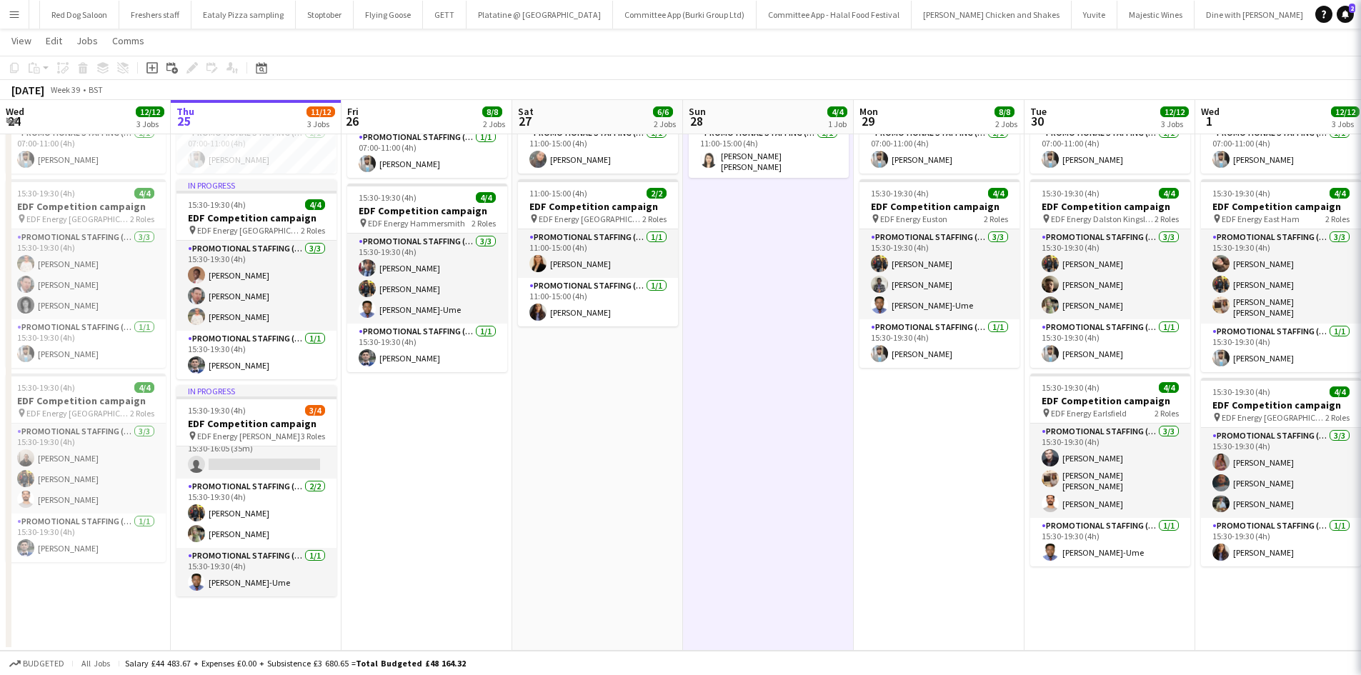
scroll to position [16, 0]
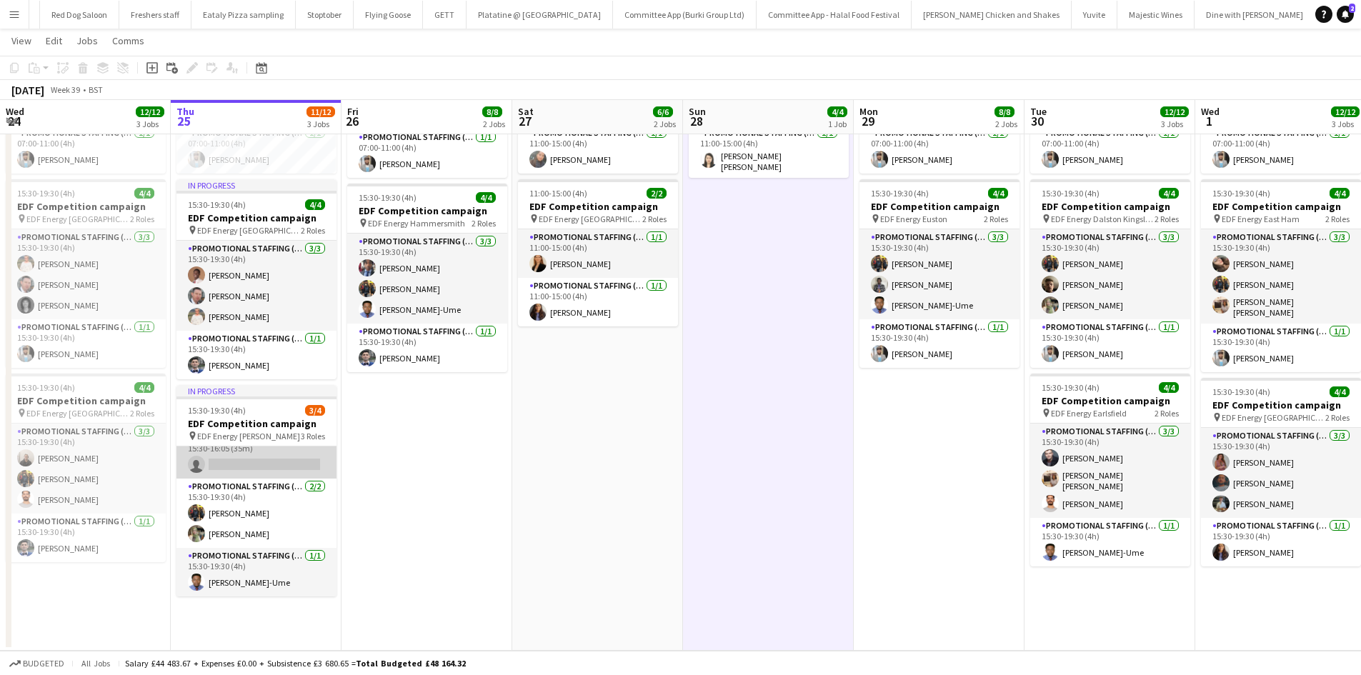
click at [247, 462] on app-card-role "Bar & Catering (Bar Tender) 0/1 15:30-16:05 (35m) single-neutral-actions" at bounding box center [257, 454] width 160 height 49
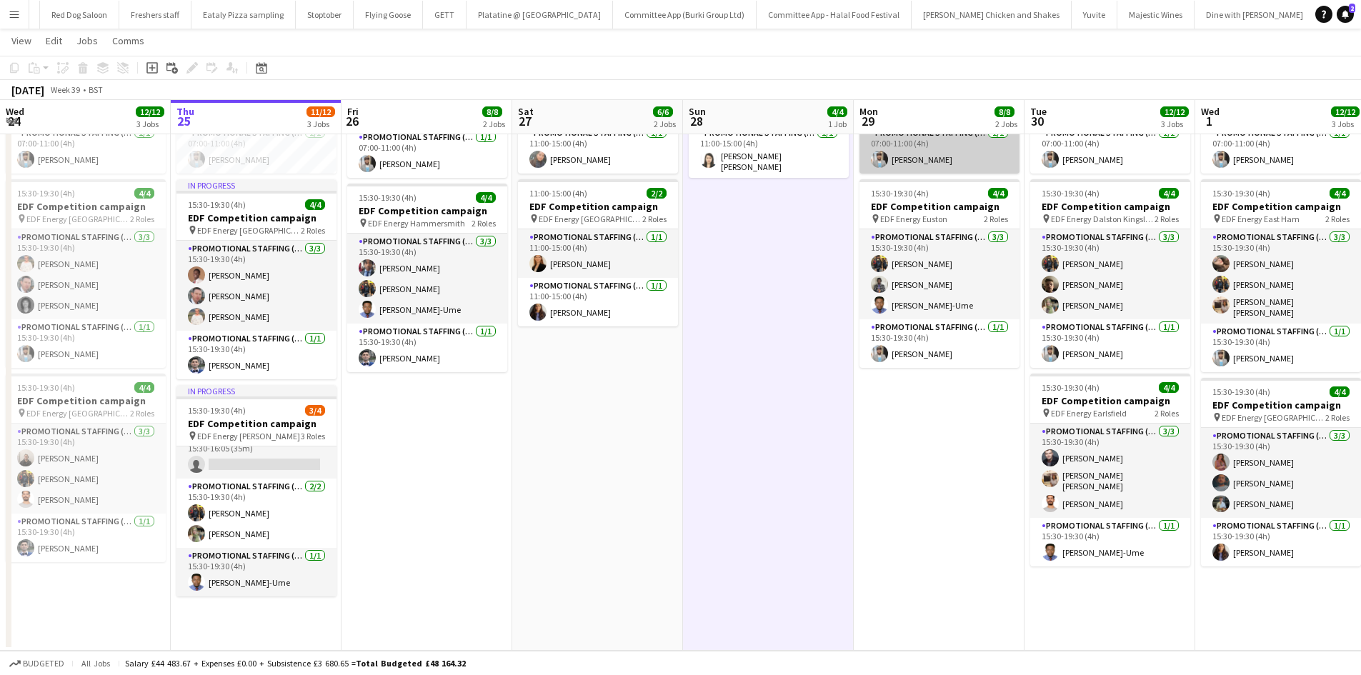
scroll to position [18, 0]
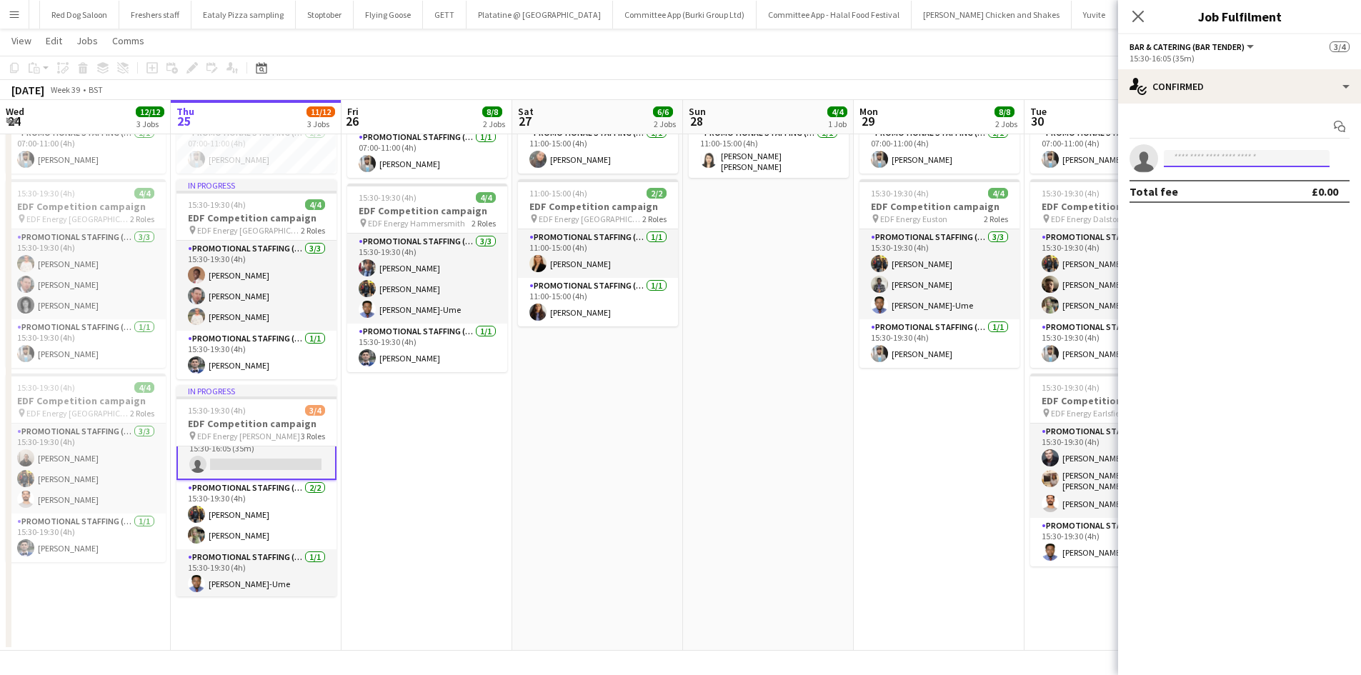
click at [1199, 159] on input at bounding box center [1247, 158] width 166 height 17
type input "*****"
click at [1211, 192] on span "[EMAIL_ADDRESS][DOMAIN_NAME]" at bounding box center [1247, 190] width 143 height 11
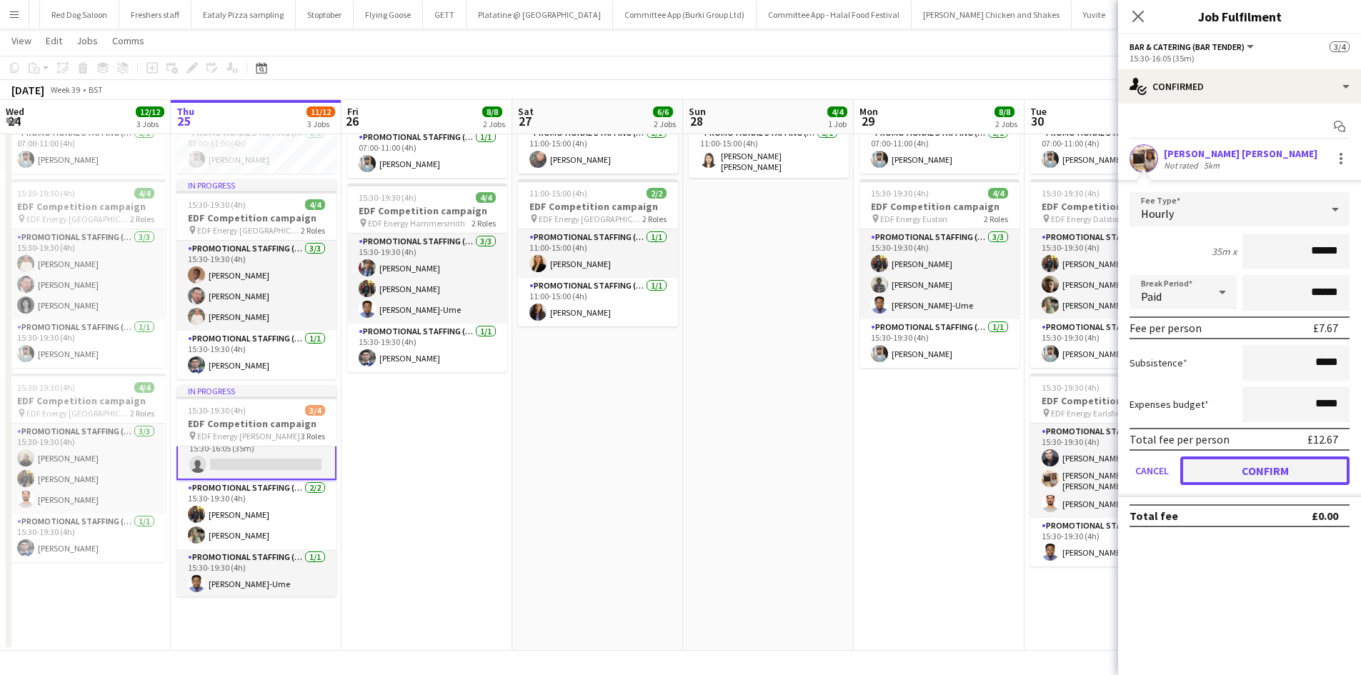
click at [1236, 479] on button "Confirm" at bounding box center [1265, 471] width 169 height 29
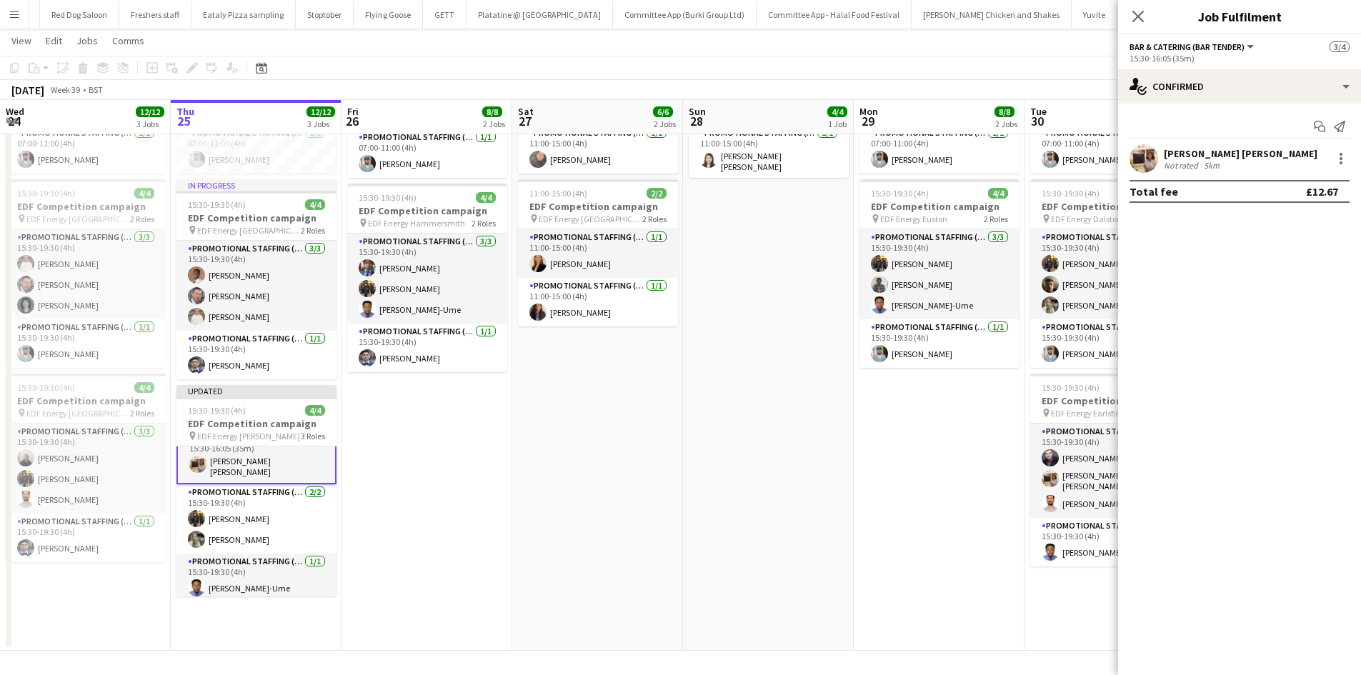
click at [578, 430] on app-date-cell "11:00-15:00 (4h) 4/4 EDF Competition campaign pin EDF Energy Leeds 2 Roles Prom…" at bounding box center [597, 315] width 171 height 672
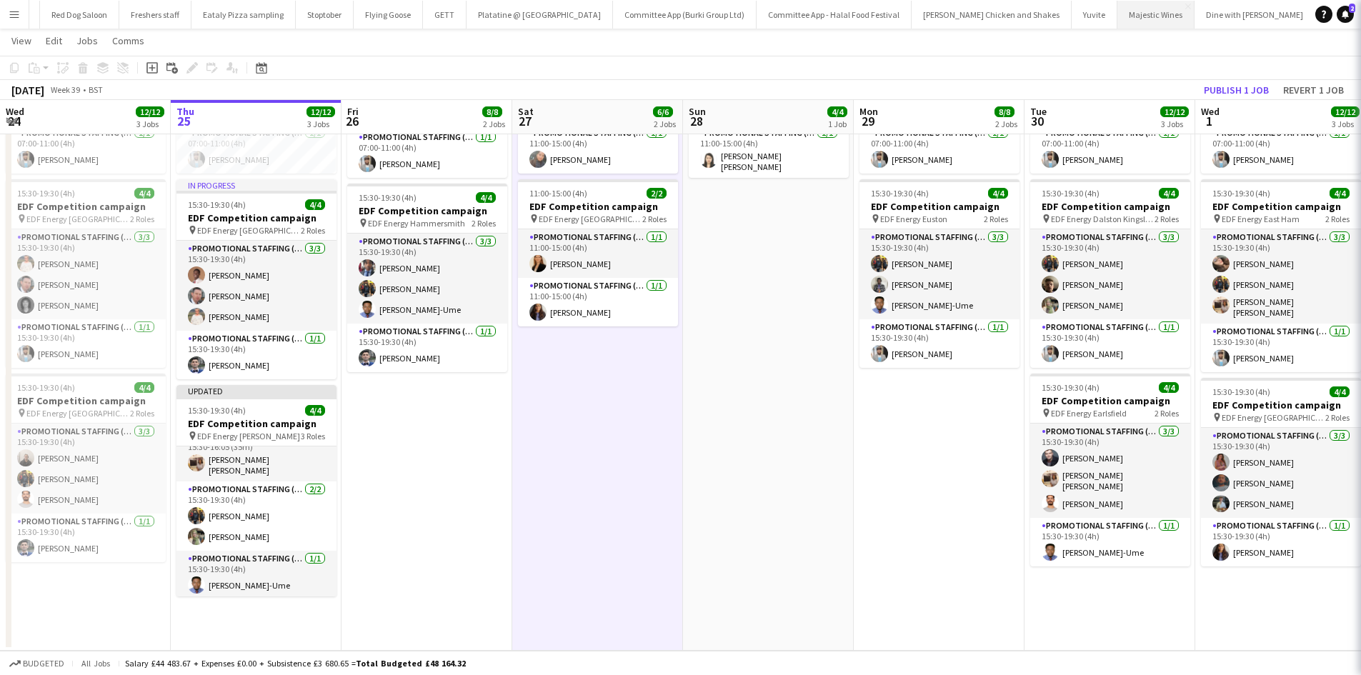
scroll to position [16, 0]
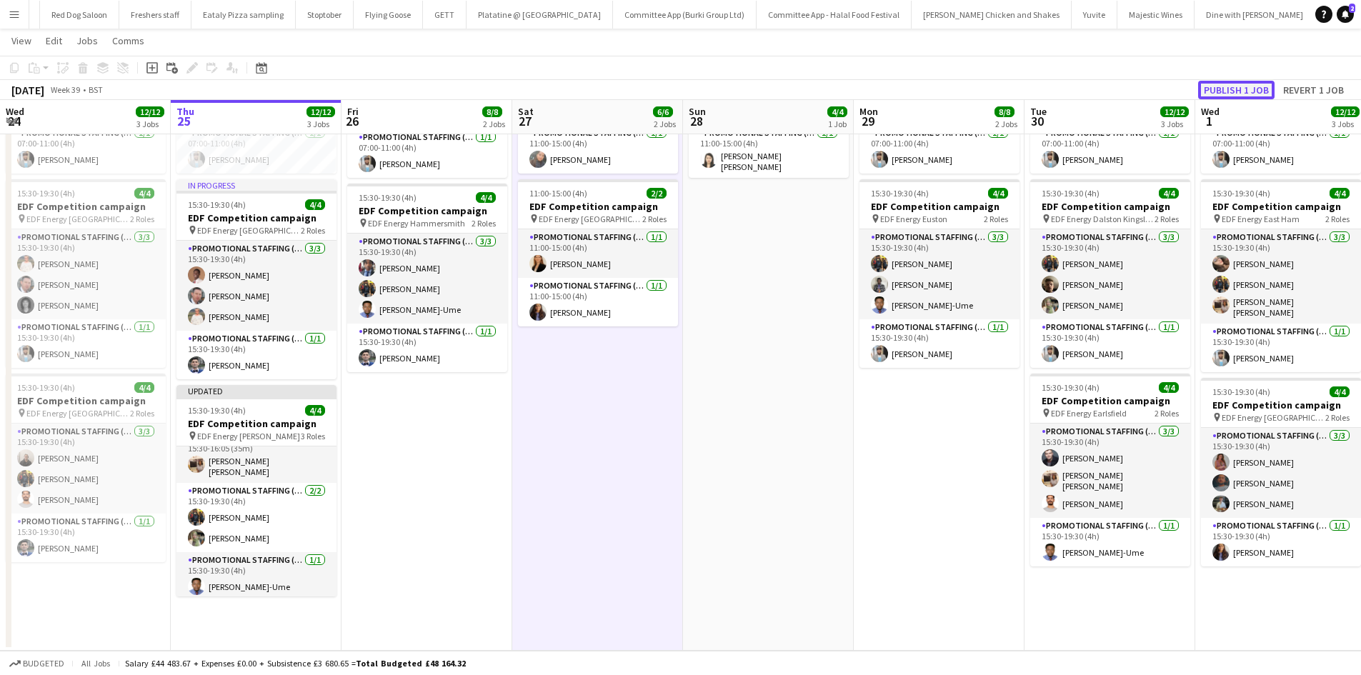
click at [1218, 87] on button "Publish 1 job" at bounding box center [1236, 90] width 76 height 19
